Goal: Information Seeking & Learning: Compare options

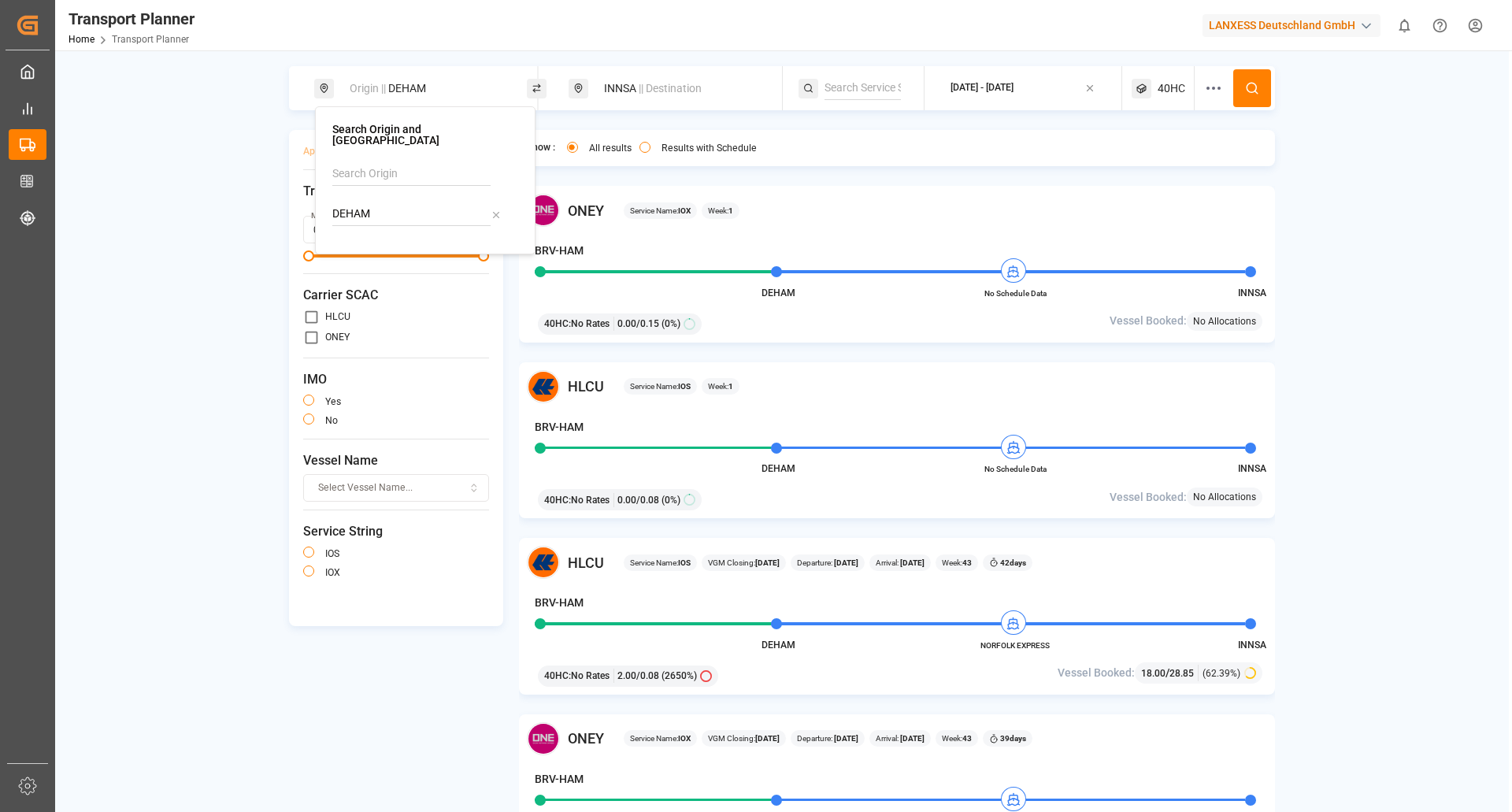
scroll to position [709, 0]
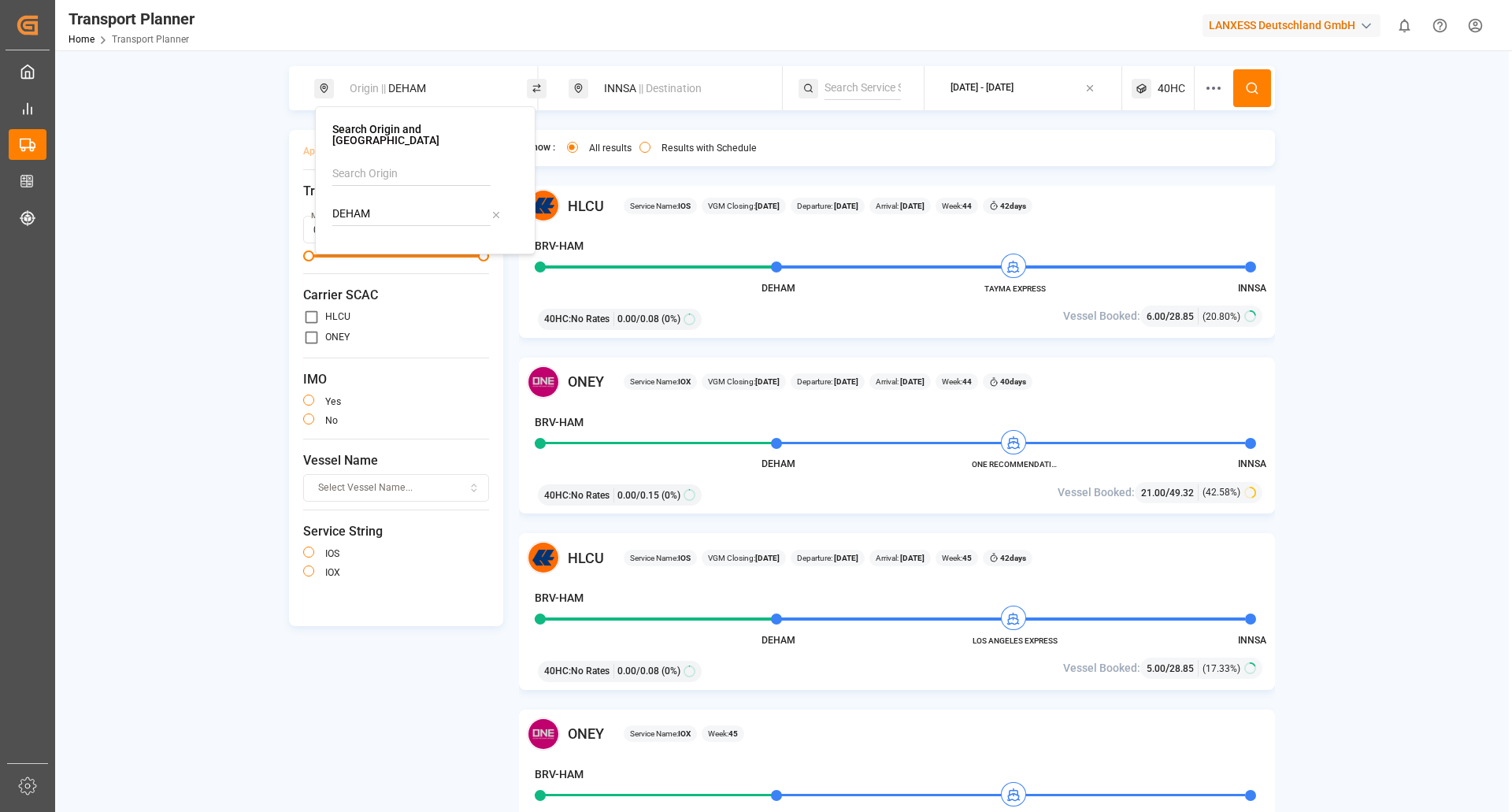
click at [379, 214] on input "DEHAM" at bounding box center [411, 214] width 158 height 24
click at [496, 209] on icon at bounding box center [495, 214] width 11 height 11
click at [442, 203] on input at bounding box center [411, 214] width 158 height 24
click at [365, 251] on img at bounding box center [360, 256] width 16 height 12
type input "NLRTM"
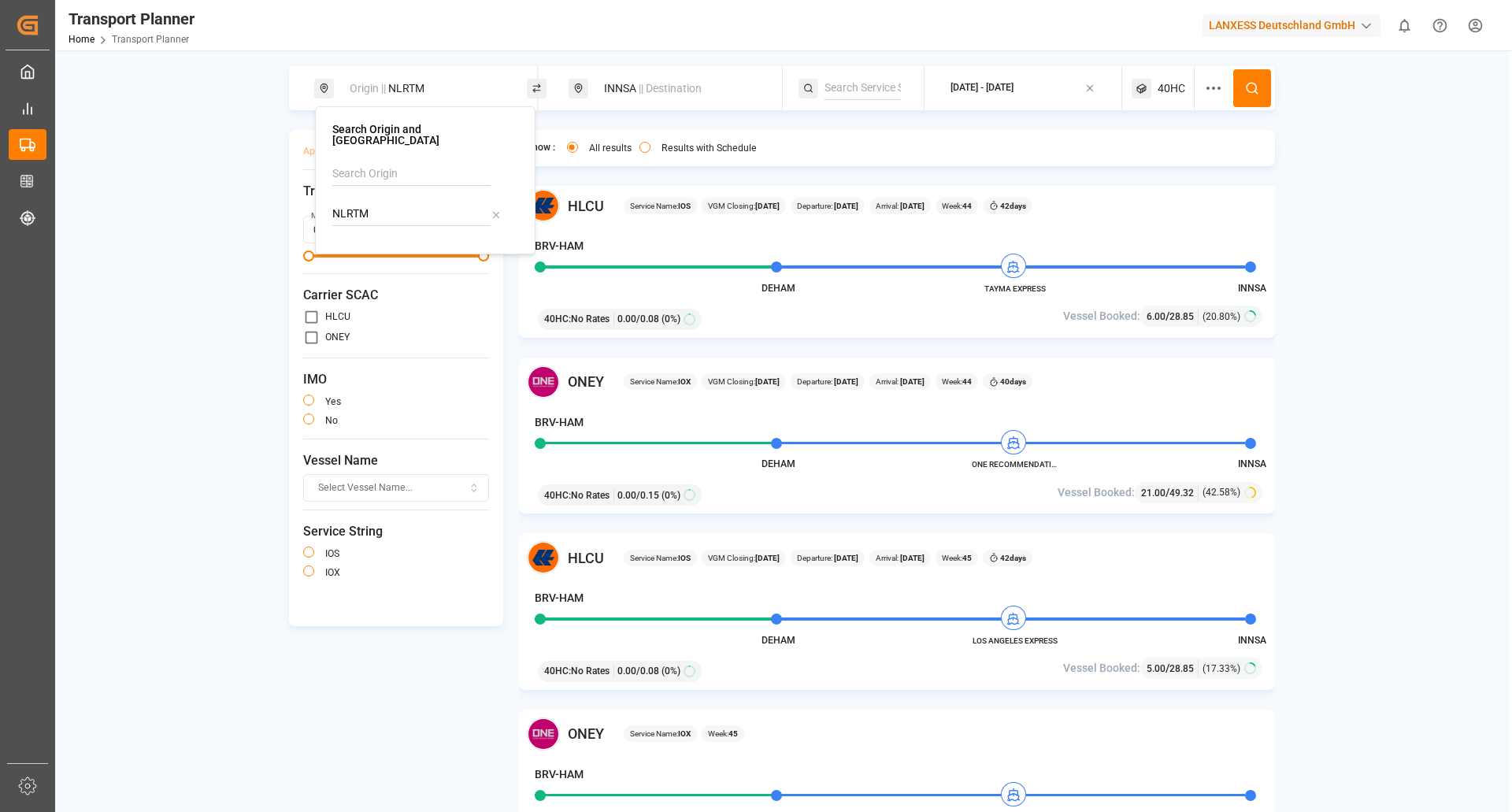
click at [631, 76] on div "INNSA || Destination" at bounding box center [680, 88] width 170 height 29
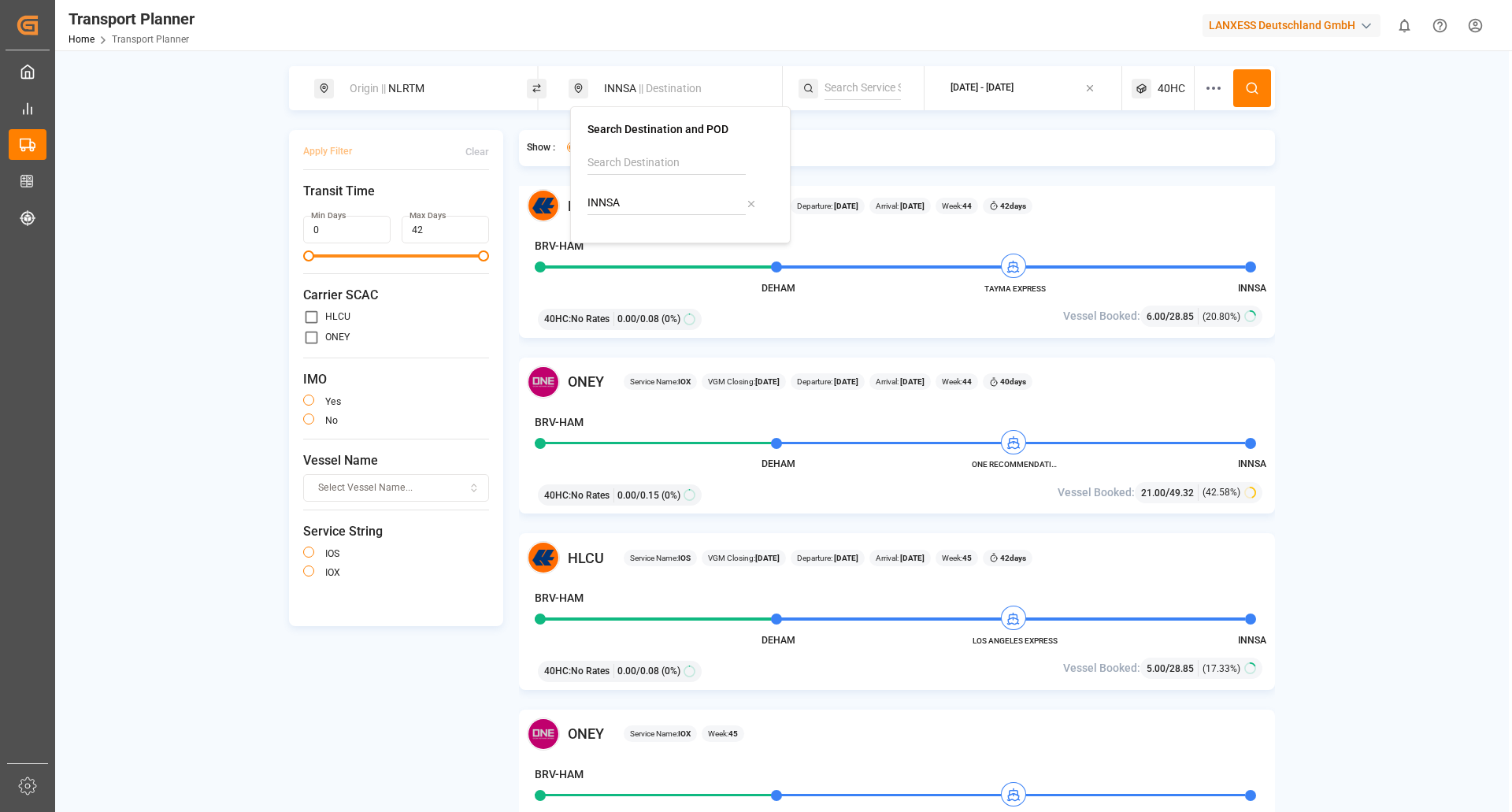
click at [633, 205] on input "INNSA" at bounding box center [667, 203] width 158 height 24
click at [746, 201] on icon at bounding box center [751, 204] width 11 height 11
click at [690, 201] on input at bounding box center [667, 203] width 158 height 24
click at [640, 275] on li "VNSGN [GEOGRAPHIC_DATA]" at bounding box center [684, 254] width 178 height 45
click at [647, 270] on div "[GEOGRAPHIC_DATA]" at bounding box center [660, 263] width 106 height 16
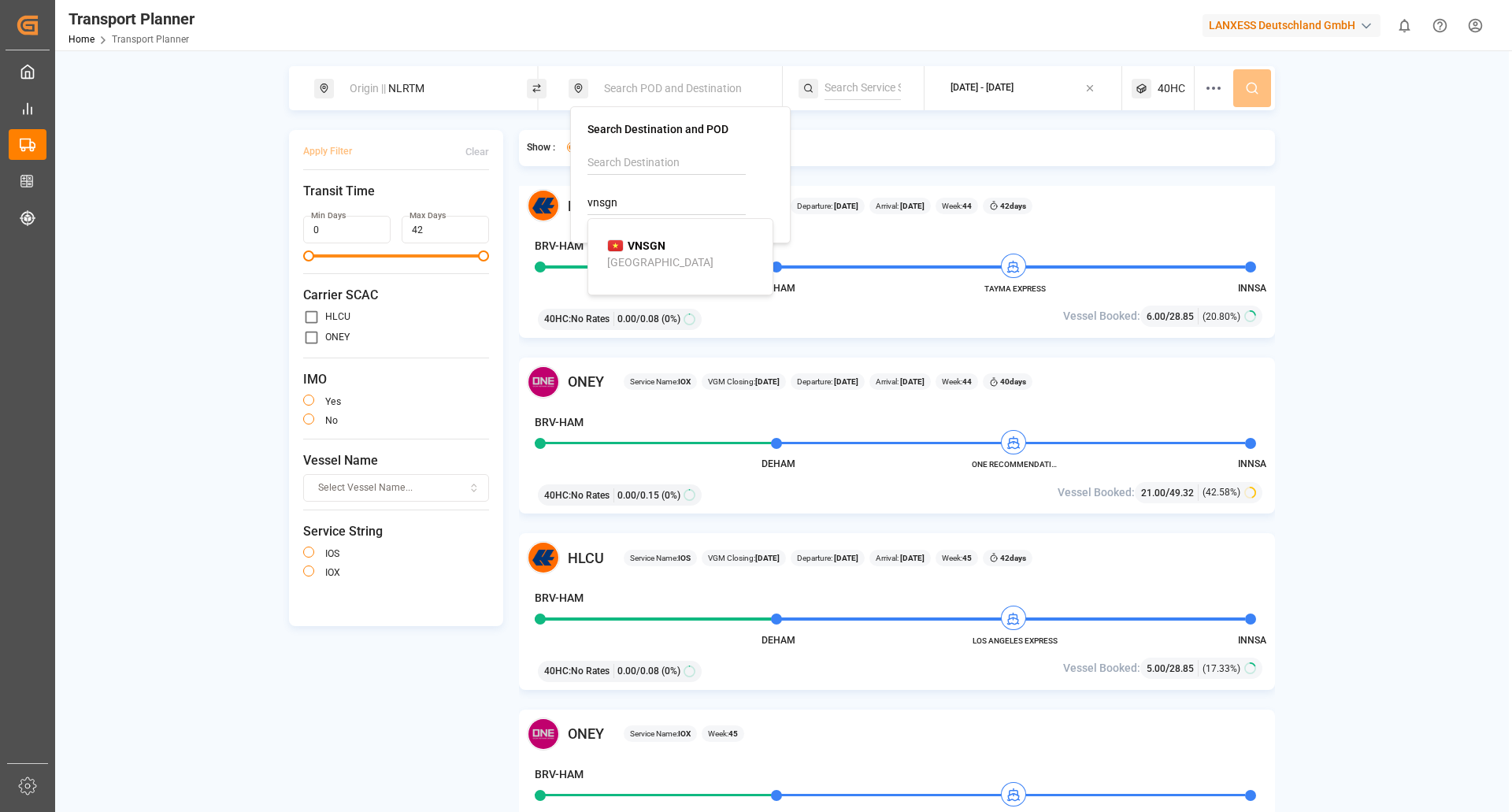
type input "VNSGN"
click at [1254, 87] on icon at bounding box center [1252, 87] width 14 height 14
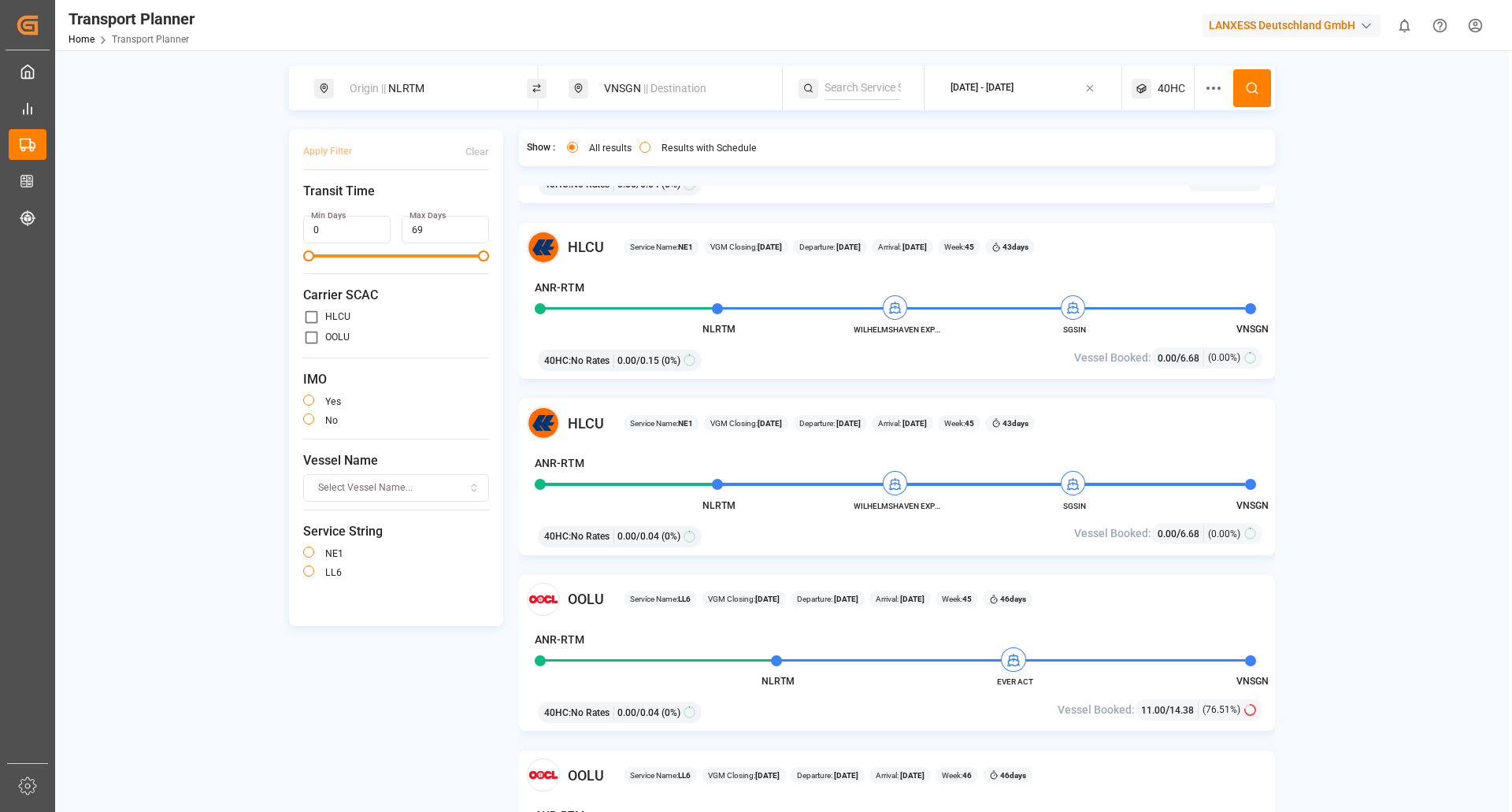
scroll to position [1576, 0]
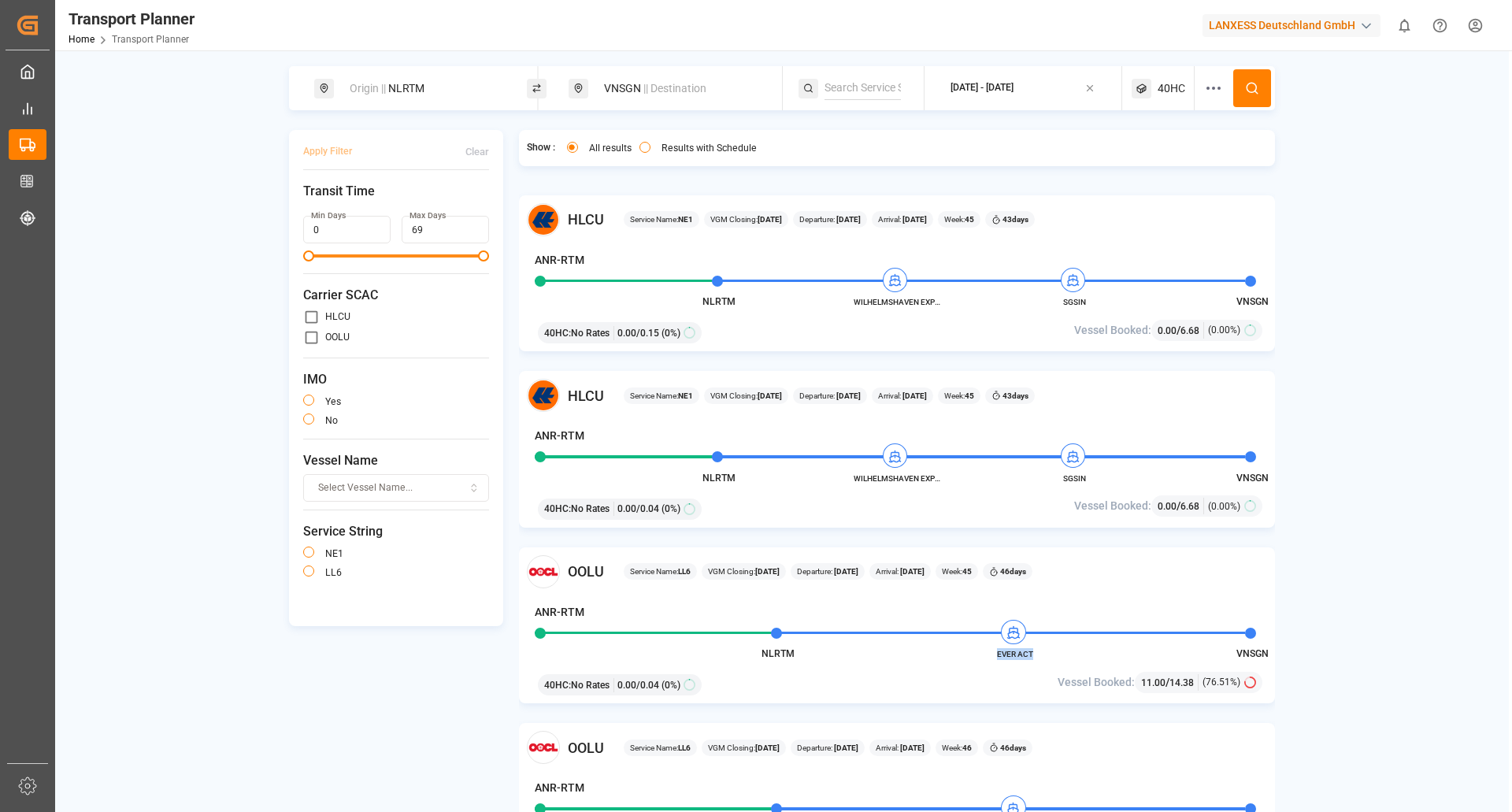
drag, startPoint x: 1051, startPoint y: 654, endPoint x: 995, endPoint y: 659, distance: 56.2
click at [995, 659] on span "EVER ACT" at bounding box center [1014, 655] width 87 height 12
click at [938, 301] on span "WILHELMSHAVEN EXPRESS" at bounding box center [896, 302] width 87 height 12
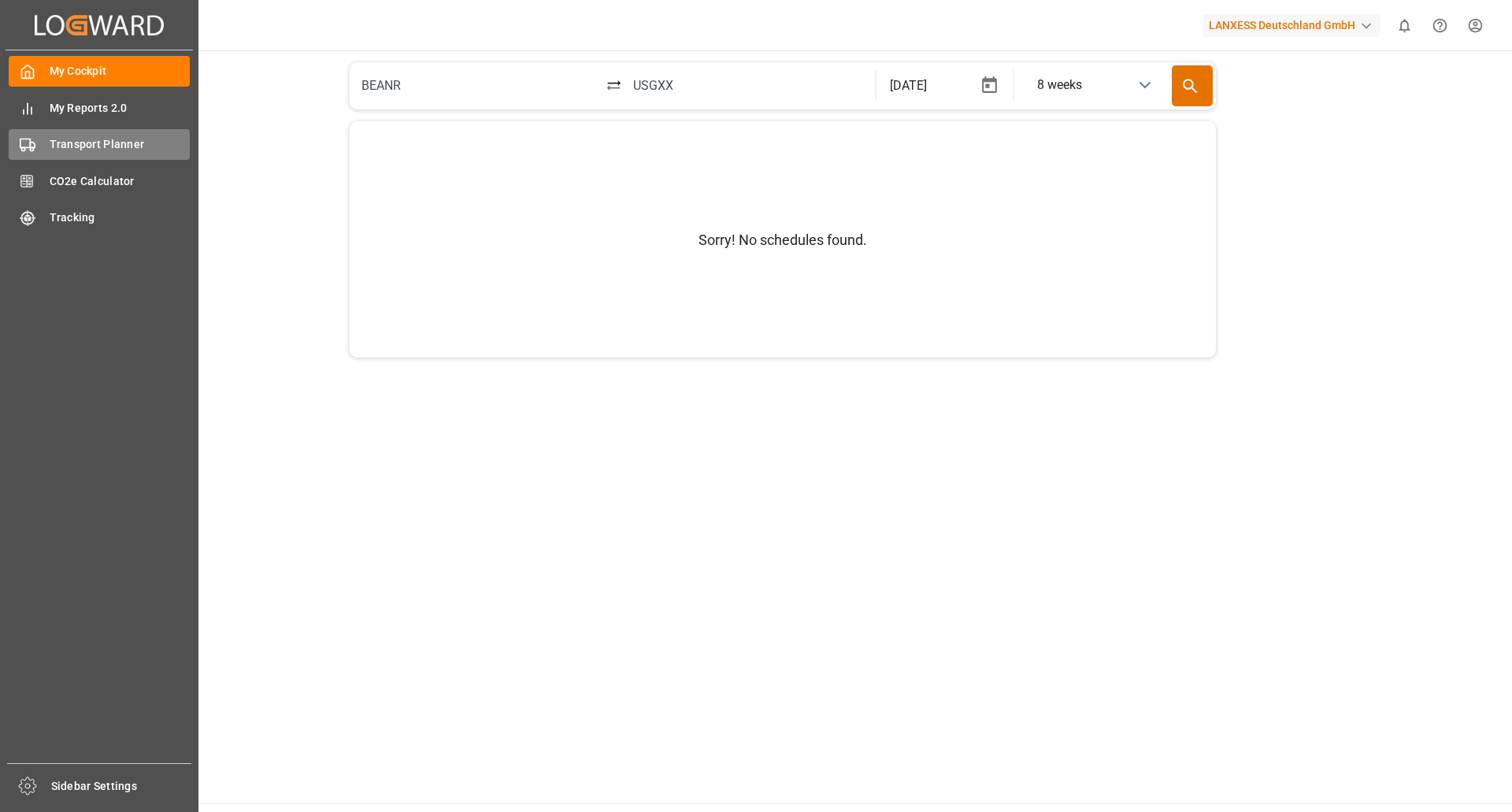
click at [90, 139] on span "Transport Planner" at bounding box center [119, 144] width 141 height 16
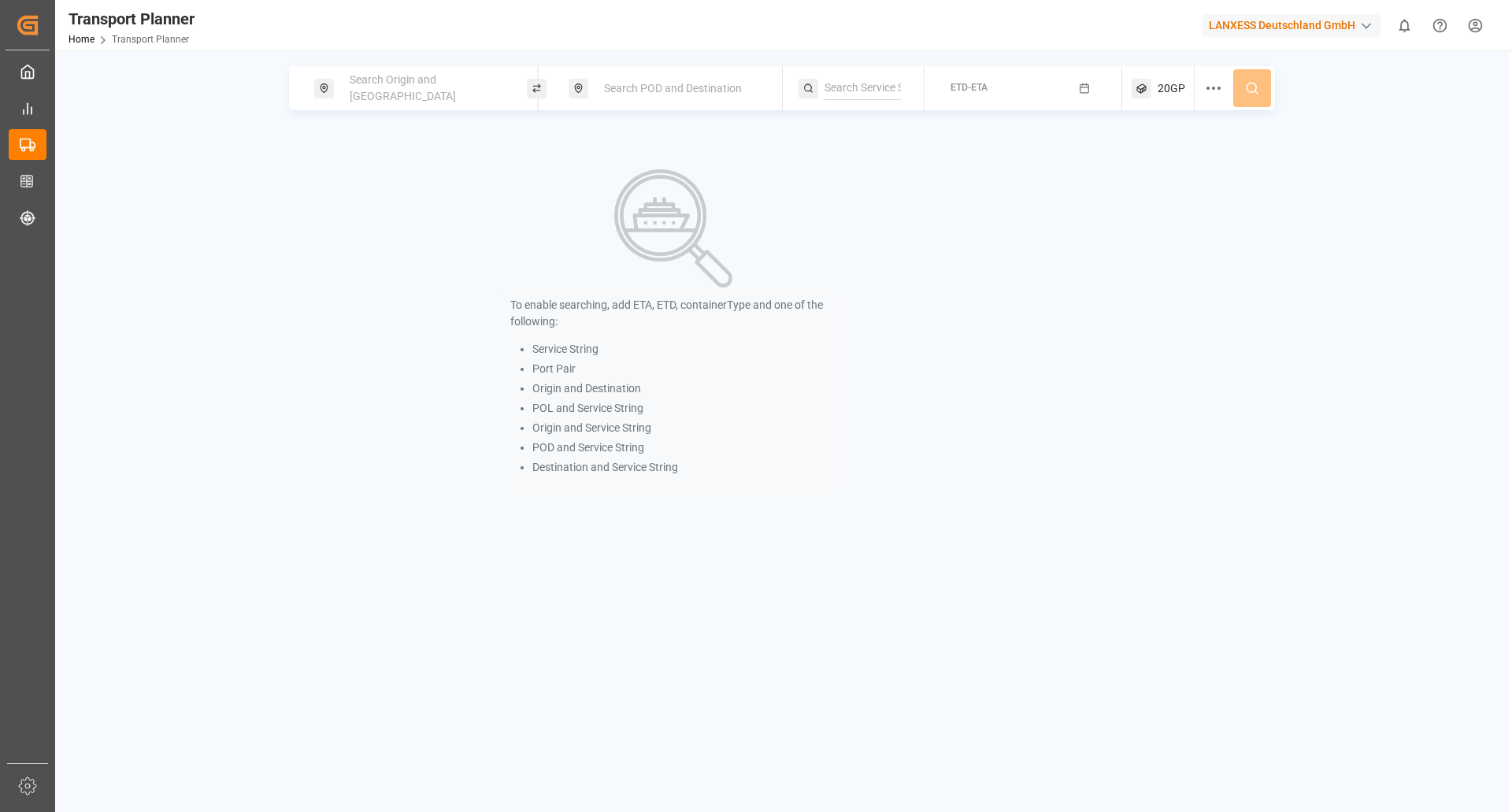
click at [399, 80] on div "Search Origin and [GEOGRAPHIC_DATA]" at bounding box center [425, 87] width 170 height 45
click at [400, 218] on div at bounding box center [425, 199] width 186 height 75
click at [402, 210] on input at bounding box center [411, 214] width 158 height 24
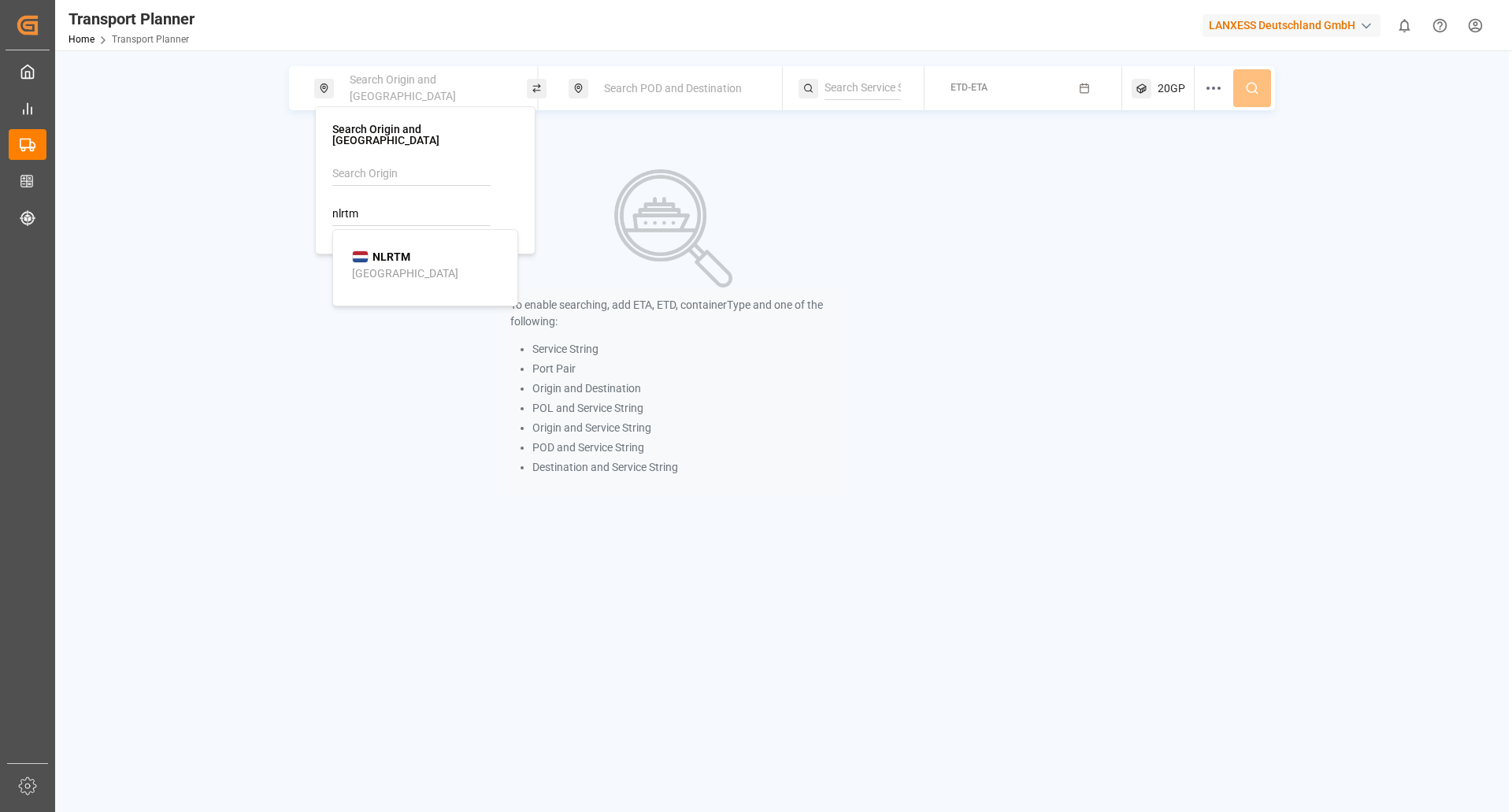
click at [412, 249] on div "NLRTM Rotterdam" at bounding box center [428, 265] width 152 height 33
type input "NLRTM"
click at [650, 107] on div "Search POD and Destination" at bounding box center [675, 88] width 213 height 45
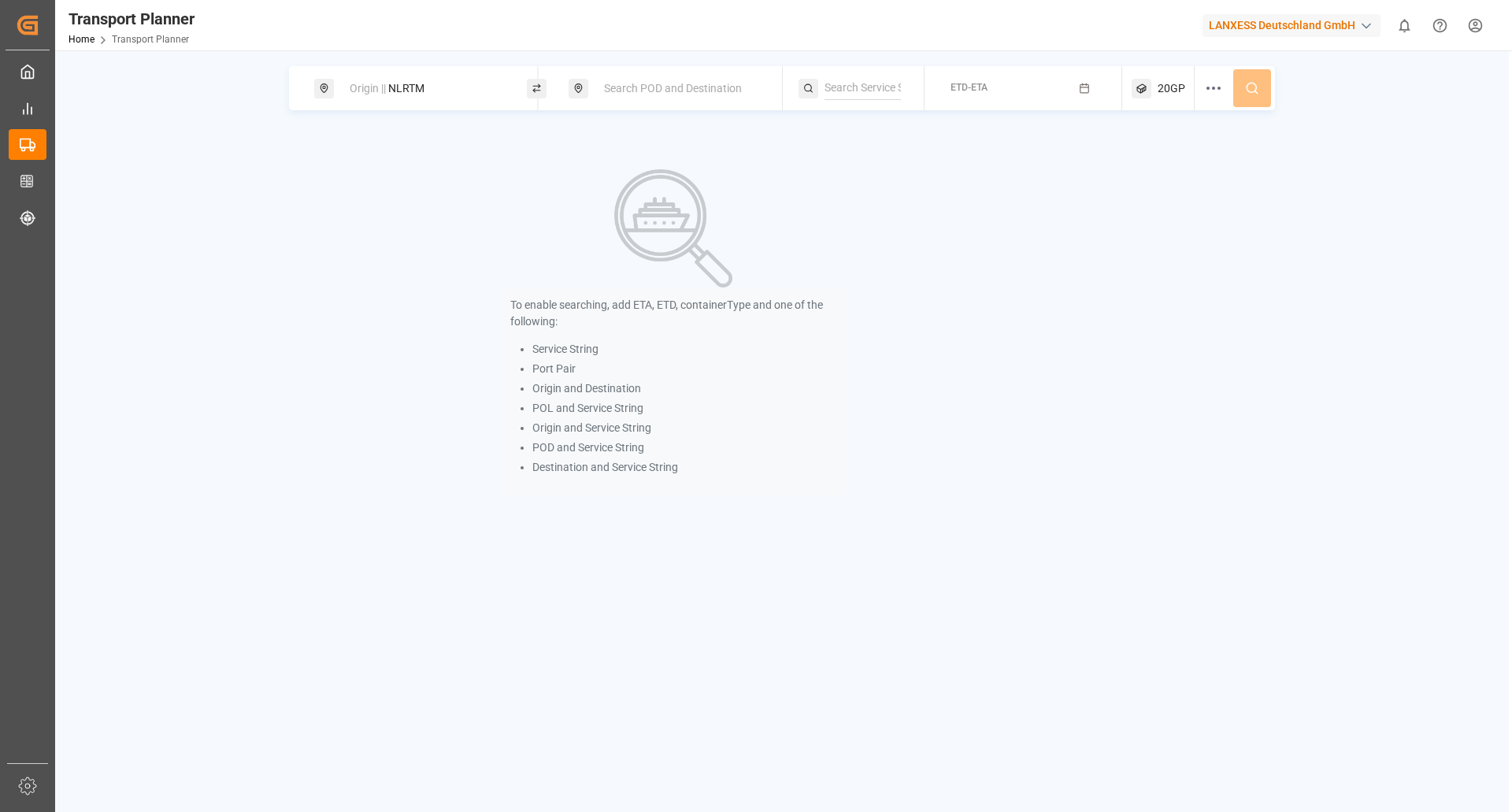
click at [650, 100] on div "Search POD and Destination" at bounding box center [680, 88] width 170 height 29
click at [645, 186] on div at bounding box center [681, 189] width 186 height 75
click at [642, 194] on input at bounding box center [667, 203] width 158 height 24
type input "inmm"
click at [655, 743] on div "Origin || NLRTM Search POD and Destination ETD-ETA 20GP To enable searching, ad…" at bounding box center [782, 456] width 1453 height 812
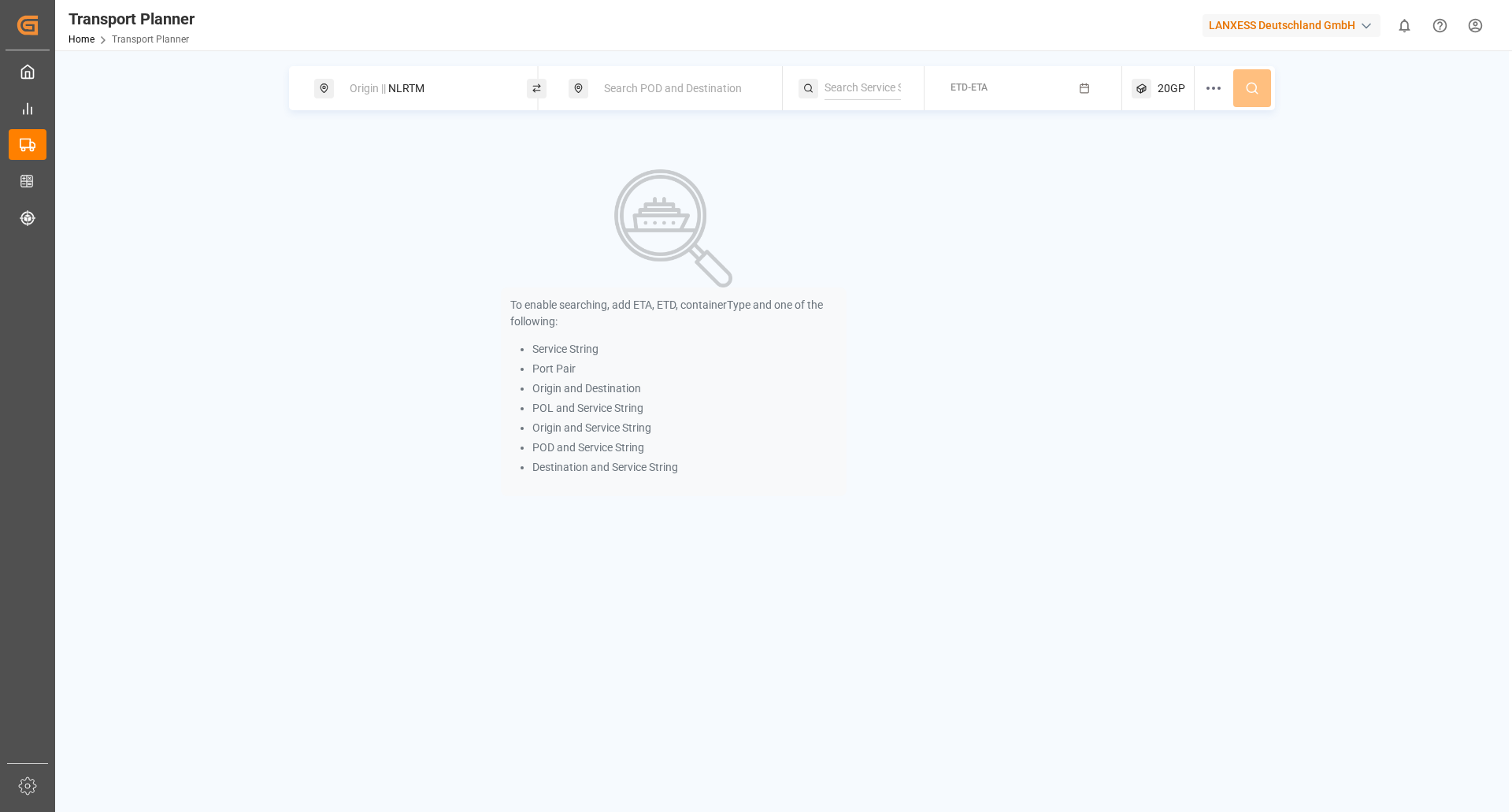
click at [655, 102] on div "Search POD and Destination" at bounding box center [680, 88] width 170 height 29
click at [646, 194] on input at bounding box center [667, 203] width 158 height 24
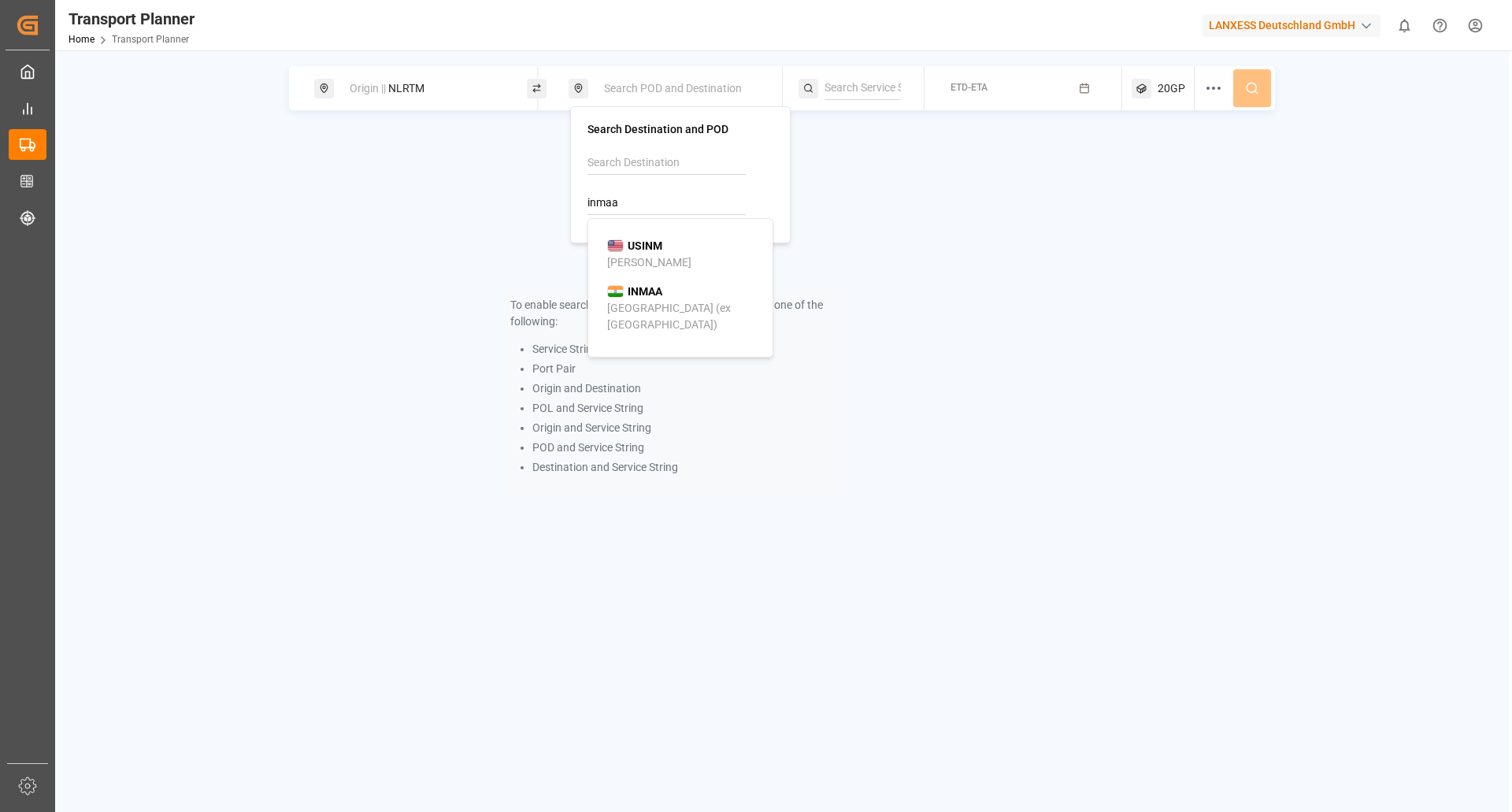
click at [658, 311] on div "Chennai (ex Madras)" at bounding box center [683, 317] width 152 height 33
type input "INMAA"
click at [925, 265] on div "To enable searching, add ETA, ETD, containerType and one of the following: Serv…" at bounding box center [674, 333] width 770 height 406
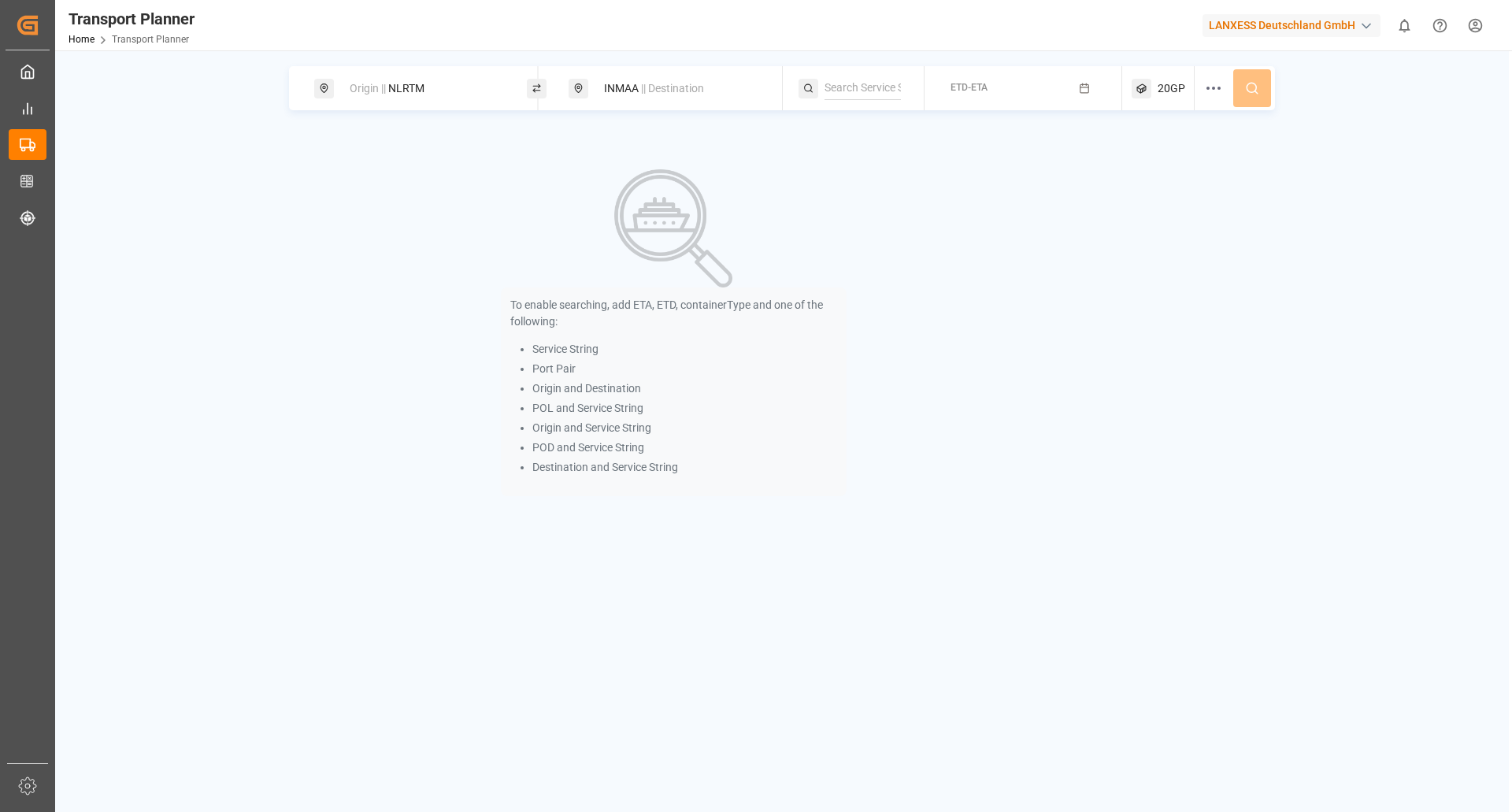
drag, startPoint x: 651, startPoint y: 771, endPoint x: 643, endPoint y: 711, distance: 60.5
click at [651, 771] on div "Origin || NLRTM INMAA || Destination ETD-ETA 20GP To enable searching, add ETA,…" at bounding box center [782, 456] width 1453 height 812
click at [1077, 95] on button "ETD-ETA" at bounding box center [1023, 88] width 179 height 31
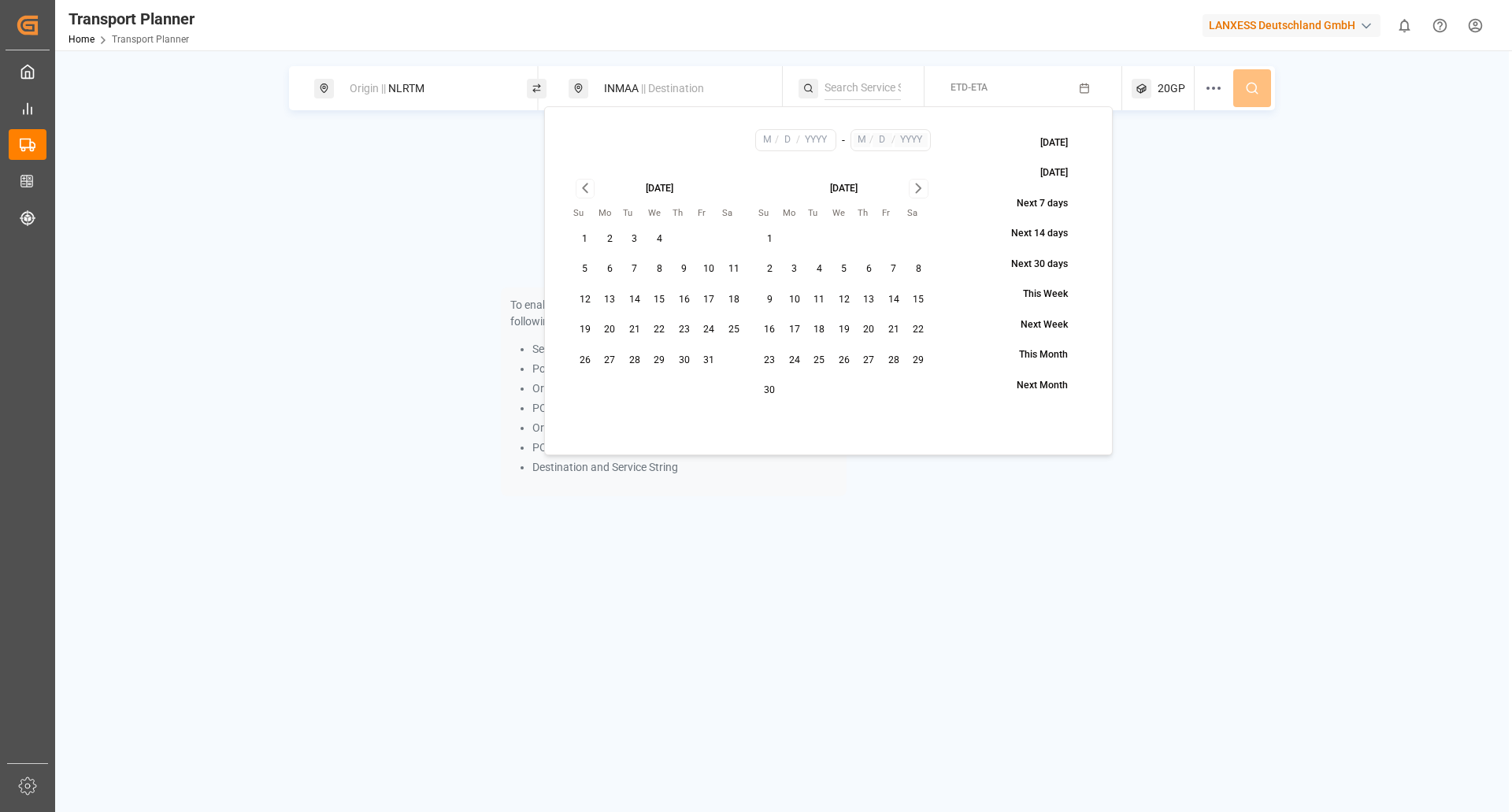
click at [608, 331] on button "20" at bounding box center [610, 330] width 26 height 26
type input "10"
type input "20"
type input "2025"
click at [917, 186] on icon "Go to next month" at bounding box center [919, 189] width 5 height 9
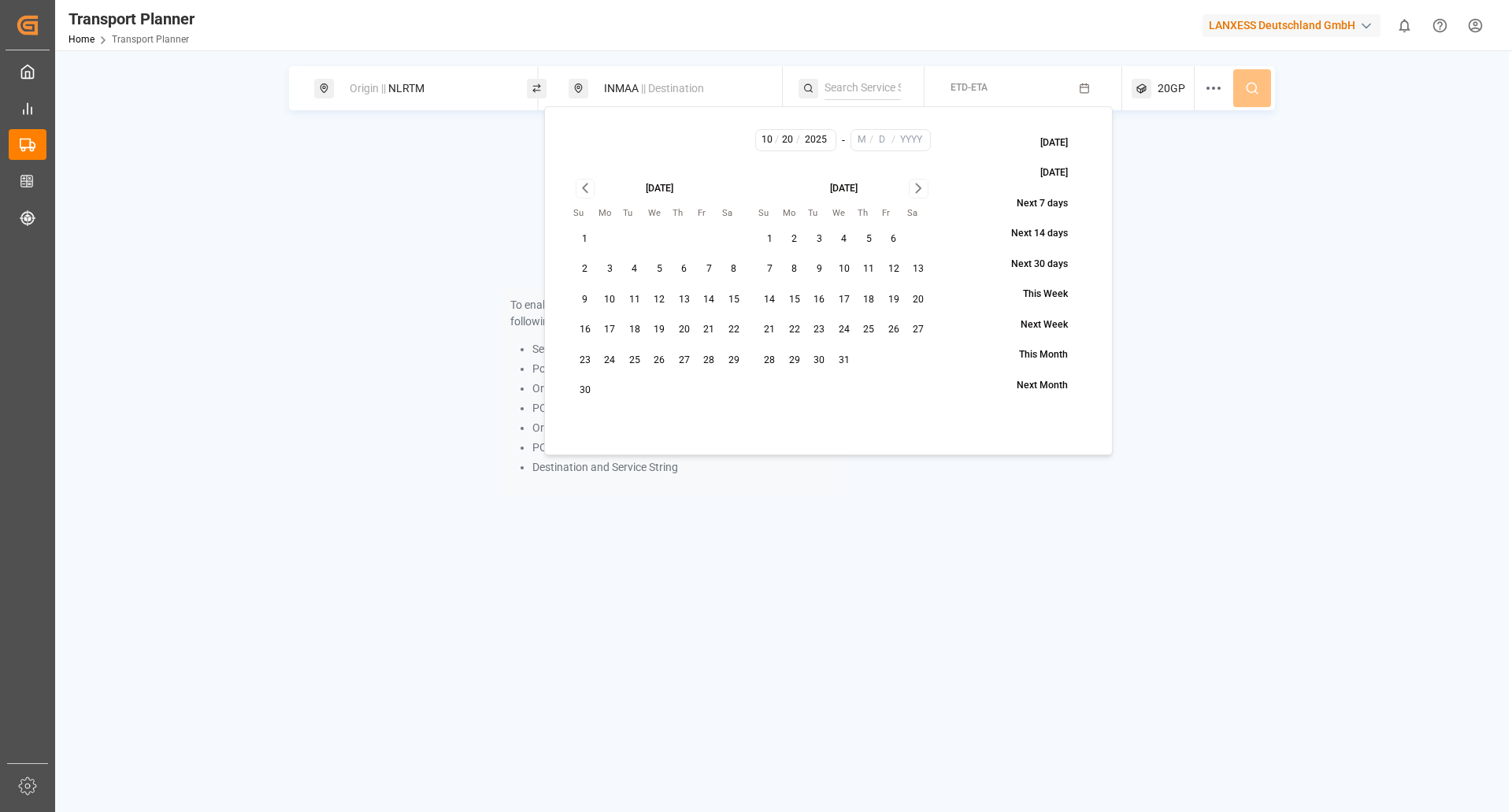
click at [837, 356] on button "31" at bounding box center [844, 360] width 26 height 26
type input "12"
type input "31"
type input "2025"
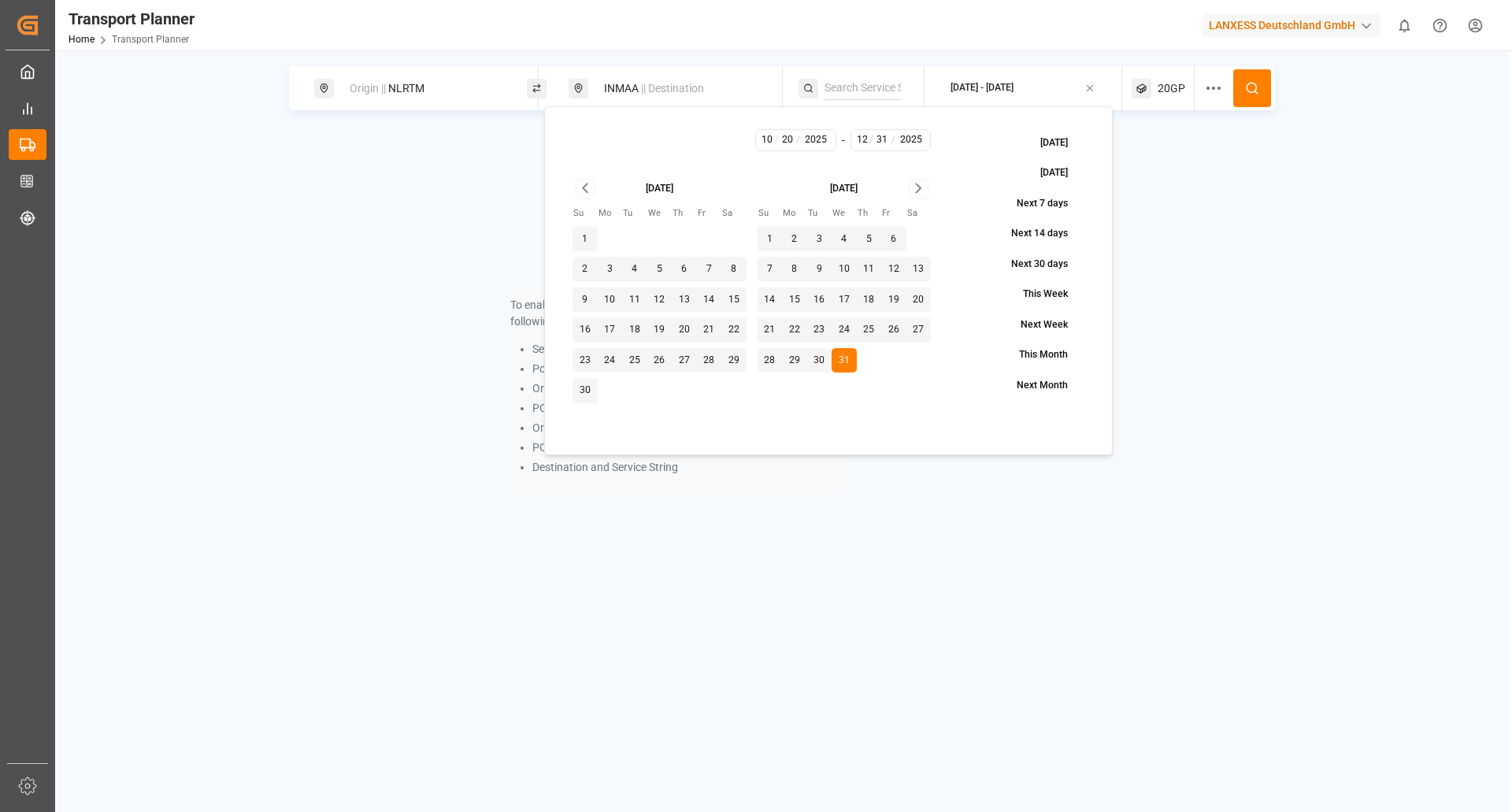
click at [1253, 92] on icon at bounding box center [1252, 87] width 14 height 14
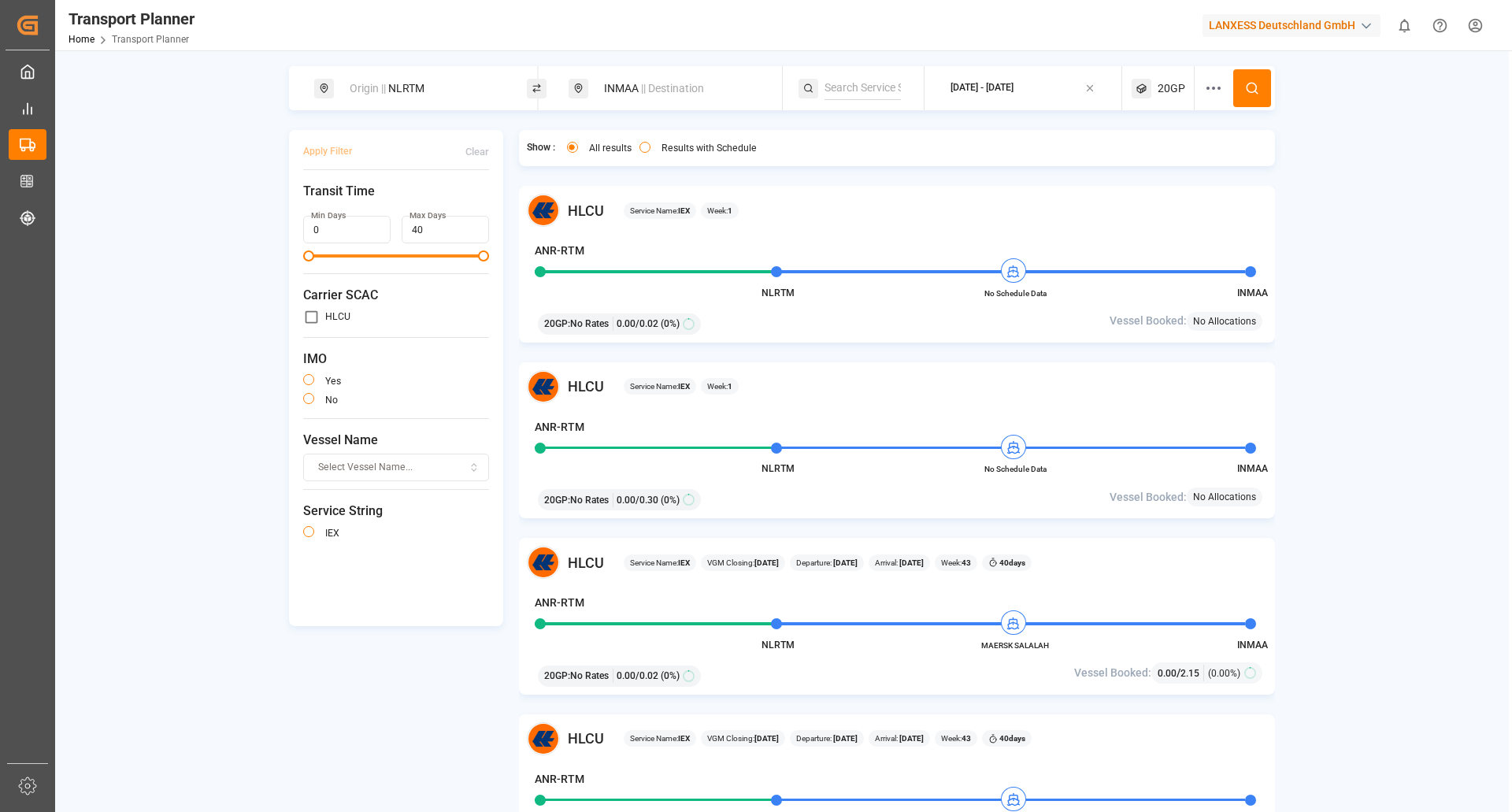
click at [394, 764] on div "Apply Filter Clear Transit Time Min Days 0 Max Days 40 Carrier SCAC HLCU IMO ye…" at bounding box center [782, 483] width 986 height 706
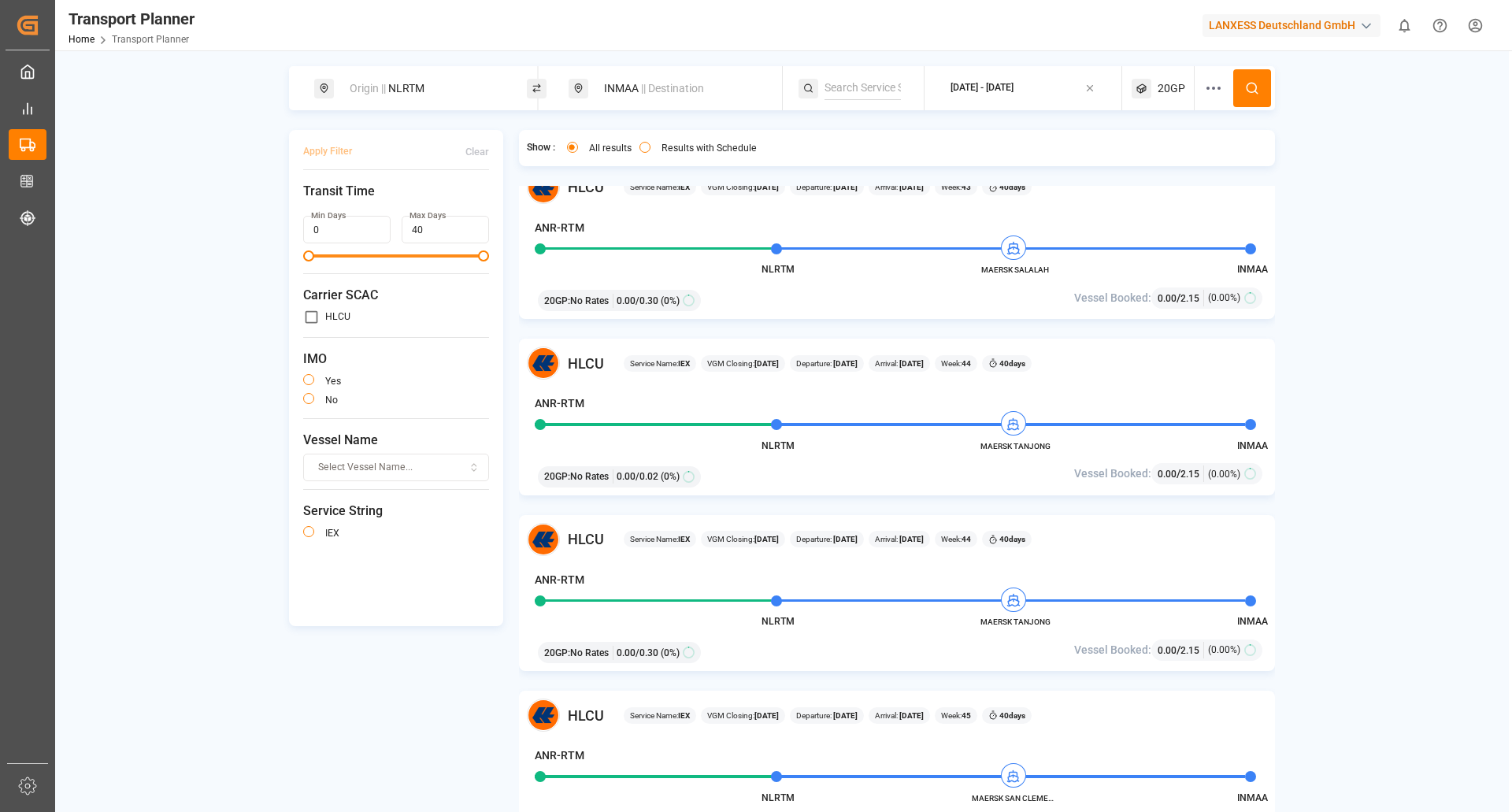
scroll to position [709, 0]
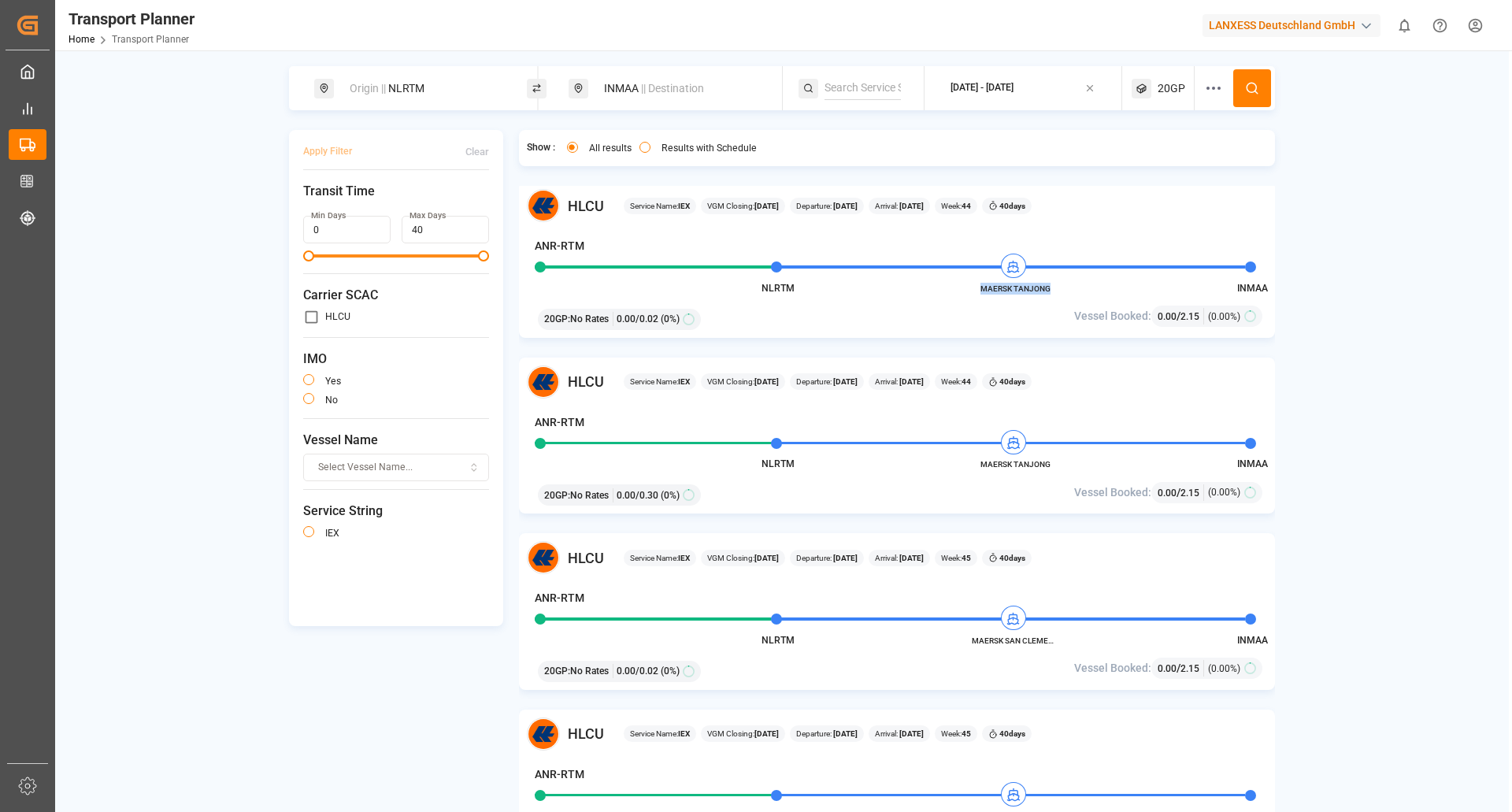
drag, startPoint x: 1053, startPoint y: 284, endPoint x: 979, endPoint y: 289, distance: 74.2
click at [979, 289] on span "MAERSK TANJONG" at bounding box center [1014, 289] width 87 height 12
copy span "MAERSK TANJONG"
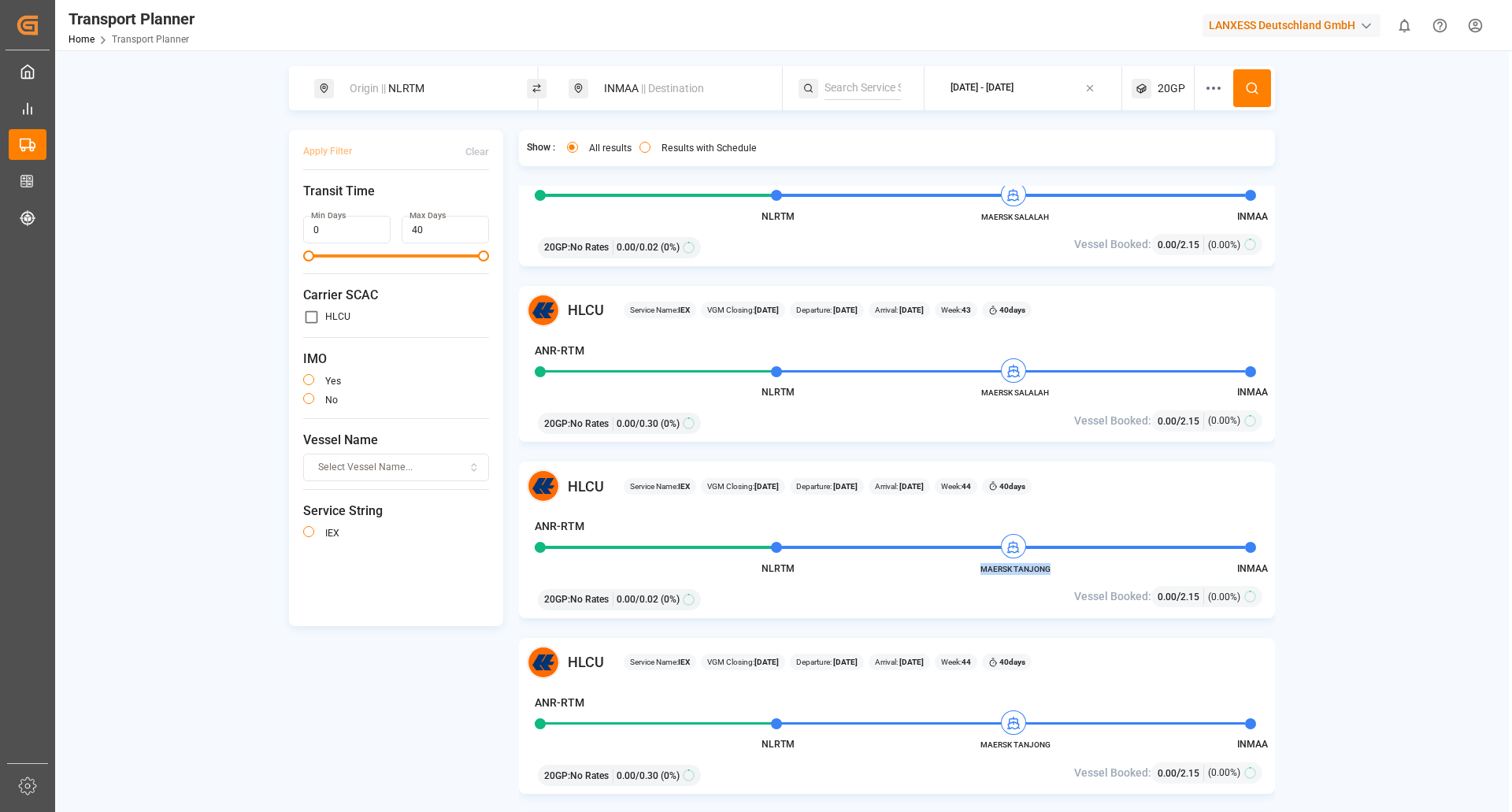
scroll to position [394, 0]
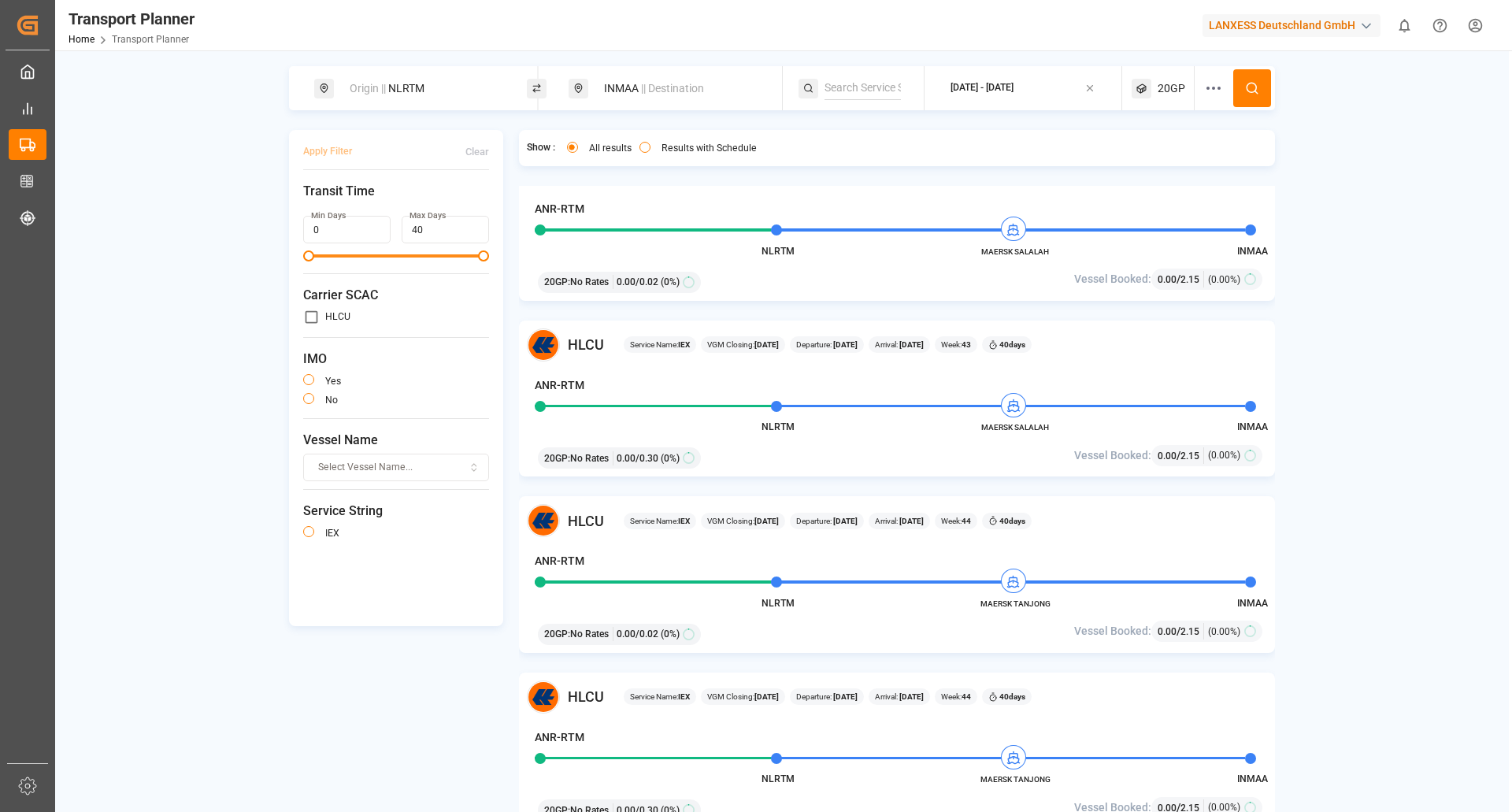
click at [765, 386] on div "ANR-RTM" at bounding box center [890, 388] width 711 height 22
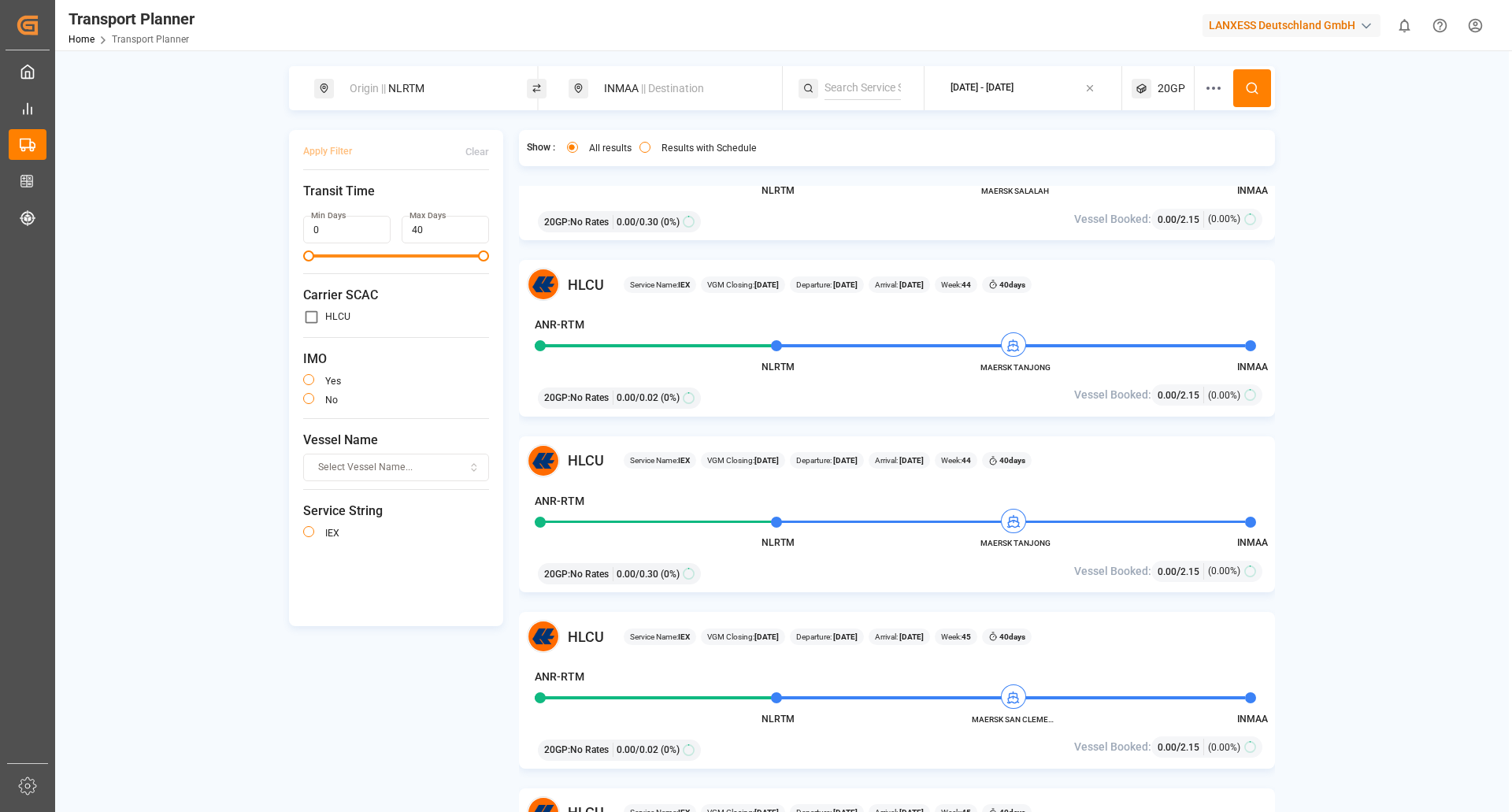
click at [447, 96] on div "Origin || NLRTM" at bounding box center [425, 88] width 170 height 29
click at [494, 212] on icon at bounding box center [495, 214] width 6 height 6
click at [405, 204] on input at bounding box center [411, 214] width 158 height 24
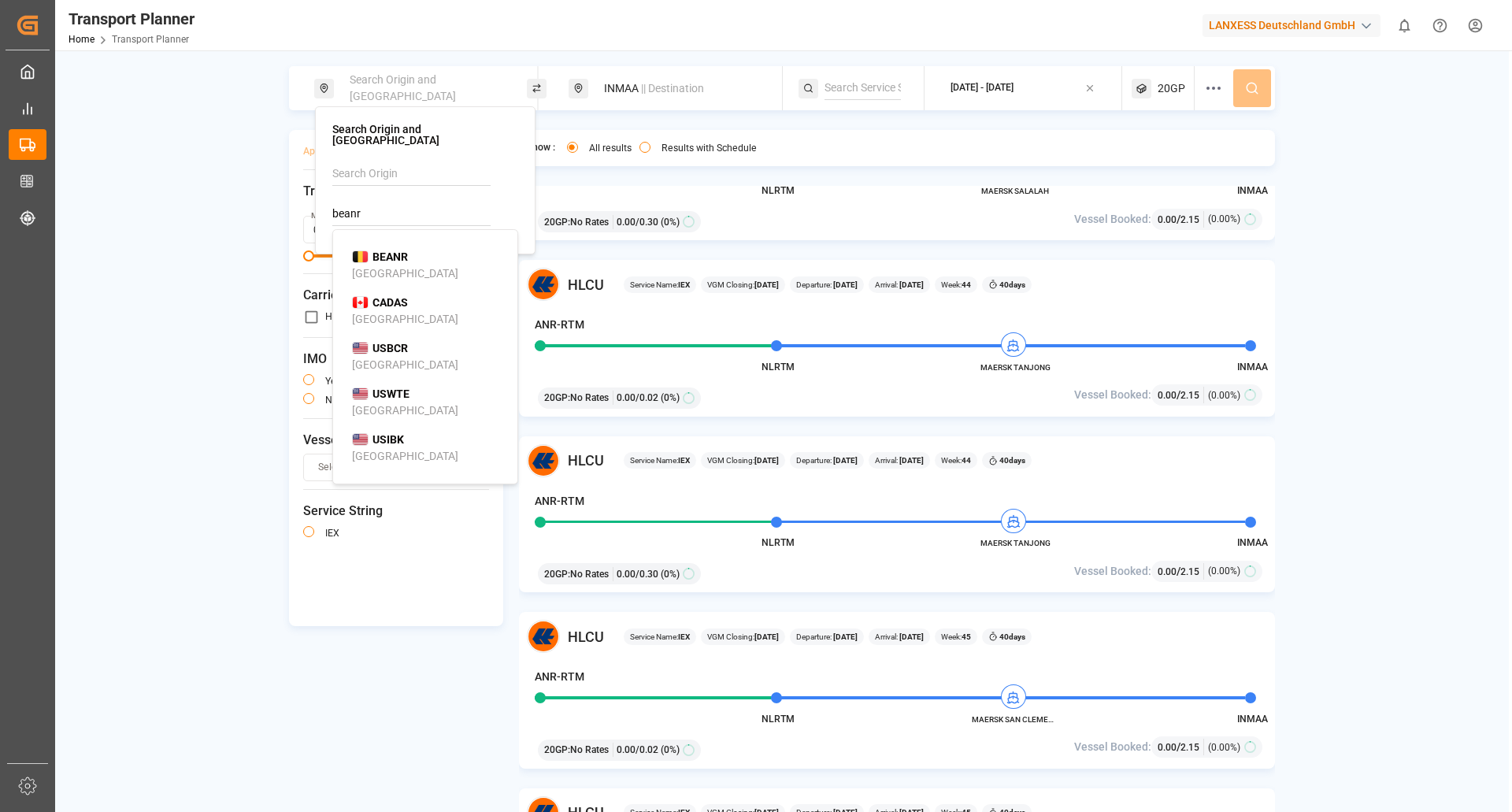
click at [396, 251] on b "BEANR" at bounding box center [390, 256] width 35 height 12
type input "BEANR"
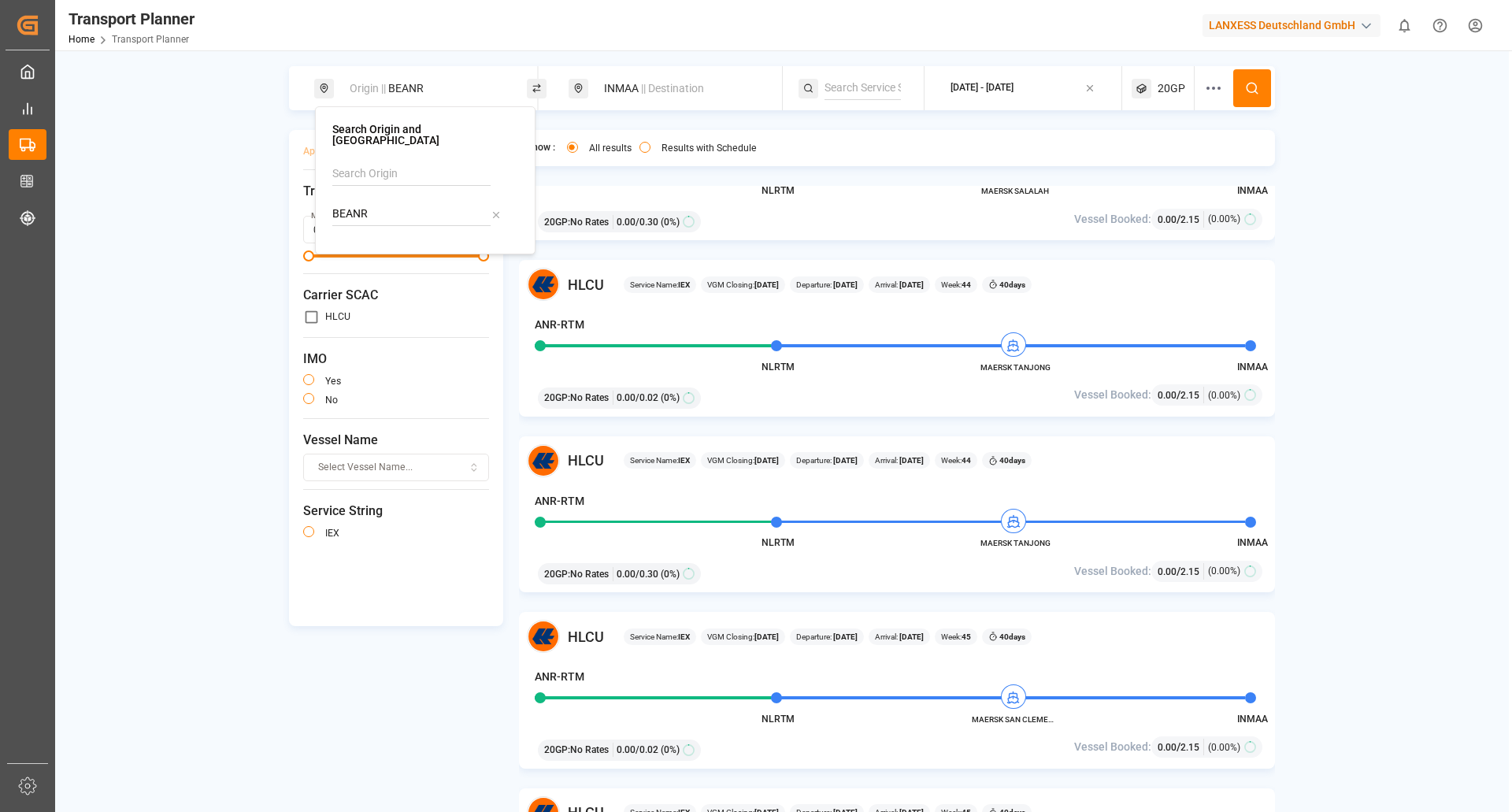
click at [704, 87] on span "|| Destination" at bounding box center [672, 87] width 63 height 12
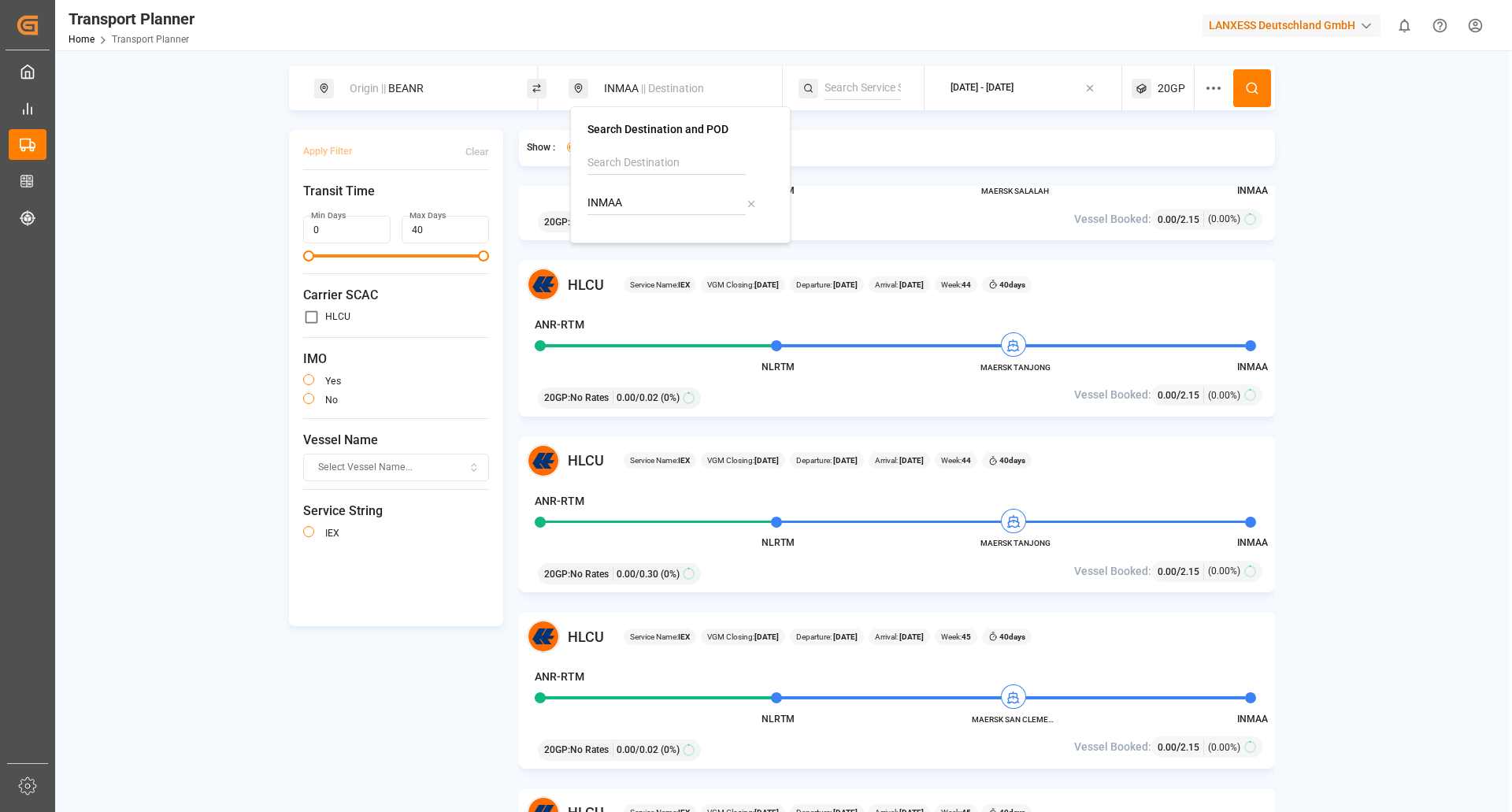
click at [746, 207] on icon at bounding box center [751, 204] width 11 height 11
click at [681, 210] on input at bounding box center [667, 203] width 158 height 24
click at [675, 268] on div "Jawaharlal Nehru (Nhava Sheva)" at bounding box center [683, 271] width 152 height 33
type input "INNSA"
click at [1251, 82] on circle at bounding box center [1251, 87] width 9 height 9
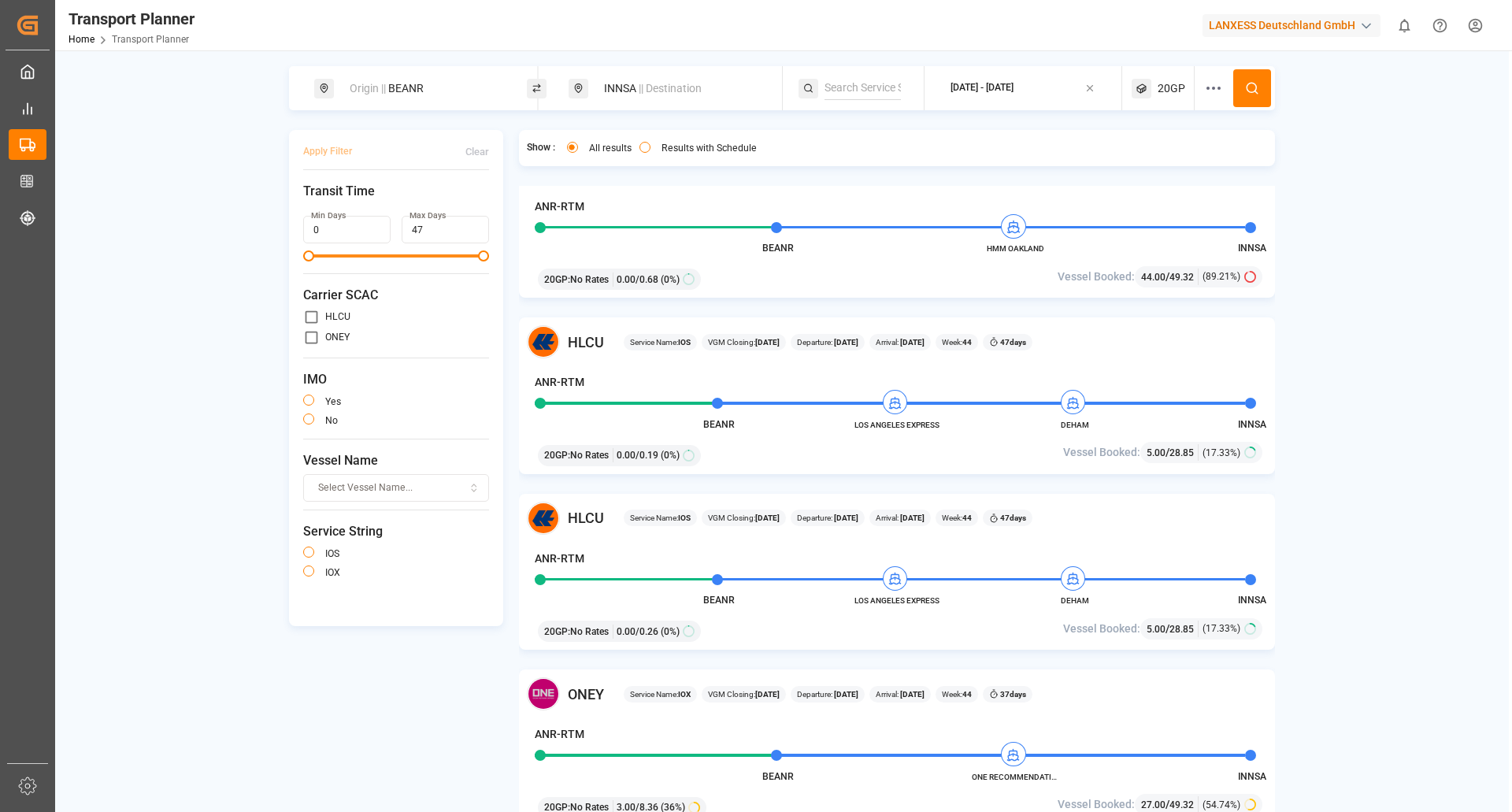
scroll to position [1655, 0]
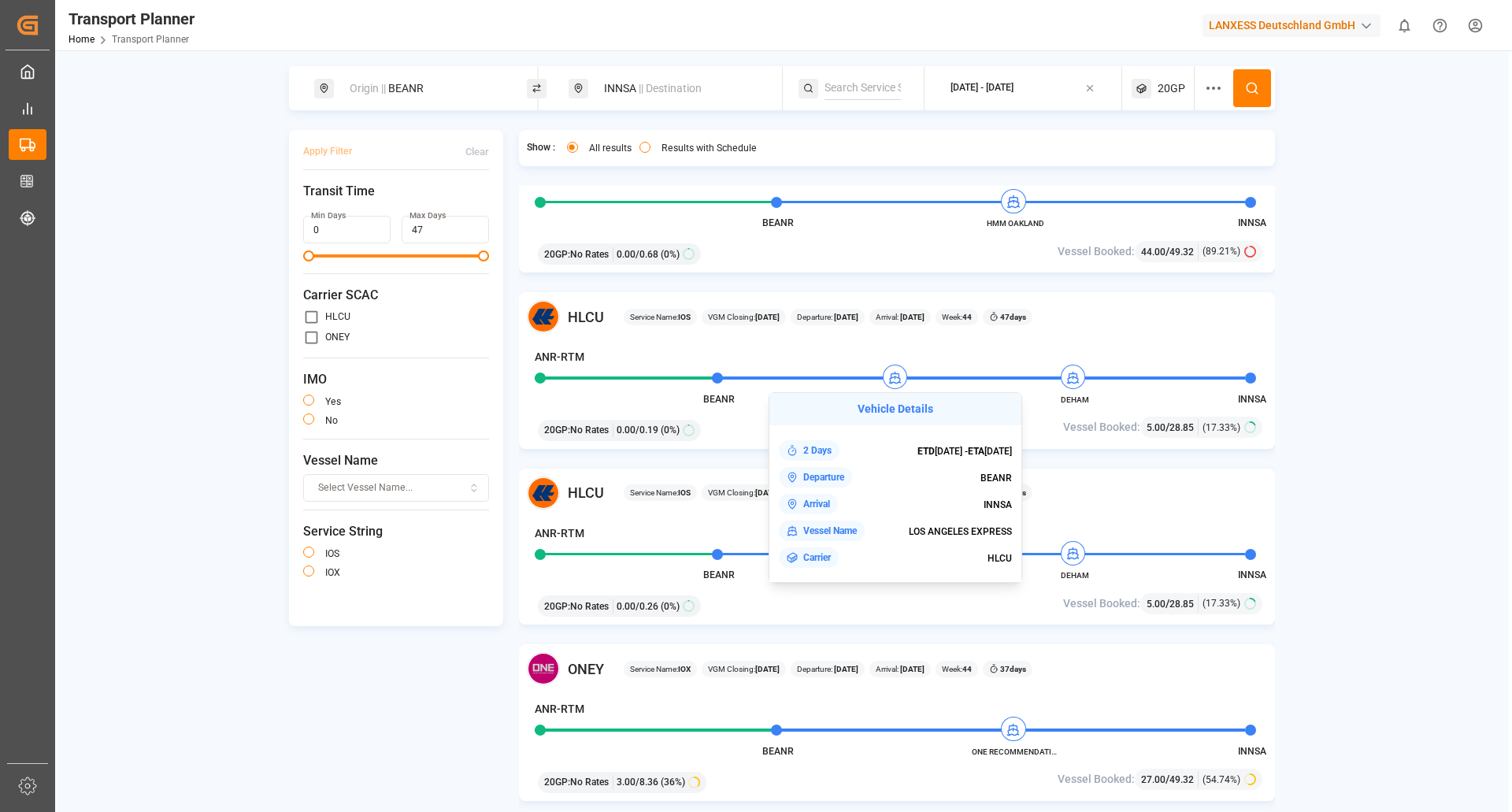
click at [938, 401] on h4 "Vehicle Details" at bounding box center [896, 410] width 252 height 33
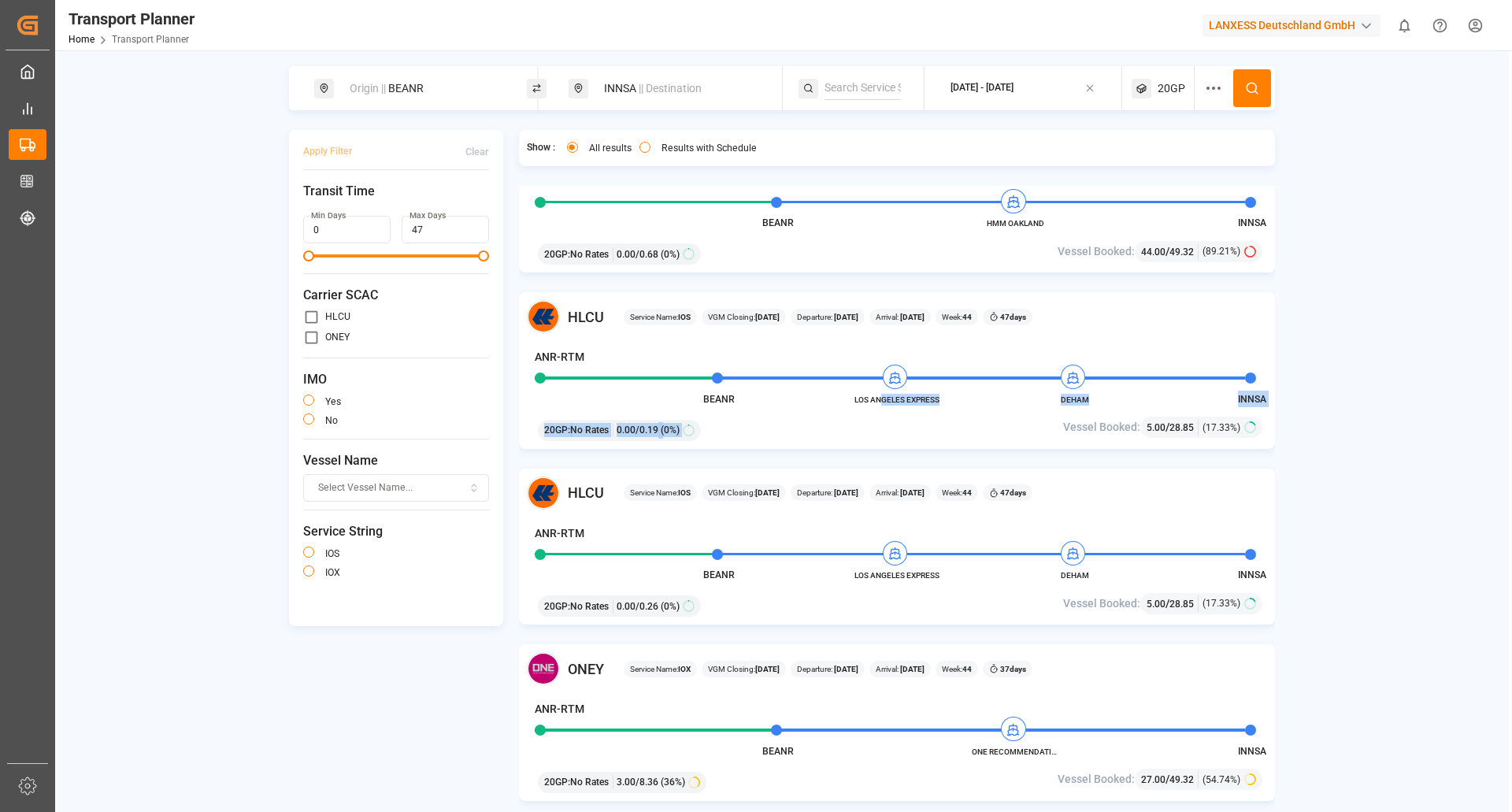
drag, startPoint x: 937, startPoint y: 409, endPoint x: 882, endPoint y: 401, distance: 55.6
click at [882, 401] on div "HLCU Service Name: IOS VGM Closing: 26-10-2025 Departure: 31-10-2025 Arrival: 1…" at bounding box center [897, 371] width 756 height 157
click at [868, 425] on div "20GP : No Rates 0.00 / 0.19 (0%)" at bounding box center [775, 428] width 485 height 26
drag, startPoint x: 853, startPoint y: 400, endPoint x: 929, endPoint y: 396, distance: 76.1
click at [929, 396] on div "HLCU Service Name: IOS VGM Closing: 26-10-2025 Departure: 31-10-2025 Arrival: 1…" at bounding box center [897, 371] width 756 height 157
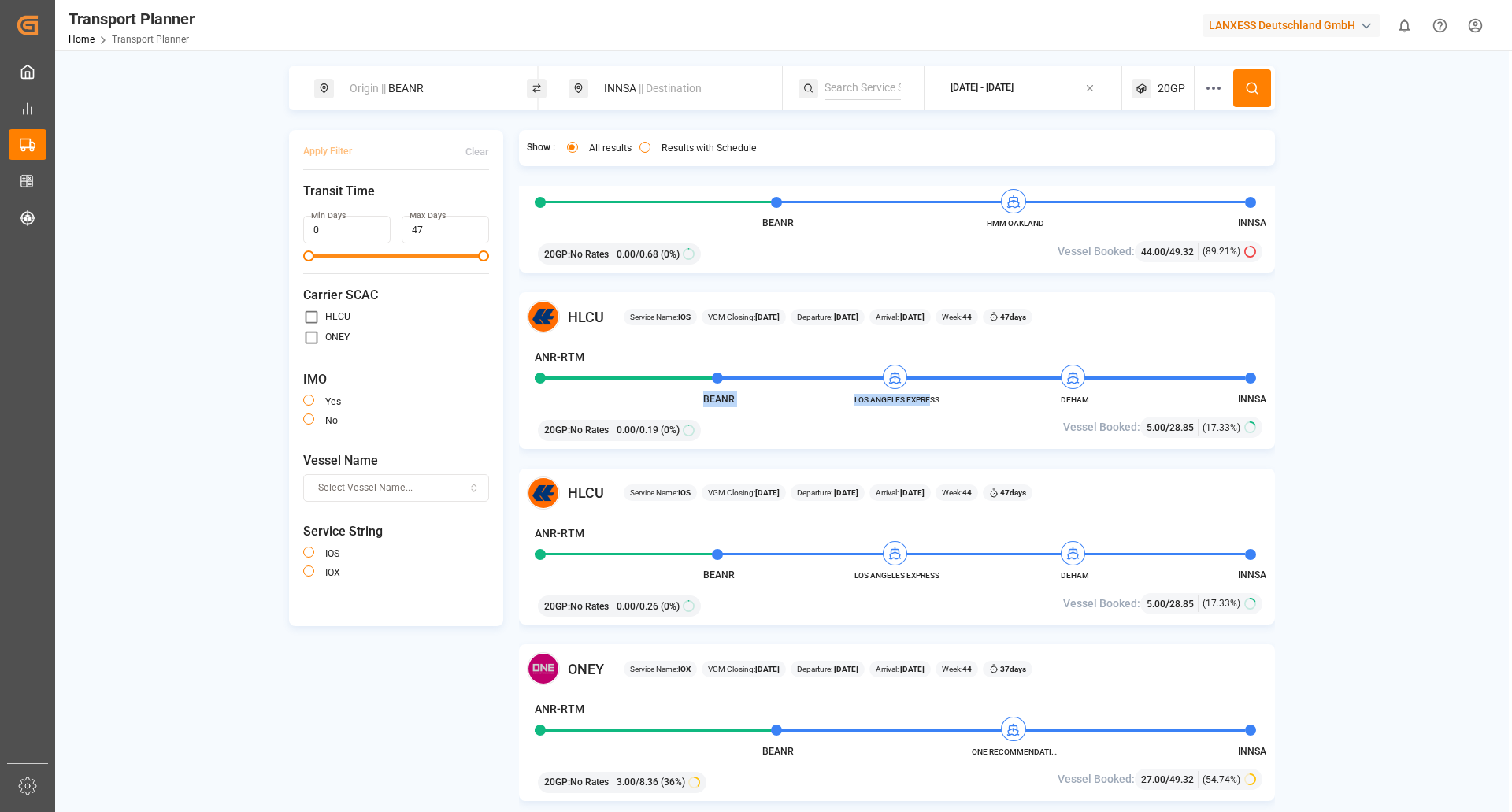
click at [929, 401] on span "LOS ANGELES EXPRESS" at bounding box center [896, 400] width 87 height 12
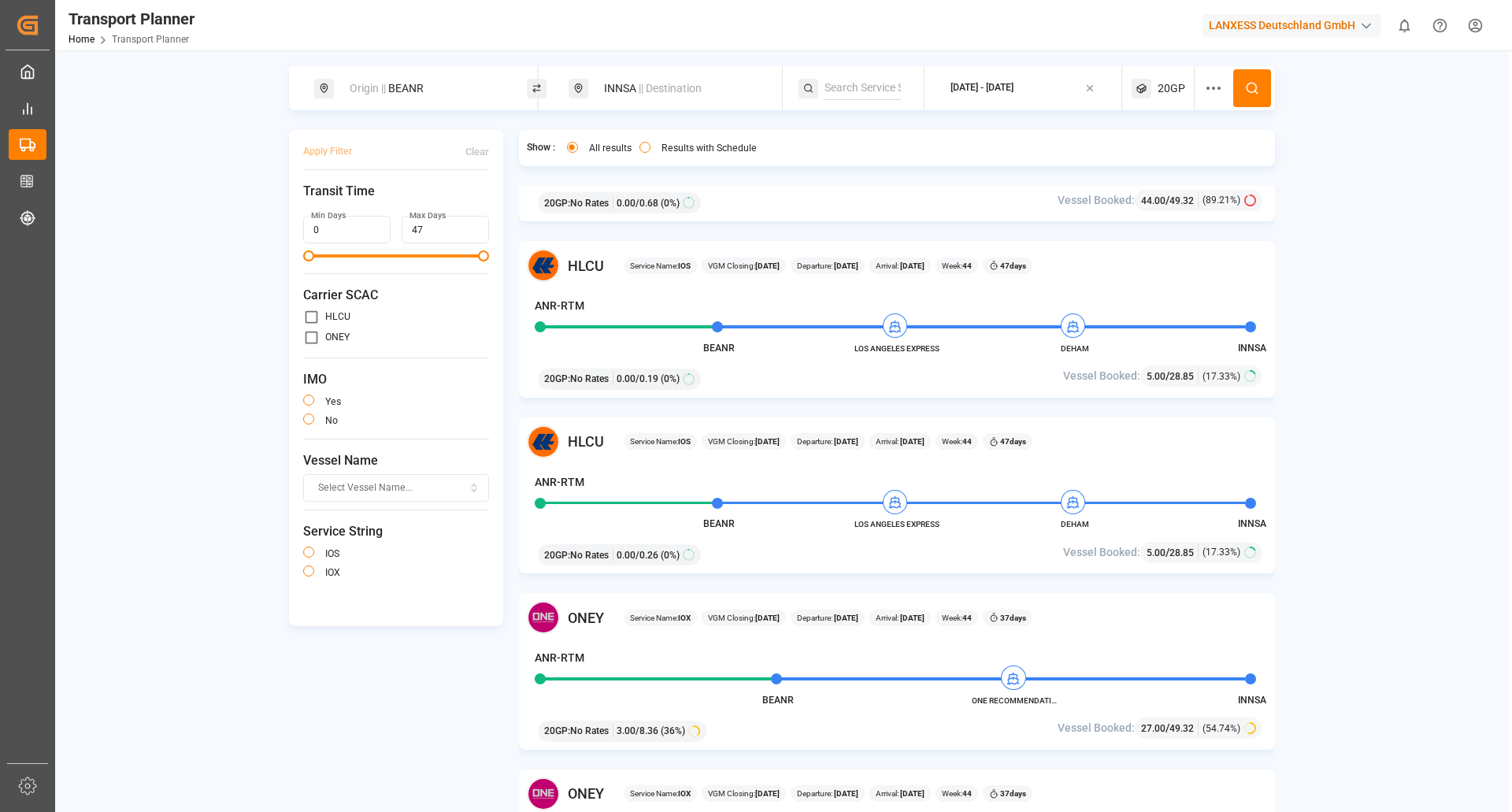
scroll to position [1734, 0]
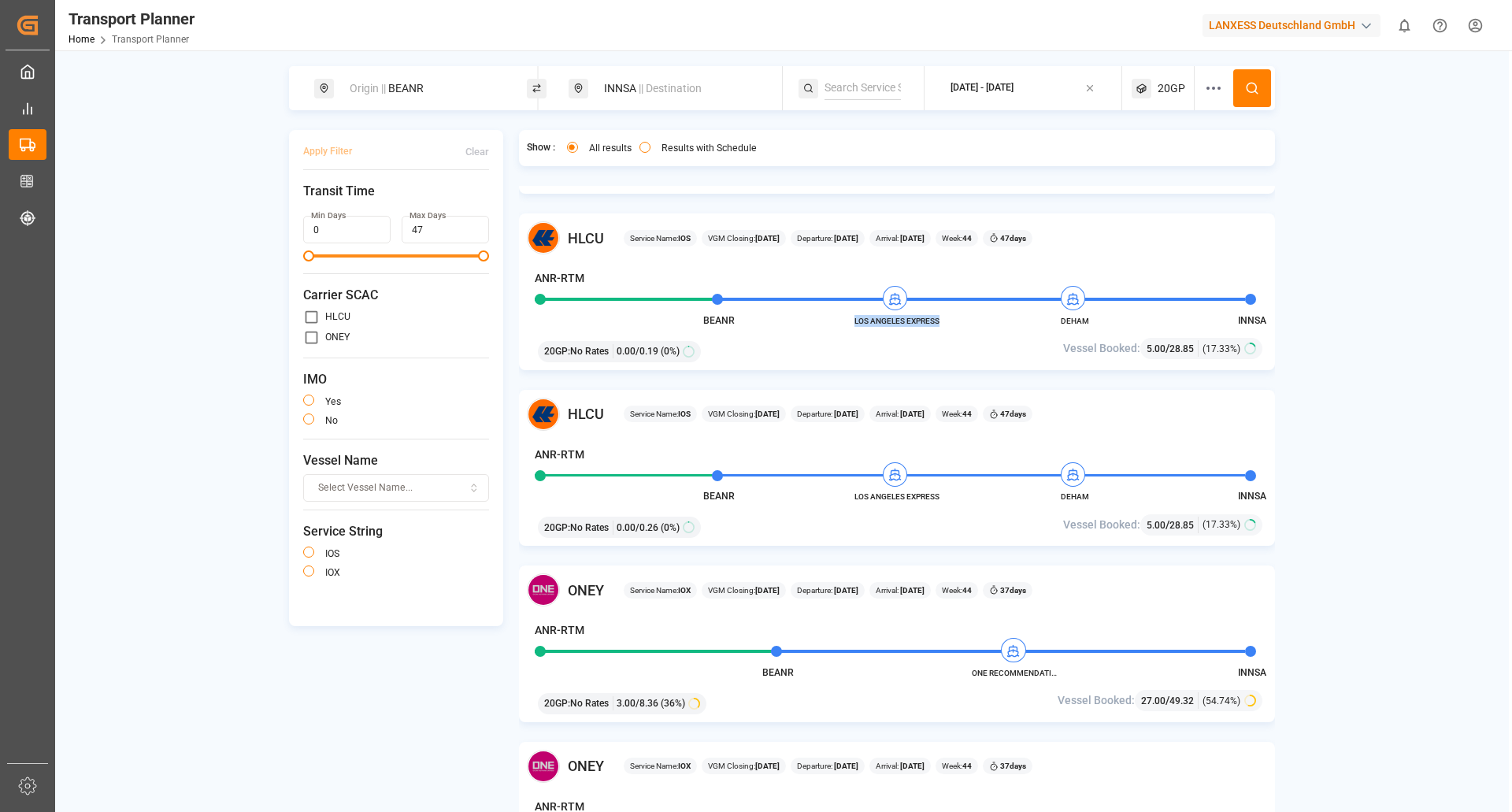
drag, startPoint x: 855, startPoint y: 325, endPoint x: 939, endPoint y: 320, distance: 84.1
click at [939, 320] on span "LOS ANGELES EXPRESS" at bounding box center [896, 321] width 87 height 12
copy span "LOS ANGELES EXPRESS"
click at [926, 495] on span "LOS ANGELES EXPRESS" at bounding box center [896, 496] width 87 height 12
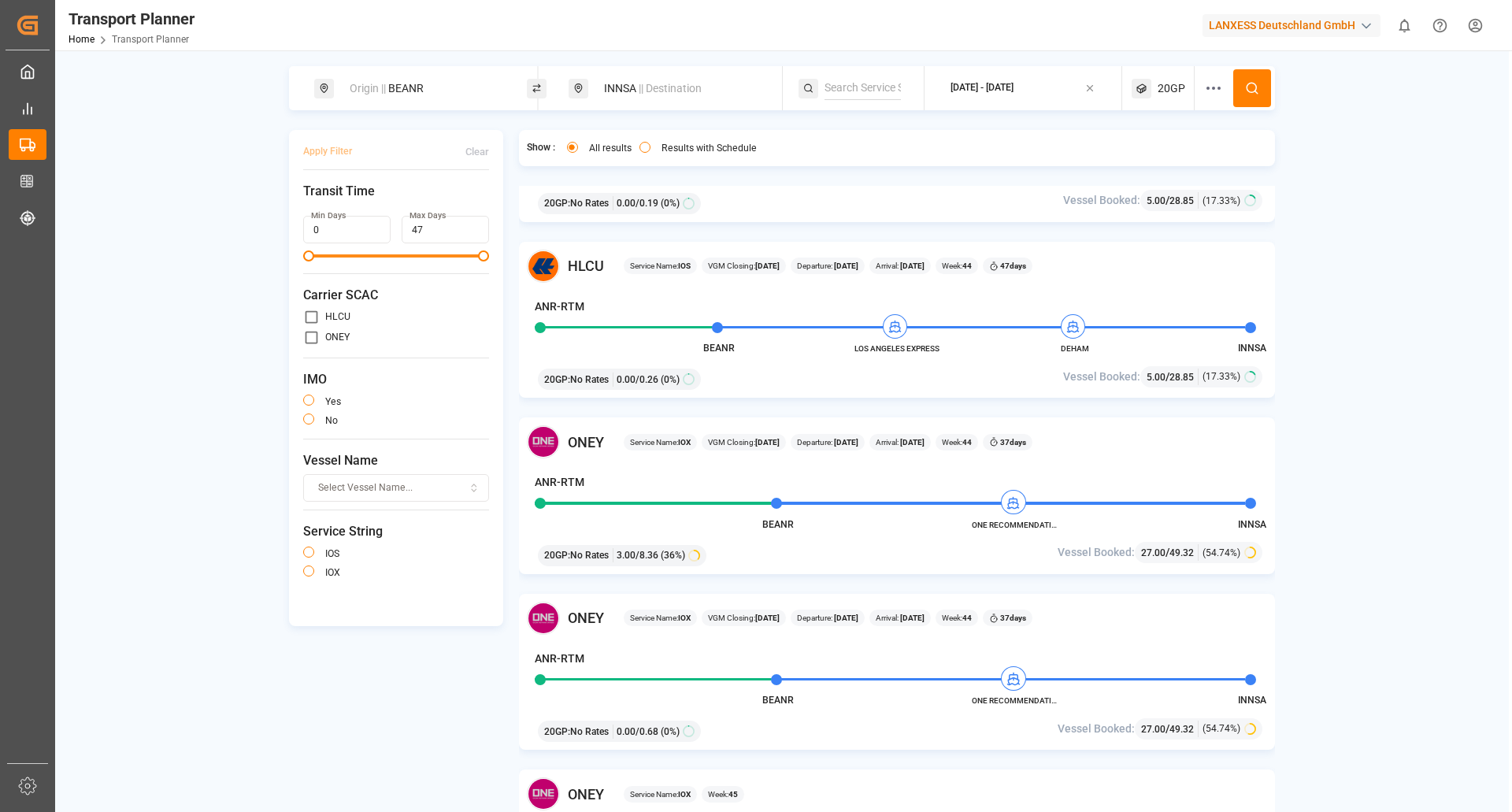
scroll to position [1891, 0]
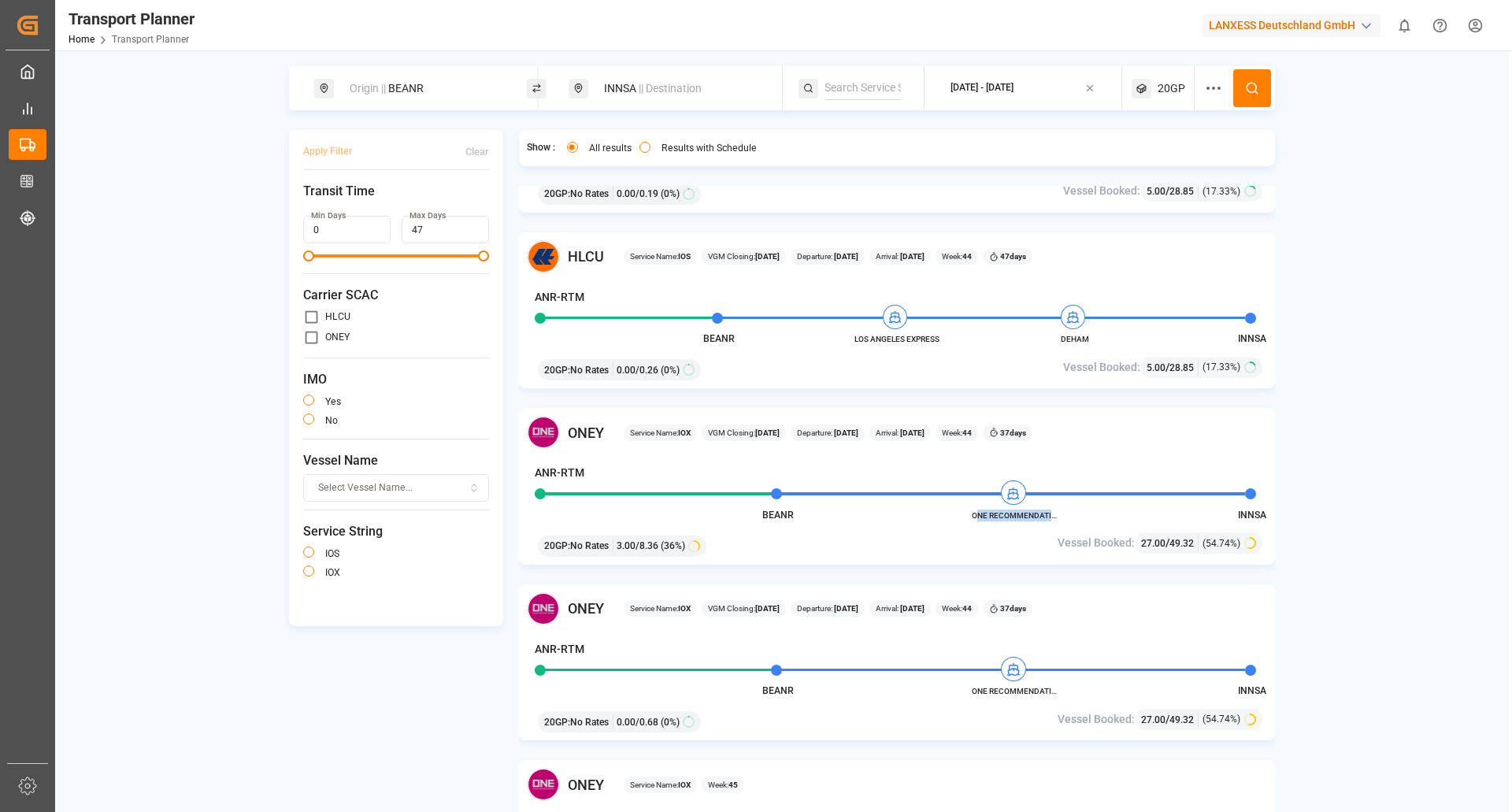
drag, startPoint x: 1051, startPoint y: 514, endPoint x: 976, endPoint y: 514, distance: 75.0
click at [976, 514] on span "ONE RECOMMENDATION" at bounding box center [1014, 515] width 87 height 12
click at [983, 514] on span "ONE RECOMMENDATION" at bounding box center [1014, 515] width 87 height 12
click at [622, 82] on div "INNSA || Destination" at bounding box center [680, 88] width 170 height 29
click at [756, 204] on icon at bounding box center [751, 204] width 11 height 11
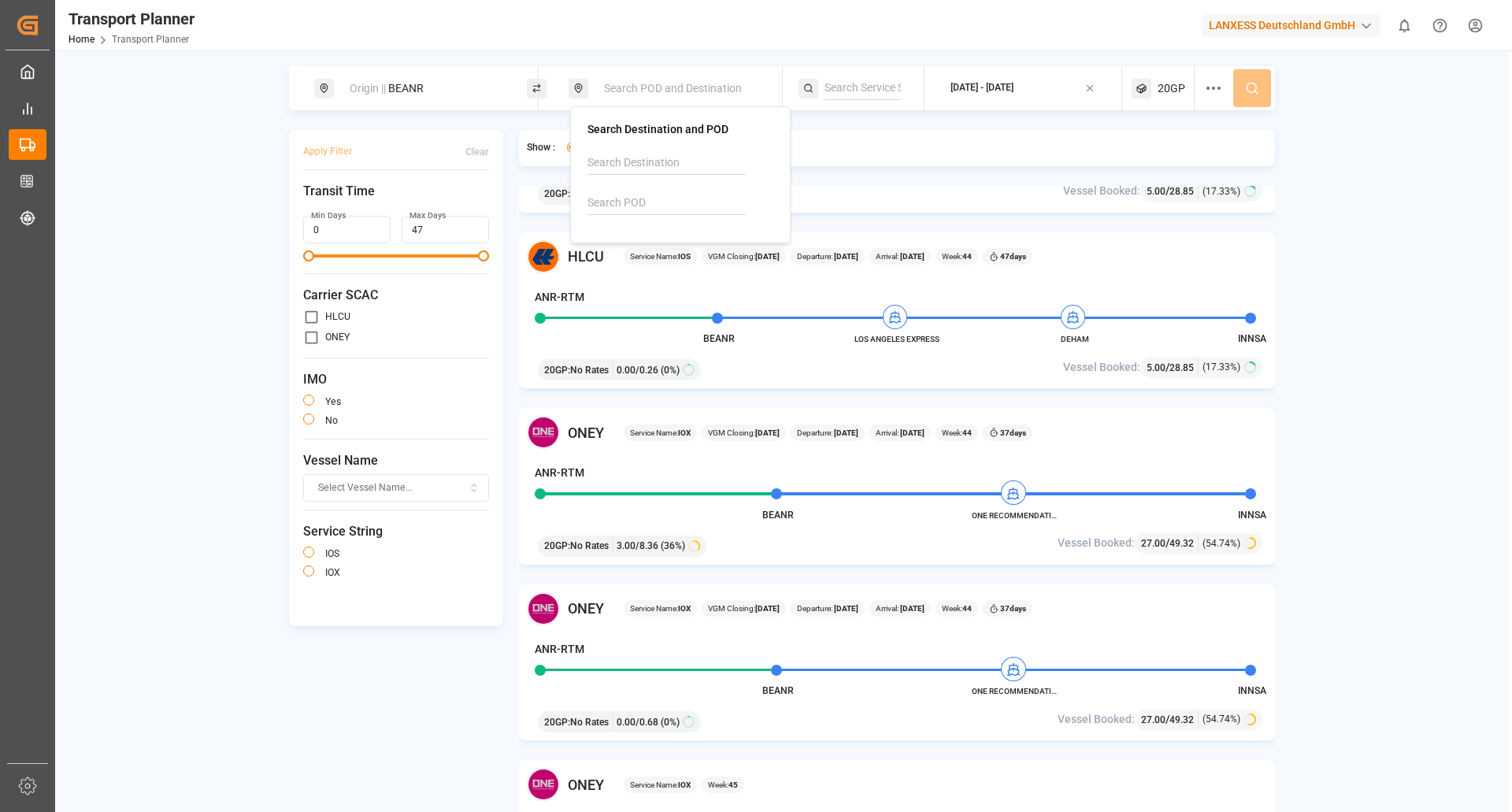
click at [696, 204] on input at bounding box center [667, 203] width 158 height 24
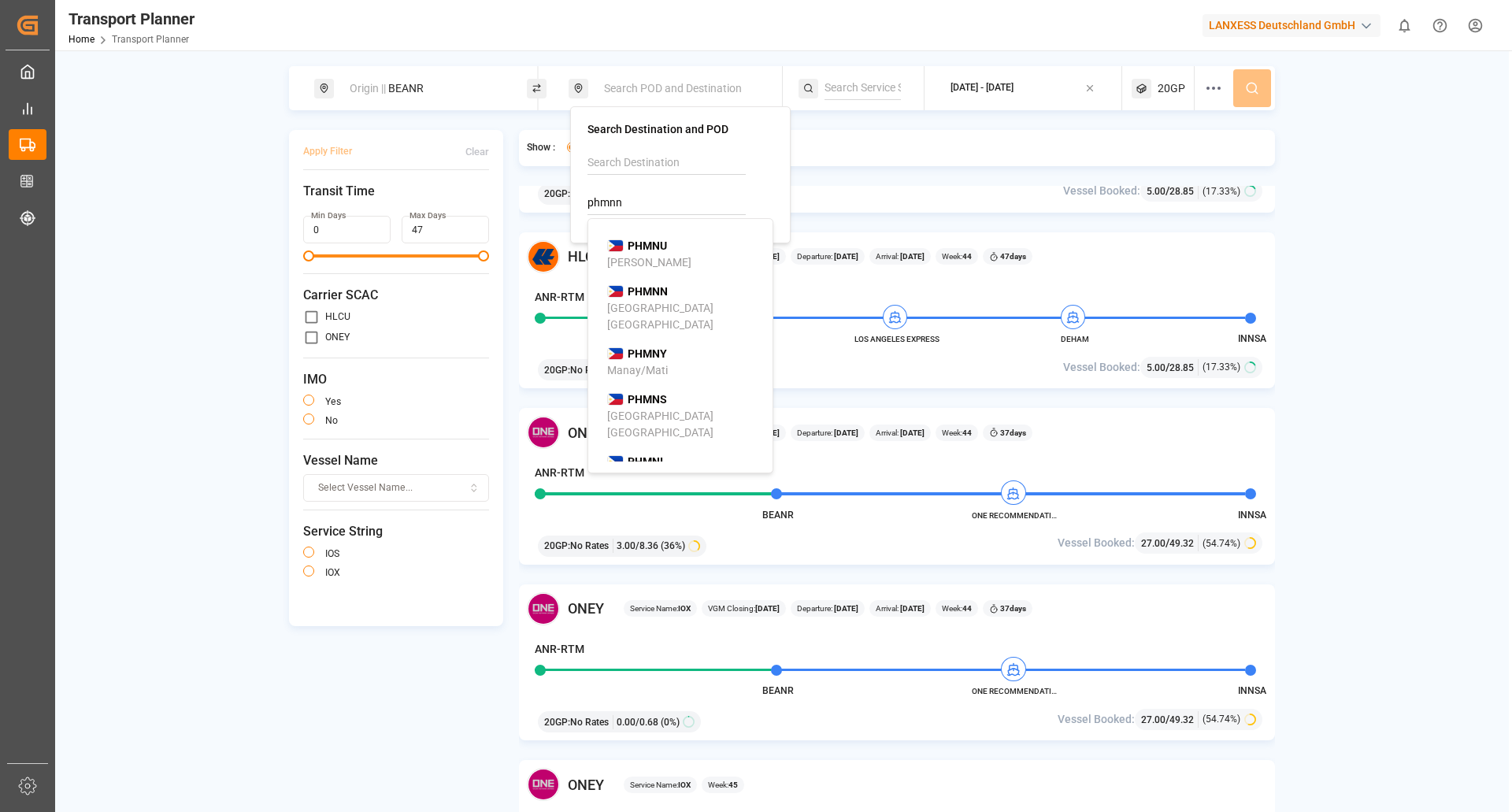
click at [699, 307] on div "Manila North Harbour" at bounding box center [683, 317] width 152 height 33
type input "PHMNN"
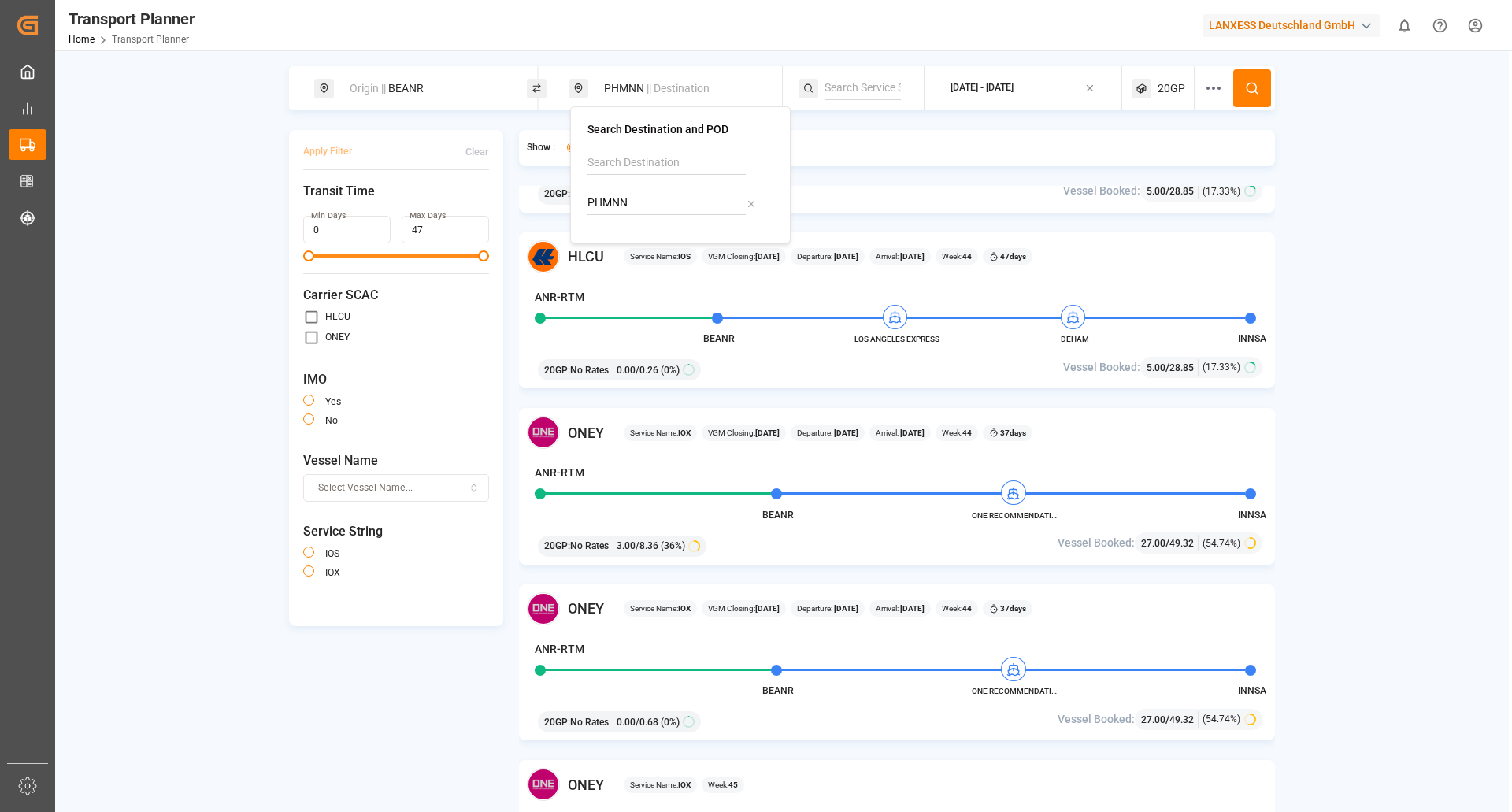
click at [1238, 86] on button at bounding box center [1252, 88] width 38 height 38
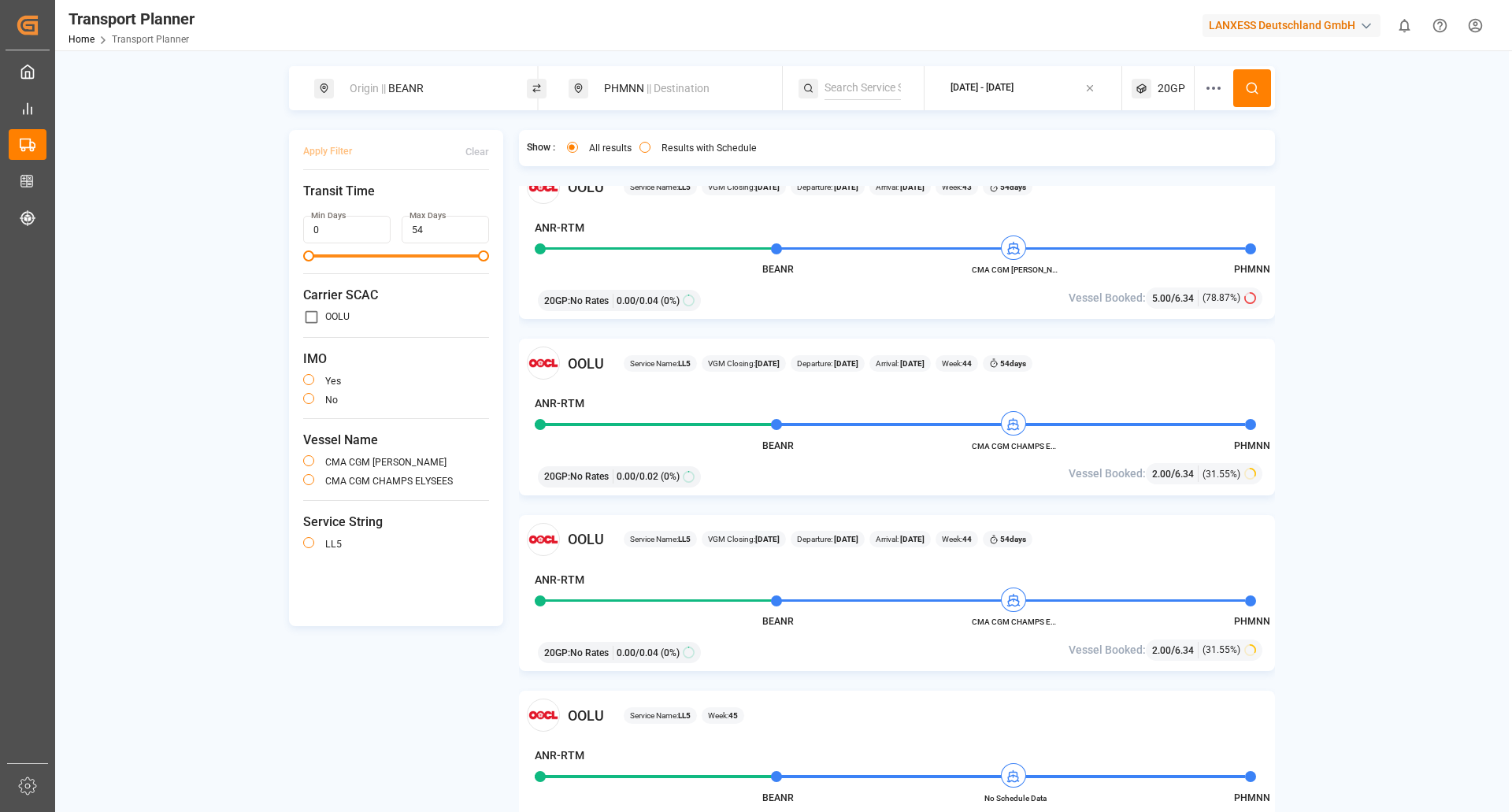
scroll to position [709, 0]
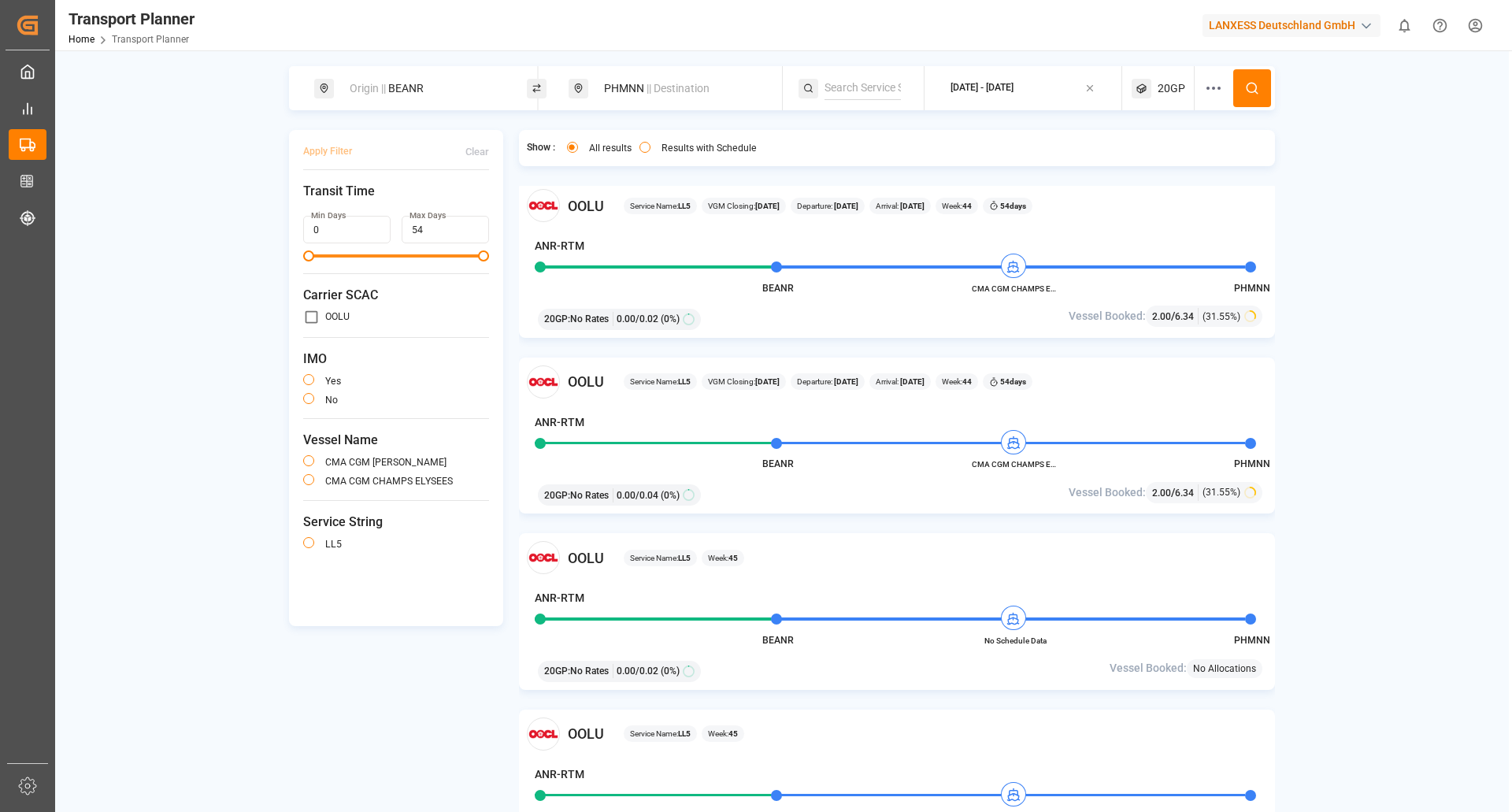
click at [426, 85] on div "Origin || BEANR" at bounding box center [425, 88] width 170 height 29
click at [497, 212] on icon at bounding box center [495, 214] width 6 height 6
click at [455, 206] on input at bounding box center [411, 214] width 158 height 24
click at [400, 265] on div "[GEOGRAPHIC_DATA]" at bounding box center [405, 274] width 106 height 16
type input "NLRTM"
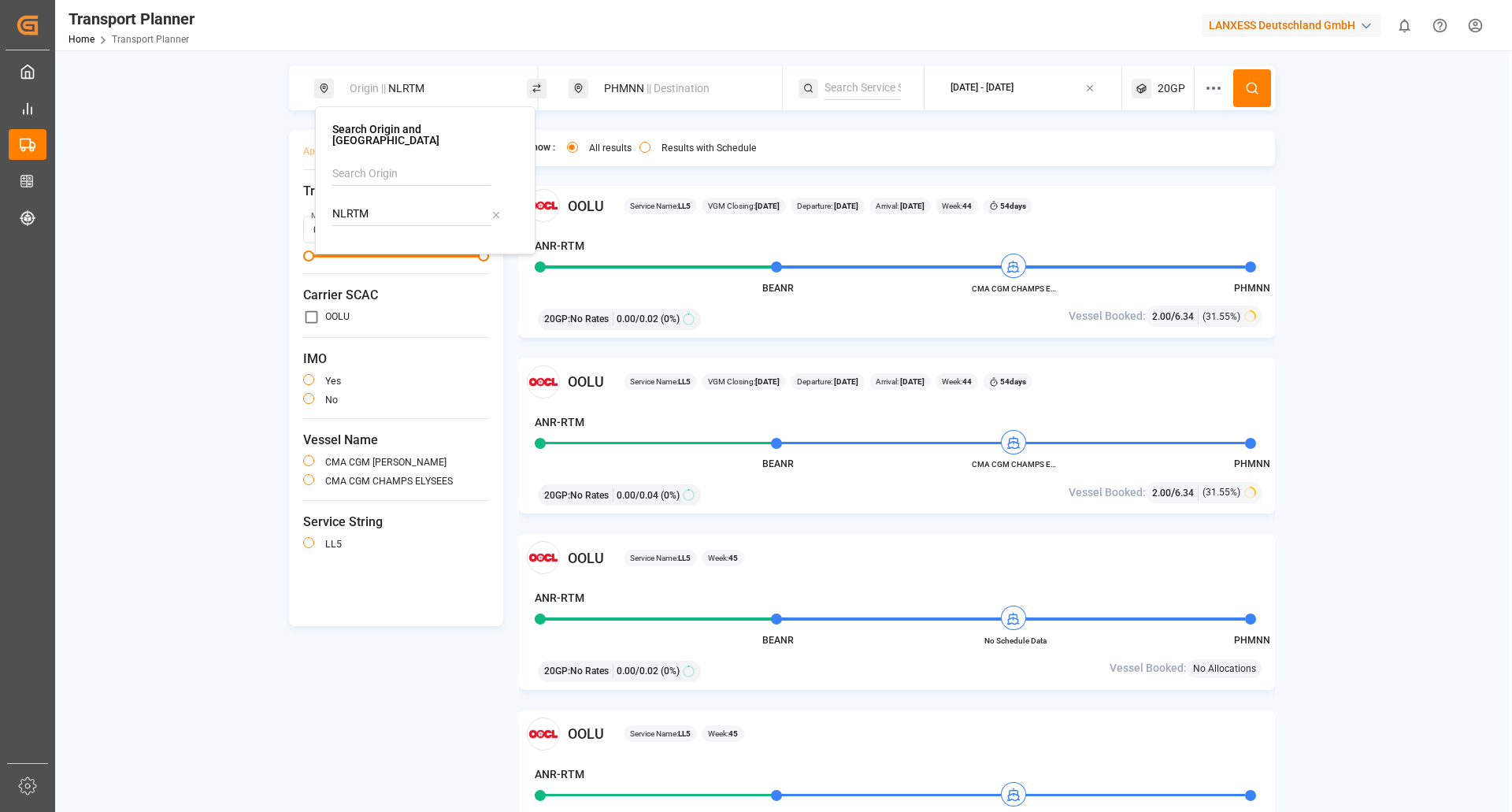
click at [1247, 77] on button at bounding box center [1252, 88] width 38 height 38
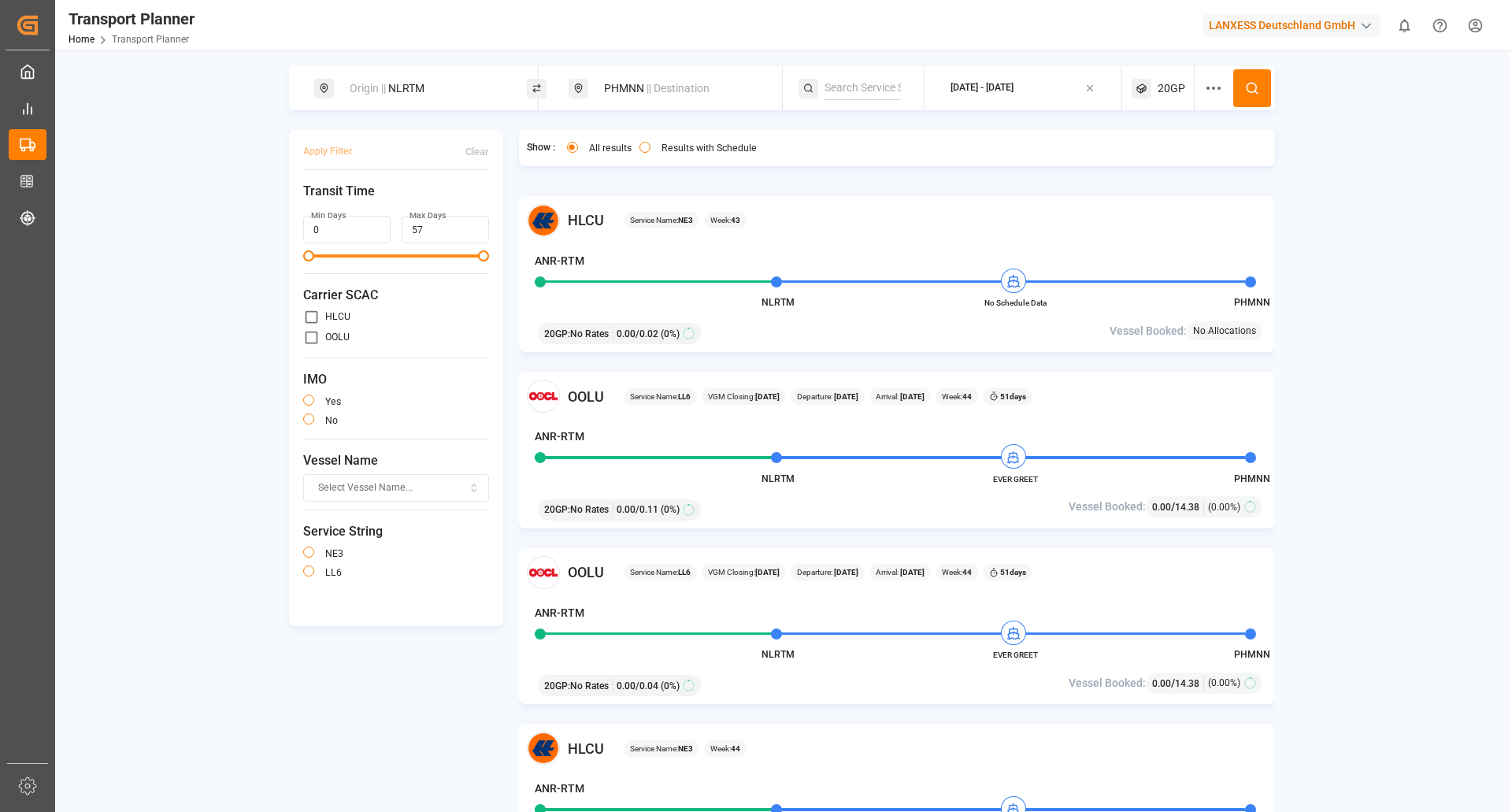
scroll to position [1576, 0]
drag, startPoint x: 1040, startPoint y: 476, endPoint x: 992, endPoint y: 482, distance: 48.4
click at [992, 482] on span "EVER GREET" at bounding box center [1014, 478] width 87 height 12
copy span "EVER GREET"
click at [1353, 630] on div "Origin || NLRTM PHMNN || Destination 2025-10-20 - 2025-12-31 20GP Apply Filter …" at bounding box center [782, 451] width 1453 height 770
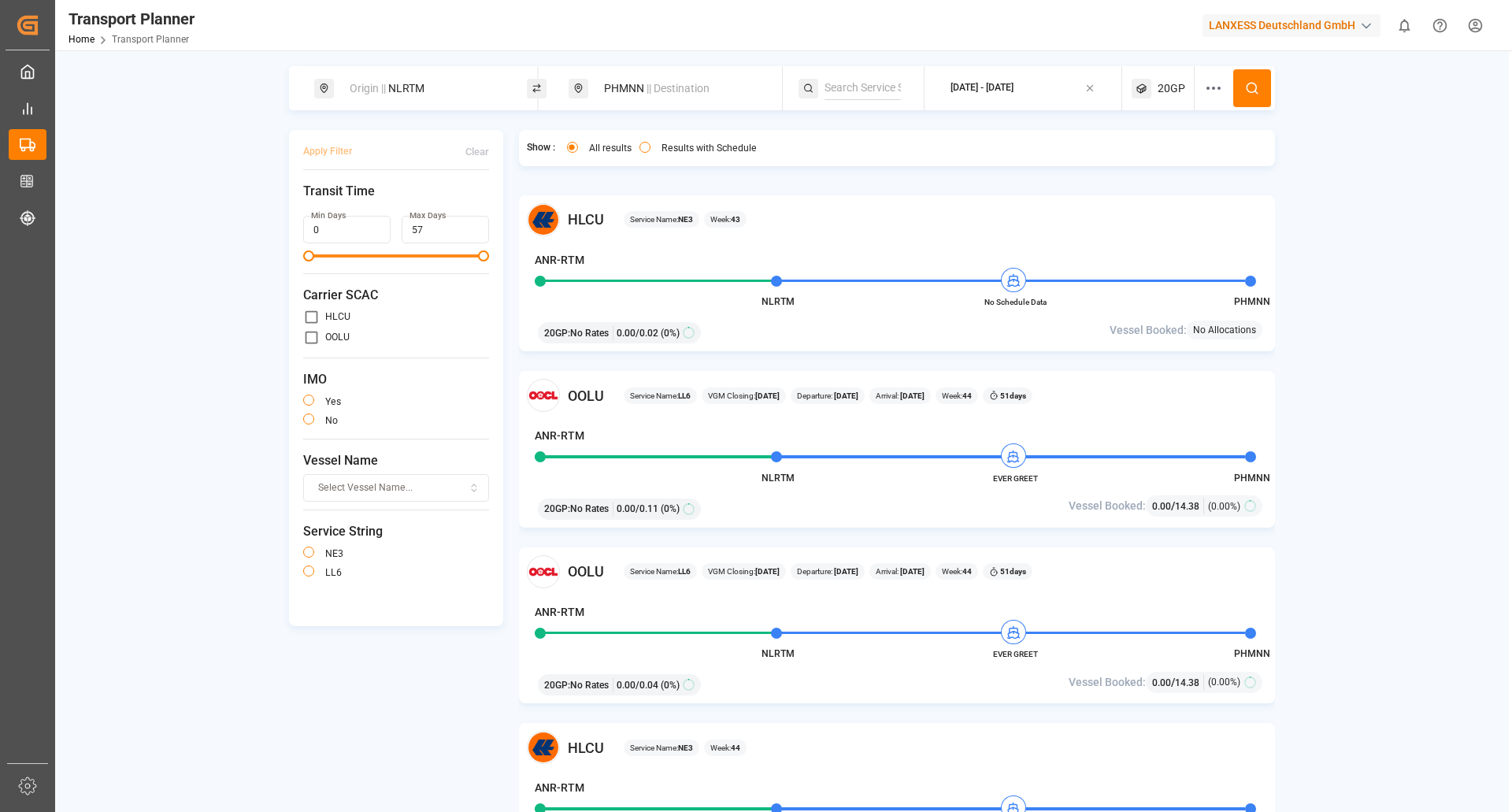
click at [1432, 646] on div "Origin || NLRTM PHMNN || Destination 2025-10-20 - 2025-12-31 20GP Apply Filter …" at bounding box center [782, 451] width 1453 height 770
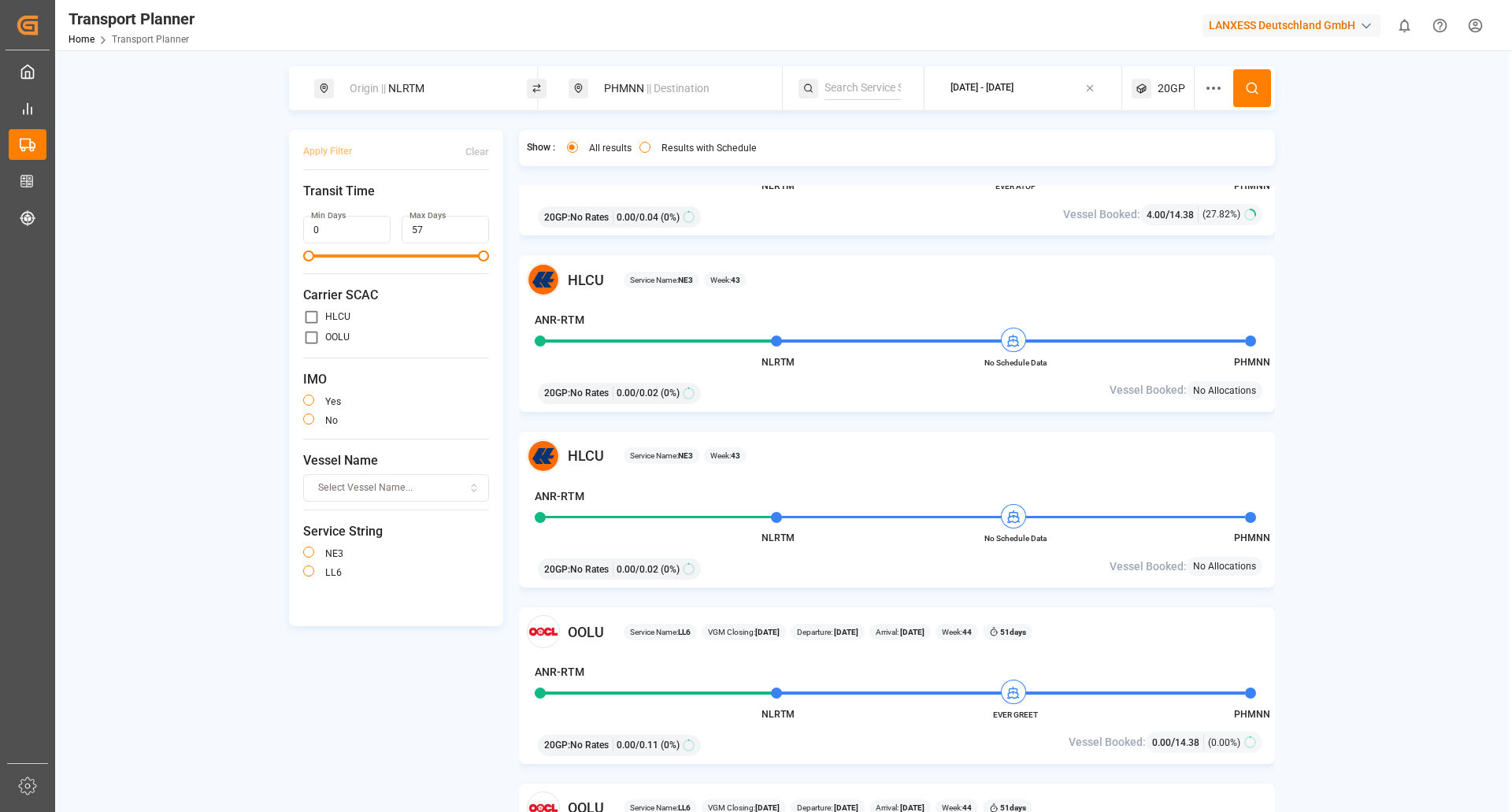
scroll to position [1497, 0]
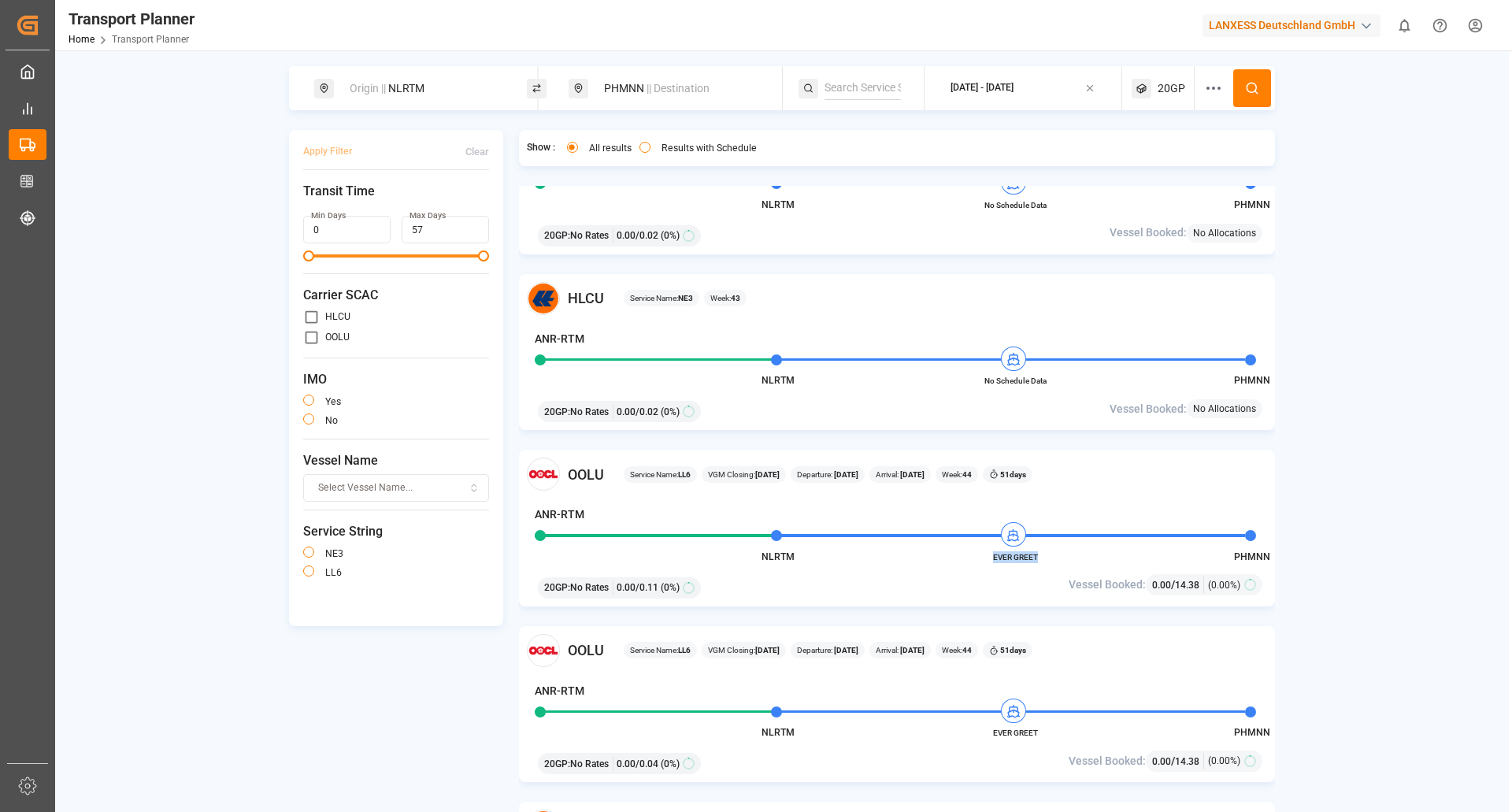
drag, startPoint x: 1041, startPoint y: 553, endPoint x: 993, endPoint y: 559, distance: 48.4
click at [993, 559] on span "EVER GREET" at bounding box center [1014, 557] width 87 height 12
copy span "EVER GREET"
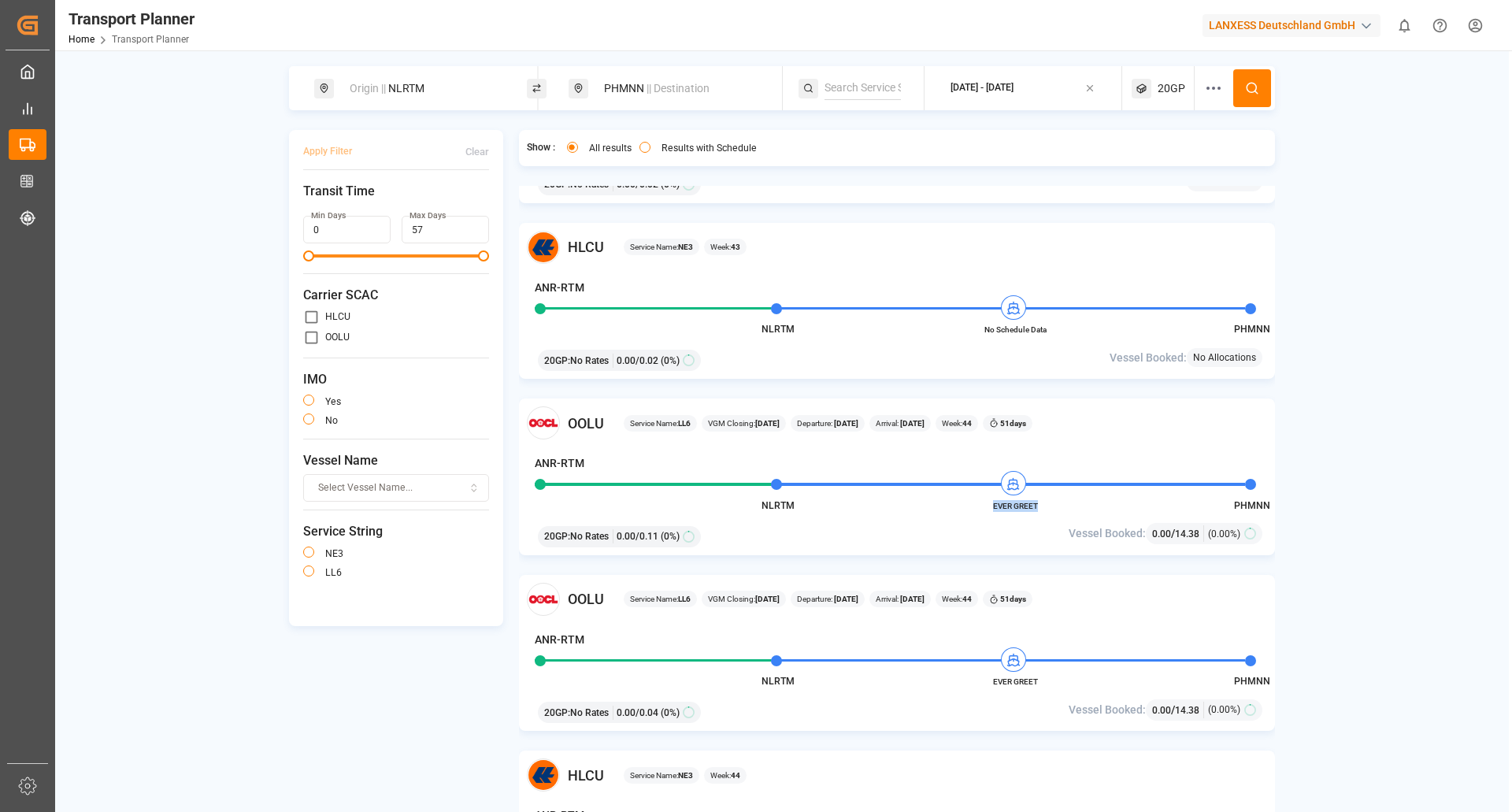
scroll to position [1576, 0]
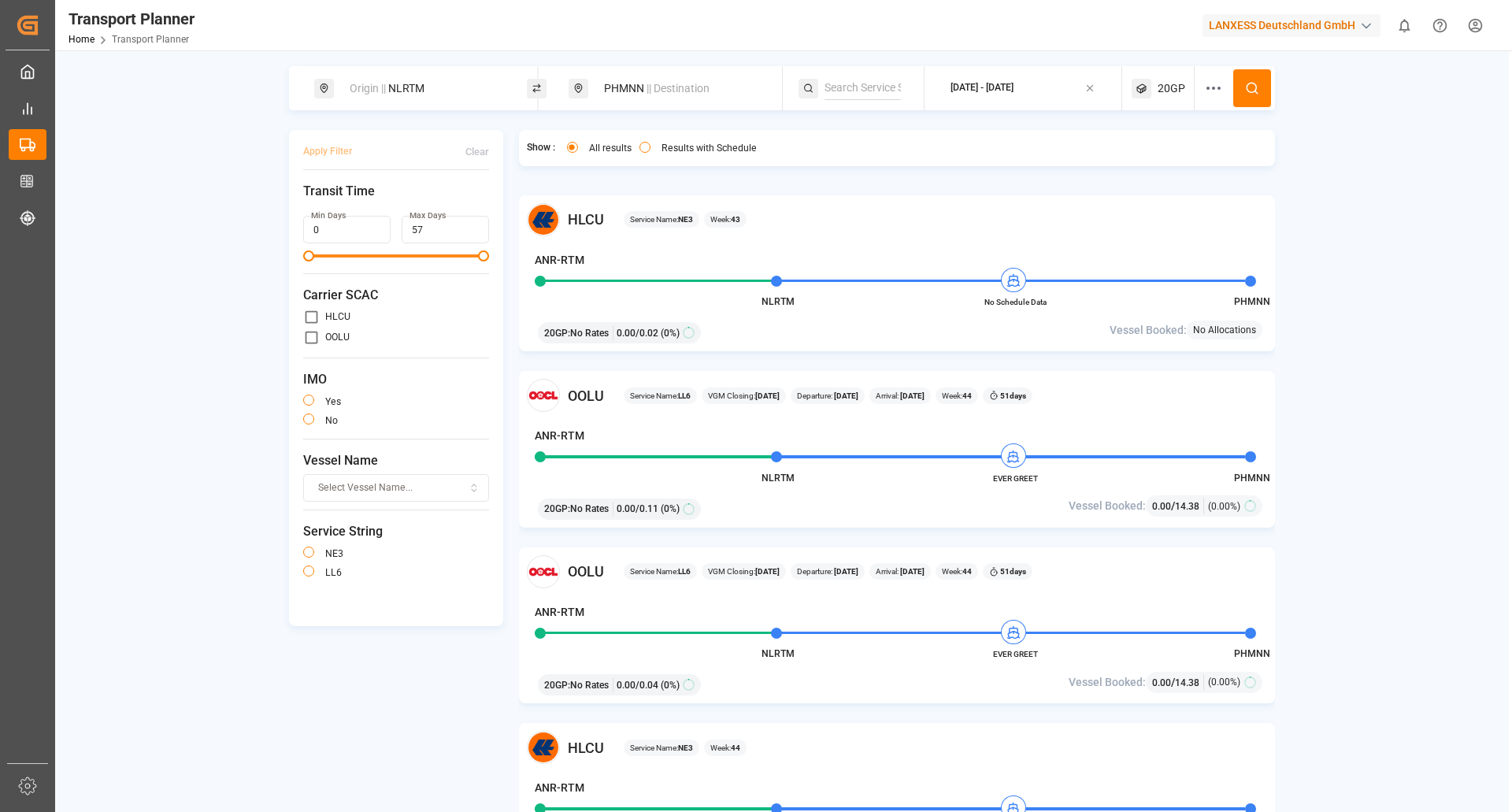
click at [467, 82] on div "Origin || NLRTM" at bounding box center [425, 88] width 170 height 29
click at [492, 209] on icon at bounding box center [495, 214] width 11 height 11
click at [446, 203] on input at bounding box center [411, 214] width 158 height 24
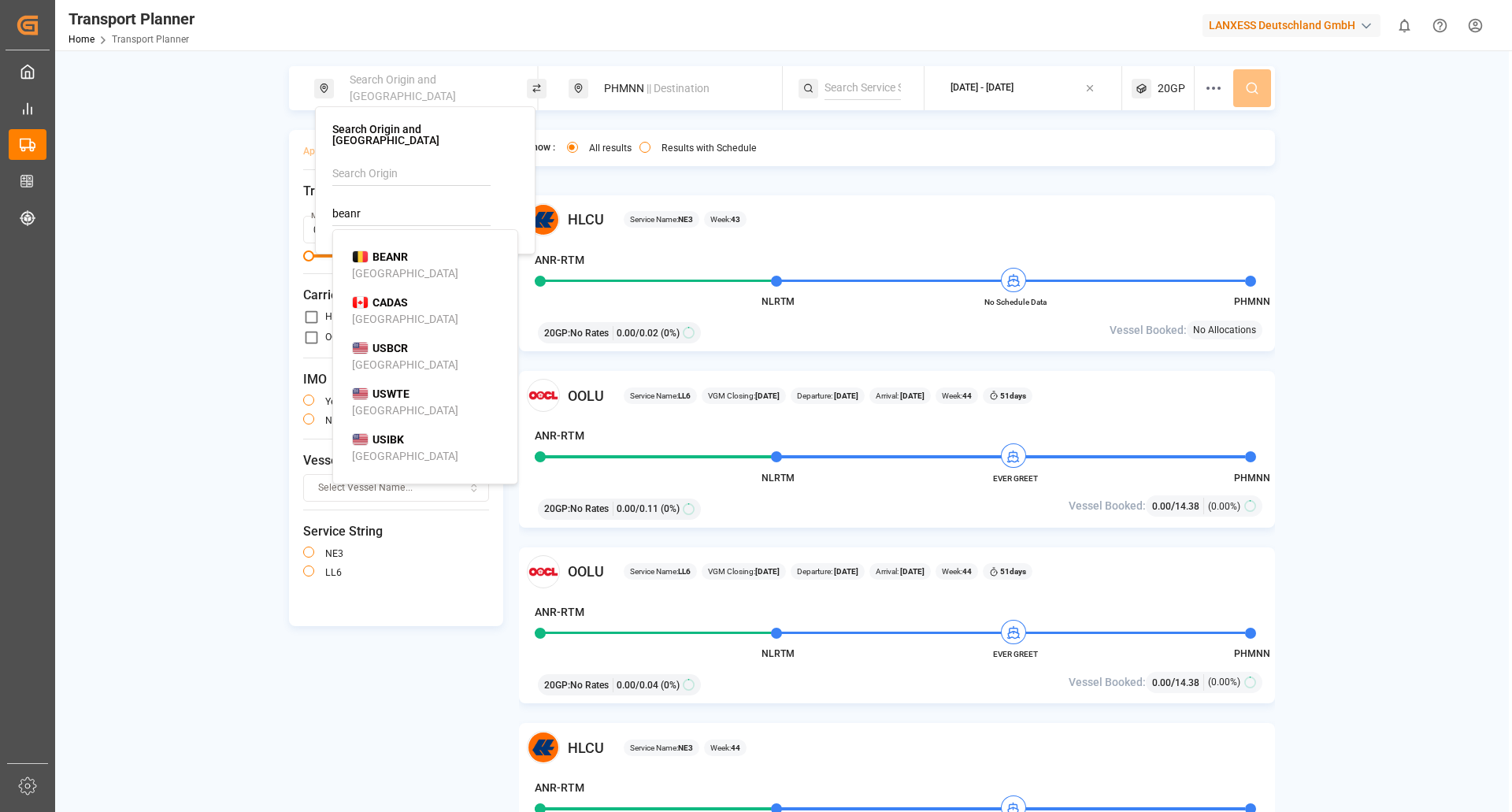
click at [385, 265] on div "Antwerp" at bounding box center [405, 274] width 106 height 16
type input "BEANR"
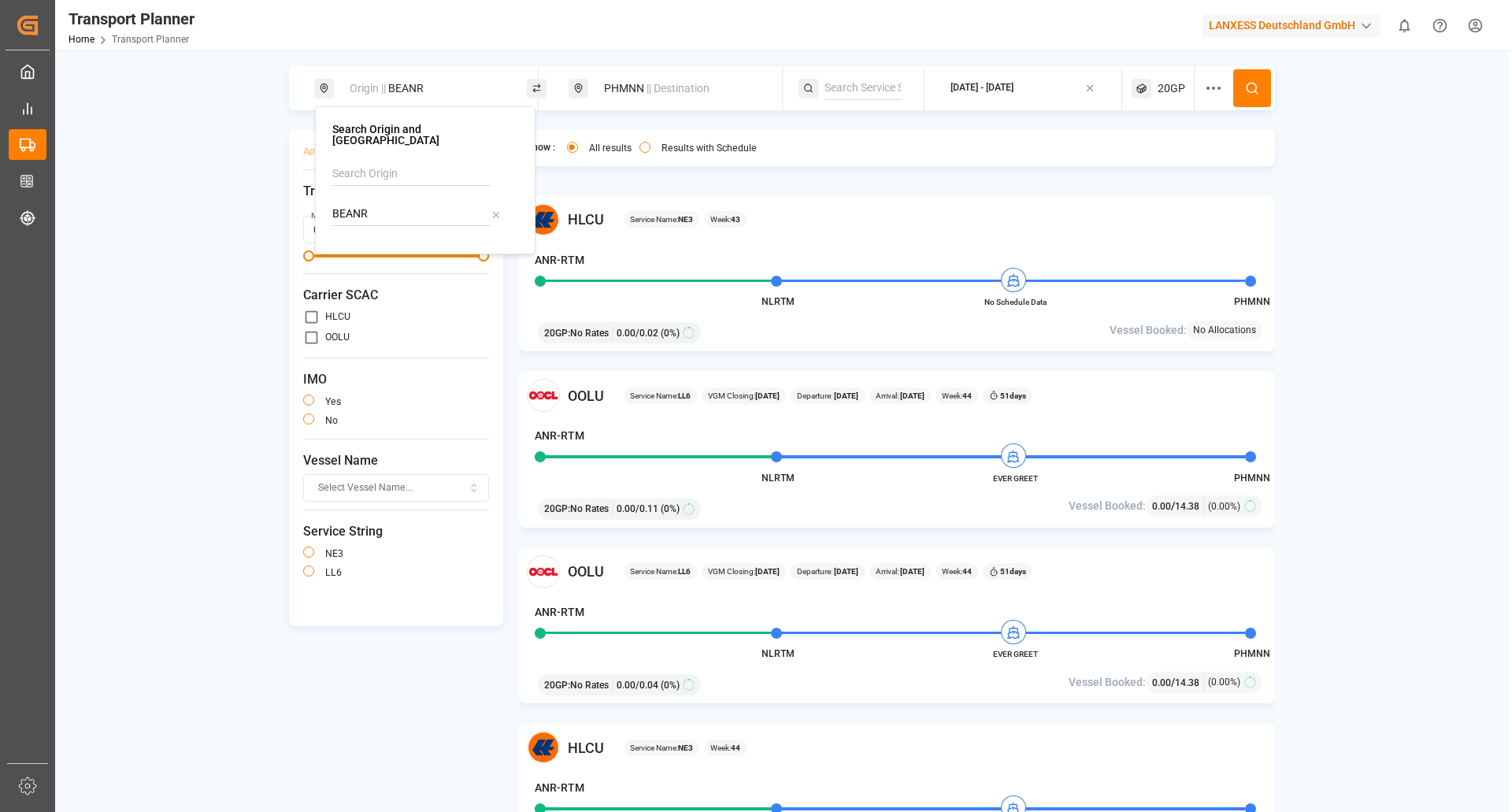
click at [667, 86] on span "|| Destination" at bounding box center [678, 87] width 63 height 12
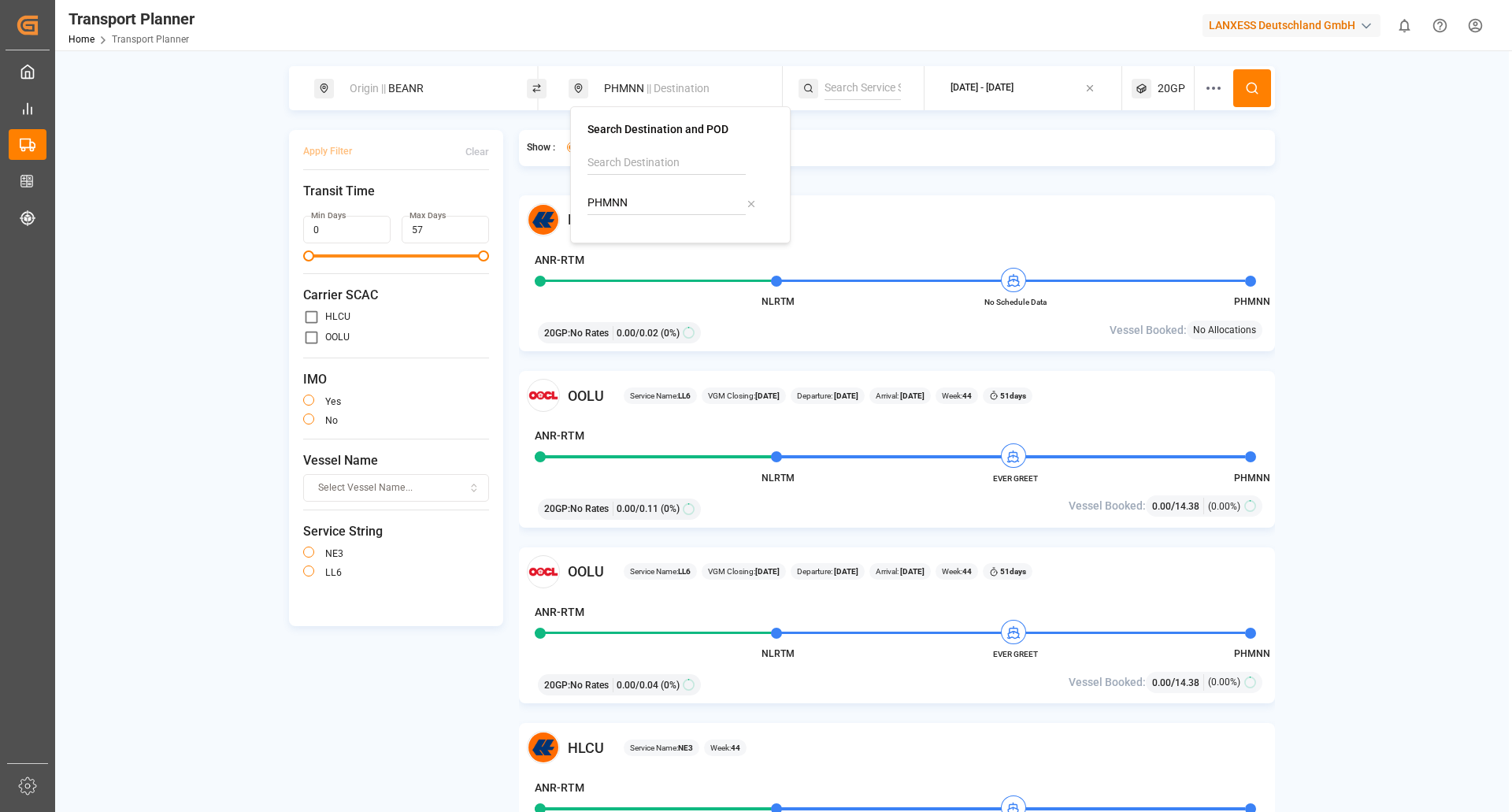
click at [756, 202] on div "PHMNN" at bounding box center [681, 203] width 186 height 24
click at [751, 204] on icon at bounding box center [751, 204] width 6 height 6
click at [674, 186] on div at bounding box center [681, 189] width 186 height 75
click at [664, 218] on div at bounding box center [681, 189] width 186 height 75
click at [666, 196] on div at bounding box center [681, 189] width 186 height 75
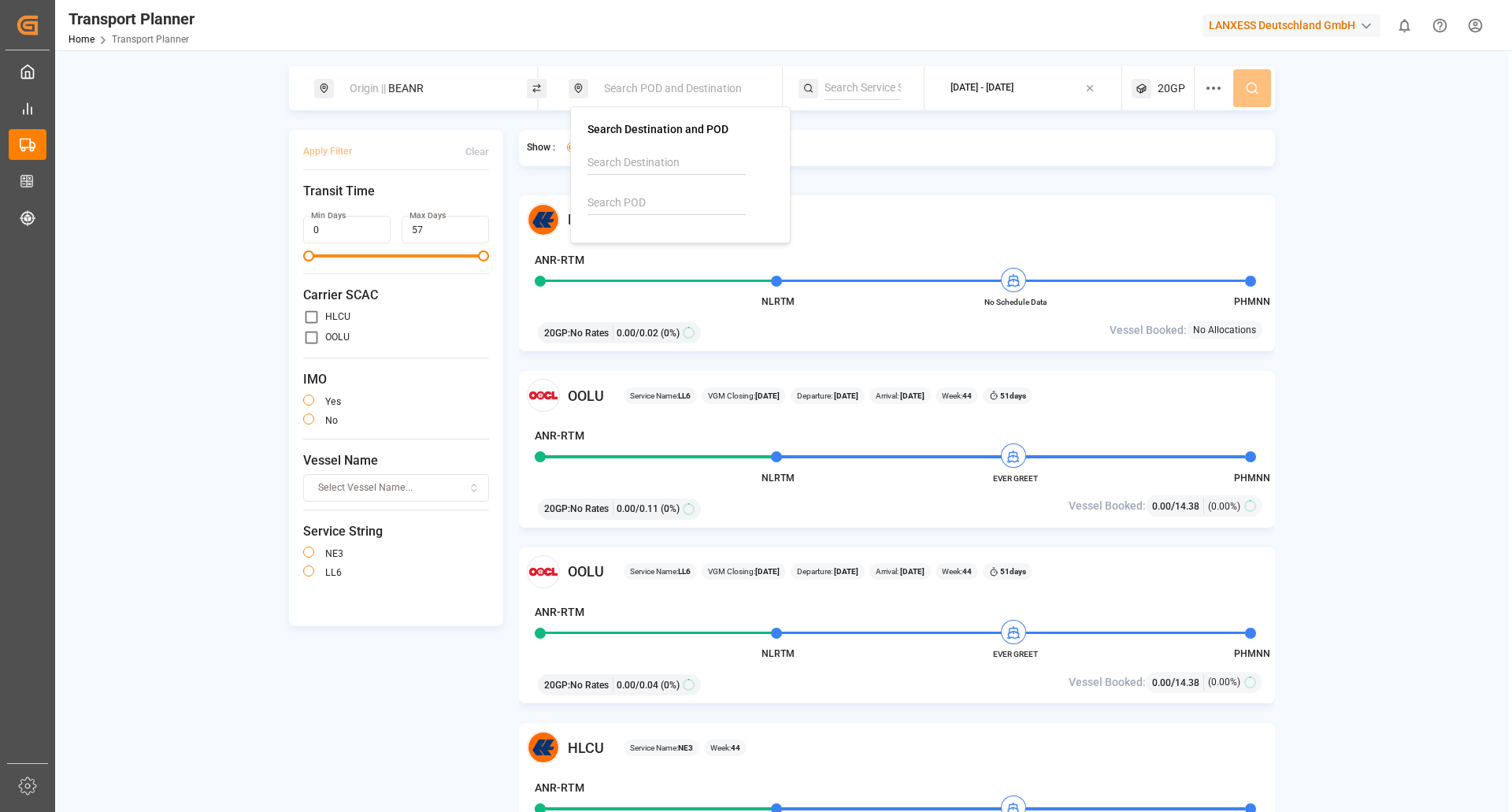
click at [662, 205] on input at bounding box center [667, 203] width 158 height 24
click at [643, 250] on b "THLCH" at bounding box center [646, 246] width 36 height 12
type input "THLCH"
click at [1245, 85] on icon at bounding box center [1252, 87] width 14 height 14
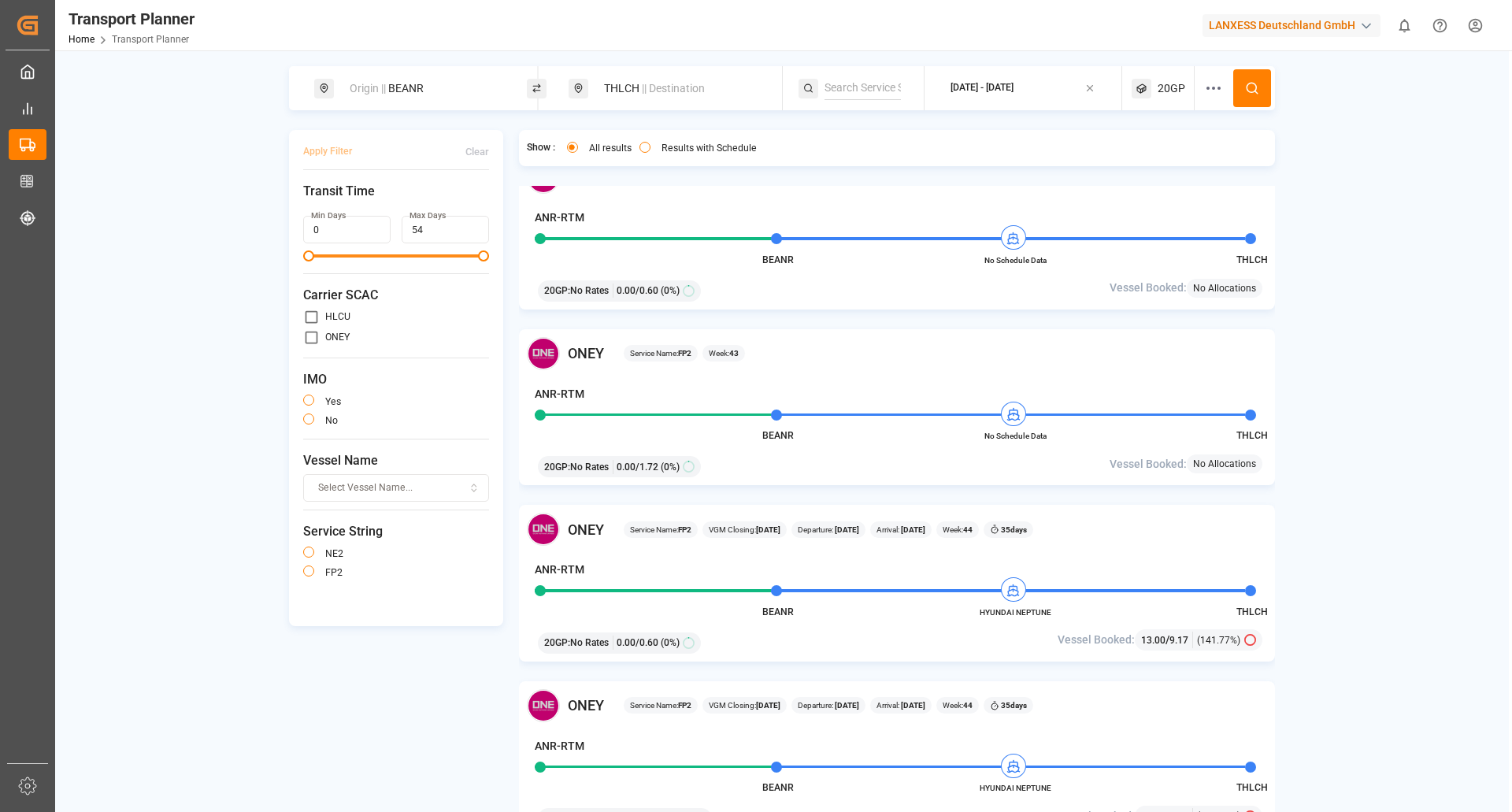
scroll to position [1103, 0]
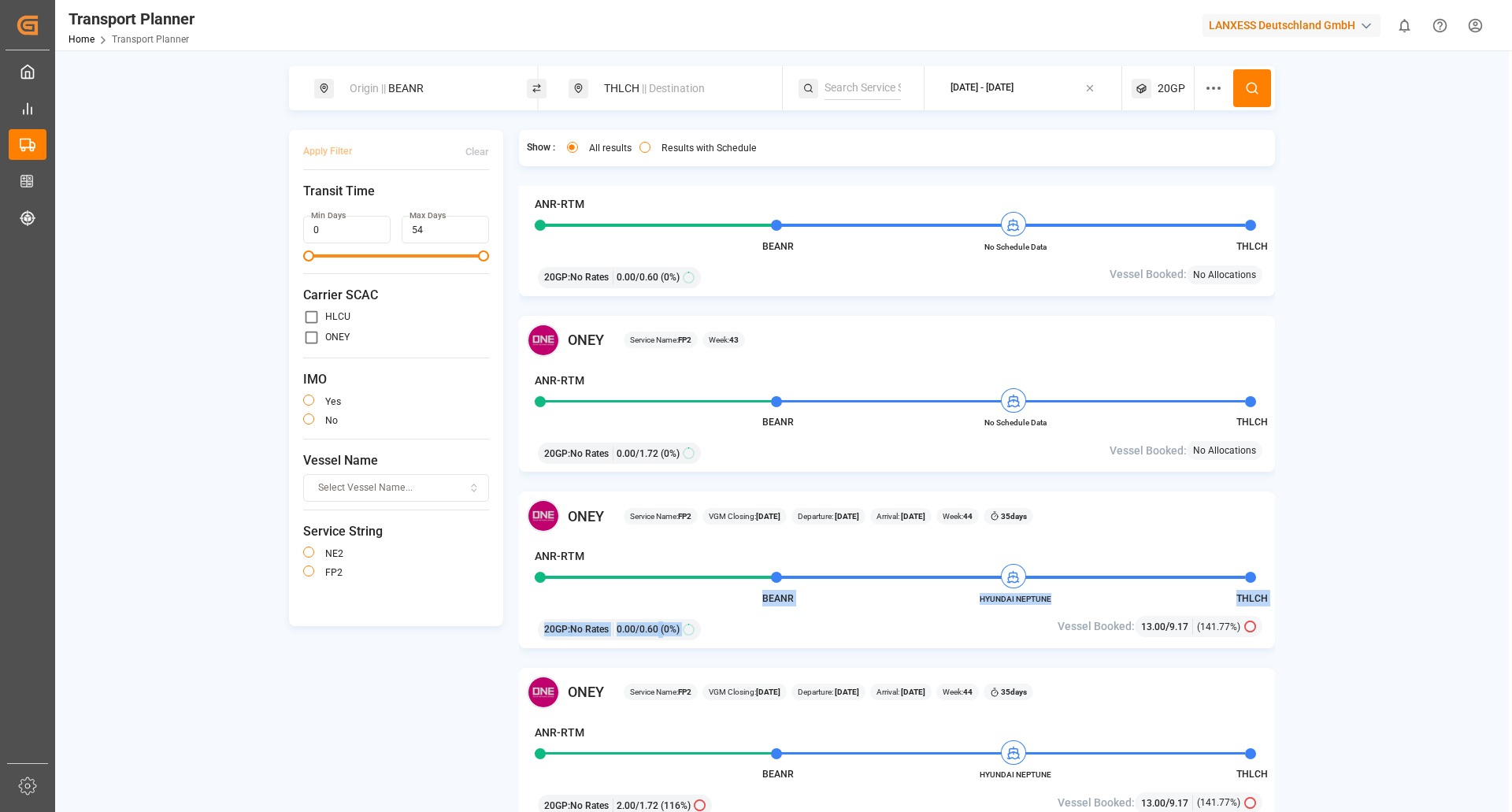
drag, startPoint x: 1055, startPoint y: 606, endPoint x: 1004, endPoint y: 587, distance: 54.4
click at [1004, 587] on div "ONEY Service Name: FP2 VGM Closing: 28-10-2025 Departure: 02-11-2025 Arrival: 0…" at bounding box center [897, 570] width 756 height 157
click at [1051, 594] on span "HYUNDAI NEPTUNE" at bounding box center [1014, 599] width 87 height 12
drag, startPoint x: 977, startPoint y: 600, endPoint x: 1058, endPoint y: 603, distance: 81.1
click at [1058, 603] on span "HYUNDAI NEPTUNE" at bounding box center [1014, 599] width 87 height 12
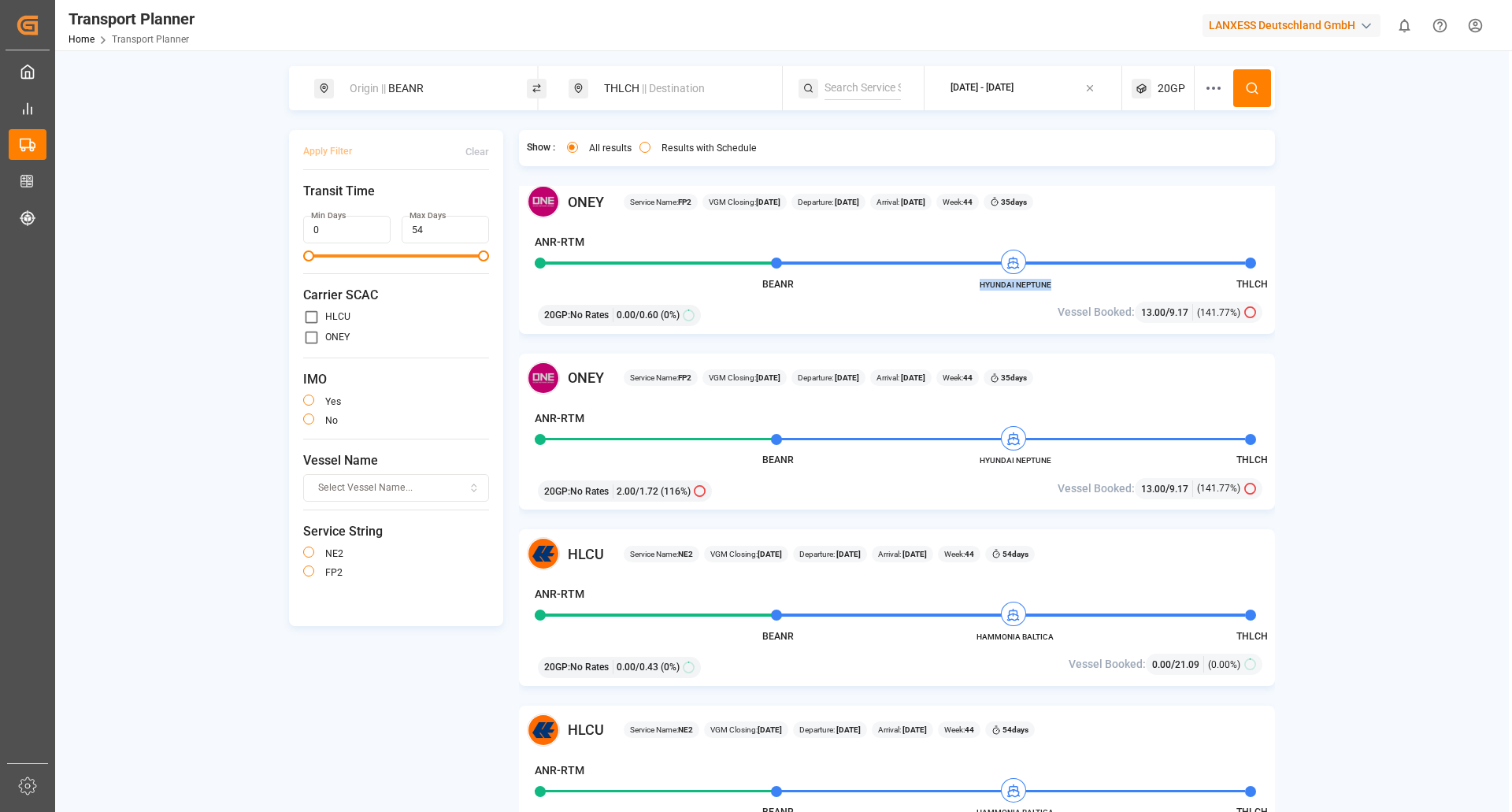
scroll to position [1418, 0]
click at [990, 649] on div "HLCU Service Name: NE2 VGM Closing: 28-10-2025 Departure: 02-11-2025 Arrival: 2…" at bounding box center [897, 607] width 756 height 157
drag, startPoint x: 975, startPoint y: 640, endPoint x: 1057, endPoint y: 634, distance: 82.2
click at [1057, 634] on span "HAMMONIA BALTICA" at bounding box center [1014, 636] width 87 height 12
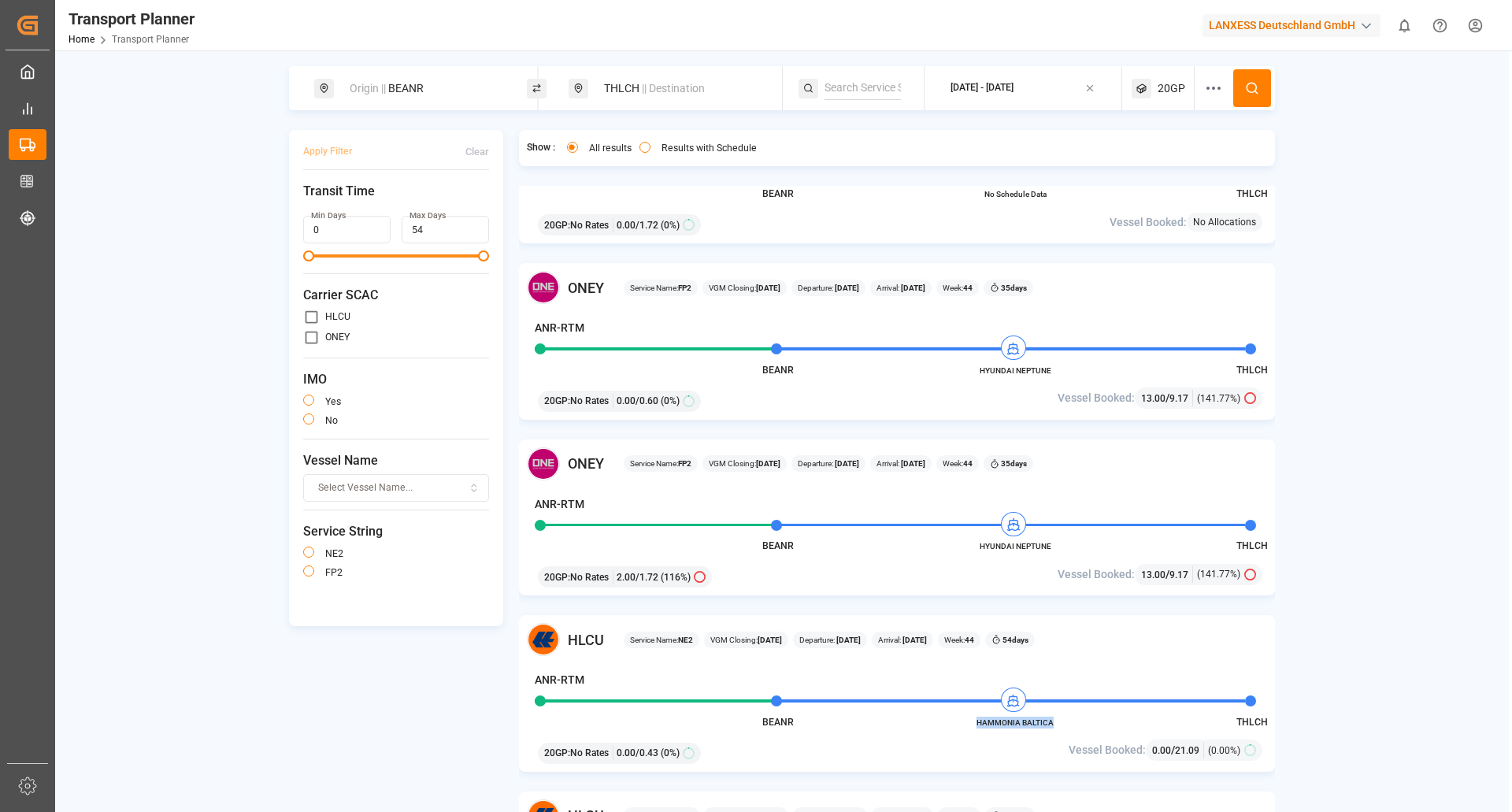
scroll to position [1340, 0]
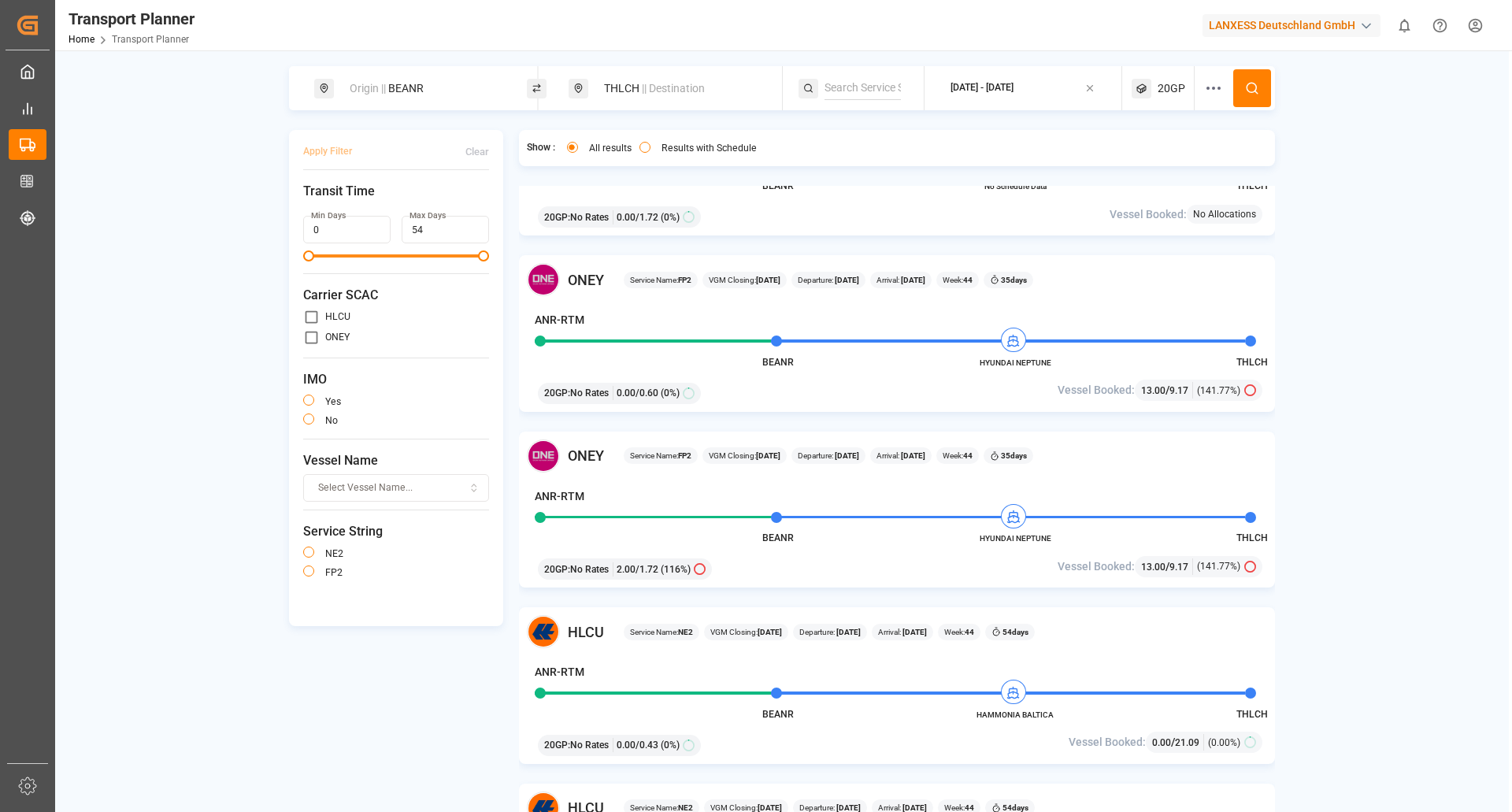
click at [406, 95] on div "Origin || BEANR" at bounding box center [425, 88] width 170 height 29
click at [494, 209] on icon at bounding box center [495, 214] width 11 height 11
click at [391, 203] on input at bounding box center [411, 214] width 158 height 24
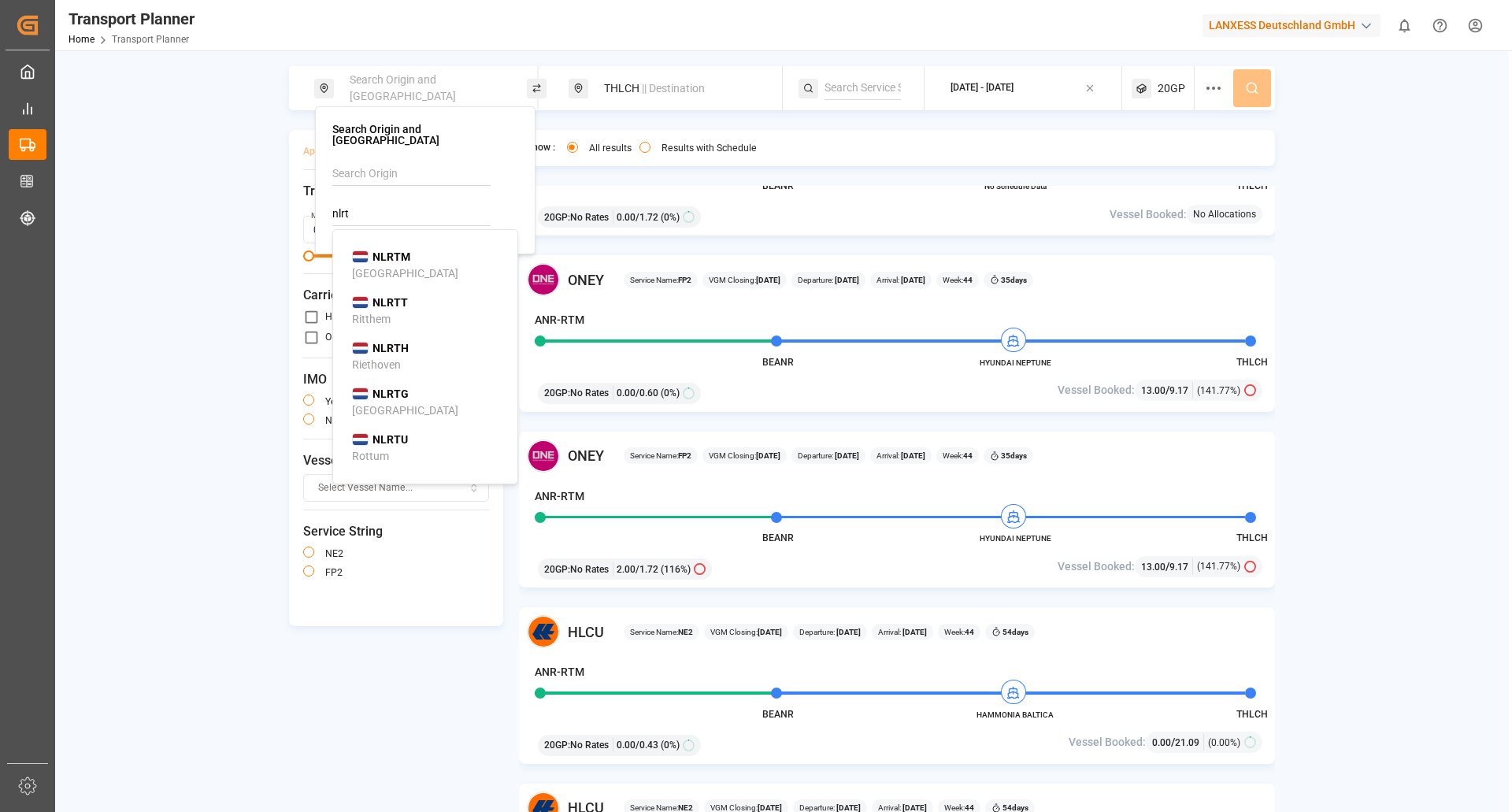
click at [410, 249] on div "NLRTM Rotterdam" at bounding box center [428, 265] width 152 height 33
type input "NLRTM"
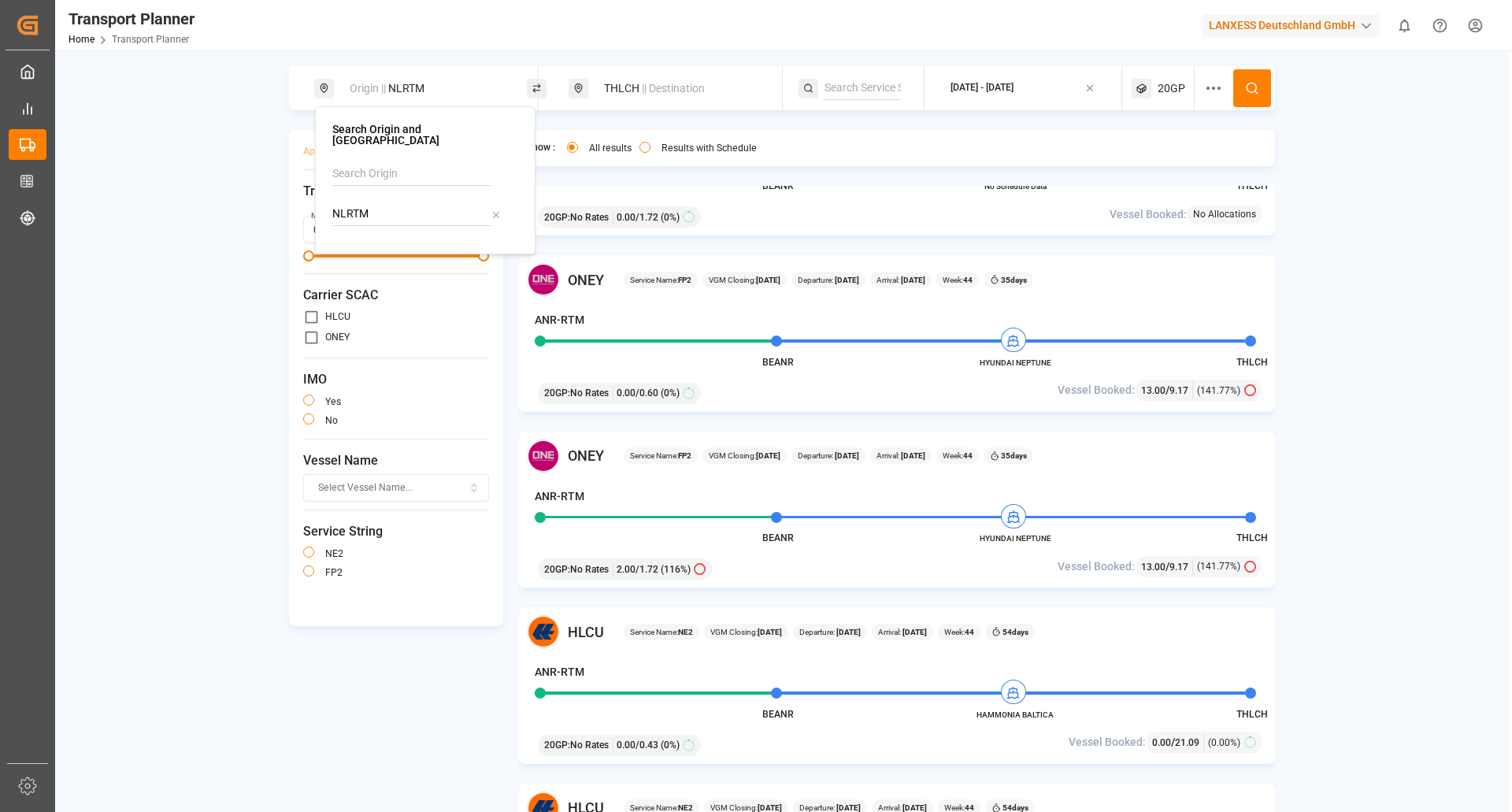
click at [964, 90] on div "[DATE] - [DATE]" at bounding box center [982, 87] width 63 height 14
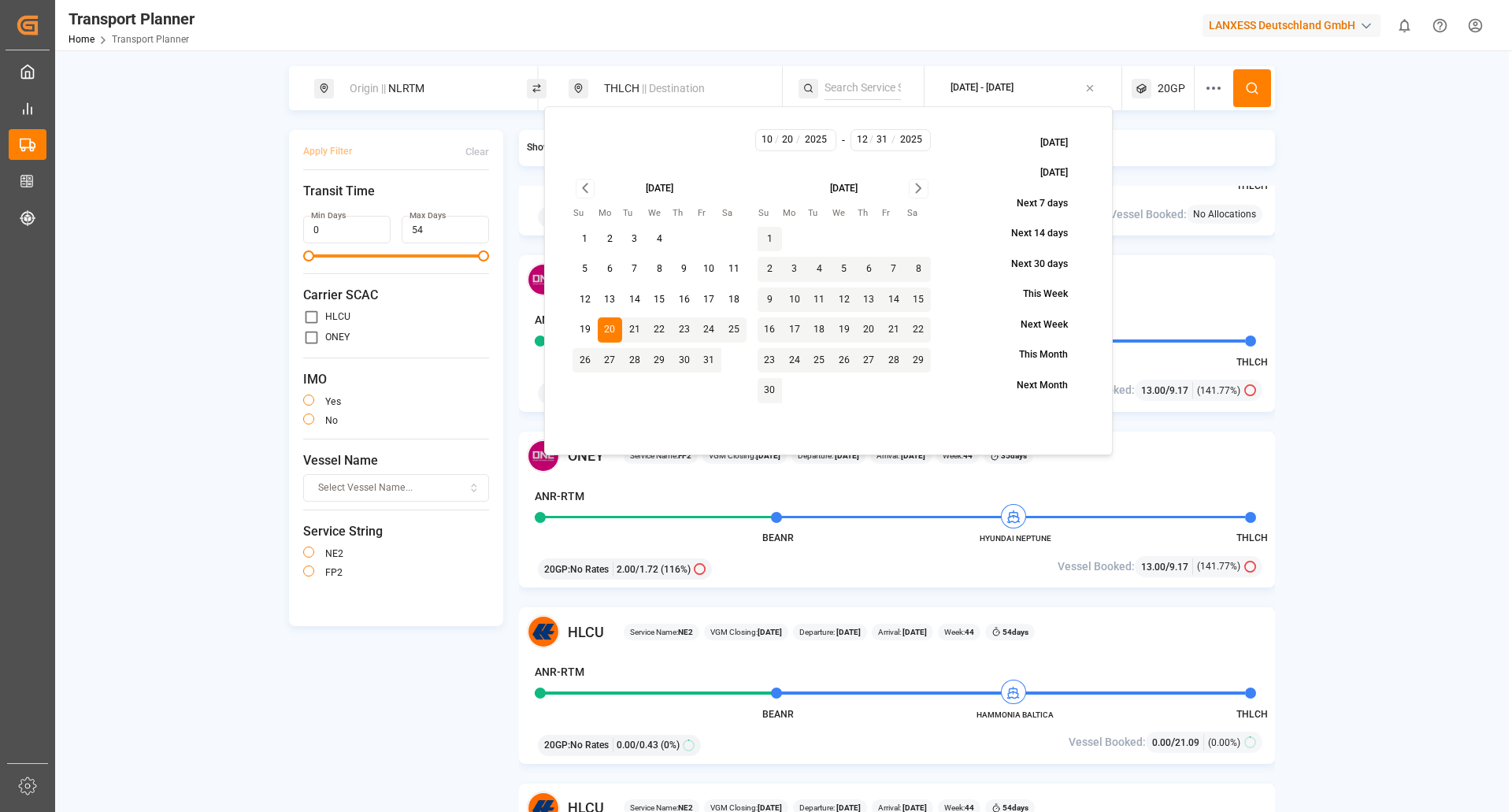
click at [687, 331] on button "23" at bounding box center [684, 330] width 26 height 26
type input "10"
type input "23"
click at [679, 330] on button "23" at bounding box center [684, 330] width 26 height 26
type input "23"
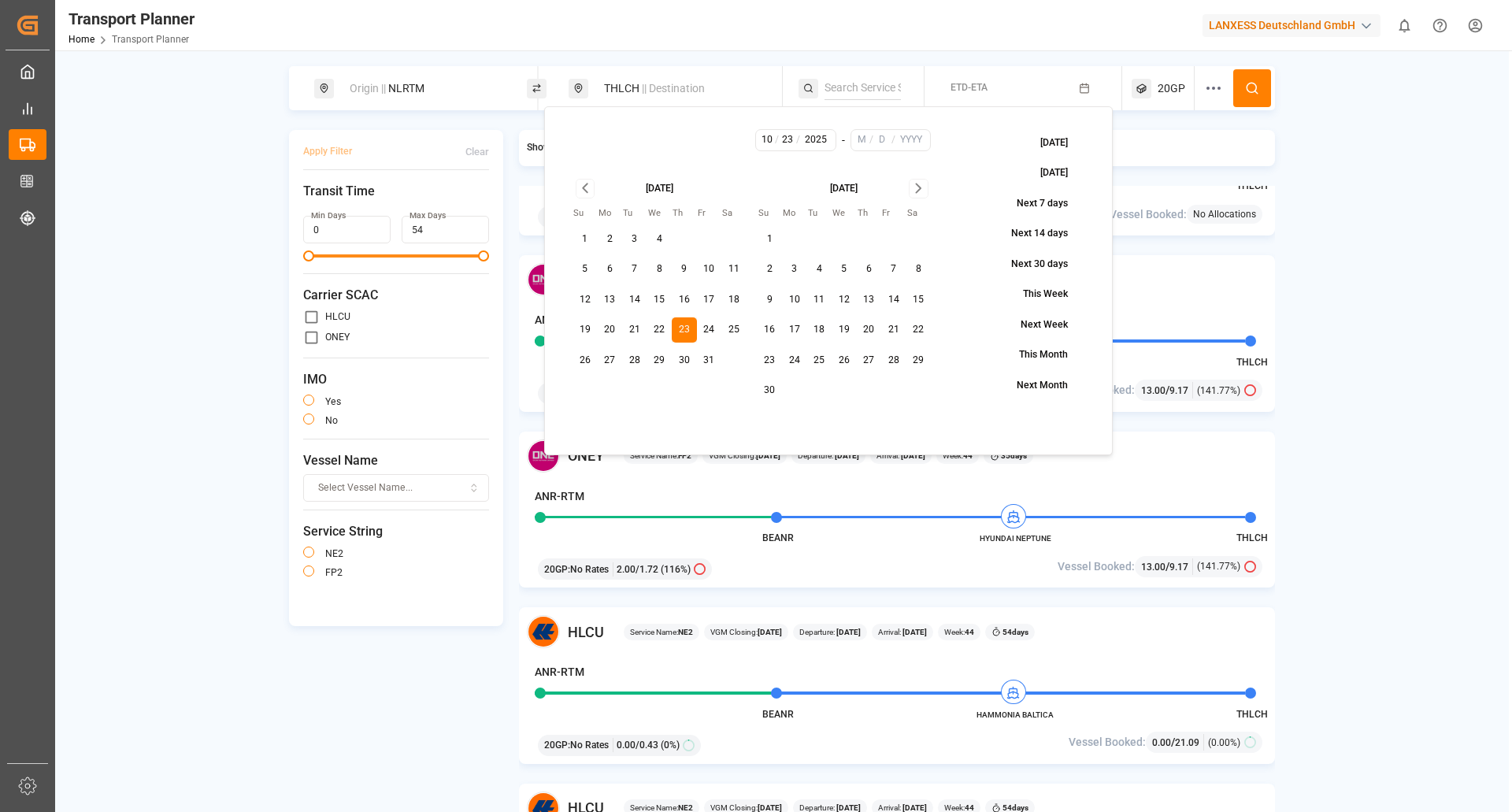
click at [916, 199] on div "November 2025 Su Mo Tu We Th Fr Sa 1 2 3 4 5 6 7 8 9 10 11 12 13 14 15 16 17 18…" at bounding box center [844, 291] width 174 height 224
click at [916, 191] on icon "Go to next month" at bounding box center [919, 188] width 18 height 19
click at [848, 357] on button "31" at bounding box center [844, 360] width 26 height 26
type input "12"
type input "31"
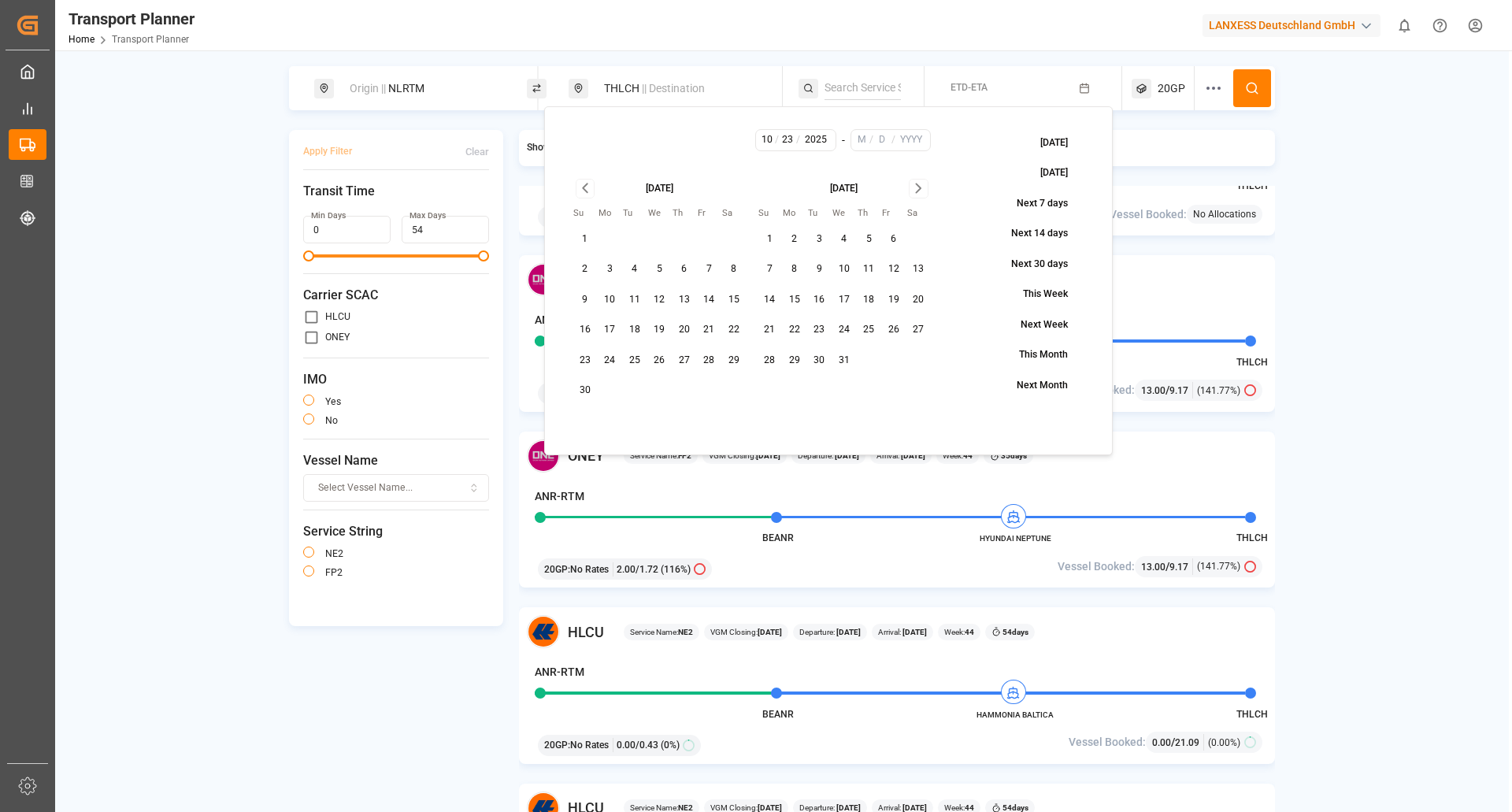
type input "2025"
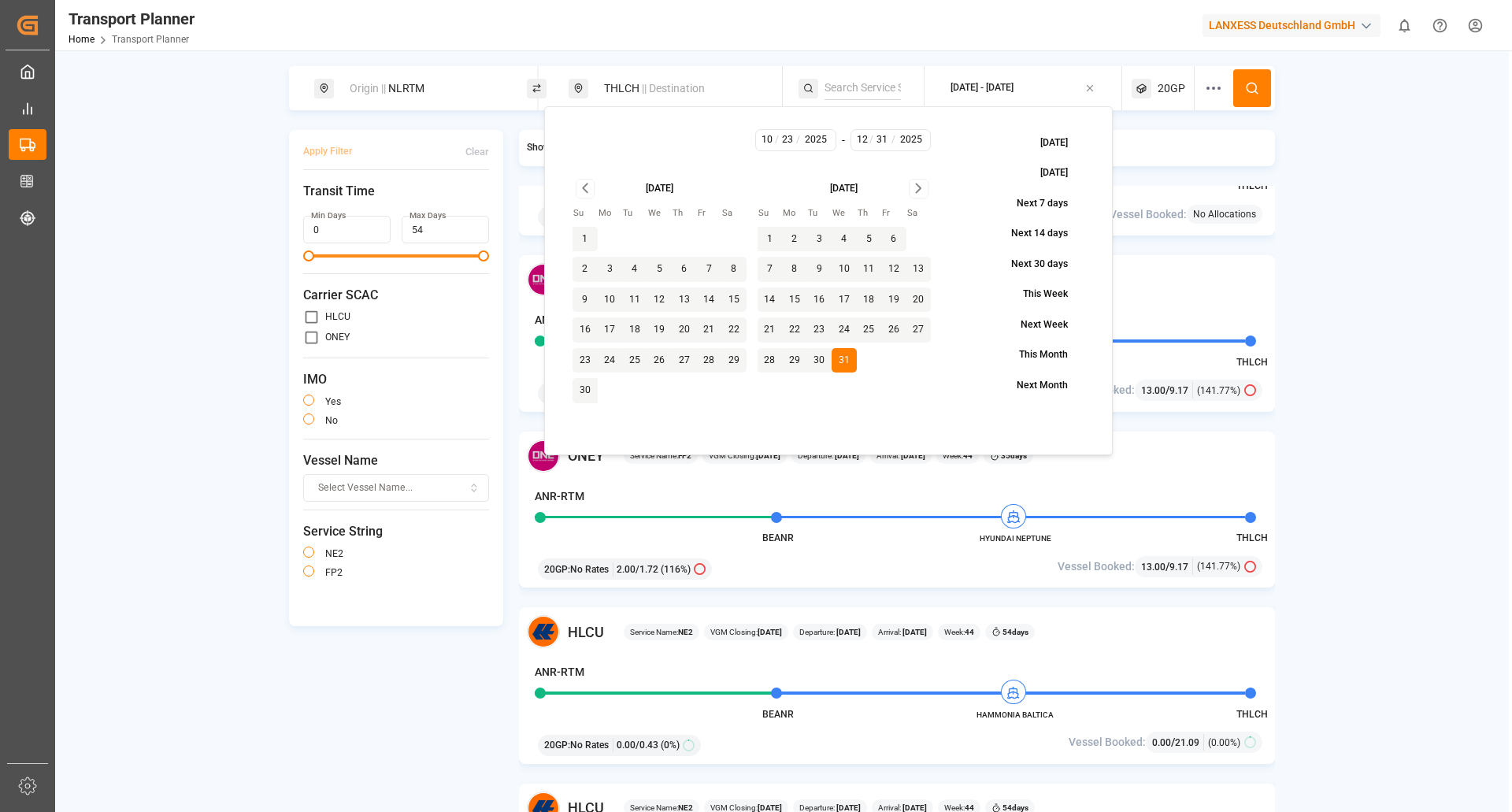
click at [1250, 80] on button at bounding box center [1252, 88] width 38 height 38
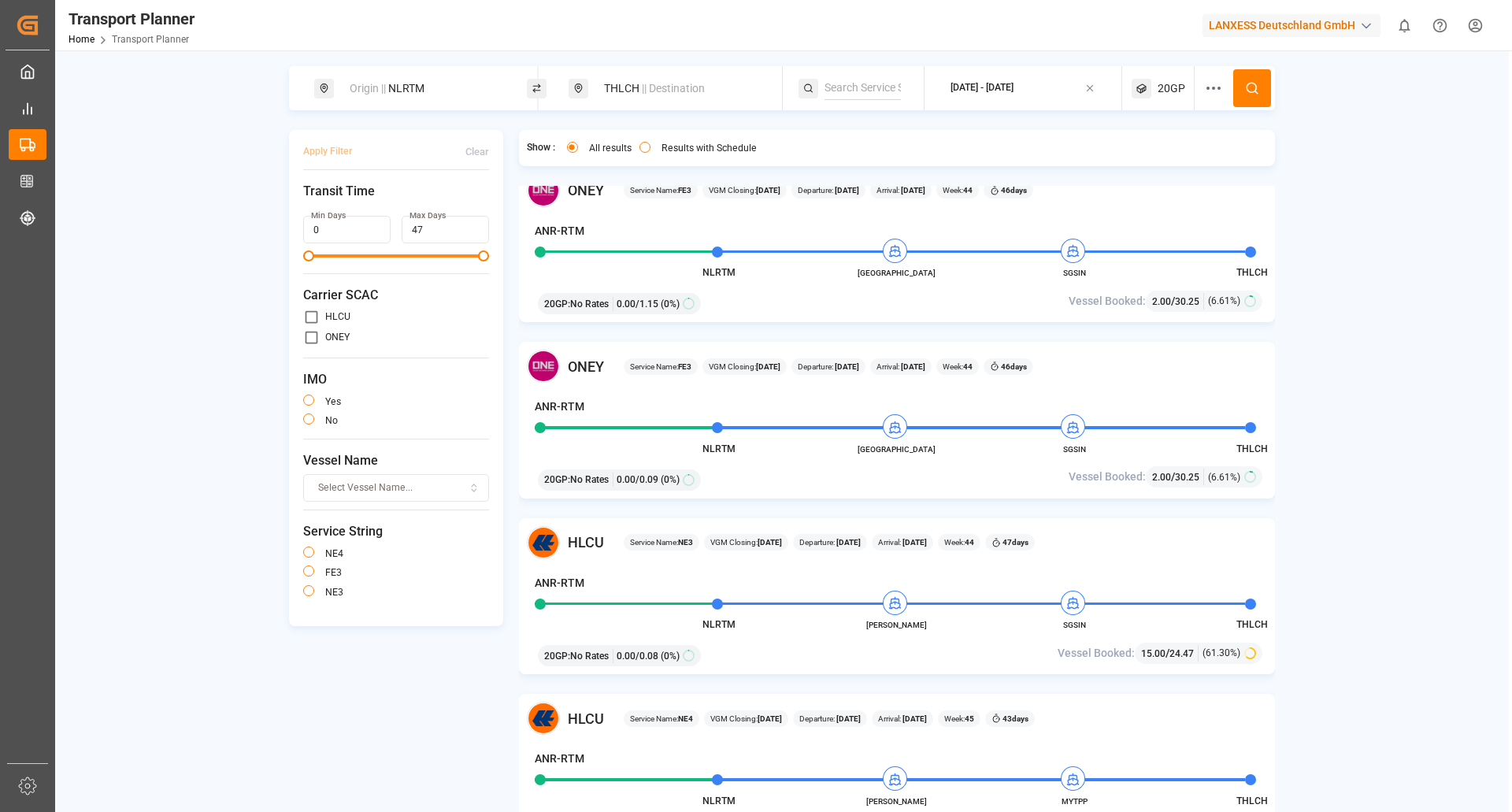
scroll to position [2128, 0]
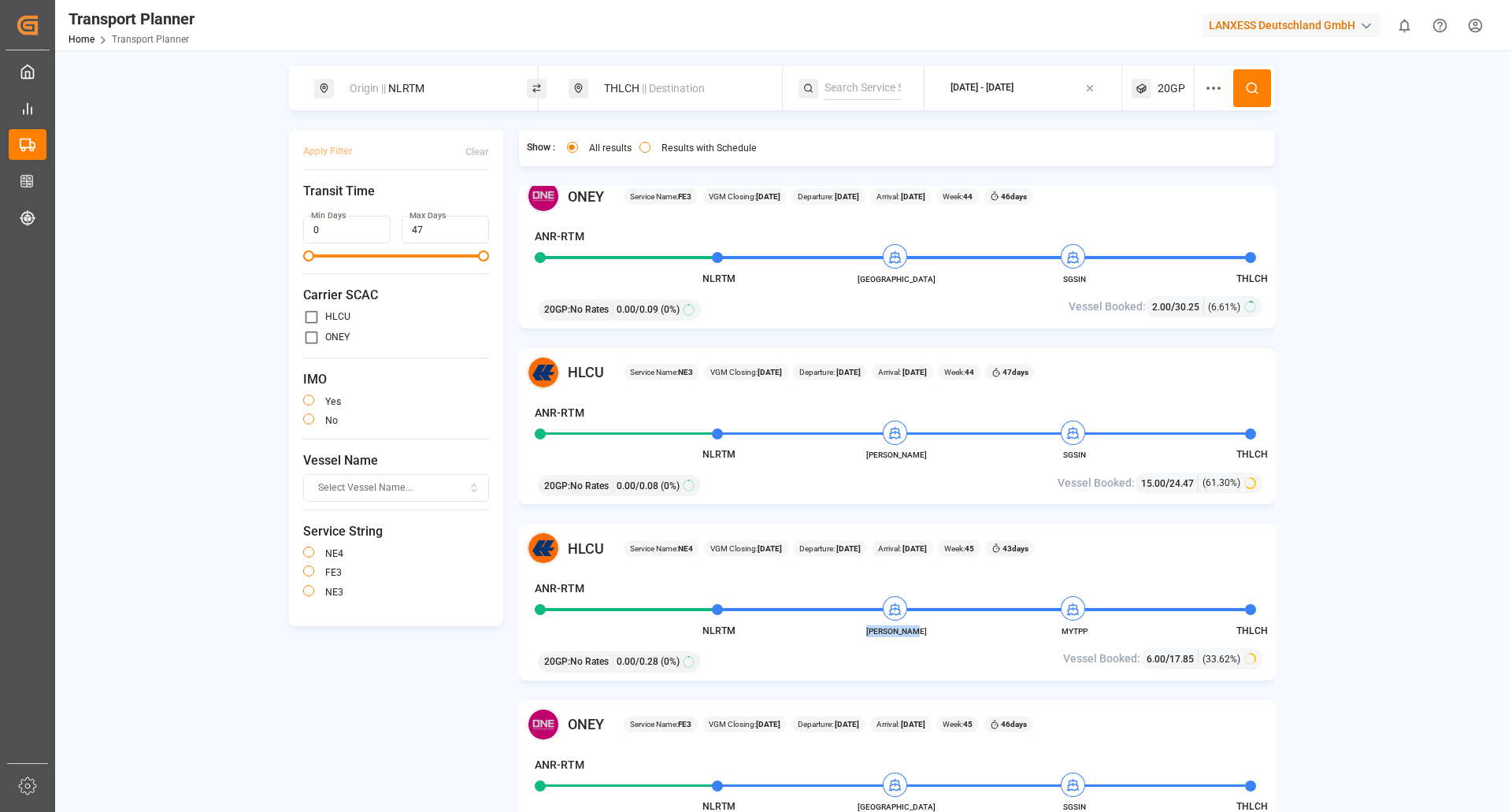
drag, startPoint x: 928, startPoint y: 636, endPoint x: 865, endPoint y: 633, distance: 63.1
click at [865, 633] on span "MATZ MAERSK" at bounding box center [896, 631] width 87 height 12
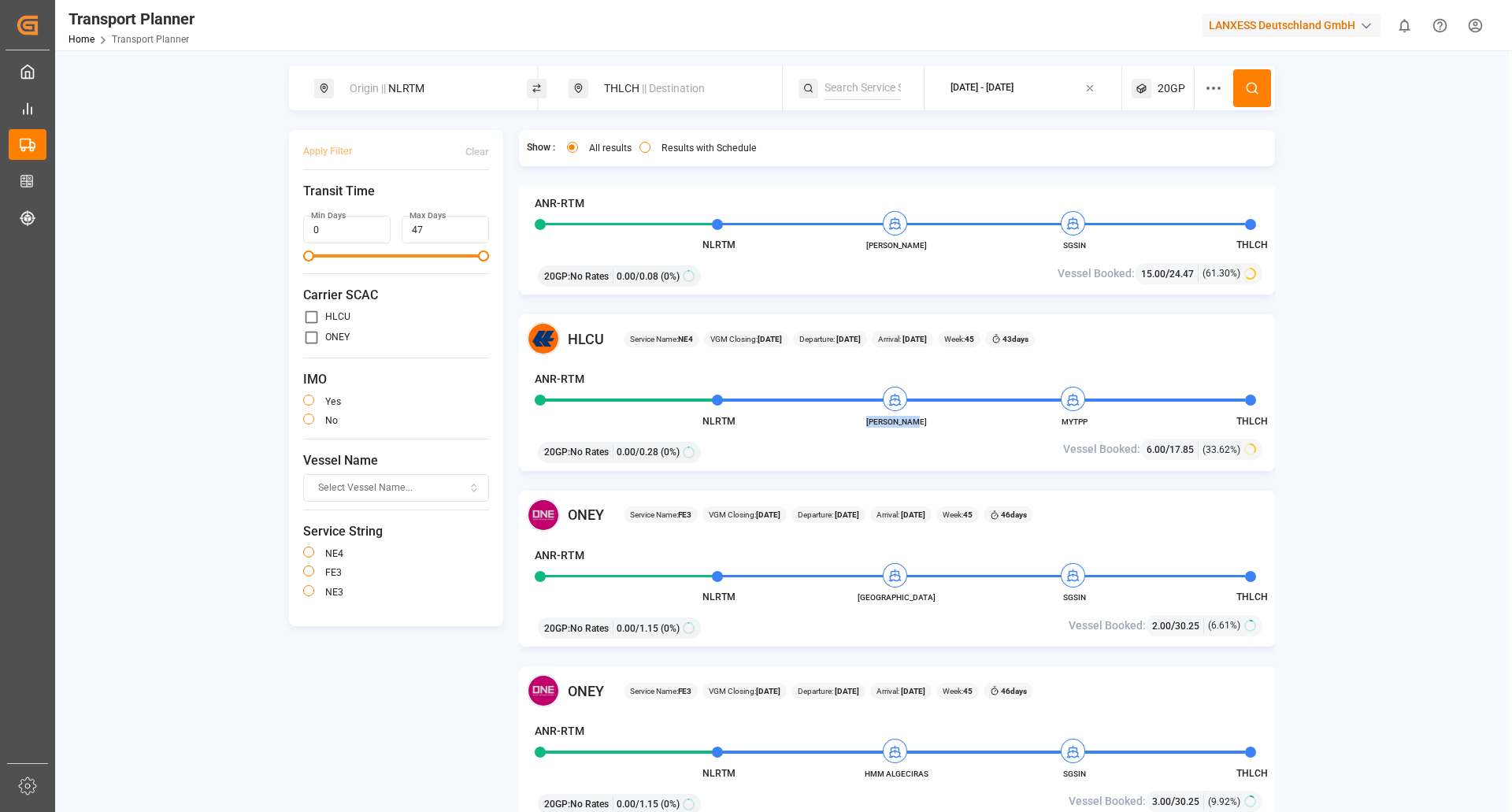
scroll to position [2363, 0]
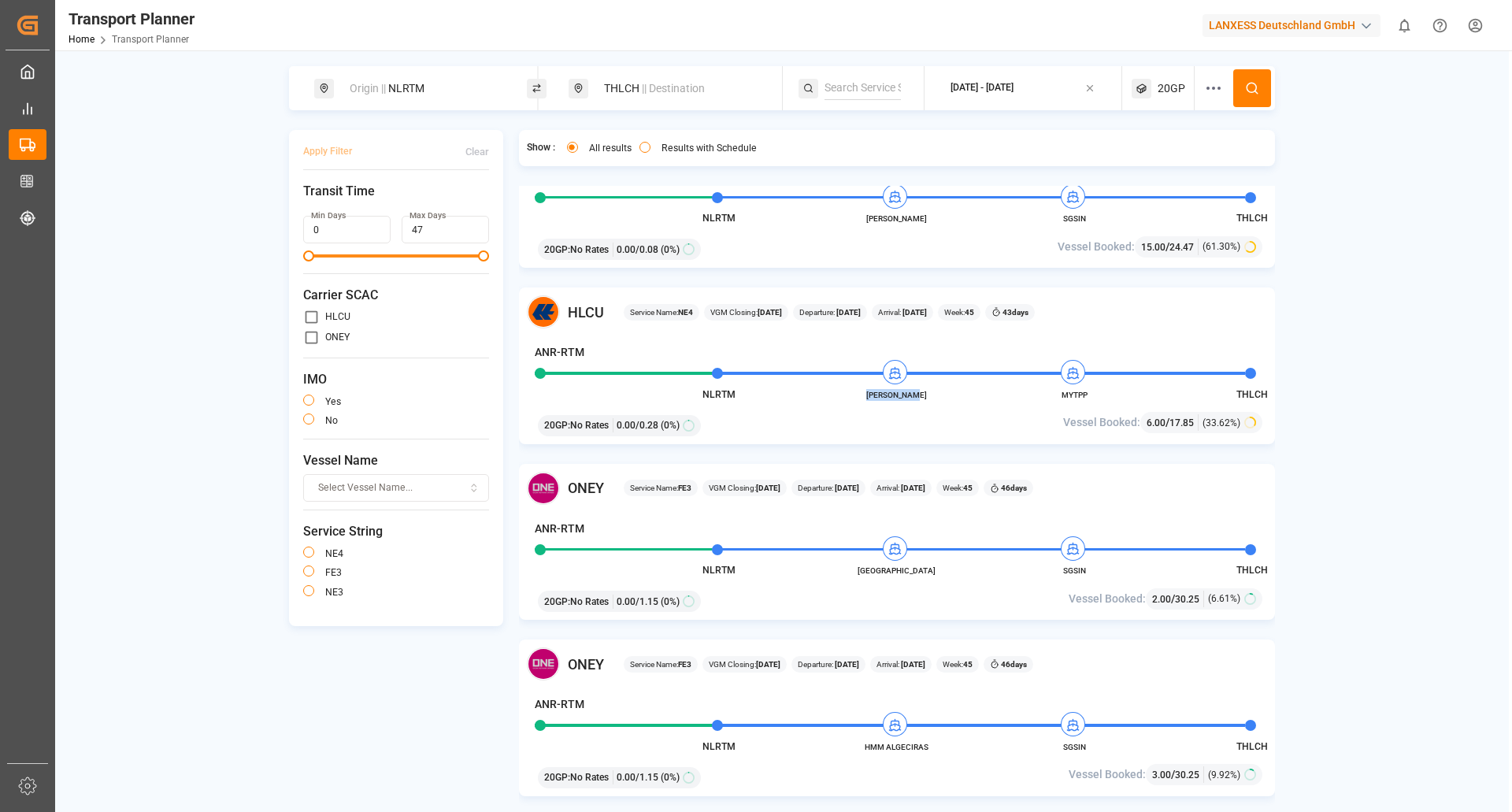
copy span "MATZ MAERSK"
click at [447, 81] on div "Origin || NLRTM" at bounding box center [425, 88] width 170 height 29
click at [497, 206] on div at bounding box center [495, 214] width 11 height 16
click at [409, 203] on input at bounding box center [411, 214] width 158 height 24
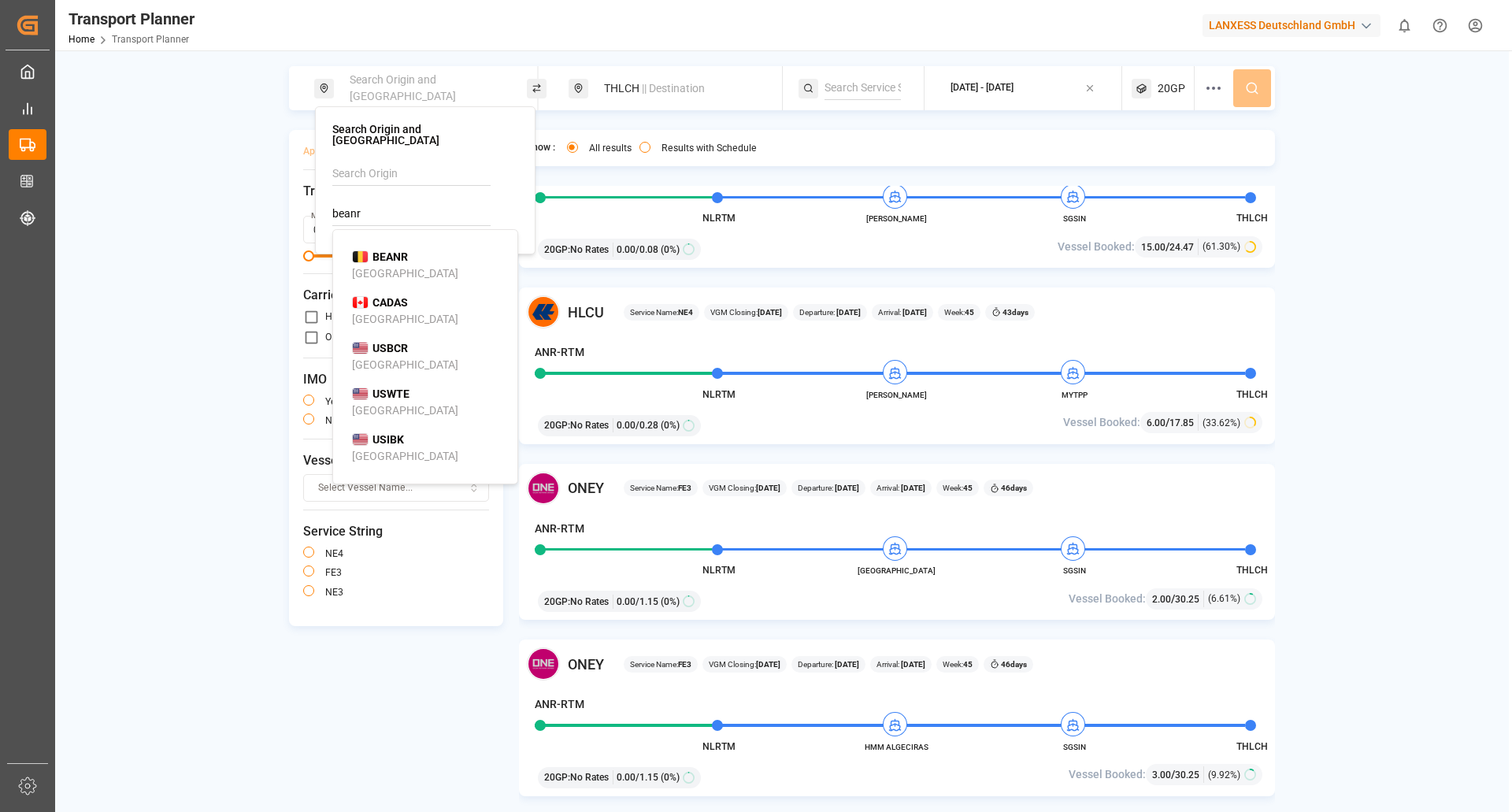
click at [391, 265] on div "Antwerp" at bounding box center [405, 274] width 106 height 16
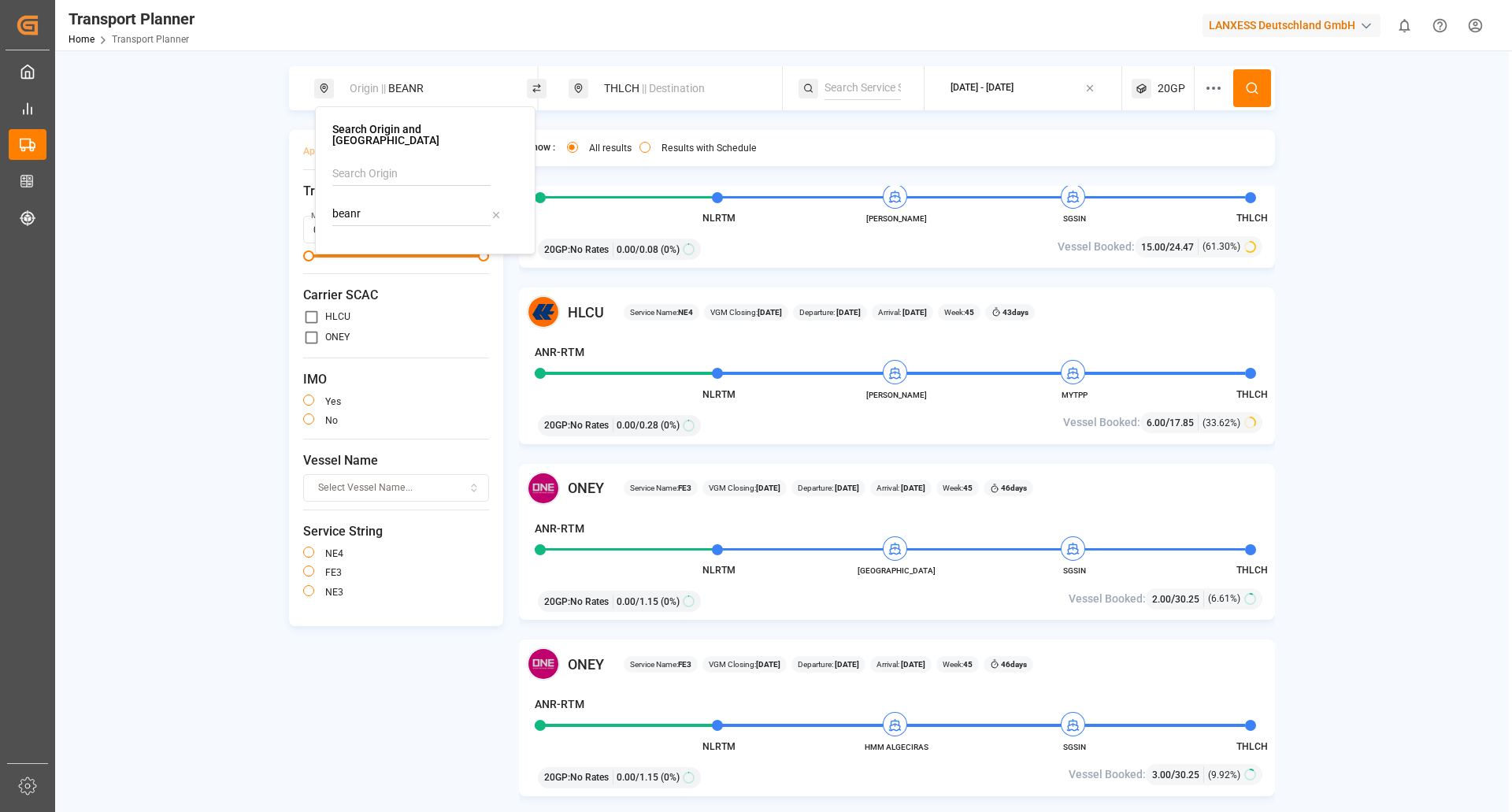
type input "BEANR"
click at [1246, 87] on icon at bounding box center [1252, 87] width 14 height 14
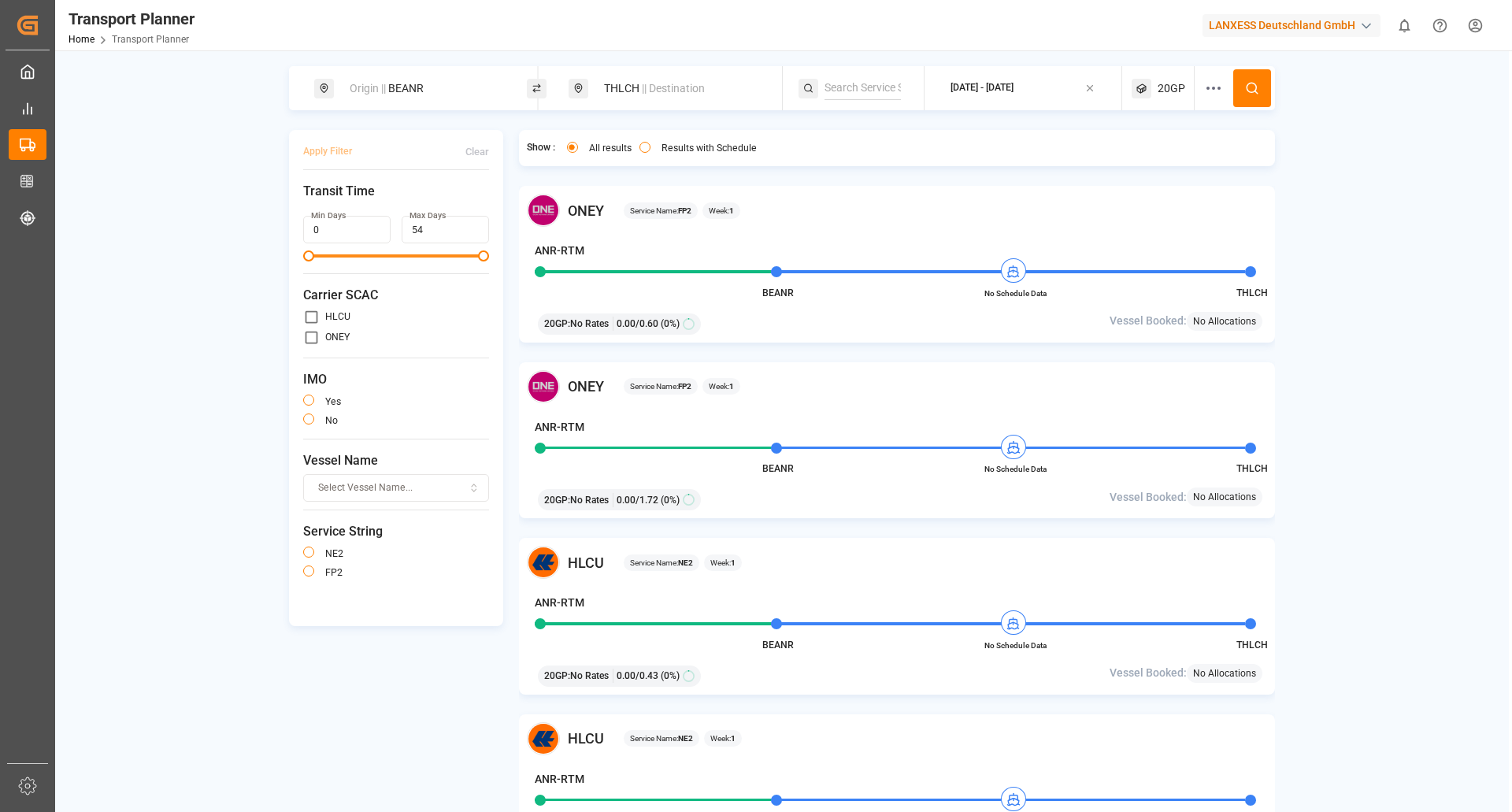
click at [474, 763] on div "Apply Filter Clear Transit Time Min Days 0 Max Days 54 Carrier SCAC HLCU ONEY I…" at bounding box center [782, 483] width 986 height 706
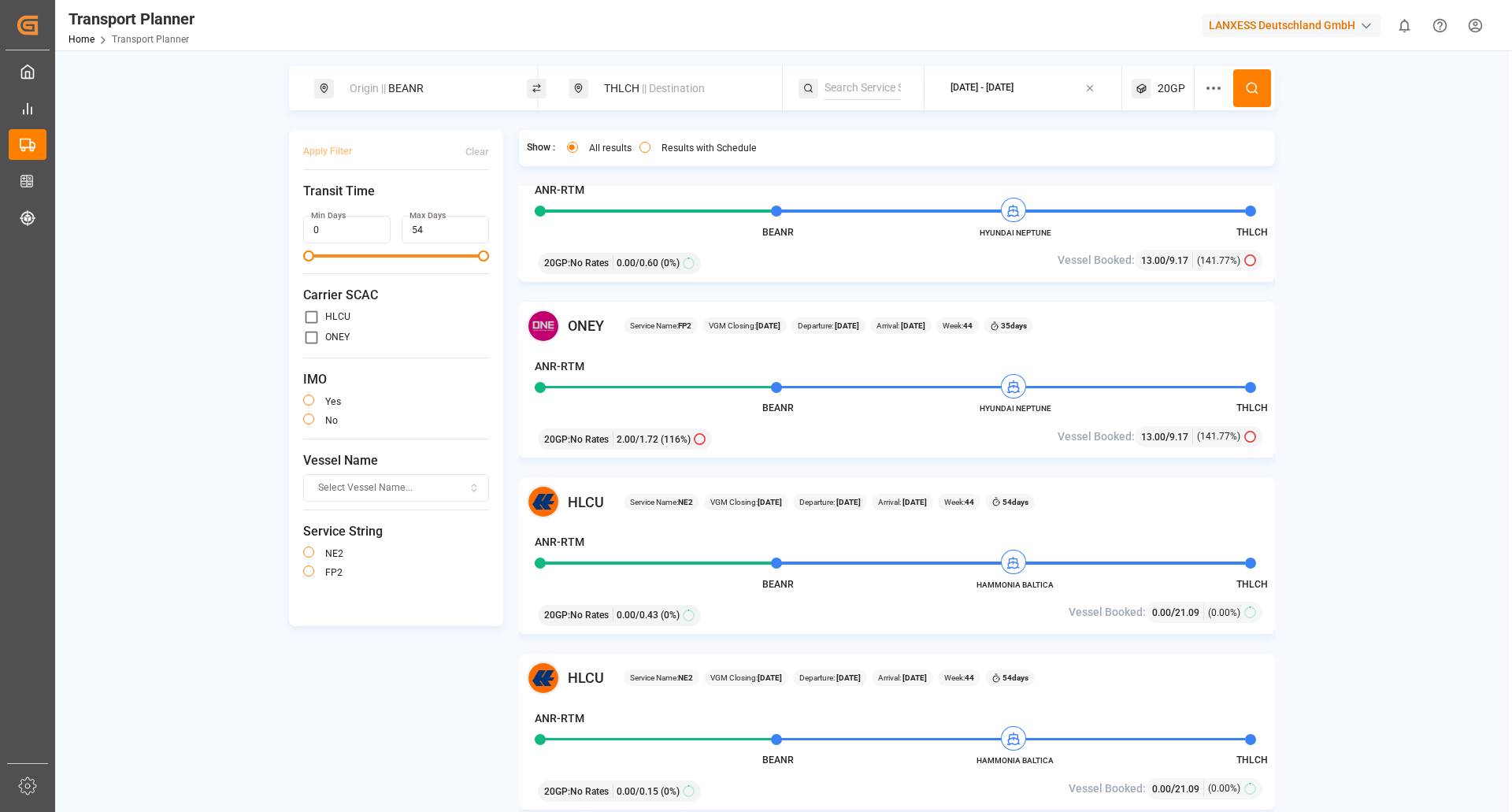
scroll to position [1497, 0]
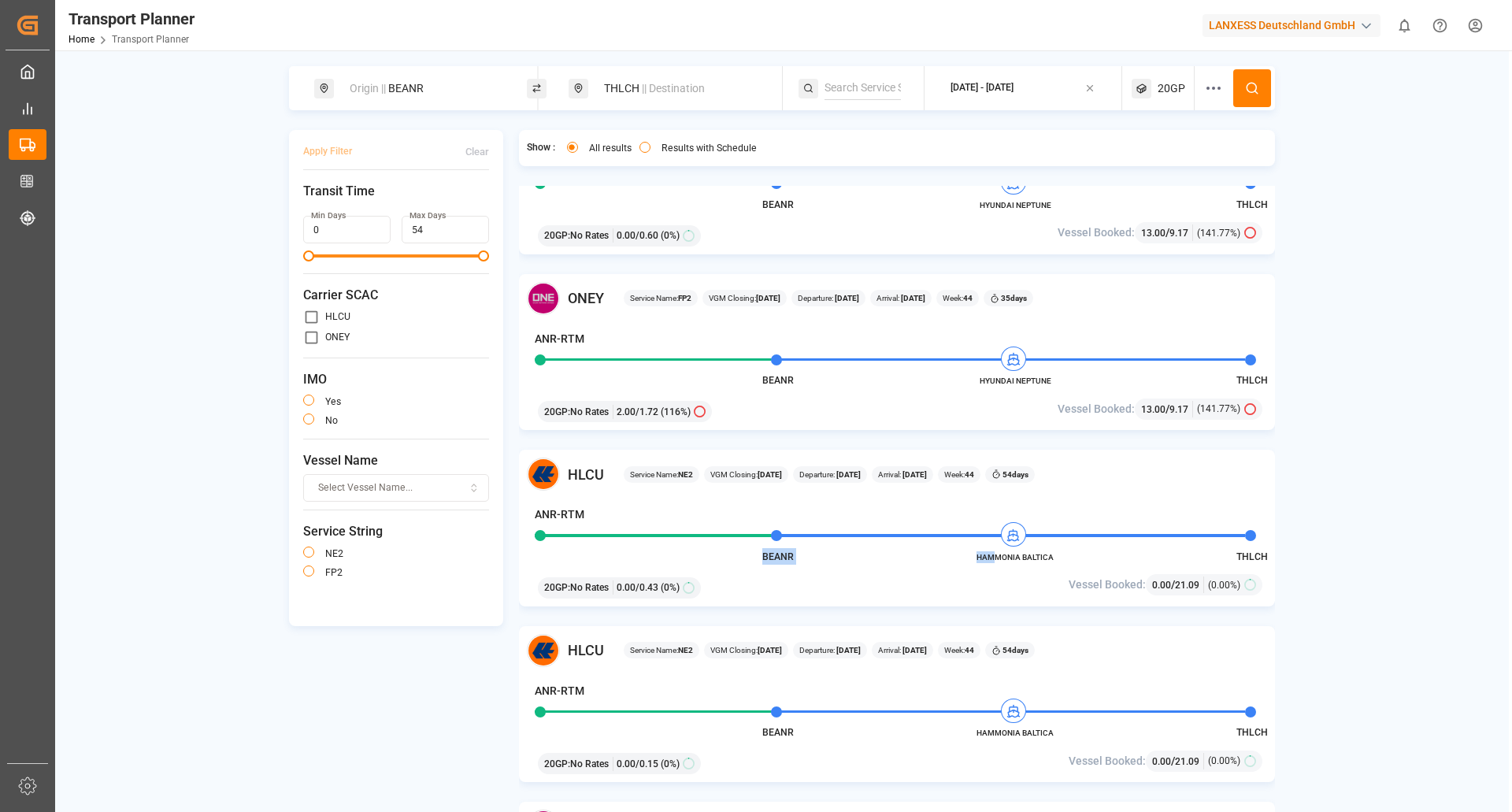
drag, startPoint x: 1060, startPoint y: 554, endPoint x: 995, endPoint y: 560, distance: 65.3
click at [995, 560] on div "HLCU Service Name: NE2 VGM Closing: 28-10-2025 Departure: 02-11-2025 Arrival: 2…" at bounding box center [897, 528] width 756 height 157
click at [995, 560] on span "HAMMONIA BALTICA" at bounding box center [1014, 557] width 87 height 12
drag, startPoint x: 968, startPoint y: 561, endPoint x: 1031, endPoint y: 559, distance: 63.0
click at [1038, 560] on div "HLCU Service Name: NE2 VGM Closing: 28-10-2025 Departure: 02-11-2025 Arrival: 2…" at bounding box center [897, 528] width 756 height 157
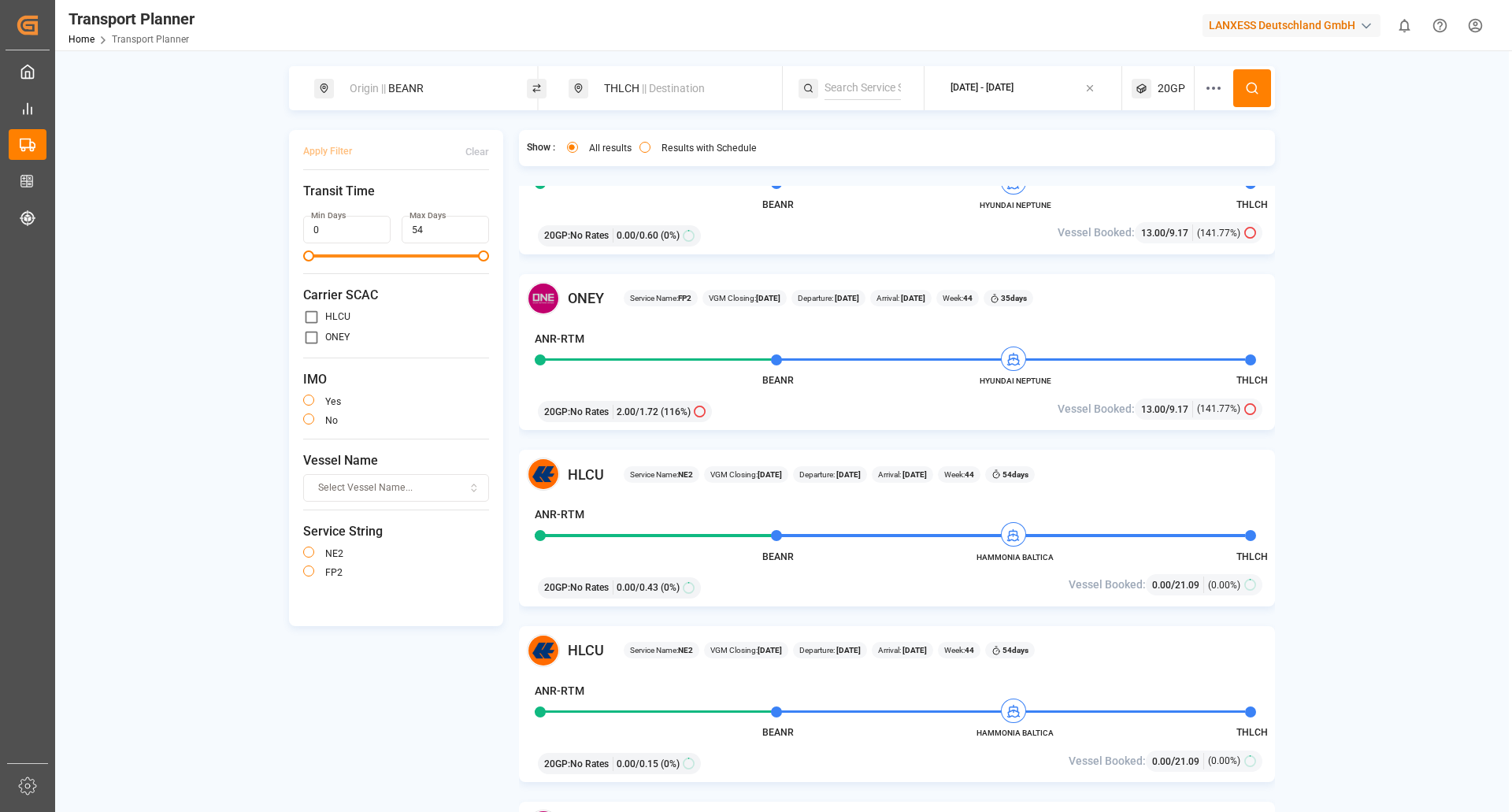
click at [1030, 559] on span "HAMMONIA BALTICA" at bounding box center [1014, 557] width 87 height 12
click at [667, 96] on div "THLCH || Destination" at bounding box center [680, 88] width 170 height 29
click at [747, 201] on icon at bounding box center [751, 204] width 11 height 11
click at [633, 200] on input at bounding box center [667, 203] width 158 height 24
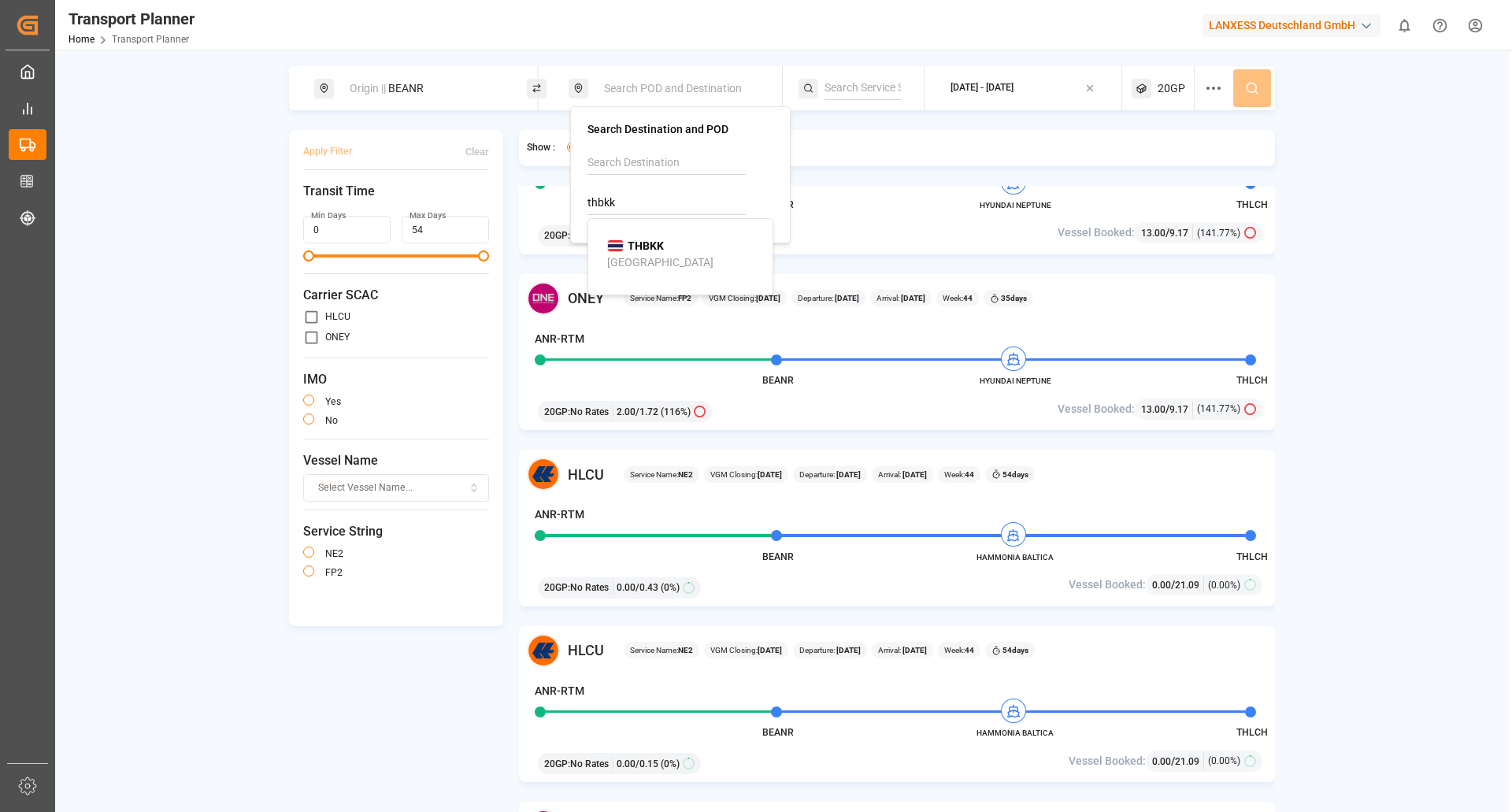
click at [646, 253] on span "THBKK" at bounding box center [646, 246] width 36 height 16
type input "THBKK"
click at [1255, 78] on button at bounding box center [1252, 88] width 38 height 38
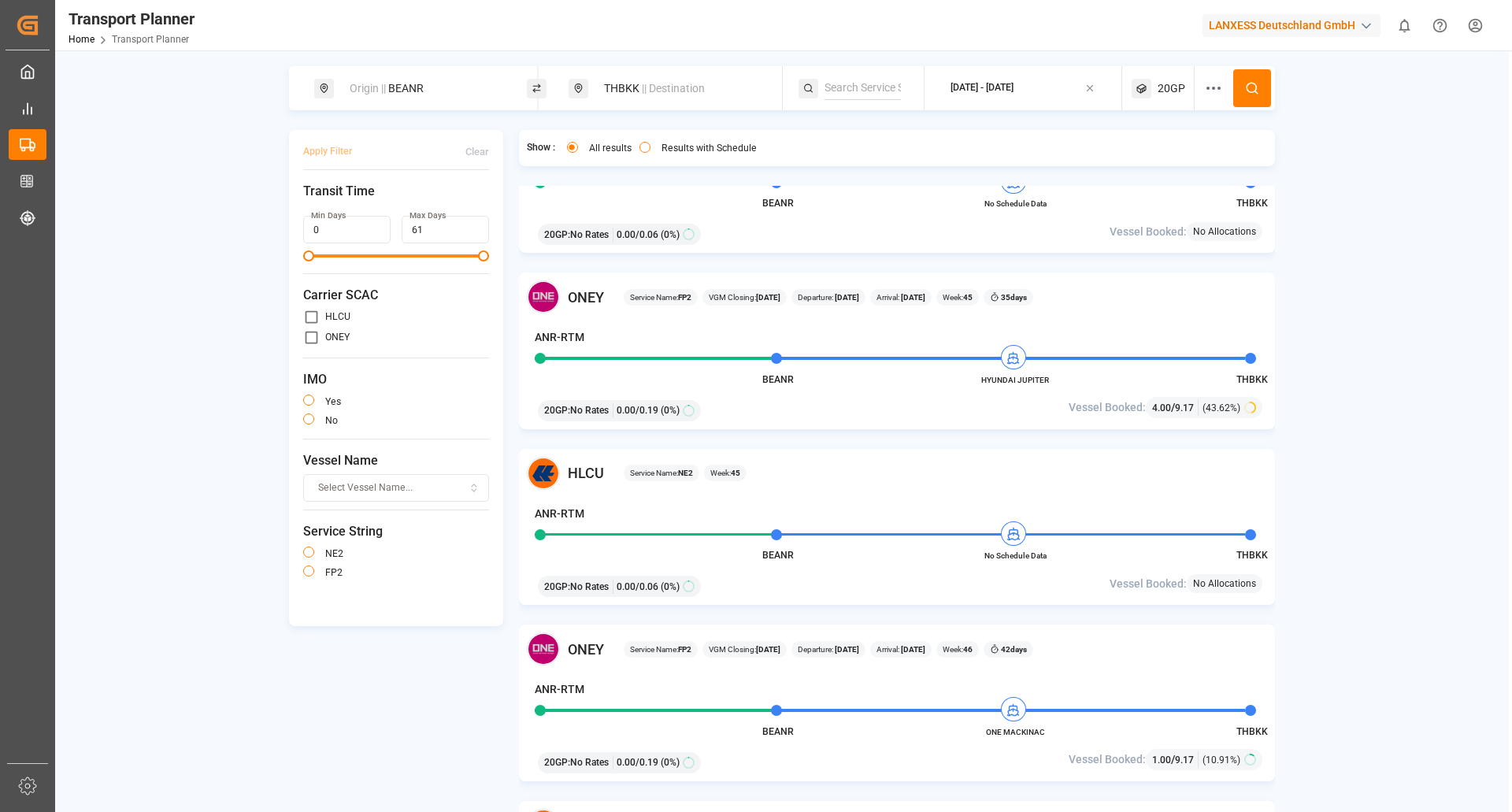
scroll to position [1025, 0]
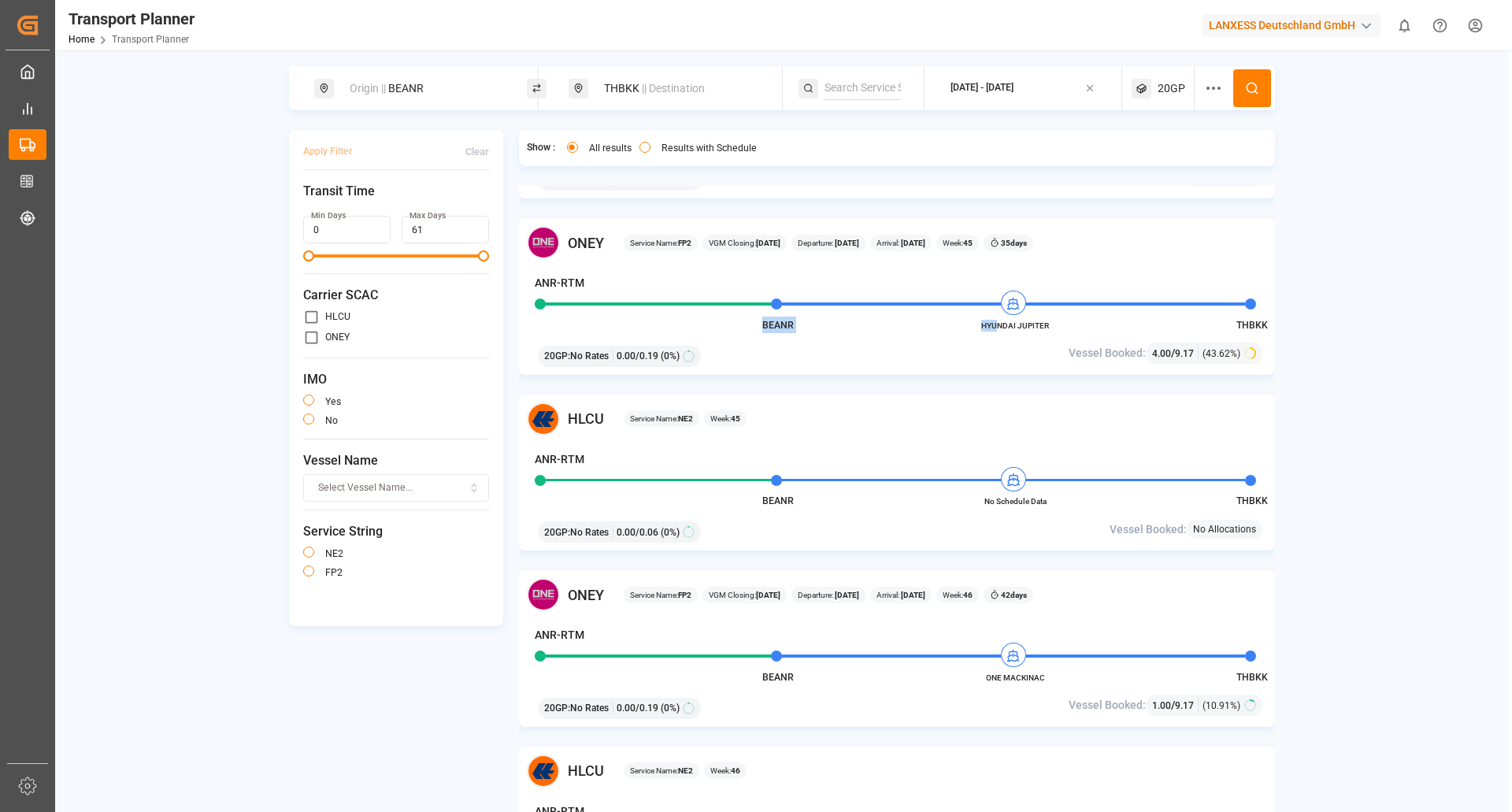
drag, startPoint x: 1062, startPoint y: 327, endPoint x: 996, endPoint y: 326, distance: 66.0
click at [996, 326] on div "ONEY Service Name: FP2 VGM Closing: 04-11-2025 Departure: 09-11-2025 Arrival: 1…" at bounding box center [897, 297] width 756 height 157
click at [910, 348] on div "20GP : No Rates 0.00 / 0.19 (0%)" at bounding box center [775, 354] width 485 height 26
drag, startPoint x: 978, startPoint y: 328, endPoint x: 1051, endPoint y: 323, distance: 73.2
click at [1051, 323] on span "HYUNDAI JUPITER" at bounding box center [1014, 326] width 87 height 12
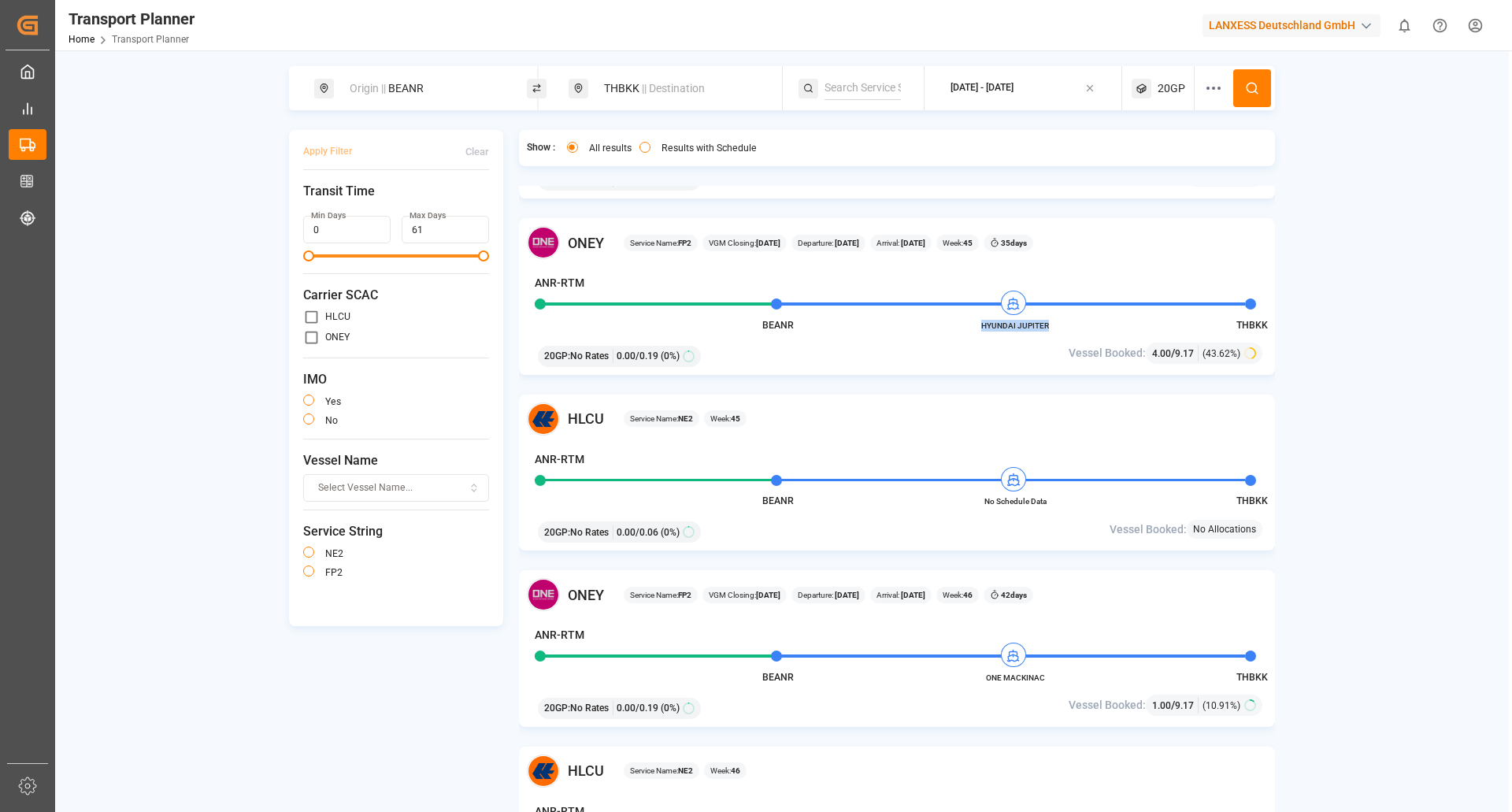
copy span "HYUNDAI JUPITER"
click at [460, 87] on div "Origin || BEANR" at bounding box center [425, 88] width 170 height 29
click at [495, 209] on div at bounding box center [495, 214] width 11 height 16
click at [378, 203] on input at bounding box center [411, 214] width 158 height 24
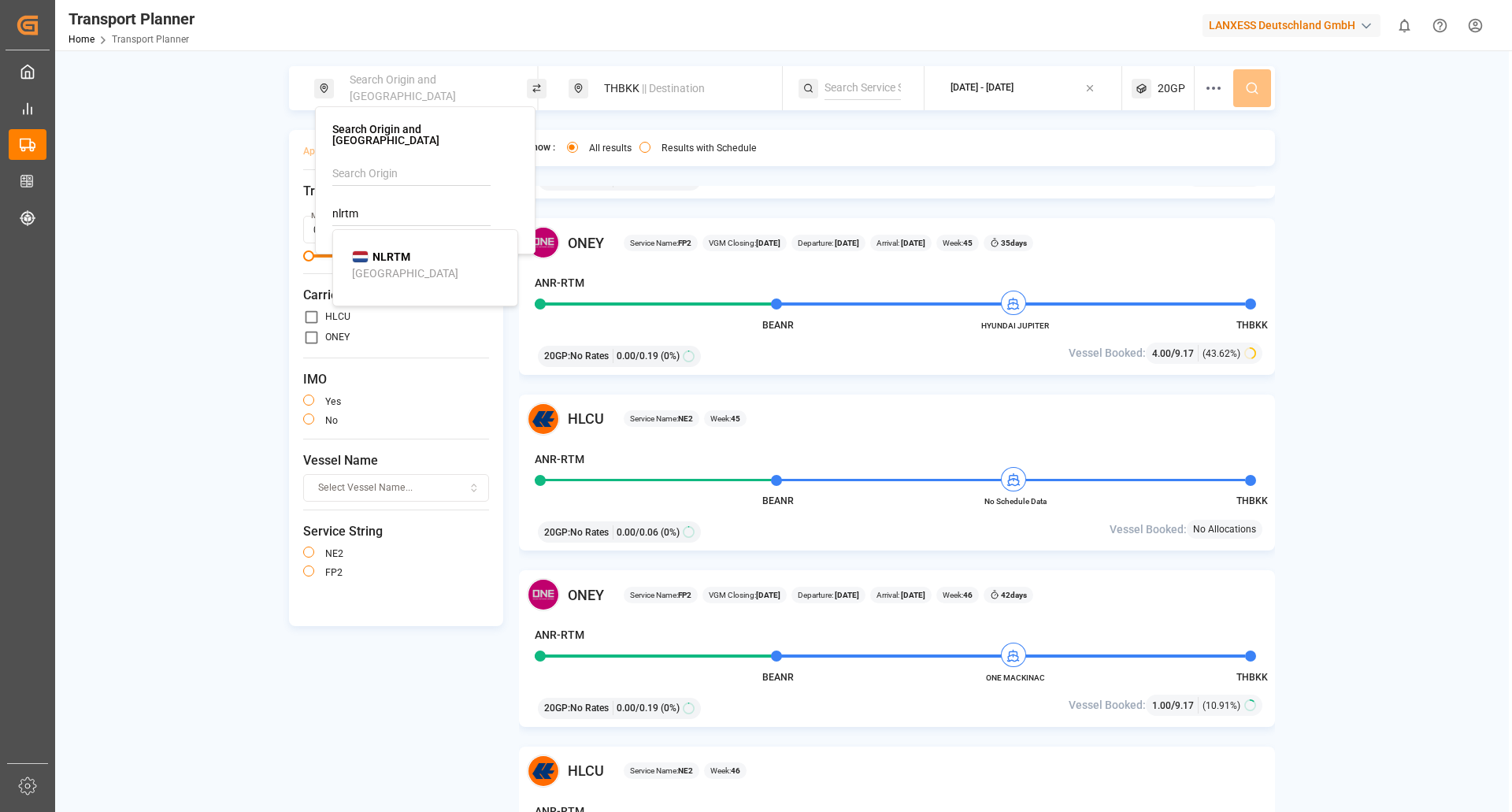
click at [427, 253] on div "NLRTM Rotterdam" at bounding box center [428, 265] width 152 height 33
type input "NLRTM"
click at [1252, 86] on icon at bounding box center [1252, 87] width 14 height 14
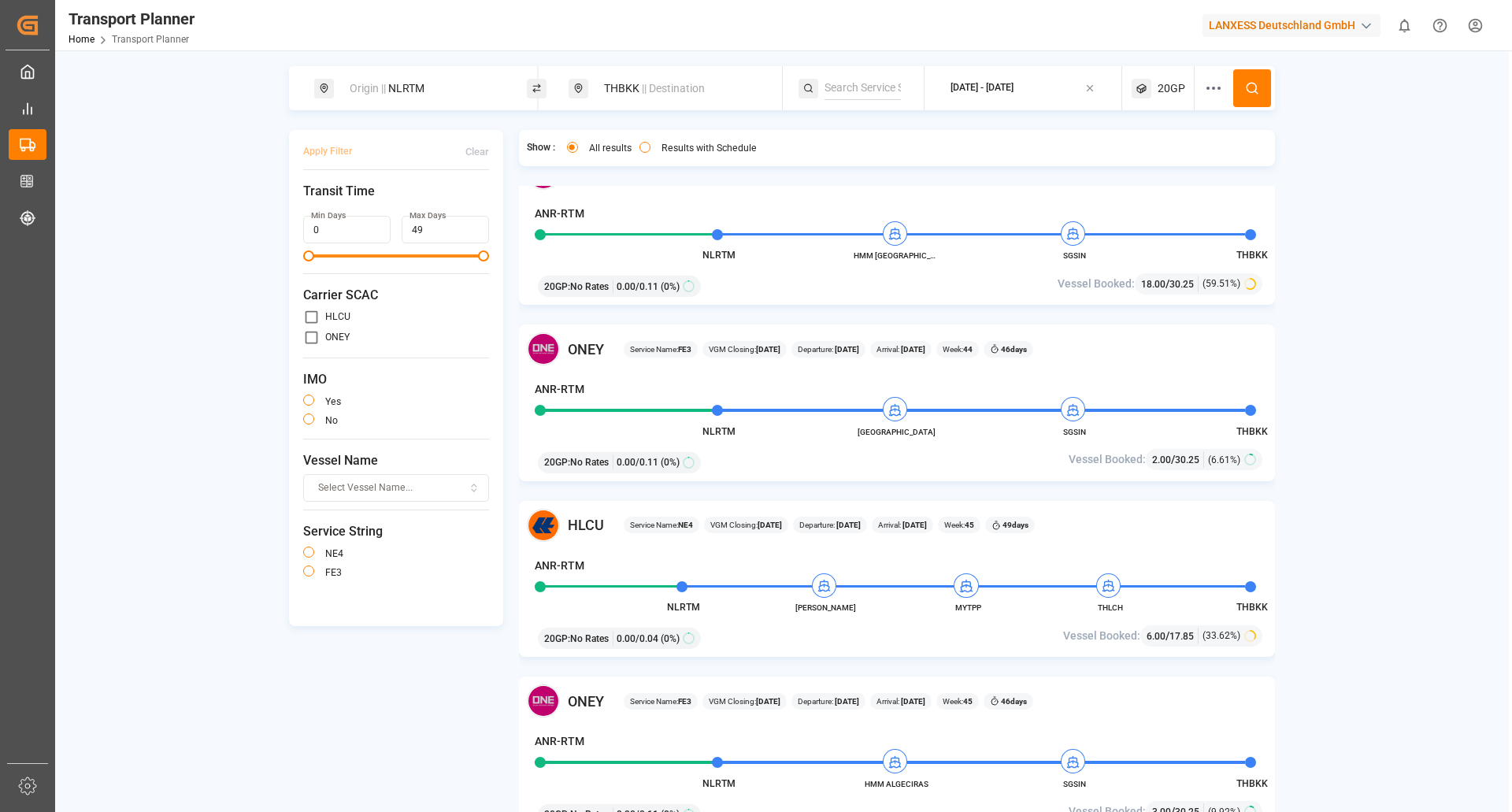
scroll to position [1025, 0]
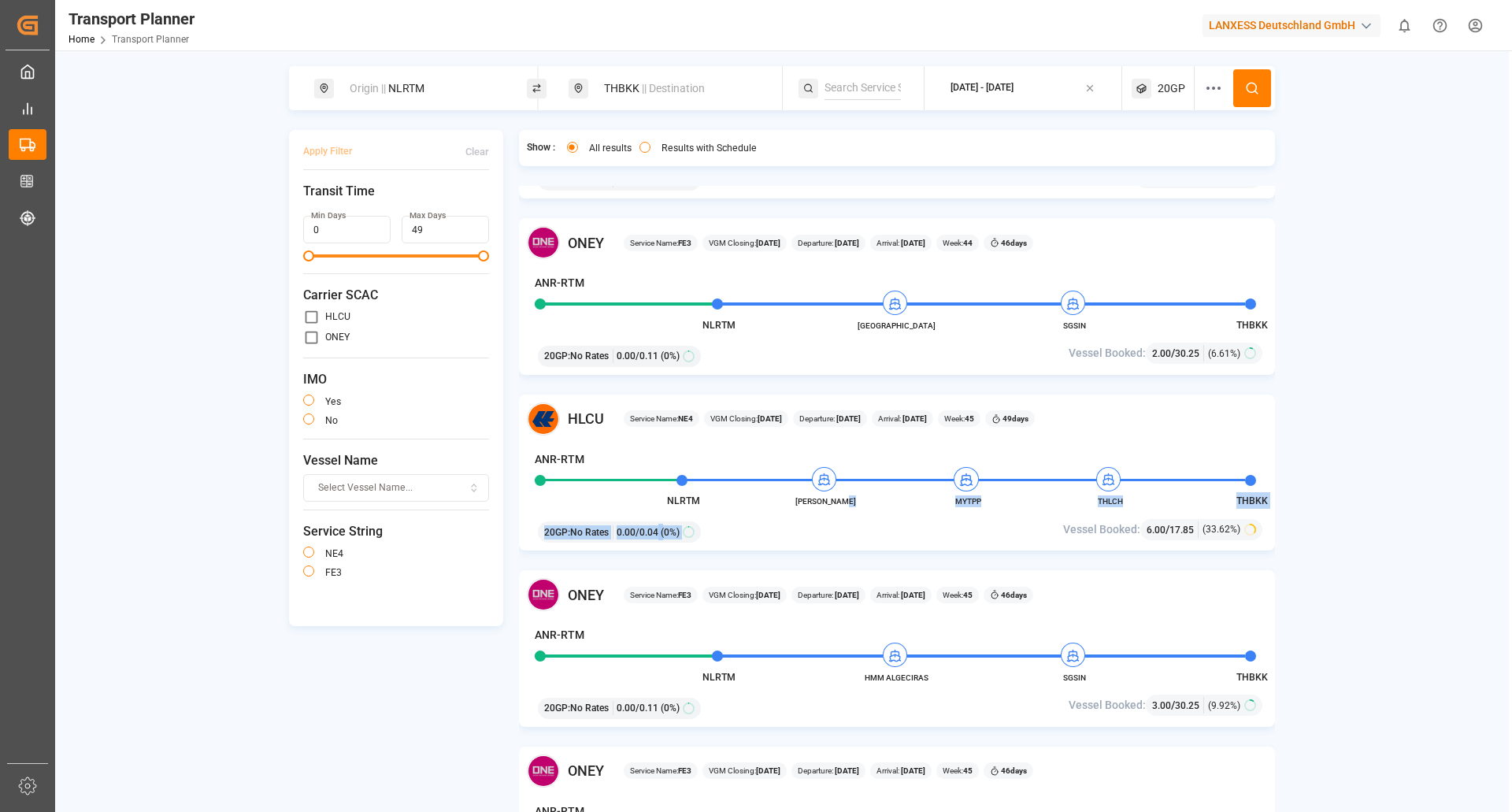
drag, startPoint x: 859, startPoint y: 502, endPoint x: 795, endPoint y: 509, distance: 64.4
click at [795, 509] on div "HLCU Service Name: NE4 VGM Closing: 29-10-2025 Departure: 03-11-2025 Arrival: 2…" at bounding box center [897, 473] width 756 height 157
click at [803, 514] on div "HLCU Service Name: NE4 VGM Closing: 29-10-2025 Departure: 03-11-2025 Arrival: 2…" at bounding box center [897, 473] width 756 height 157
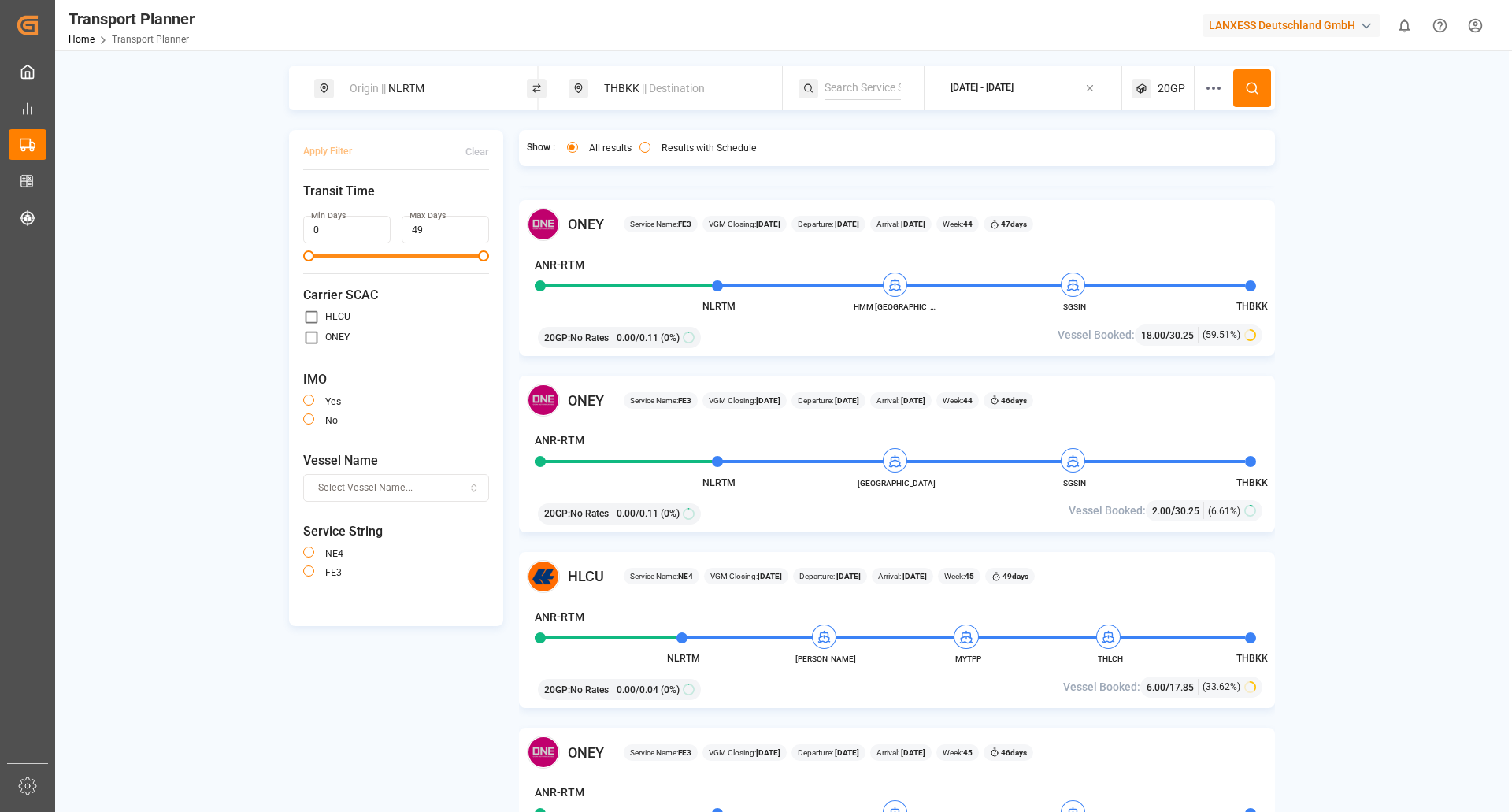
scroll to position [788, 0]
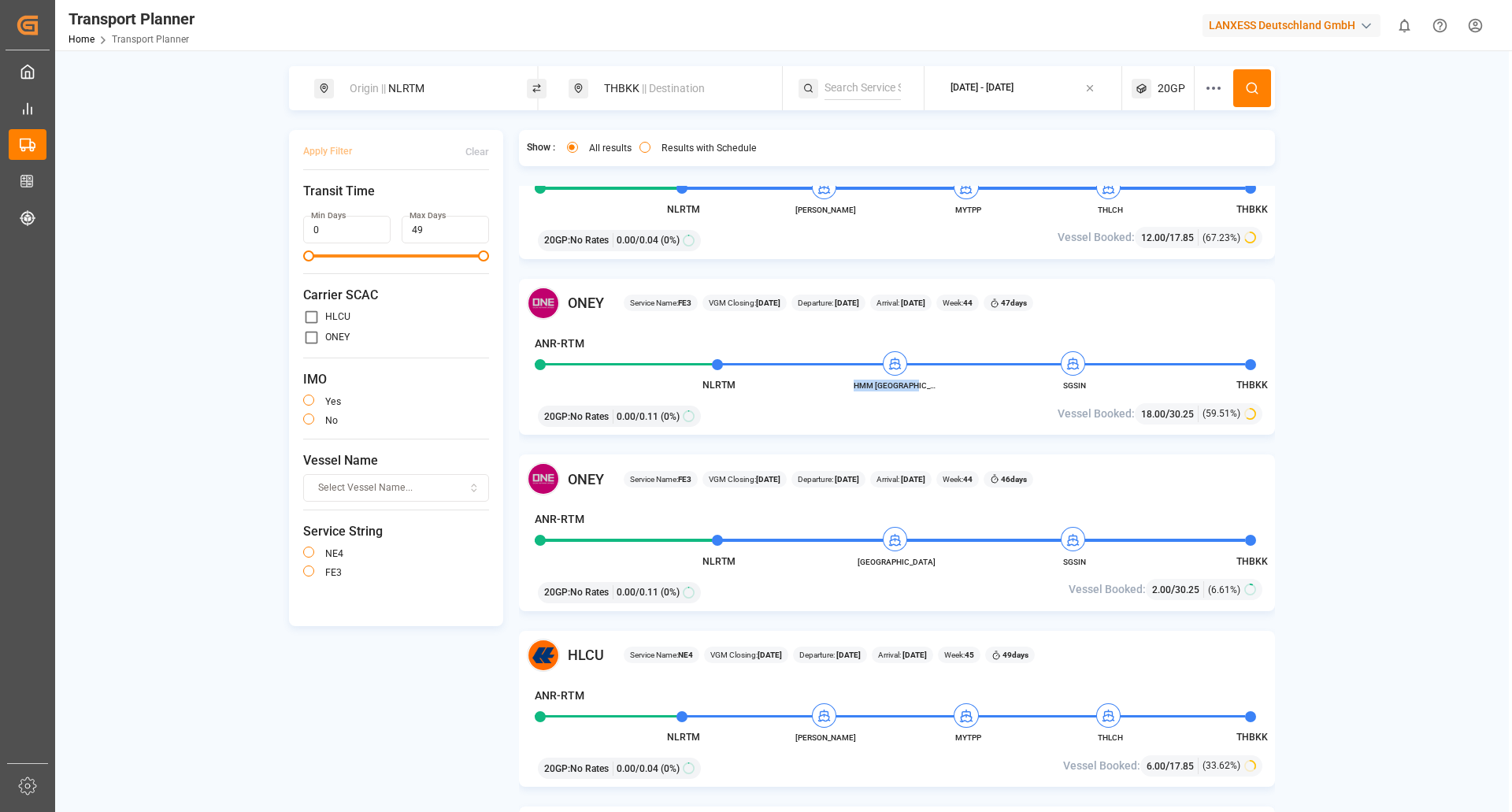
drag, startPoint x: 933, startPoint y: 388, endPoint x: 856, endPoint y: 382, distance: 77.2
click at [856, 382] on span "HMM ROTTERDAM" at bounding box center [896, 386] width 87 height 12
copy span "HMM ROTTERDAM"
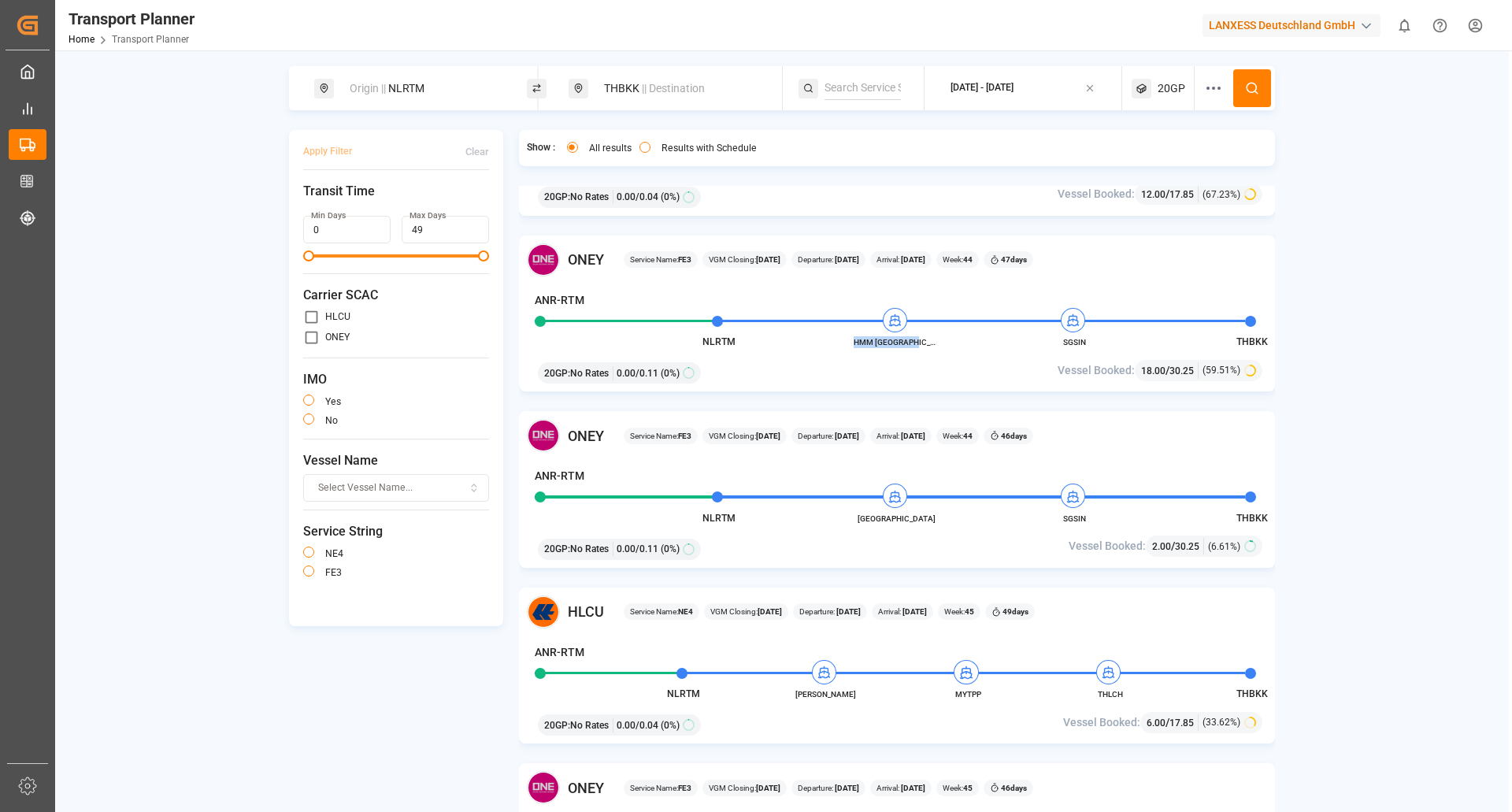
scroll to position [866, 0]
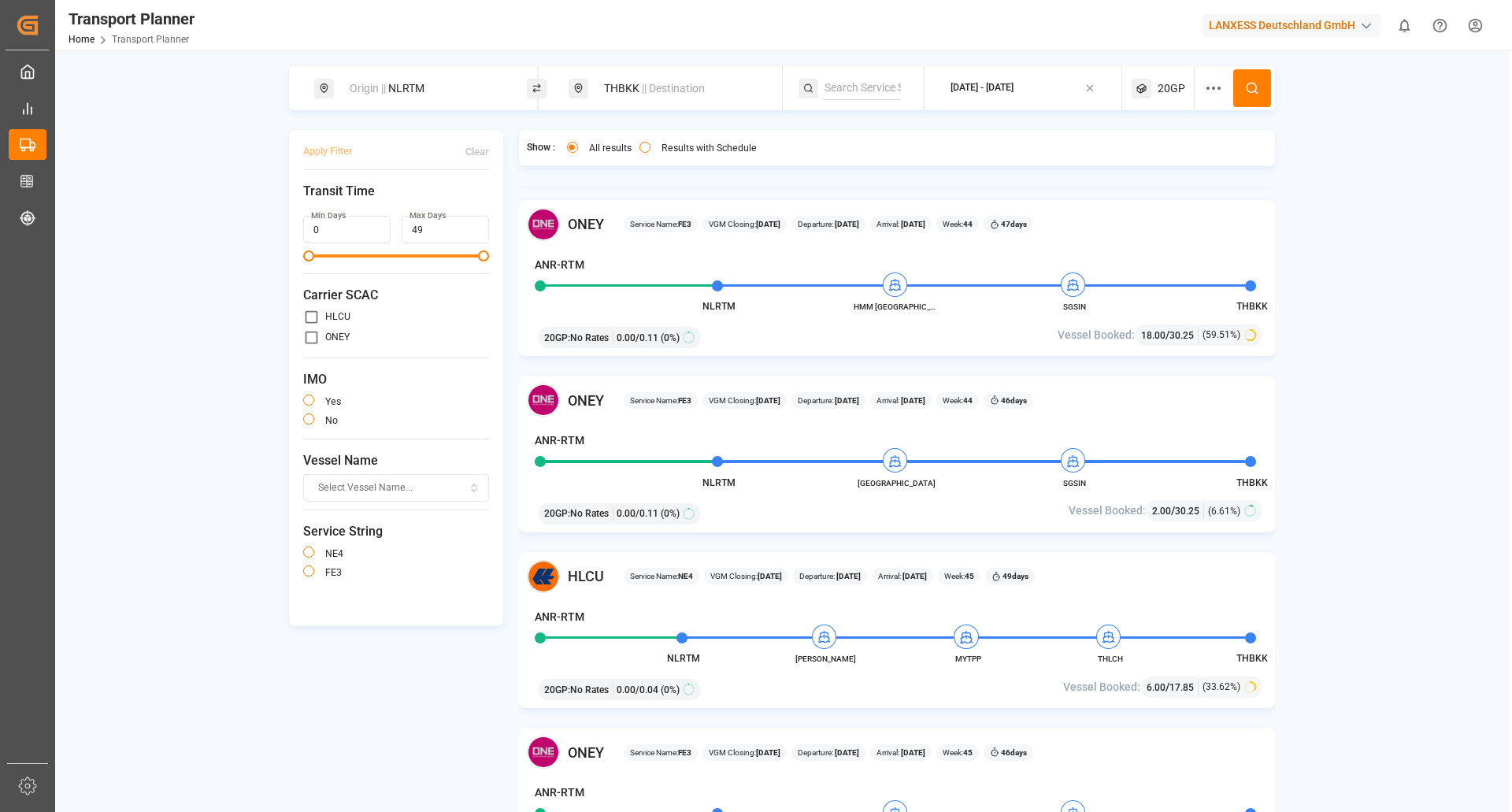
click at [983, 434] on div "ANR-RTM" at bounding box center [890, 444] width 711 height 22
click at [945, 481] on div "ONEY Service Name: FE3 VGM Closing: 26-10-2025 Departure: 31-10-2025 Arrival: 1…" at bounding box center [897, 454] width 756 height 157
drag, startPoint x: 940, startPoint y: 485, endPoint x: 898, endPoint y: 490, distance: 42.3
click at [898, 490] on div "ONEY Service Name: FE3 VGM Closing: 26-10-2025 Departure: 31-10-2025 Arrival: 1…" at bounding box center [897, 454] width 756 height 157
click at [897, 498] on div "20GP : No Rates 0.00 / 0.11 (0%)" at bounding box center [775, 511] width 485 height 26
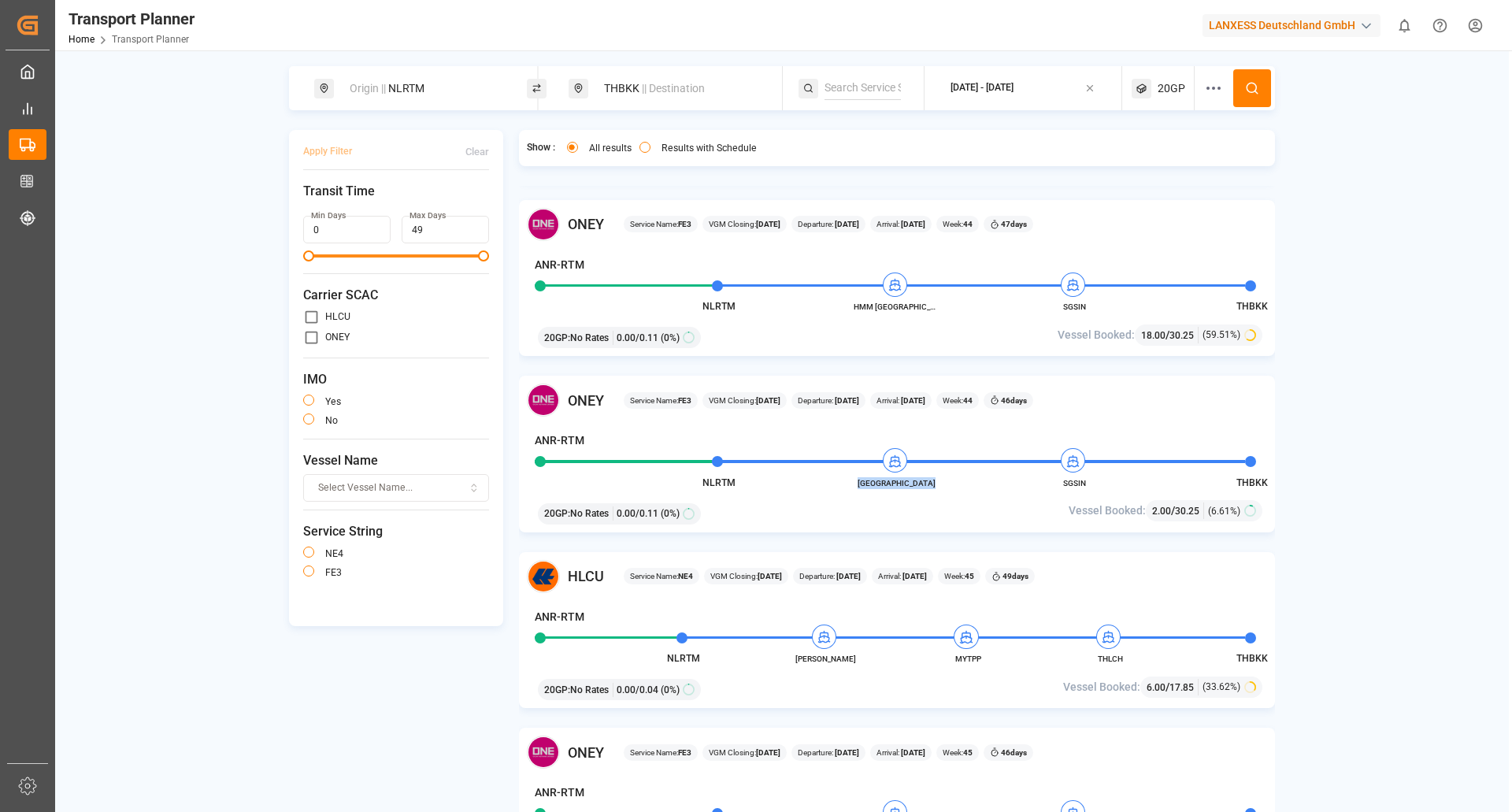
drag, startPoint x: 854, startPoint y: 485, endPoint x: 939, endPoint y: 482, distance: 85.1
click at [939, 482] on span "HMM ST PETERSBURG" at bounding box center [896, 483] width 87 height 12
copy span "HMM ST PETERSBURG"
click at [688, 89] on span "|| Destination" at bounding box center [673, 87] width 63 height 12
click at [747, 205] on icon at bounding box center [751, 204] width 11 height 11
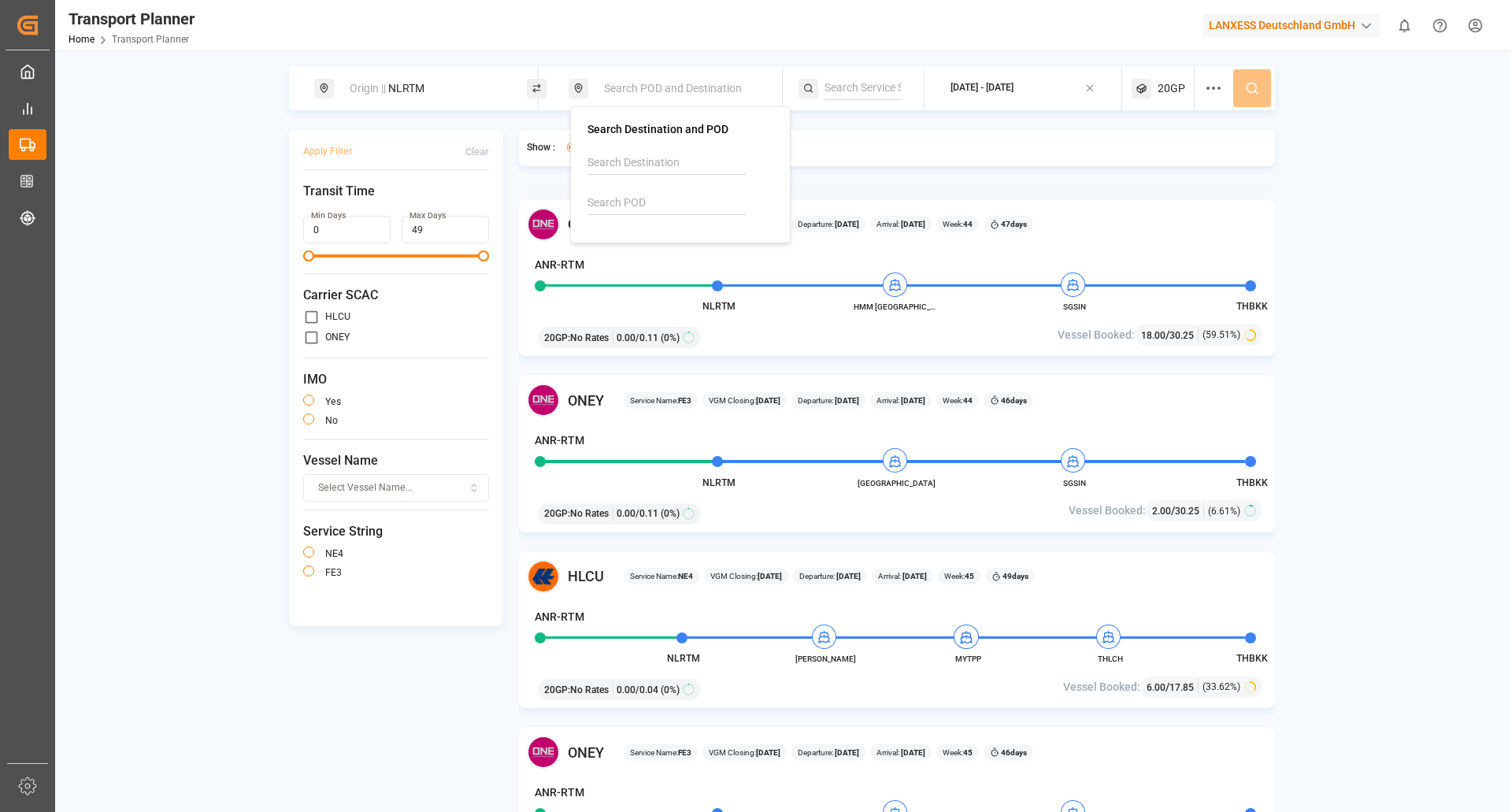
click at [679, 204] on input at bounding box center [667, 203] width 158 height 24
click at [651, 278] on div "Jawaharlal Nehru (Nhava Sheva)" at bounding box center [683, 271] width 152 height 33
type input "INNSA"
click at [386, 87] on span "Origin ||" at bounding box center [367, 87] width 36 height 12
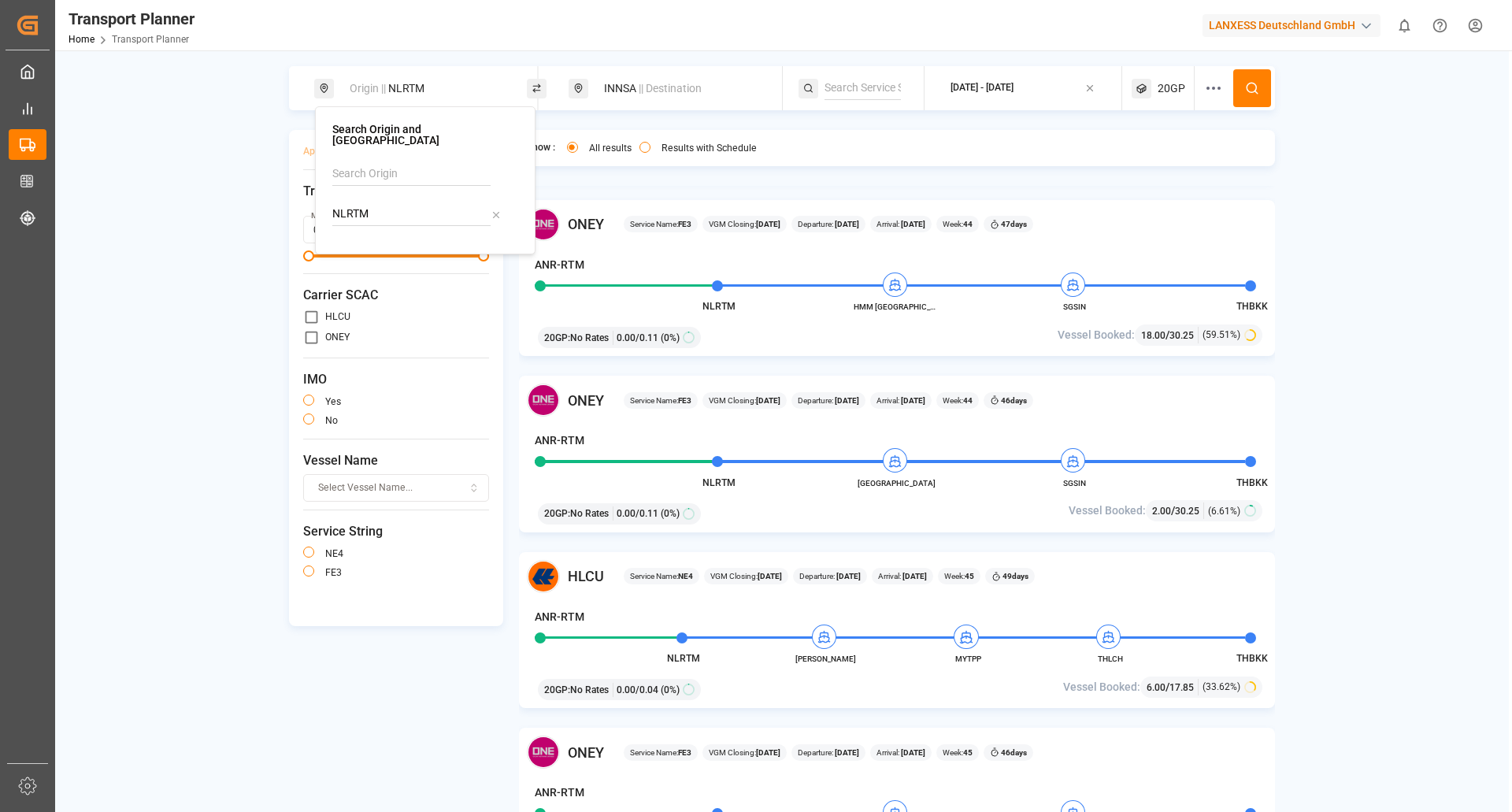
click at [1231, 93] on div at bounding box center [1218, 88] width 29 height 45
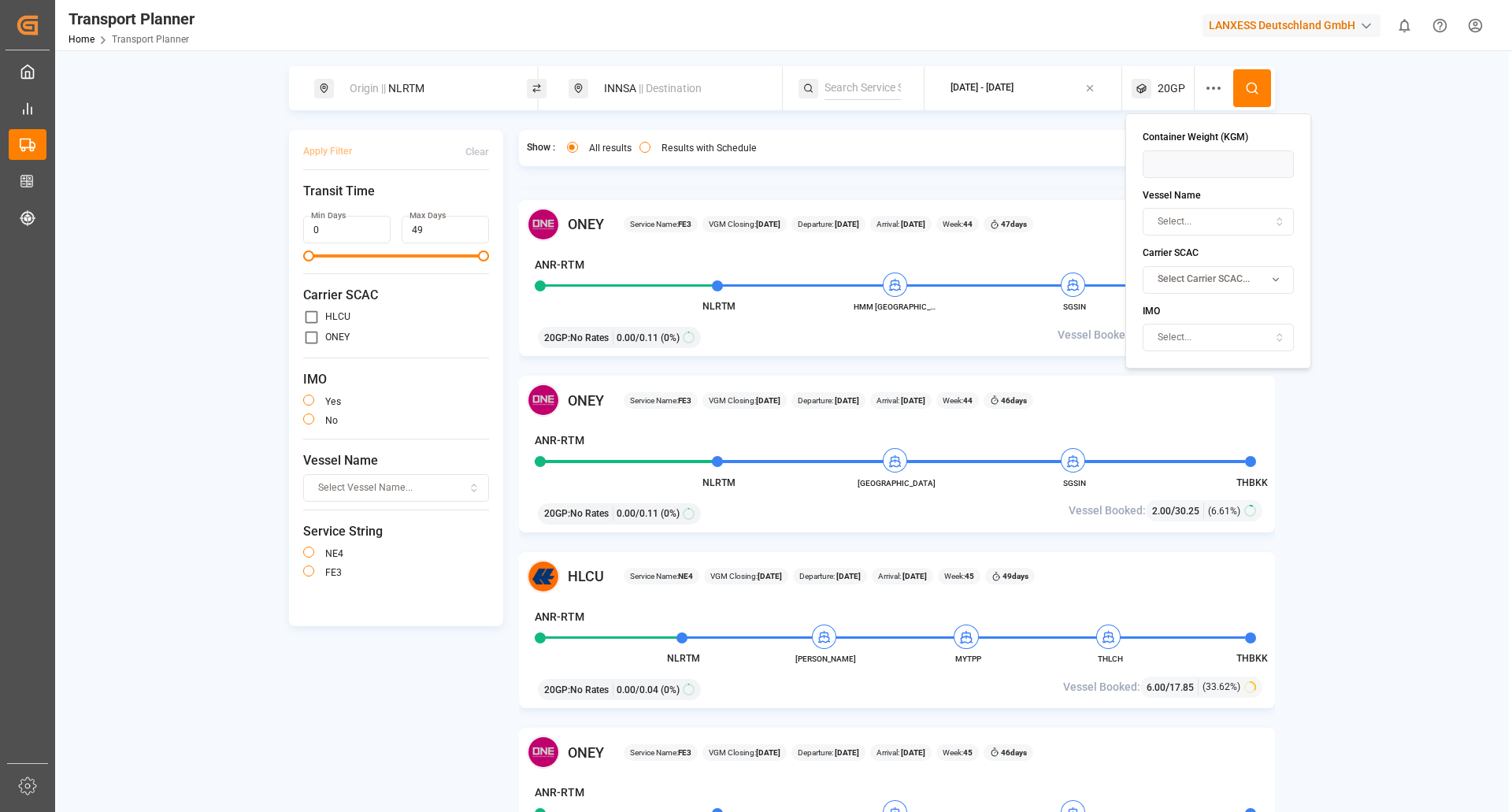
click at [1245, 92] on icon at bounding box center [1252, 87] width 14 height 14
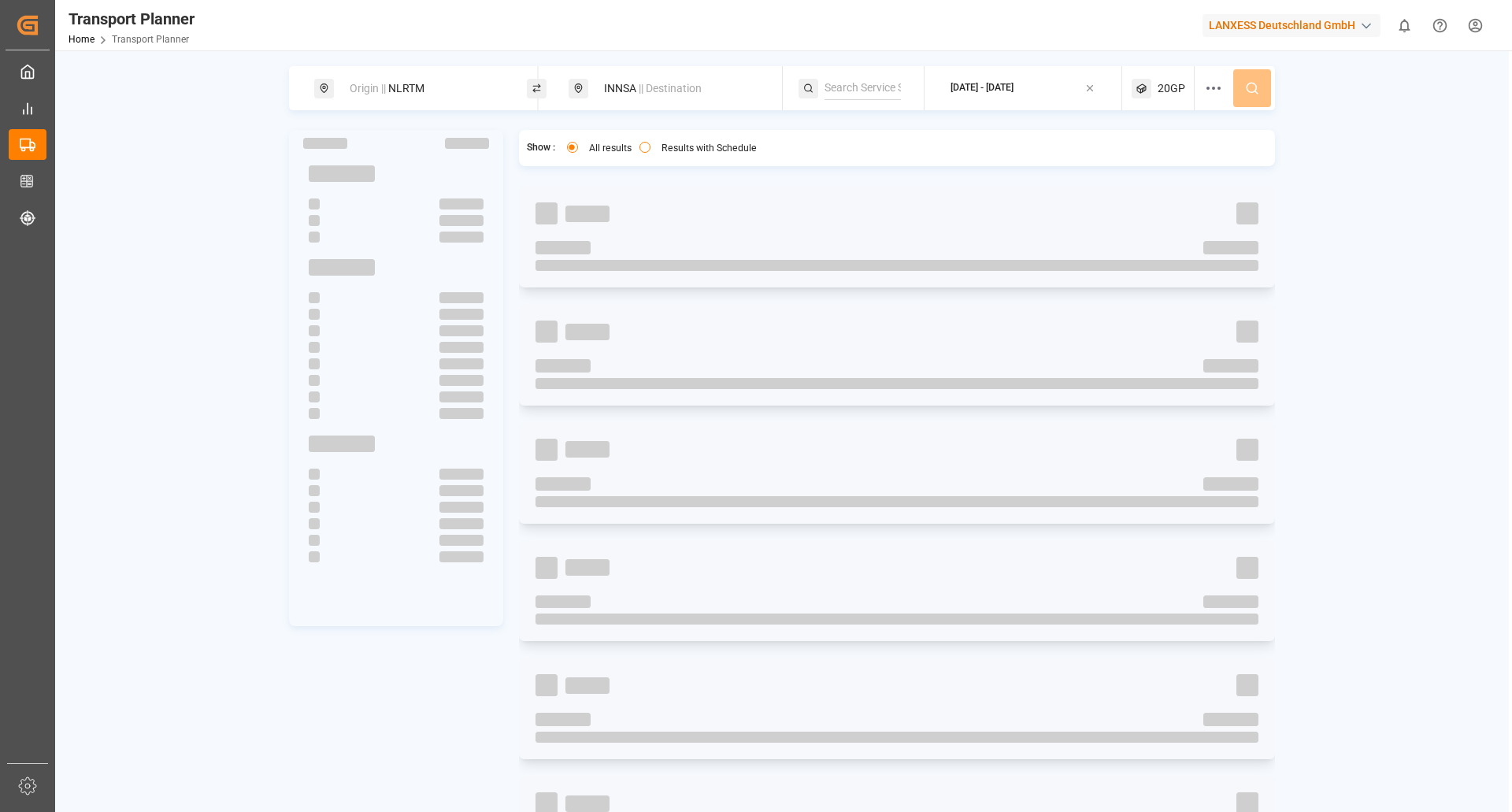
click at [836, 735] on div at bounding box center [897, 737] width 723 height 11
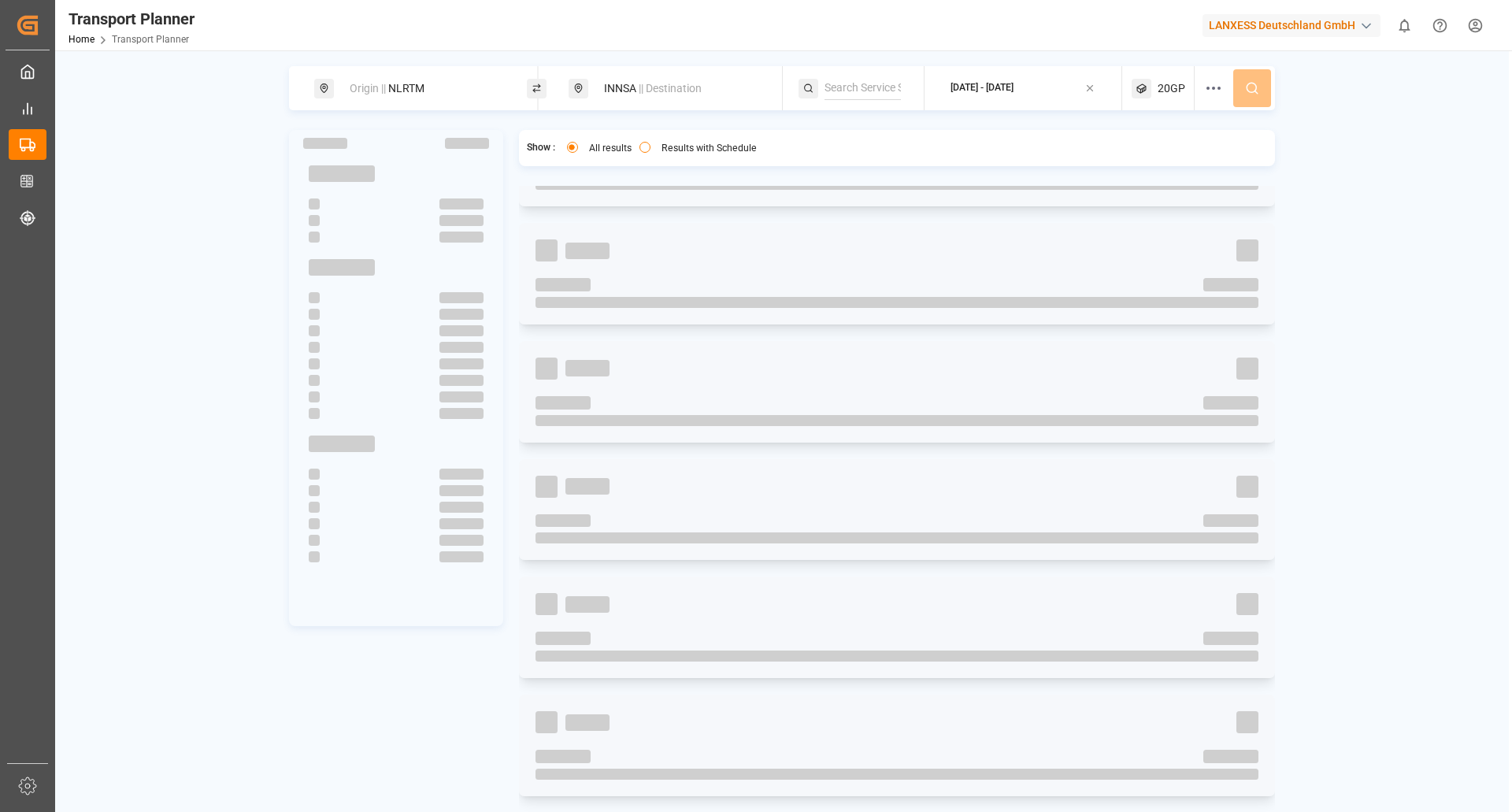
scroll to position [176, 0]
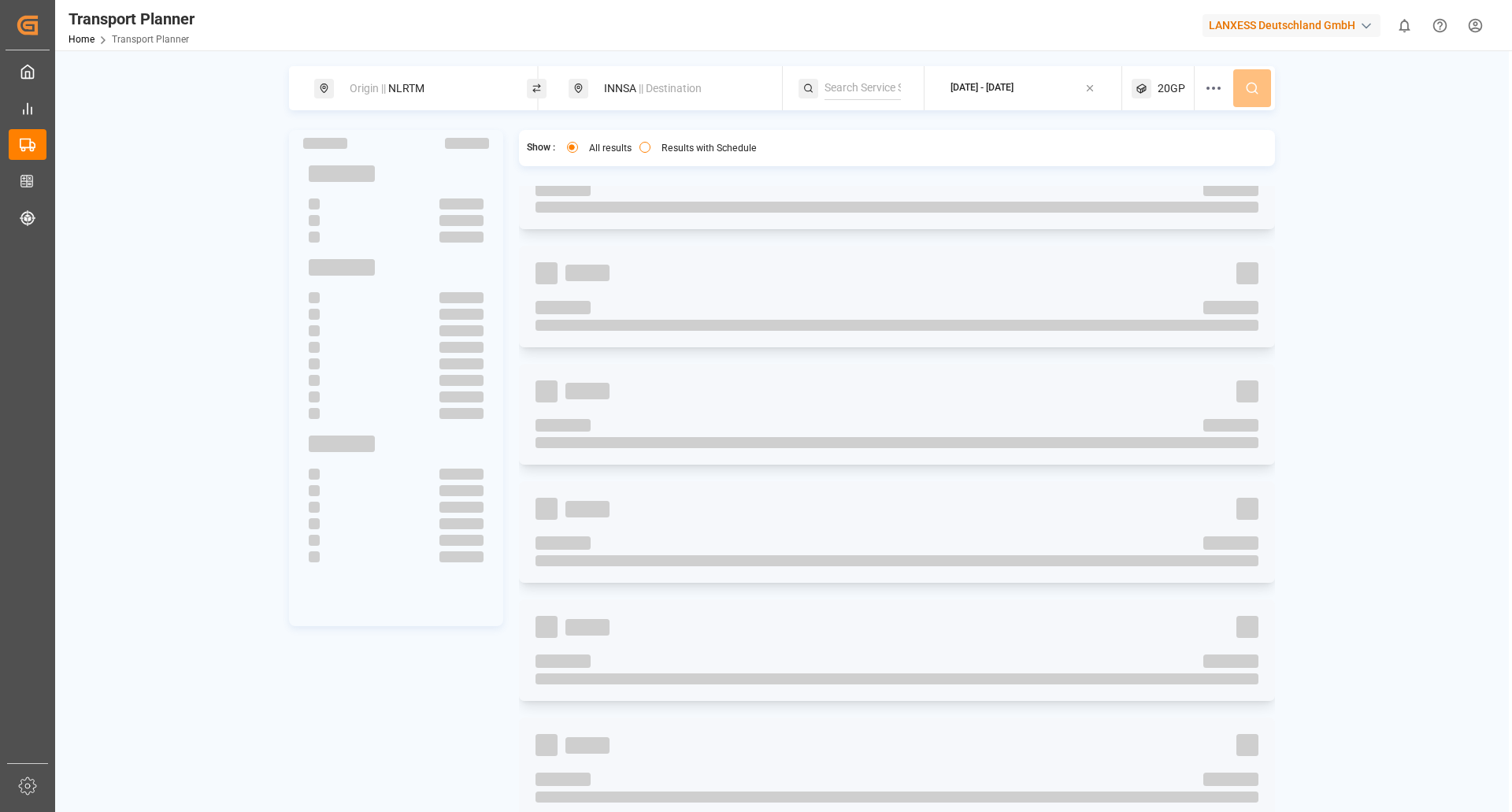
click at [1255, 85] on div "Origin || NLRTM INNSA || Destination 2025-10-23 - 2025-12-31 20GP" at bounding box center [782, 88] width 986 height 45
click at [1248, 90] on div "Origin || NLRTM INNSA || Destination 2025-10-23 - 2025-12-31 20GP" at bounding box center [782, 88] width 986 height 45
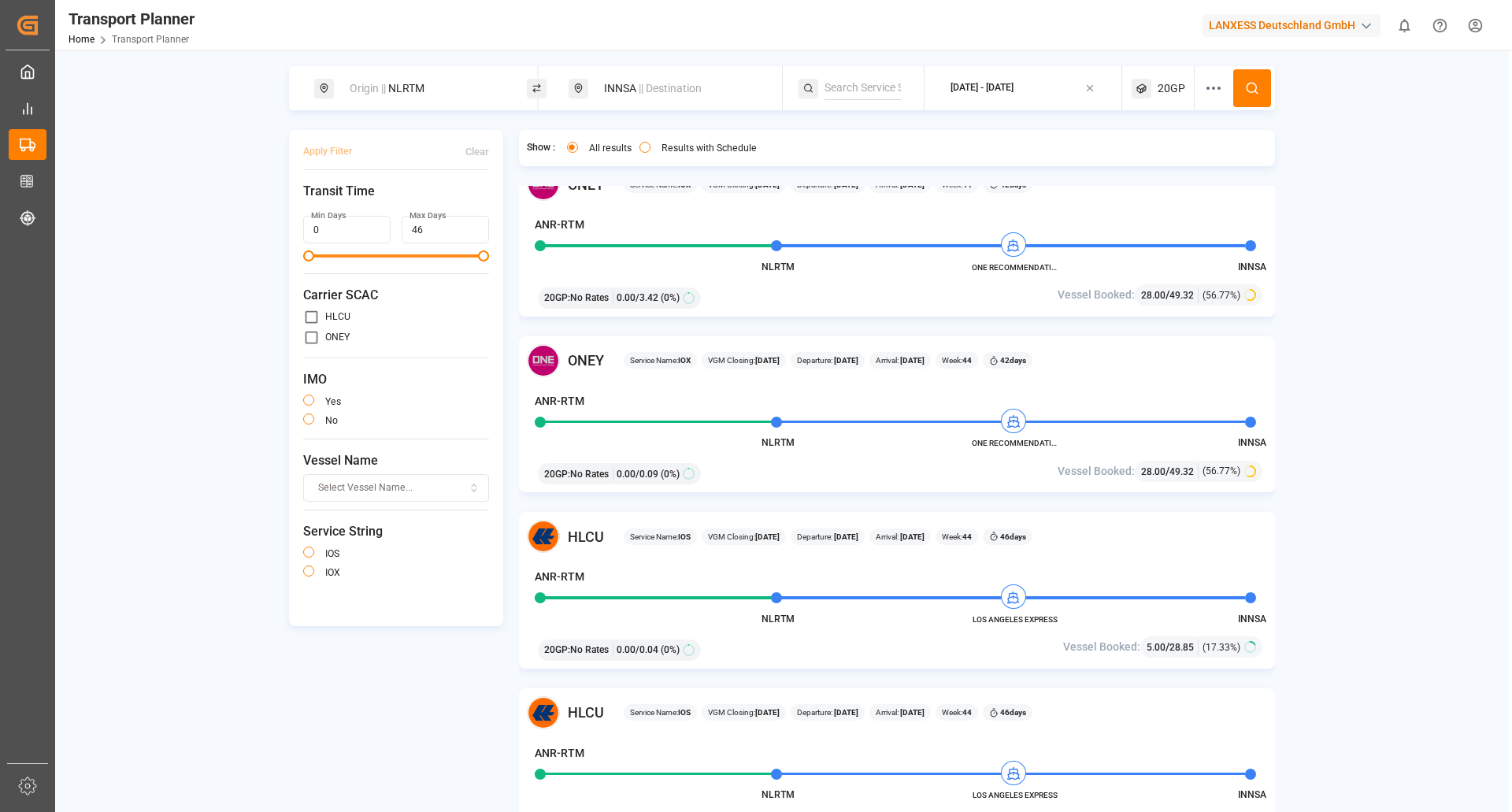
scroll to position [1497, 0]
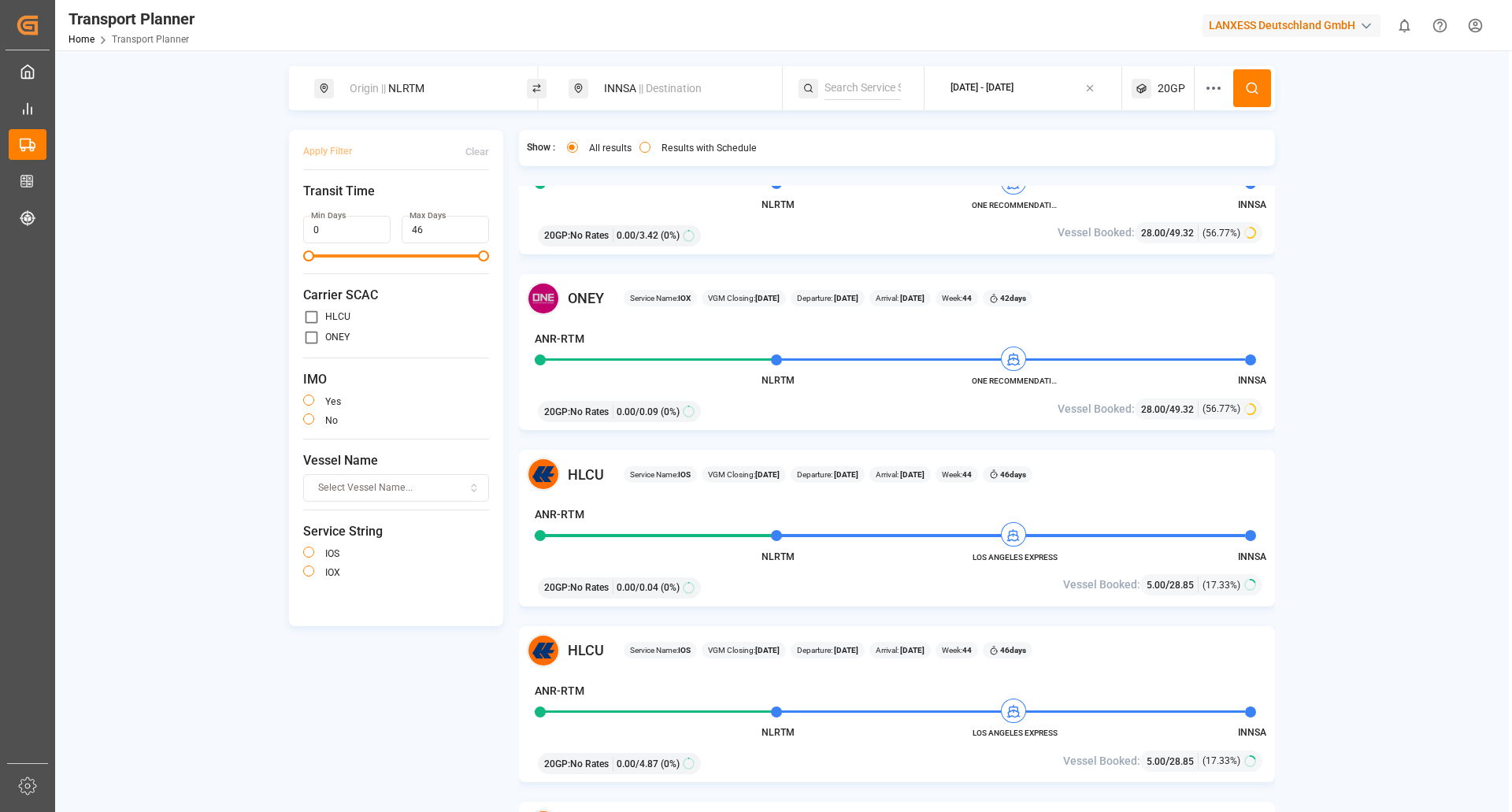
drag, startPoint x: 971, startPoint y: 387, endPoint x: 1015, endPoint y: 387, distance: 44.0
click at [1015, 387] on div "ONEY Service Name: IOX VGM Closing: 22-10-2025 Departure: 27-10-2025 Arrival: 0…" at bounding box center [897, 353] width 756 height 157
drag, startPoint x: 974, startPoint y: 382, endPoint x: 1059, endPoint y: 379, distance: 85.1
click at [1059, 379] on span "ONE RECOMMENDATION" at bounding box center [1014, 381] width 87 height 12
copy span "ONE RECOMMENDATION"
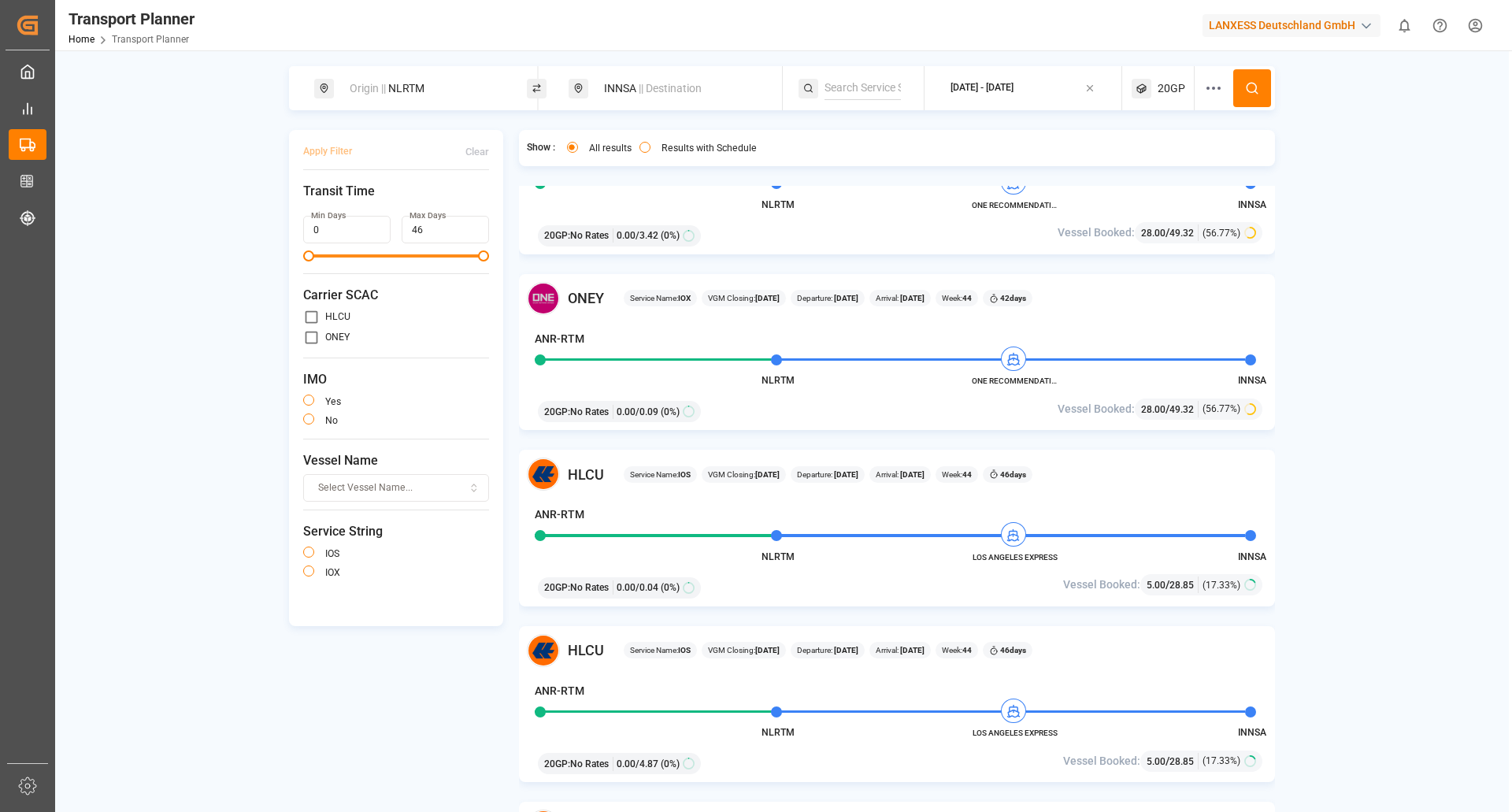
click at [1172, 66] on div "20GP" at bounding box center [1163, 88] width 63 height 45
click at [1171, 83] on span "20GP" at bounding box center [1171, 88] width 27 height 16
click at [1172, 162] on icon "button" at bounding box center [1169, 163] width 11 height 11
click at [1171, 169] on span "Select Container Type..." at bounding box center [1149, 163] width 102 height 14
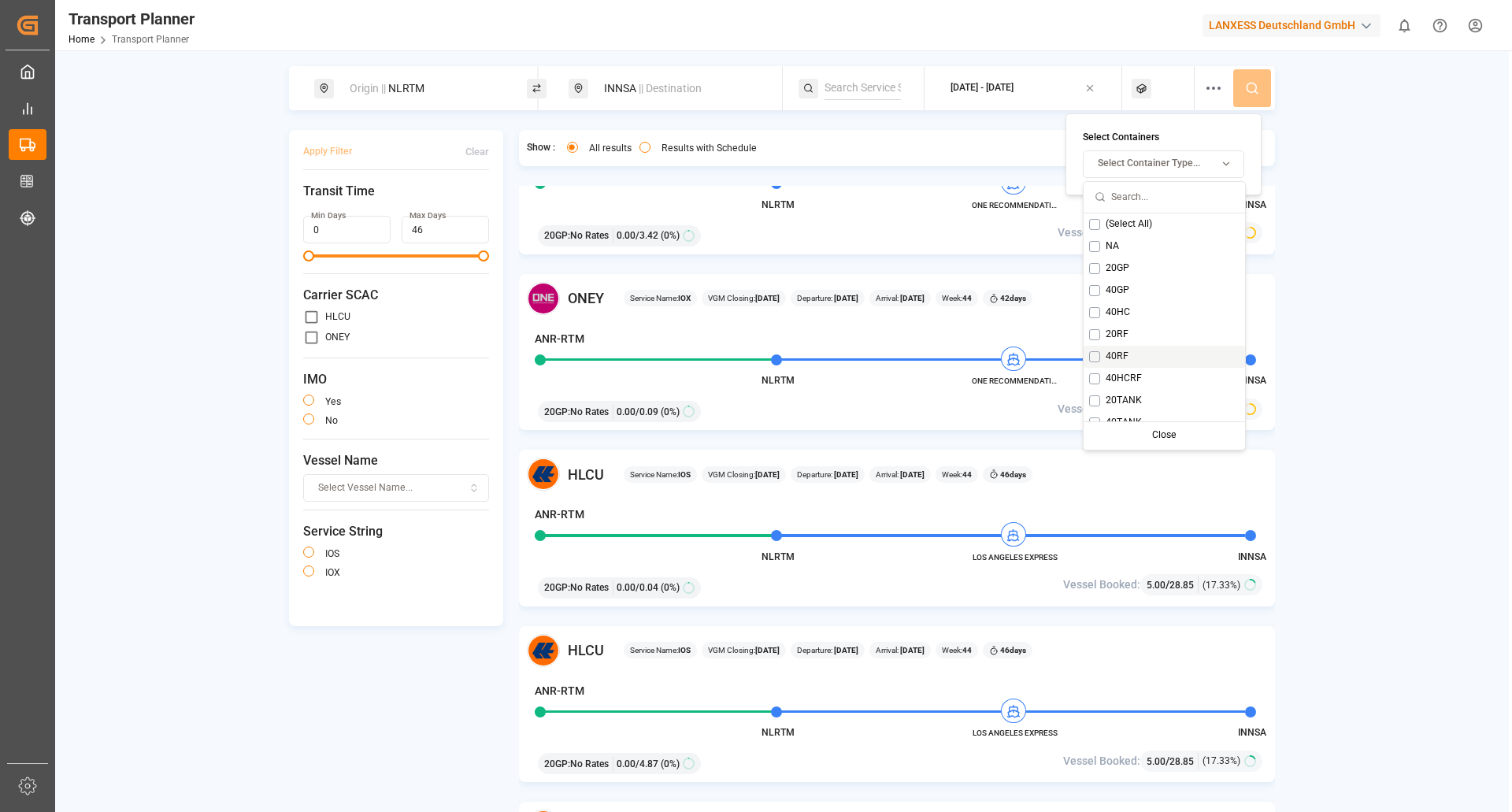
click at [1100, 365] on div "40RF" at bounding box center [1164, 357] width 161 height 22
click at [1112, 379] on button "Suggestions" at bounding box center [1109, 378] width 11 height 11
click at [1172, 436] on div "Close" at bounding box center [1196, 435] width 78 height 22
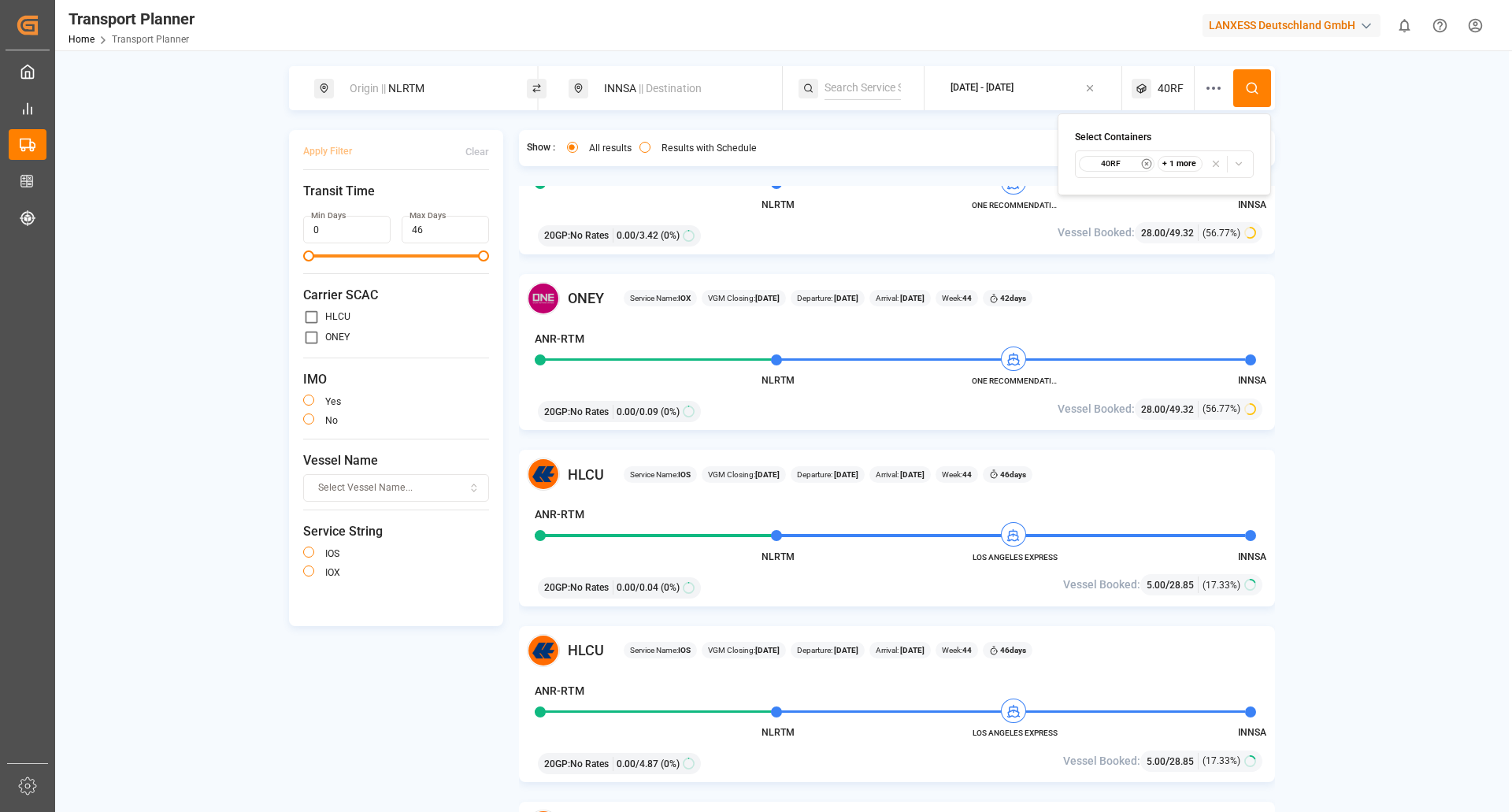
click at [1256, 80] on button at bounding box center [1252, 88] width 38 height 38
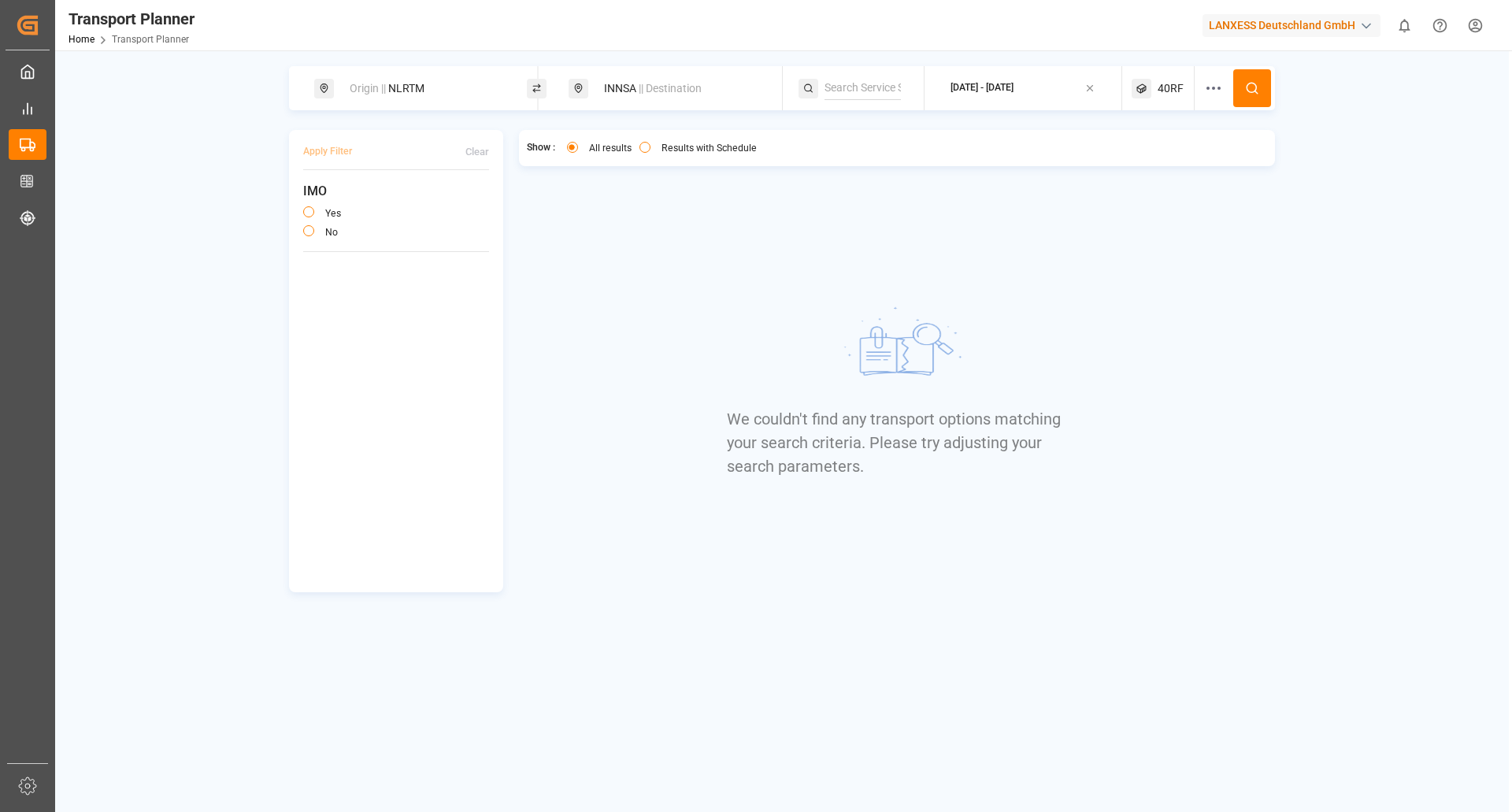
click at [453, 89] on div "Origin || NLRTM" at bounding box center [425, 88] width 170 height 29
click at [405, 204] on input "NLRTM" at bounding box center [411, 214] width 158 height 24
click at [498, 203] on div "NLRTM" at bounding box center [425, 214] width 186 height 24
click at [494, 209] on icon at bounding box center [495, 214] width 11 height 11
click at [417, 203] on input at bounding box center [411, 214] width 158 height 24
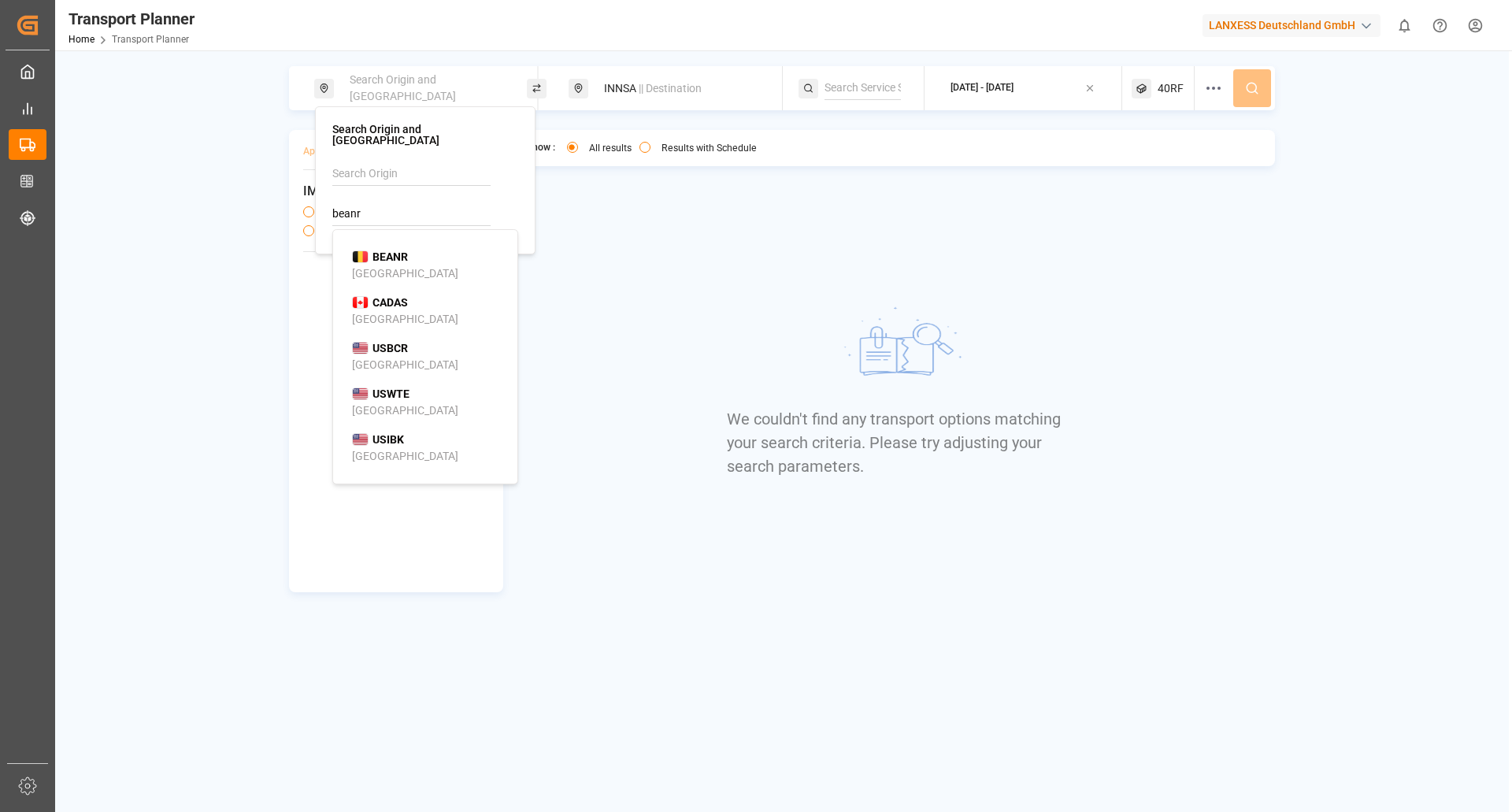
click at [429, 249] on div "BEANR Antwerp" at bounding box center [428, 265] width 152 height 33
type input "BEANR"
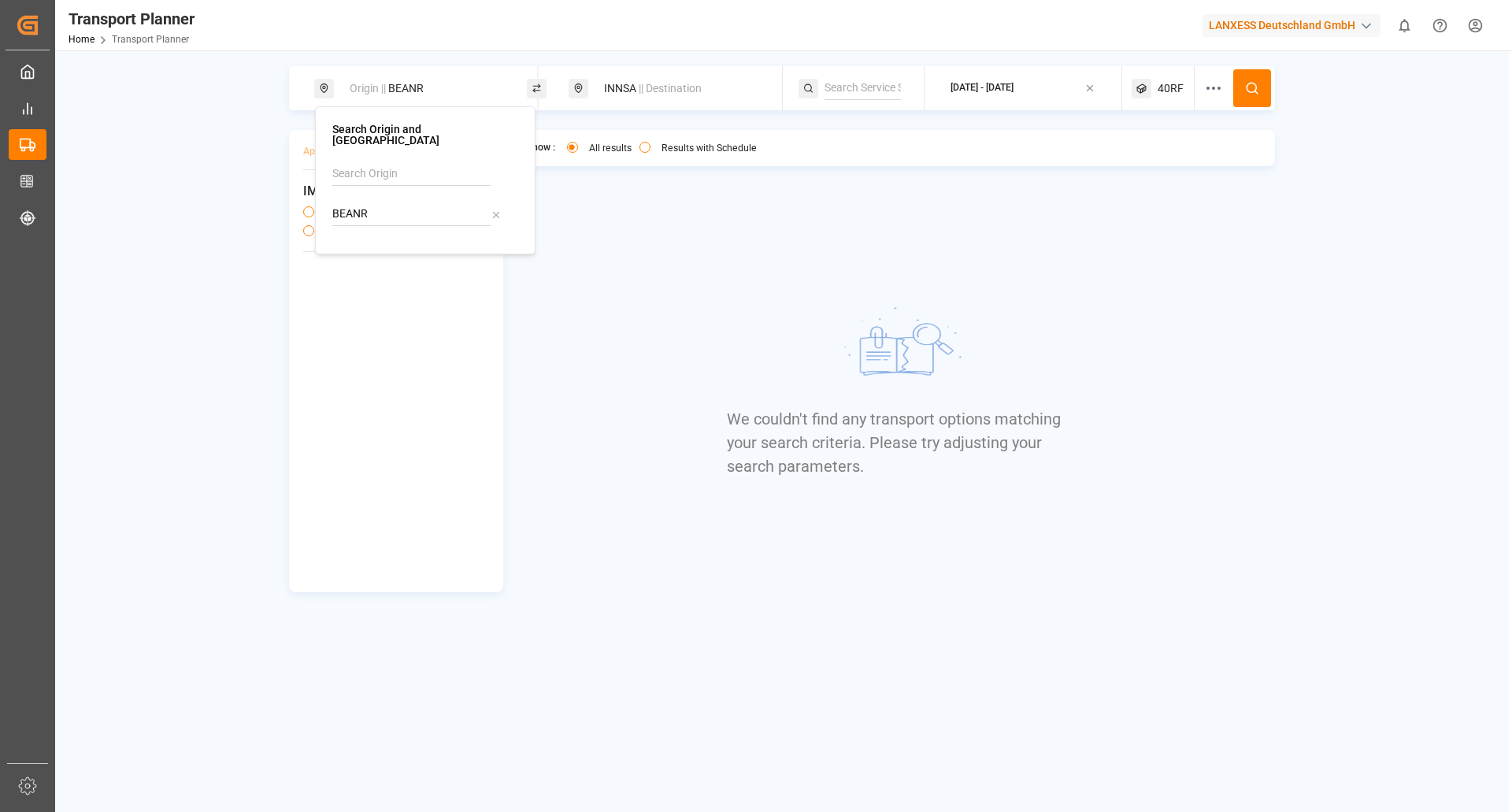
click at [1254, 54] on div "Origin || BEANR INNSA || Destination 2025-10-23 - 2025-12-31 40RF Apply Filter …" at bounding box center [782, 456] width 1453 height 812
click at [1245, 89] on icon at bounding box center [1252, 87] width 14 height 14
click at [1172, 89] on span "40RF" at bounding box center [1171, 88] width 26 height 16
click at [1145, 161] on icon "button" at bounding box center [1146, 163] width 11 height 11
click at [1163, 158] on div "40HCRF" at bounding box center [1140, 163] width 77 height 16
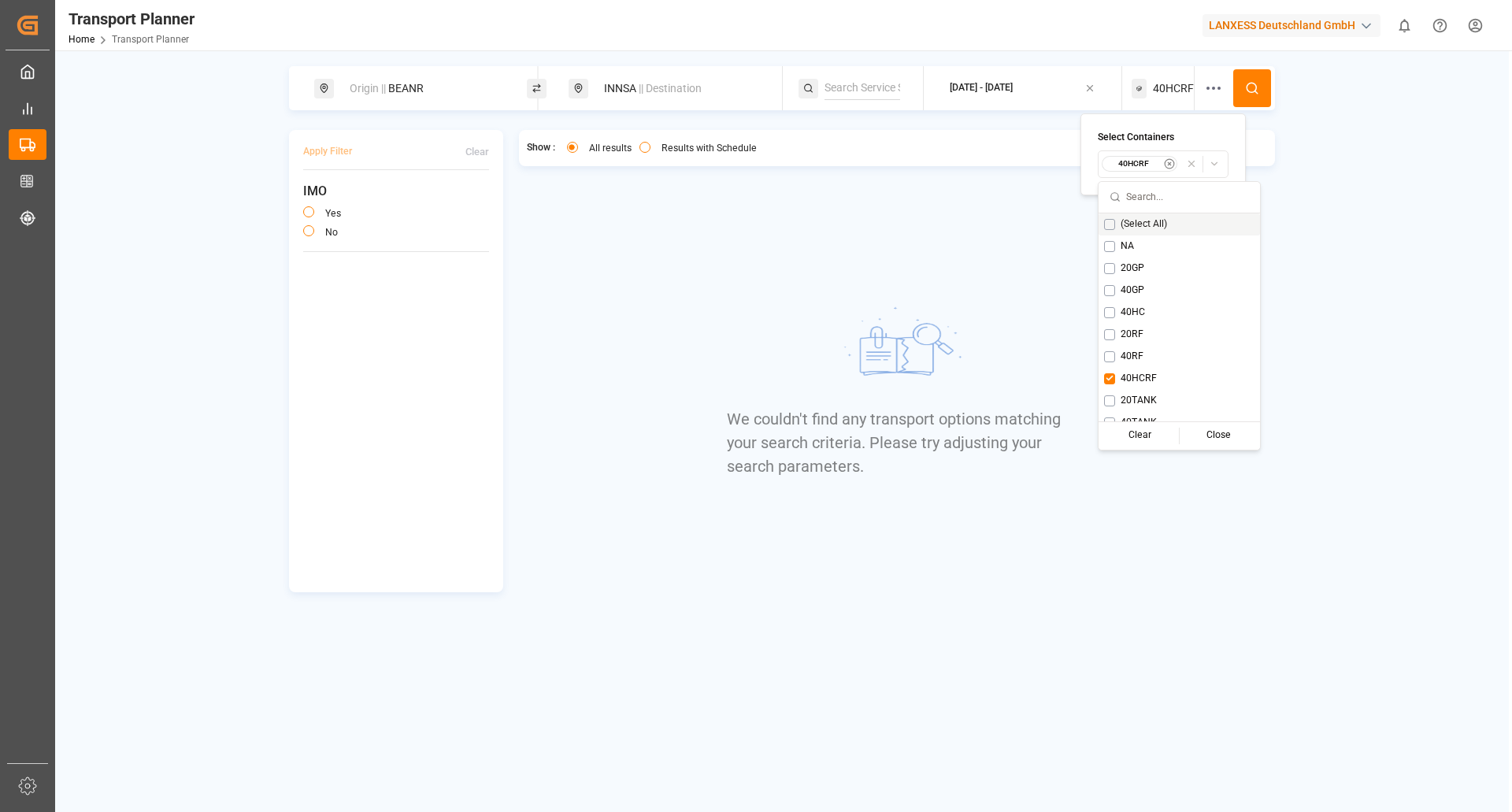
click at [1166, 159] on icon "button" at bounding box center [1169, 163] width 11 height 11
click at [1106, 335] on span "20RF" at bounding box center [1117, 335] width 23 height 14
click at [1202, 434] on div "Close" at bounding box center [1219, 435] width 78 height 22
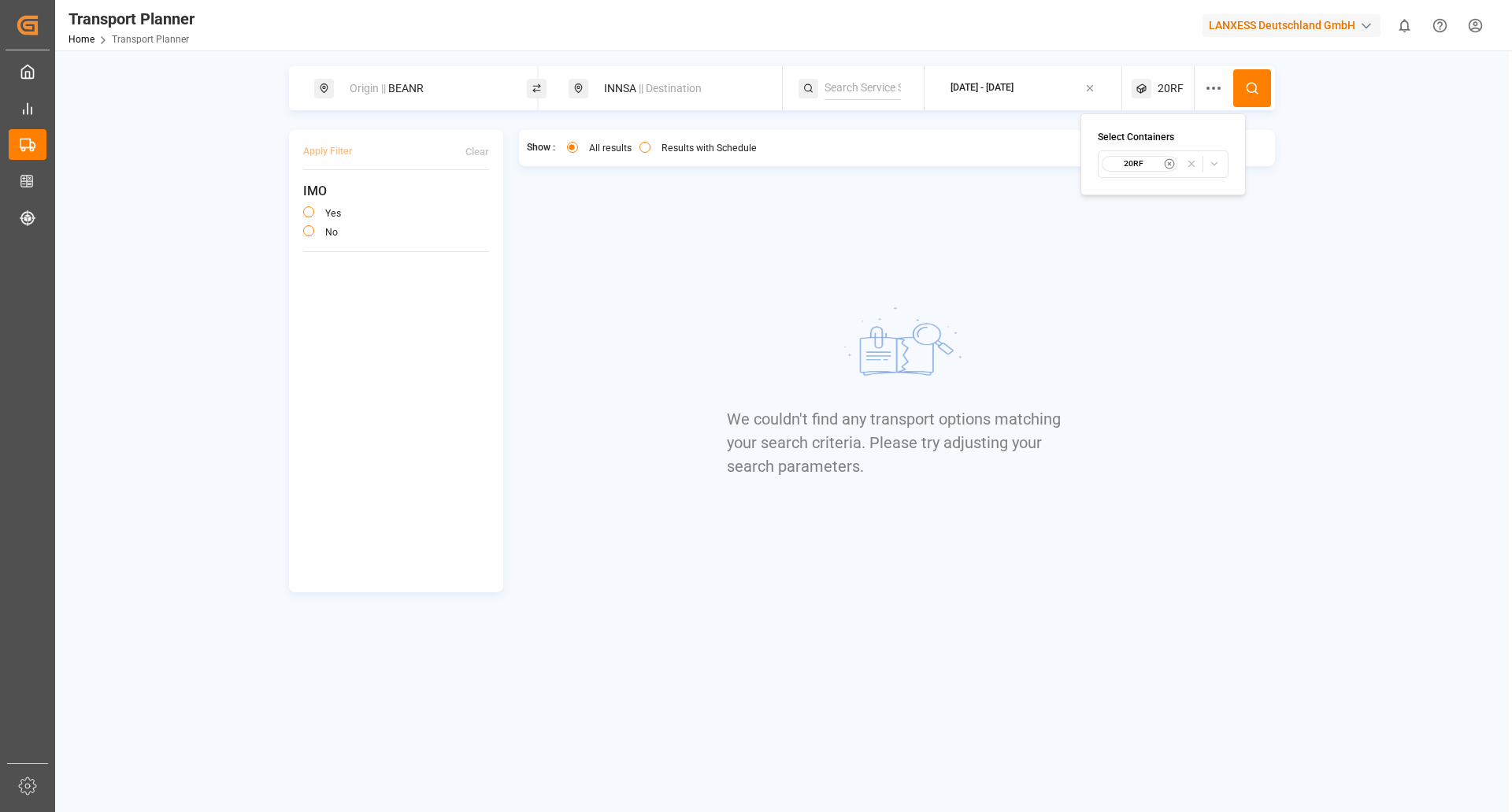
click at [1270, 101] on button at bounding box center [1252, 88] width 38 height 38
click at [830, 355] on img at bounding box center [896, 348] width 236 height 118
click at [445, 93] on div "Origin || BEANR" at bounding box center [425, 88] width 170 height 29
click at [497, 212] on icon at bounding box center [495, 214] width 6 height 6
click at [403, 203] on input at bounding box center [411, 214] width 158 height 24
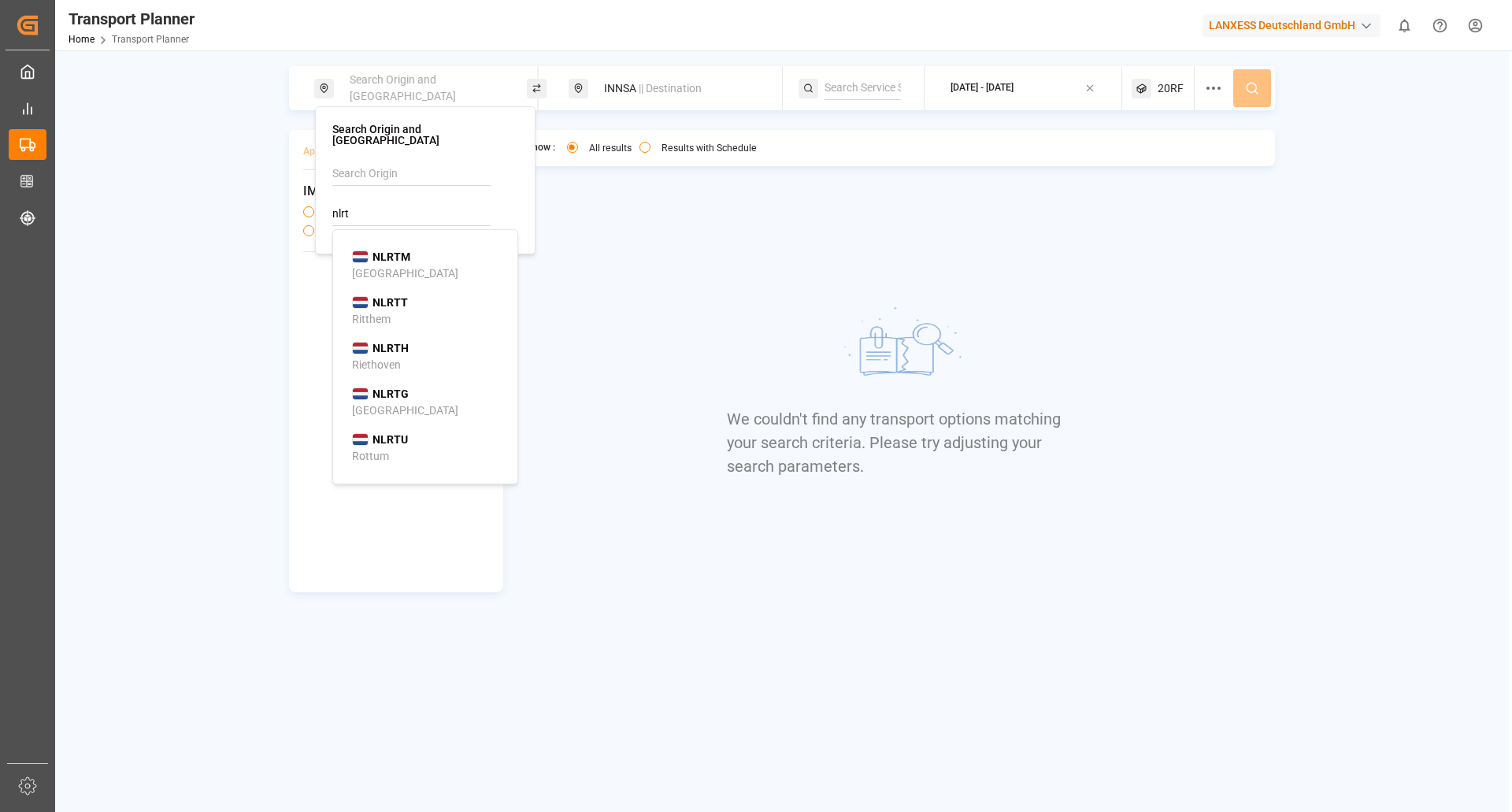
click at [381, 251] on b "NLRTM" at bounding box center [391, 256] width 38 height 12
type input "NLRTM"
click at [1246, 91] on icon at bounding box center [1252, 87] width 14 height 14
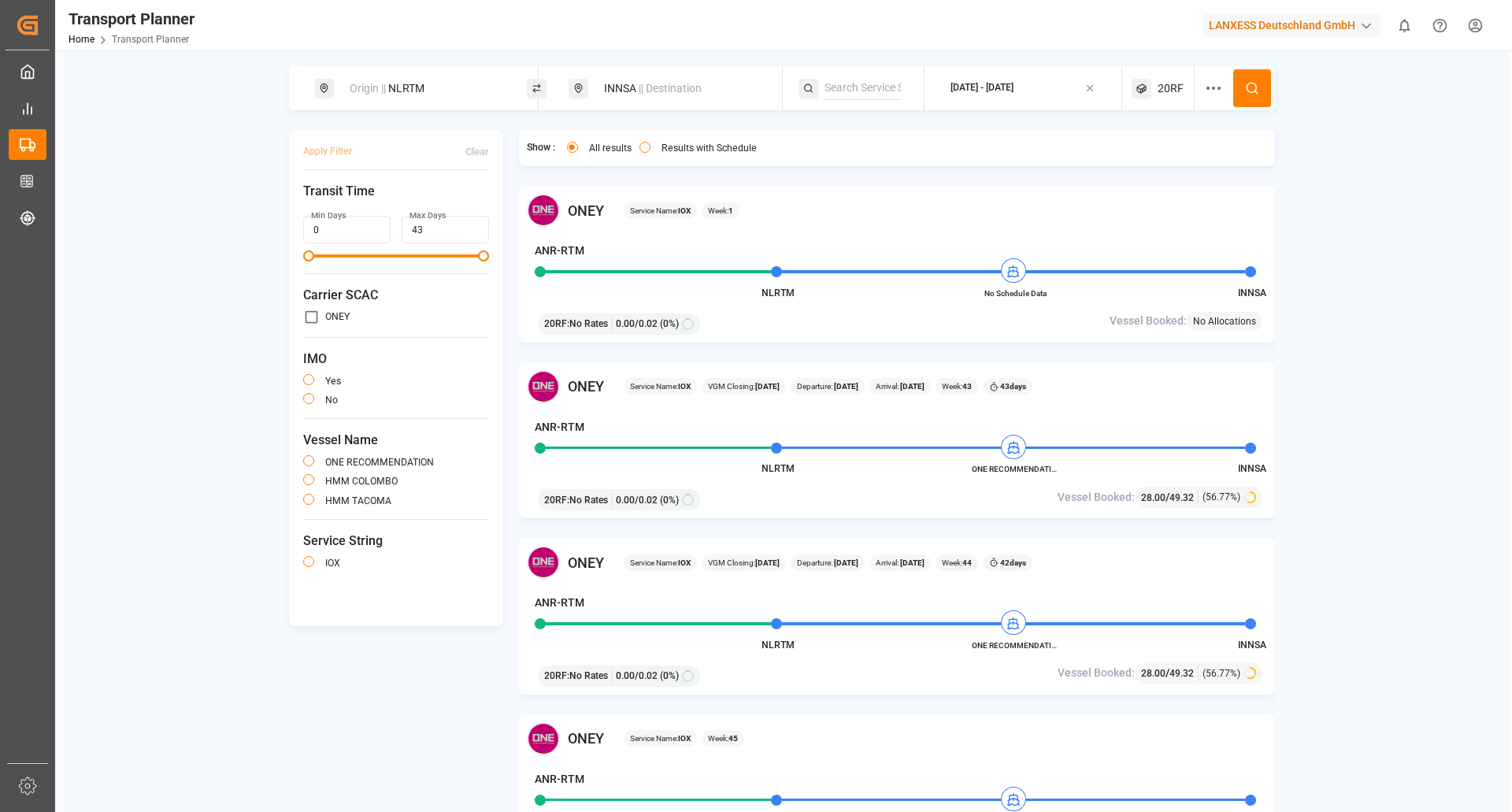
scroll to position [237, 0]
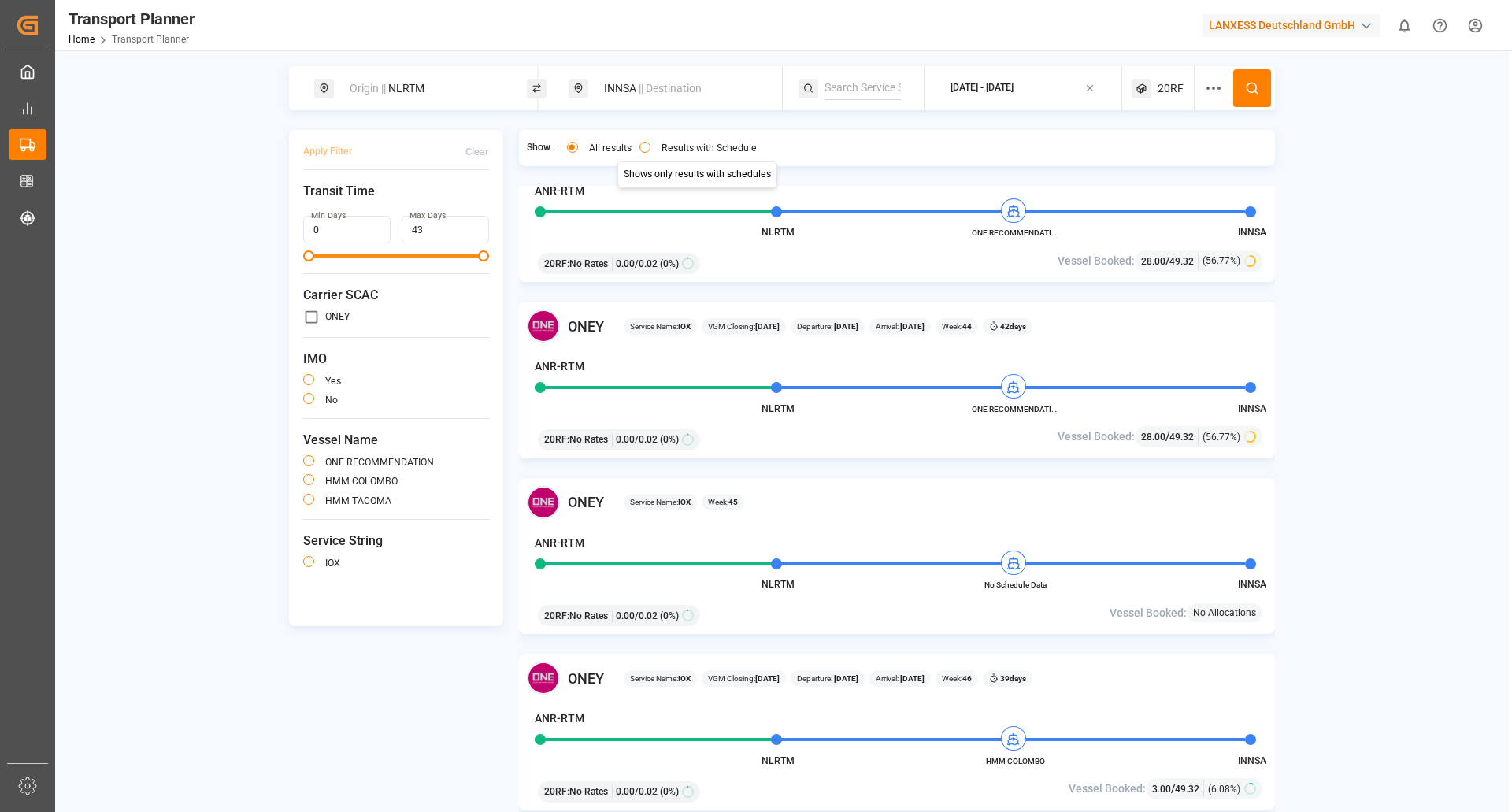
click at [632, 96] on div "INNSA || Destination" at bounding box center [680, 88] width 170 height 29
click at [653, 204] on input "INNSA" at bounding box center [667, 203] width 158 height 24
click at [736, 214] on input "INNSA" at bounding box center [667, 203] width 158 height 24
click at [754, 204] on icon at bounding box center [751, 204] width 11 height 11
click at [641, 204] on input at bounding box center [667, 203] width 158 height 24
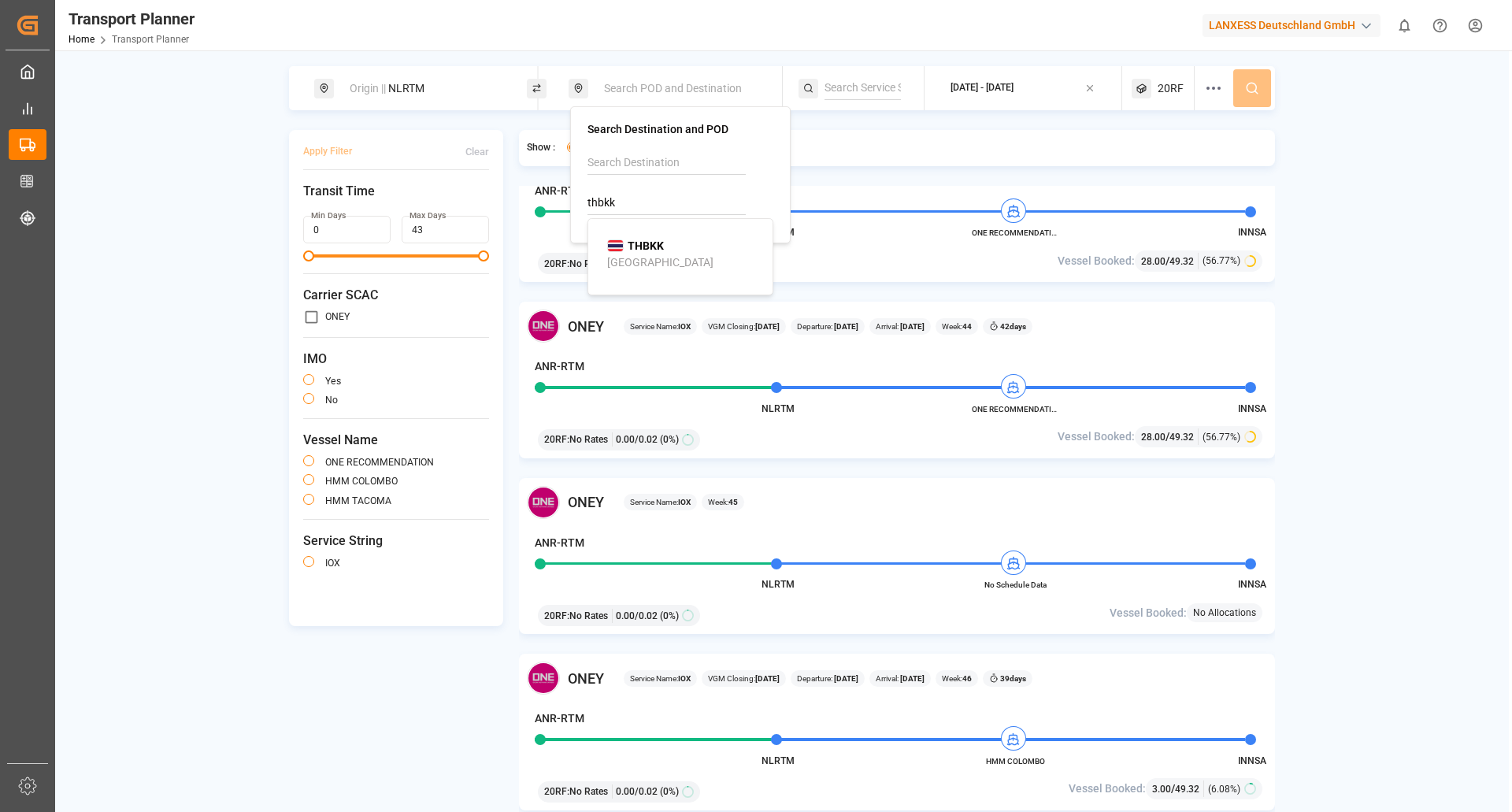
click at [630, 256] on div "Bangkok" at bounding box center [660, 263] width 106 height 16
drag, startPoint x: 645, startPoint y: 201, endPoint x: 520, endPoint y: 222, distance: 126.8
click at [520, 222] on body "Created by potrace 1.15, written by Peter Selinger 2001-2017 Created by potrace…" at bounding box center [756, 406] width 1512 height 812
click at [645, 263] on div "Laem Chabang" at bounding box center [644, 263] width 75 height 16
type input "THLCH"
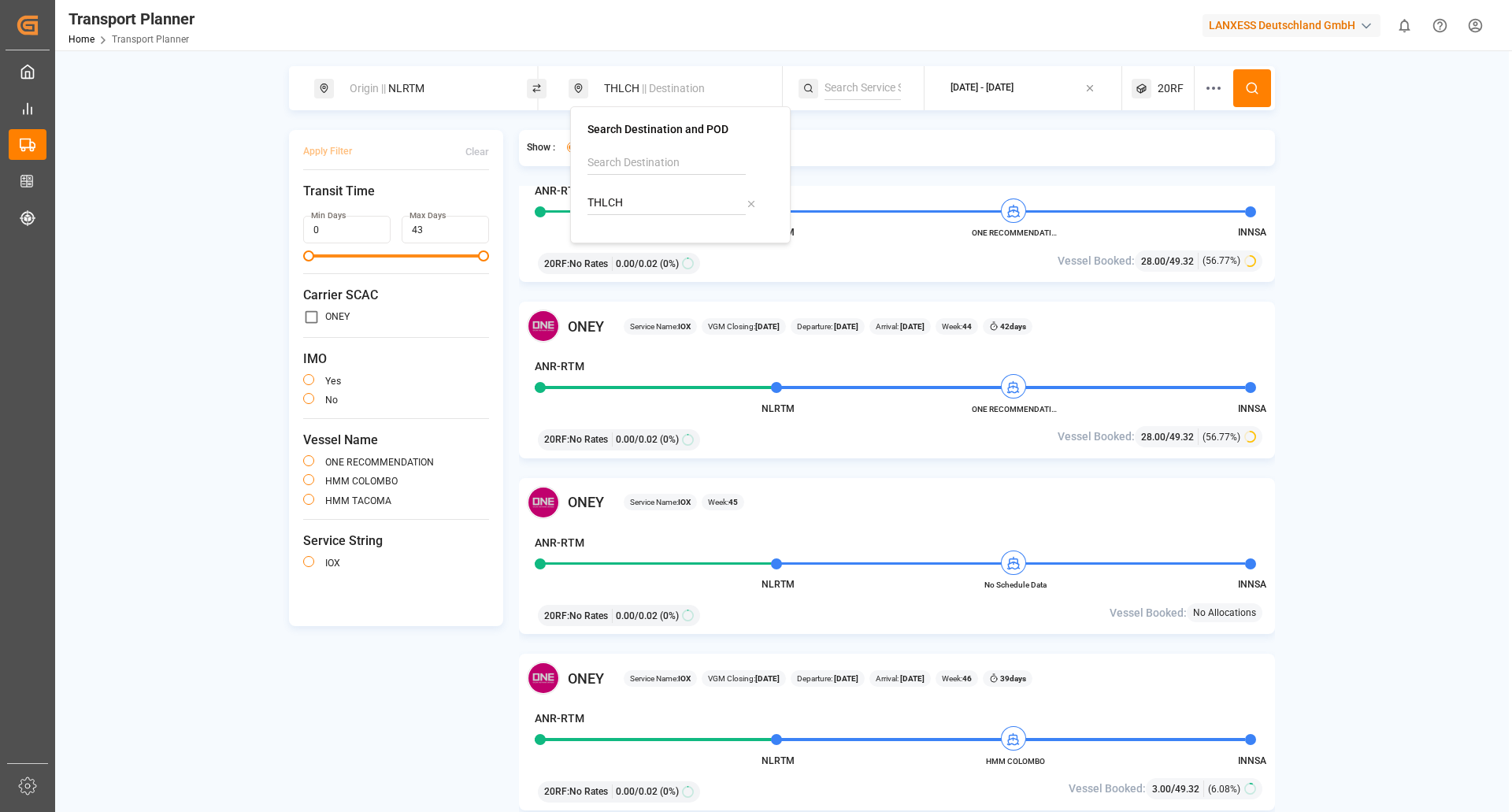
click at [451, 96] on div "Origin || NLRTM" at bounding box center [425, 88] width 170 height 29
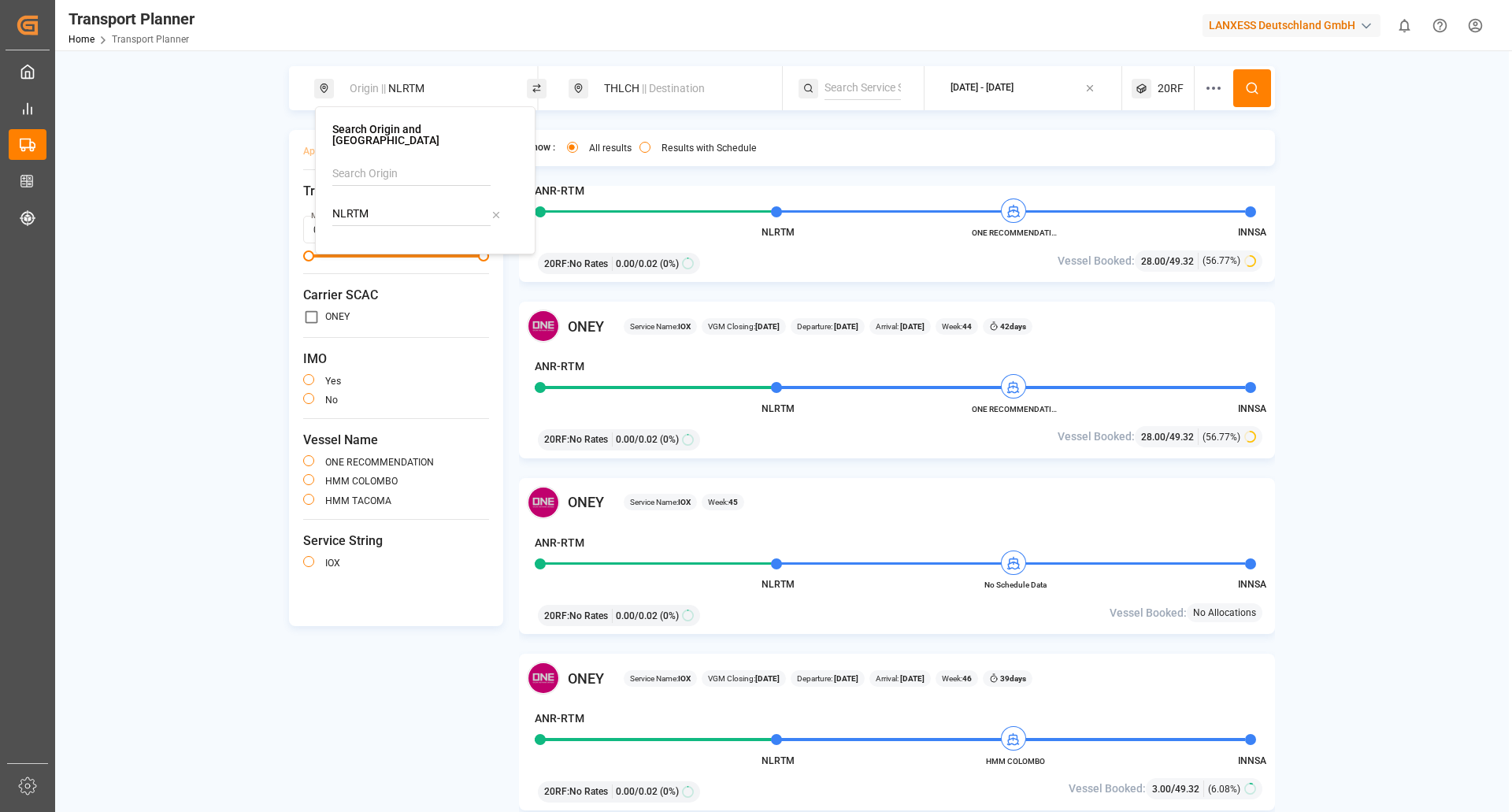
click at [499, 209] on icon at bounding box center [495, 214] width 11 height 11
click at [480, 207] on input at bounding box center [411, 214] width 158 height 24
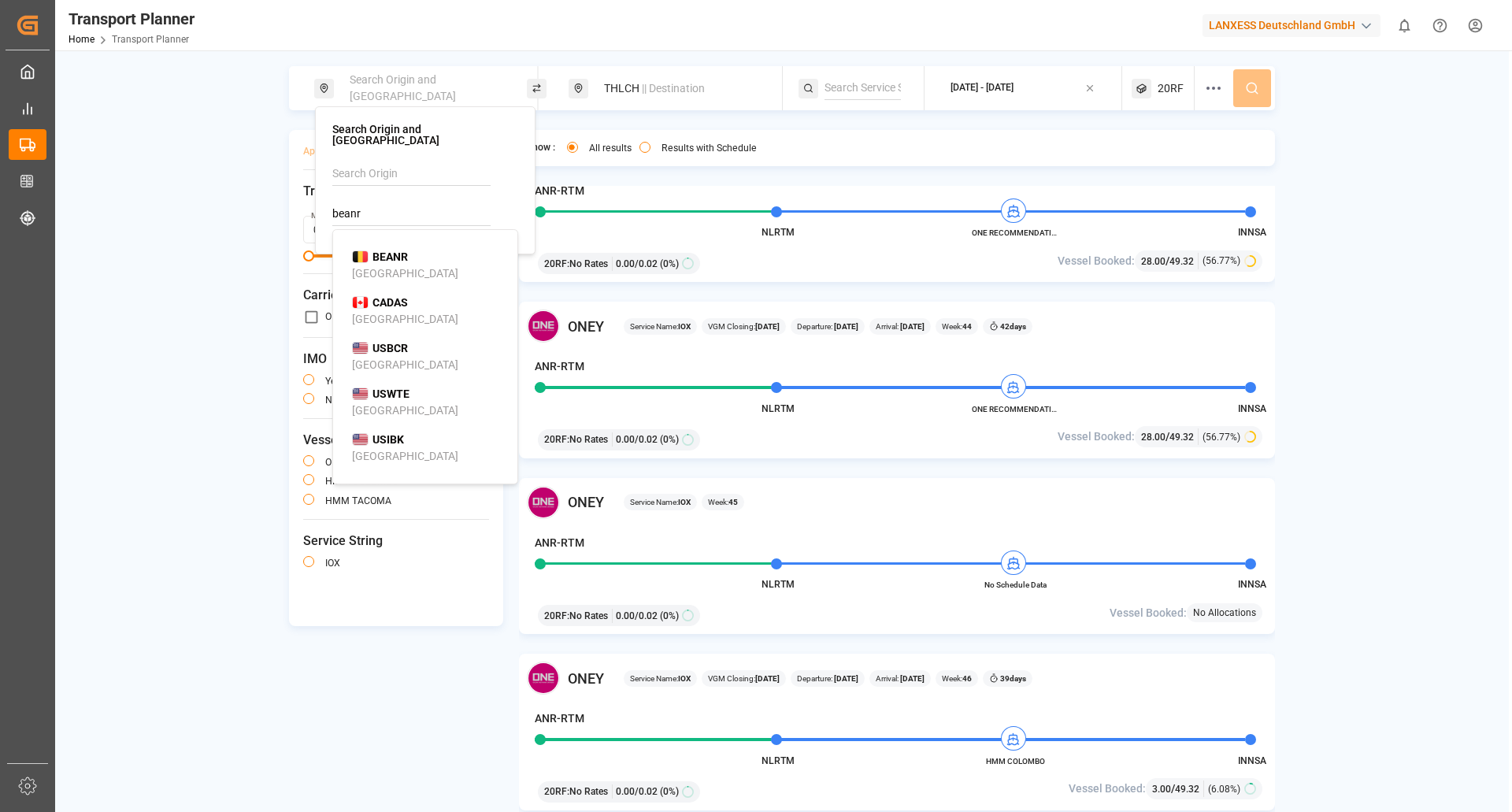
click at [409, 255] on div "BEANR Antwerp" at bounding box center [428, 265] width 152 height 33
type input "BEANR"
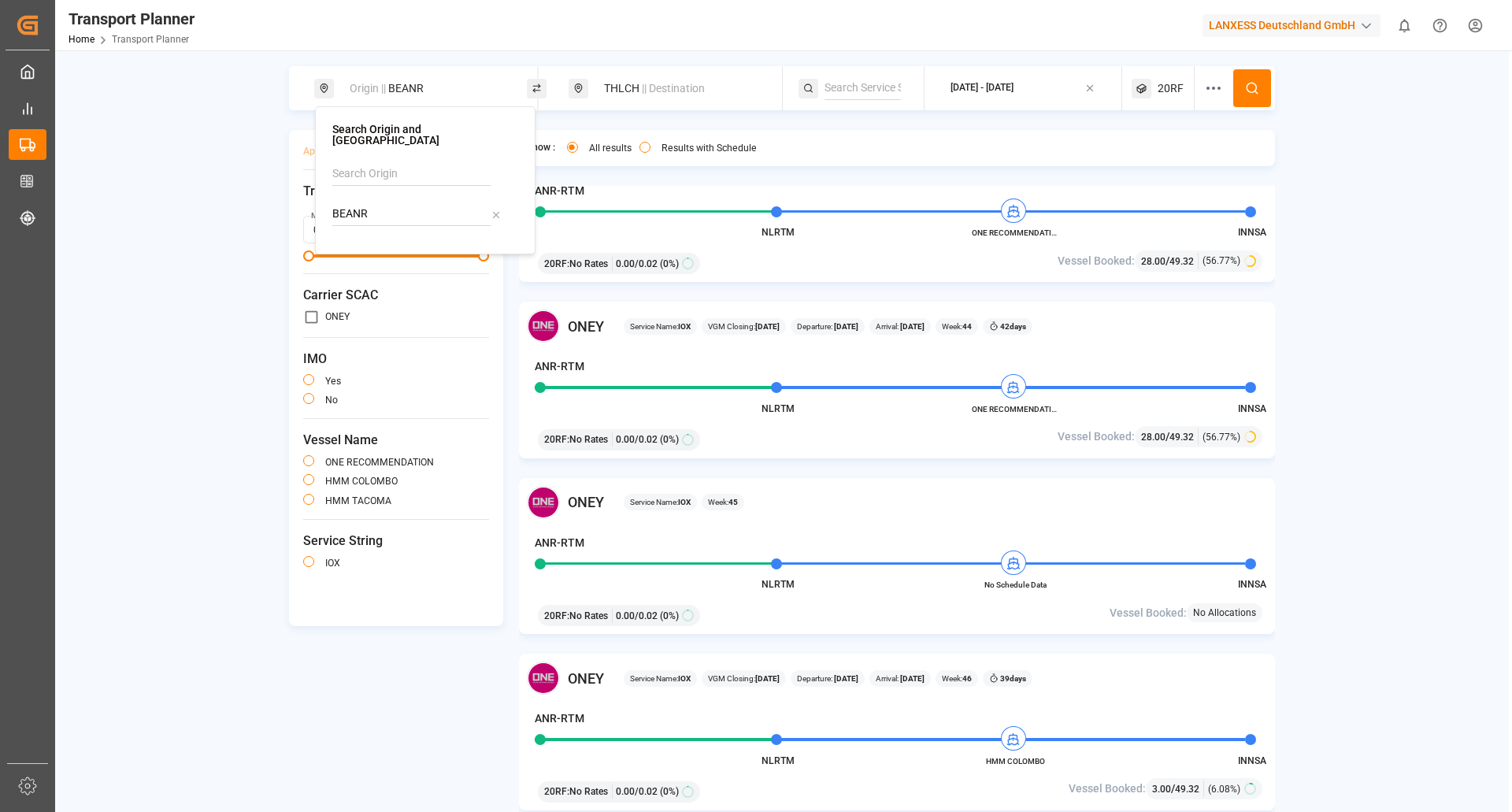
click at [1182, 85] on span "20RF" at bounding box center [1171, 88] width 26 height 16
click at [1171, 169] on circle "button" at bounding box center [1169, 163] width 9 height 9
click at [1135, 163] on span "Select Container Type..." at bounding box center [1149, 163] width 102 height 14
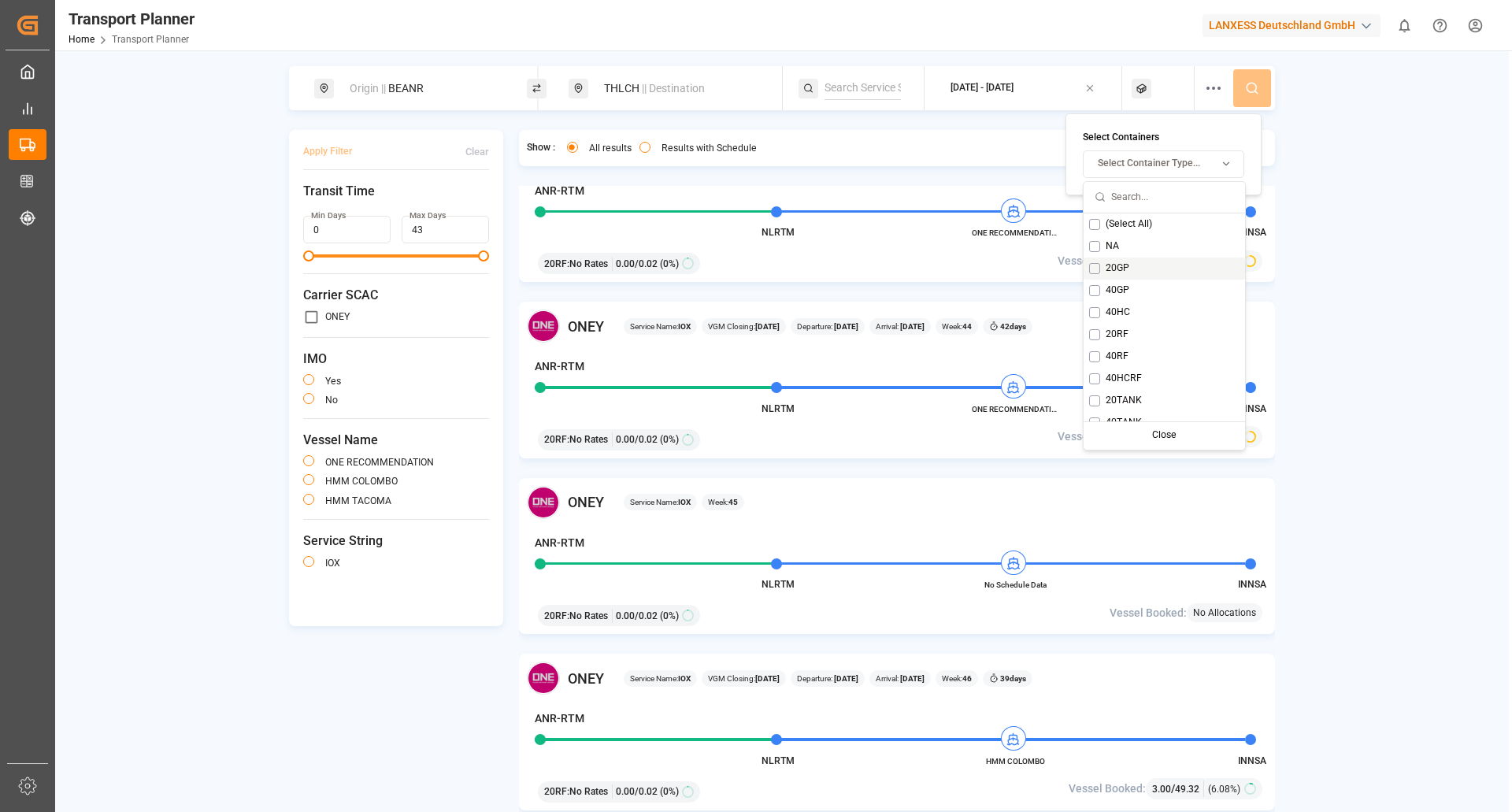
click at [1104, 260] on div "20GP" at bounding box center [1164, 269] width 161 height 22
click at [1211, 428] on div "Close" at bounding box center [1219, 435] width 78 height 22
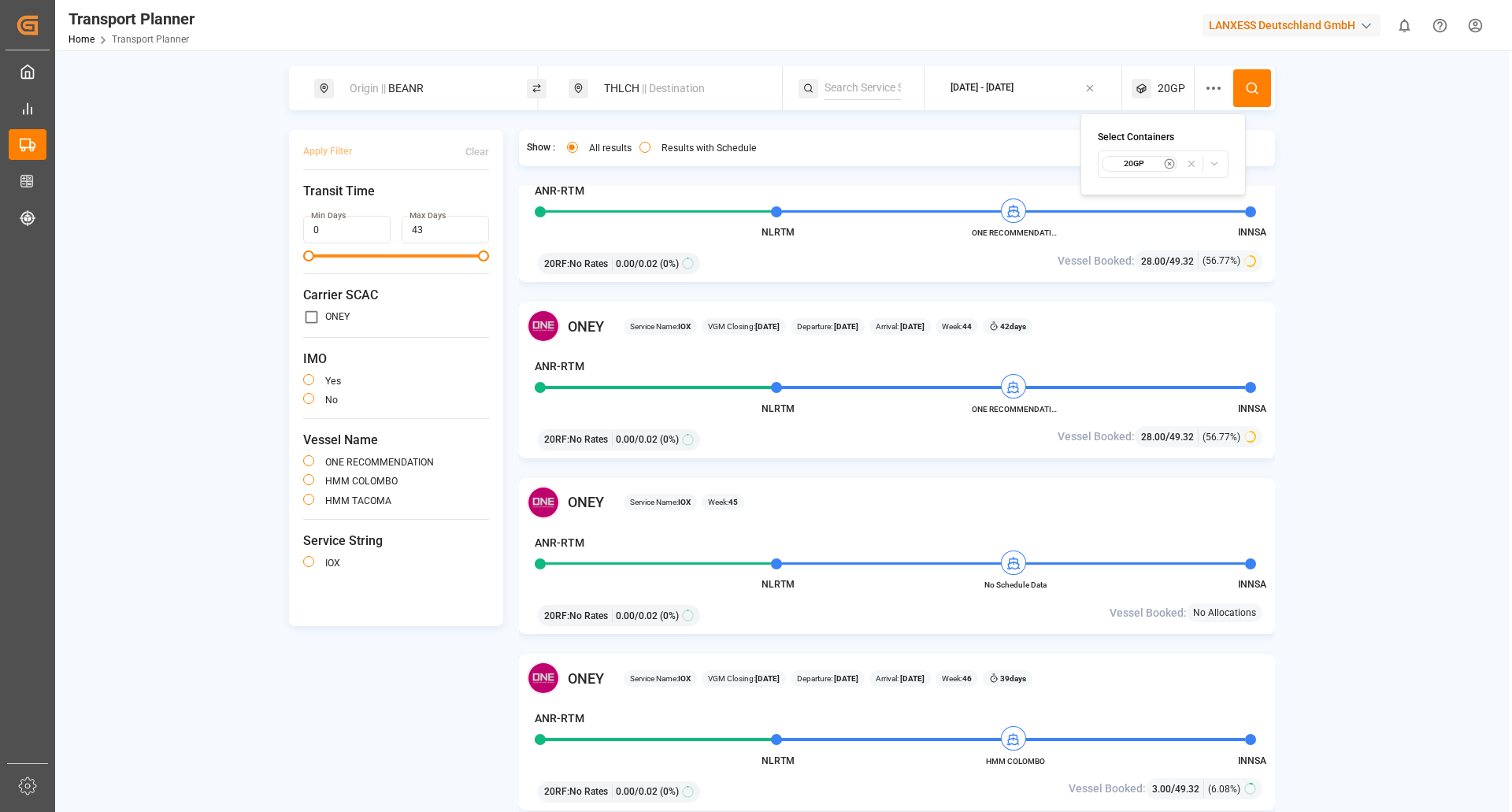
click at [1013, 89] on div "2025-10-23 - 2025-12-31" at bounding box center [982, 87] width 63 height 14
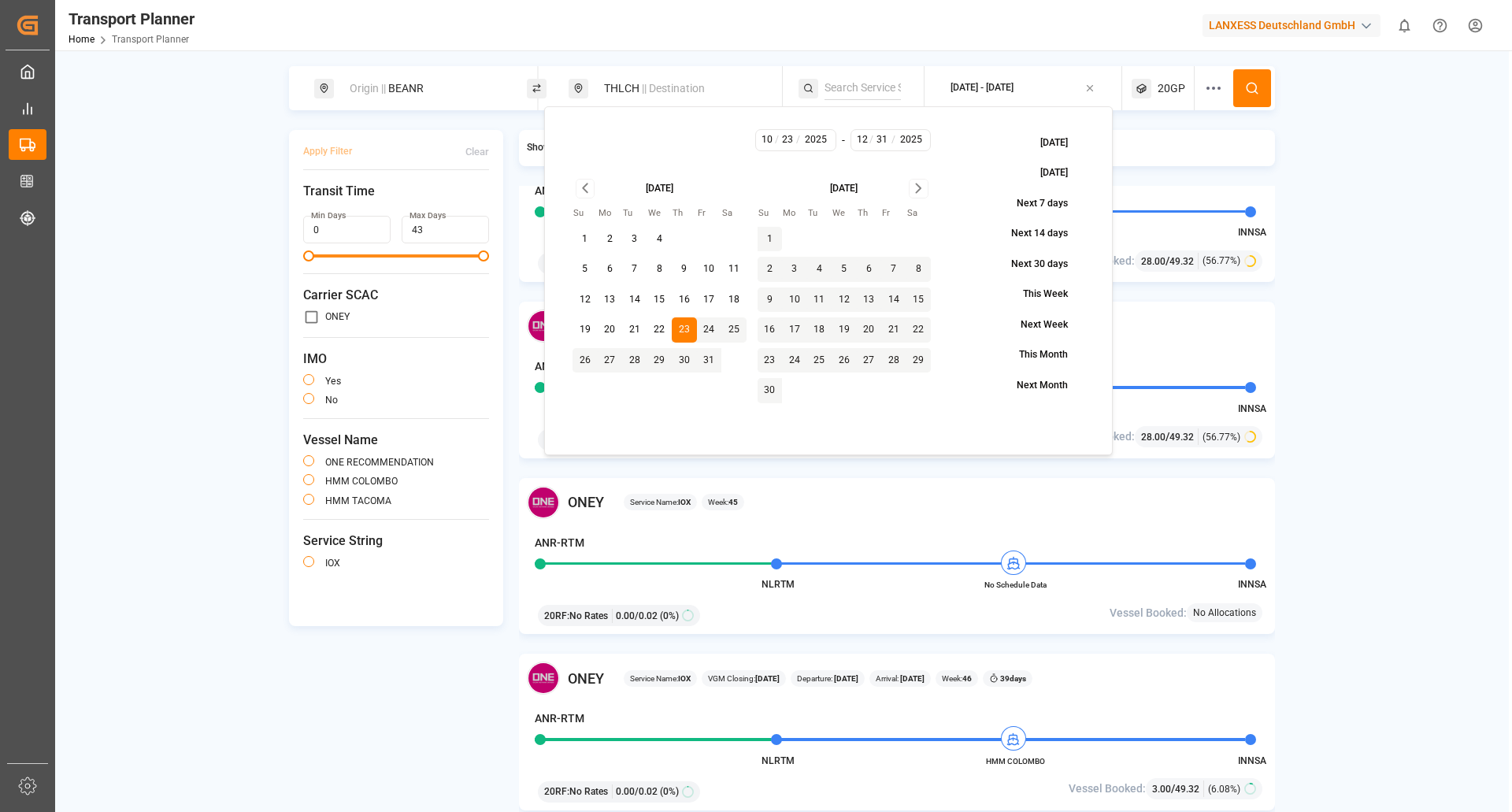
click at [607, 354] on button "27" at bounding box center [610, 360] width 26 height 26
type input "10"
type input "27"
click at [607, 359] on button "27" at bounding box center [610, 360] width 26 height 26
type input "27"
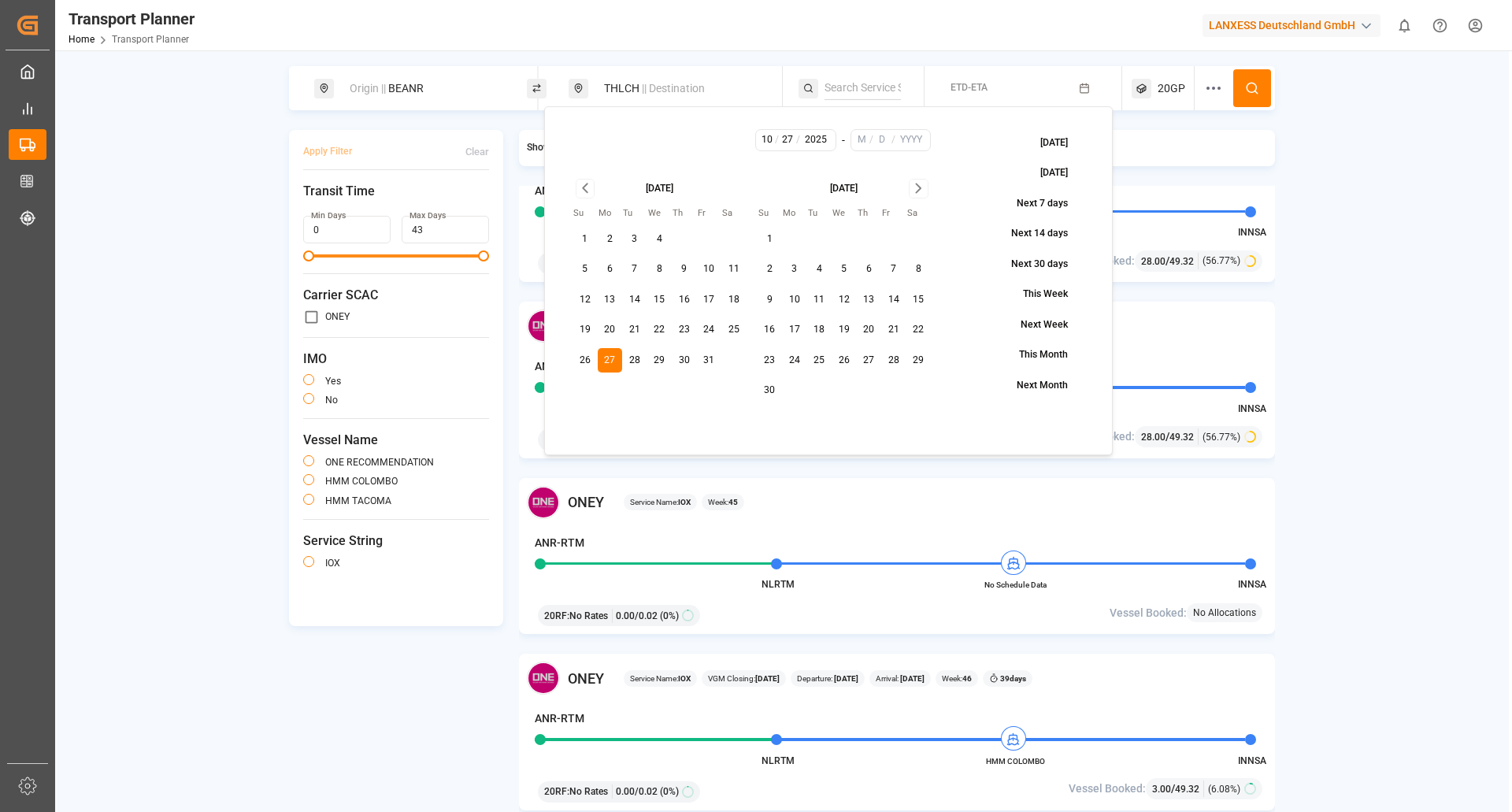
click at [921, 185] on icon "Go to next month" at bounding box center [919, 188] width 18 height 19
click at [846, 361] on button "31" at bounding box center [844, 360] width 26 height 26
type input "12"
type input "31"
type input "2025"
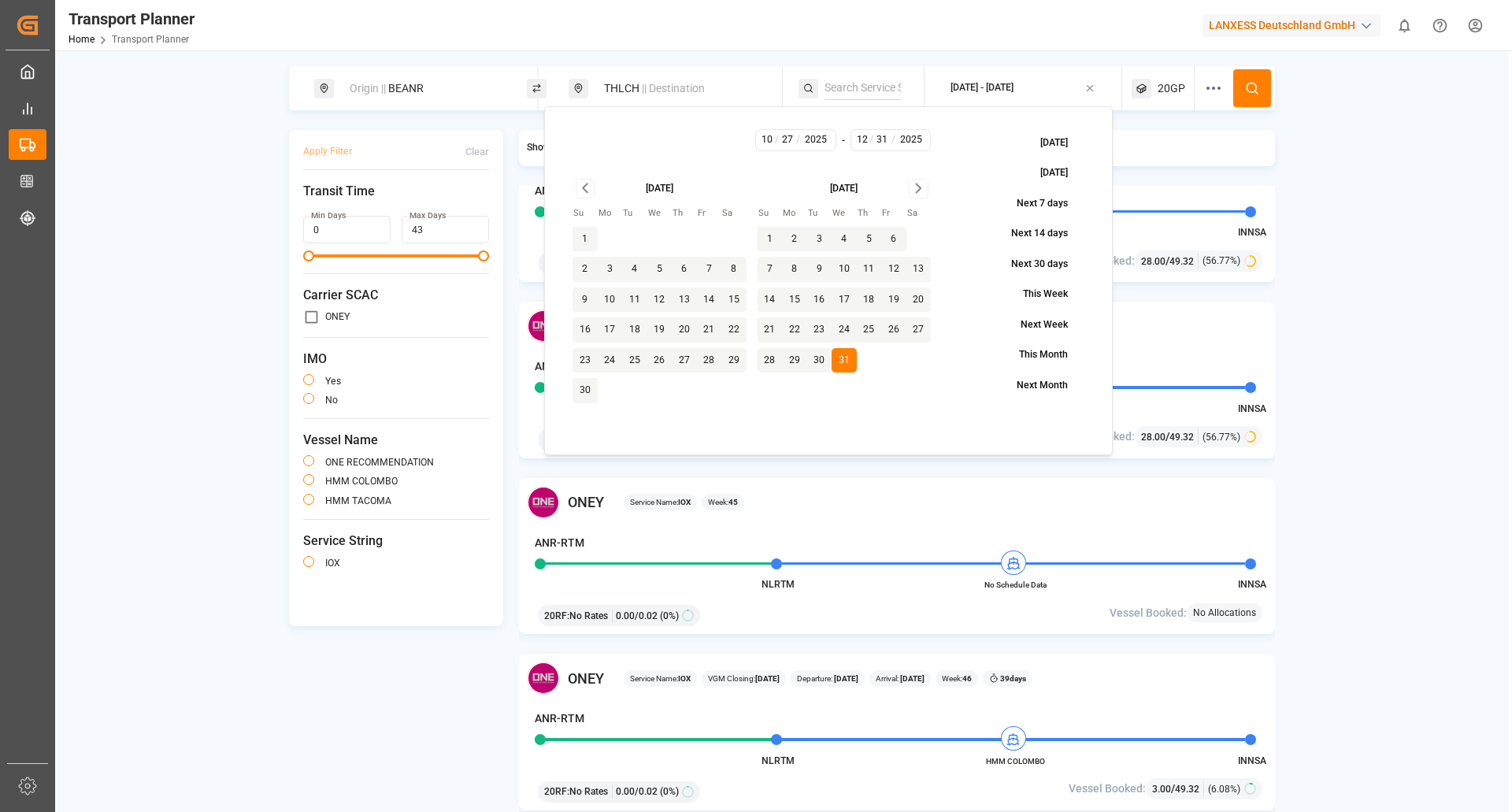
click at [1268, 69] on button at bounding box center [1252, 88] width 38 height 38
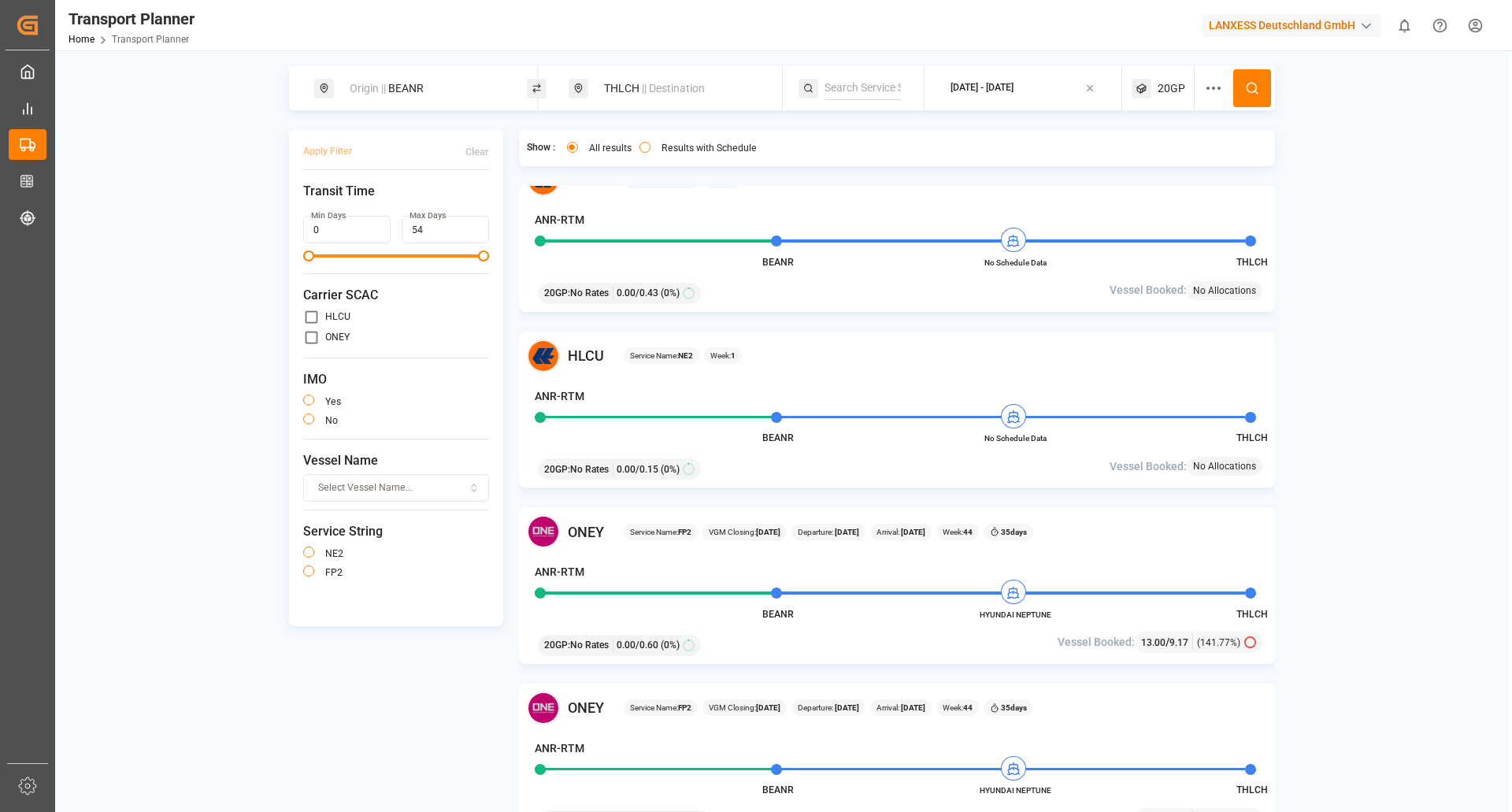
scroll to position [552, 0]
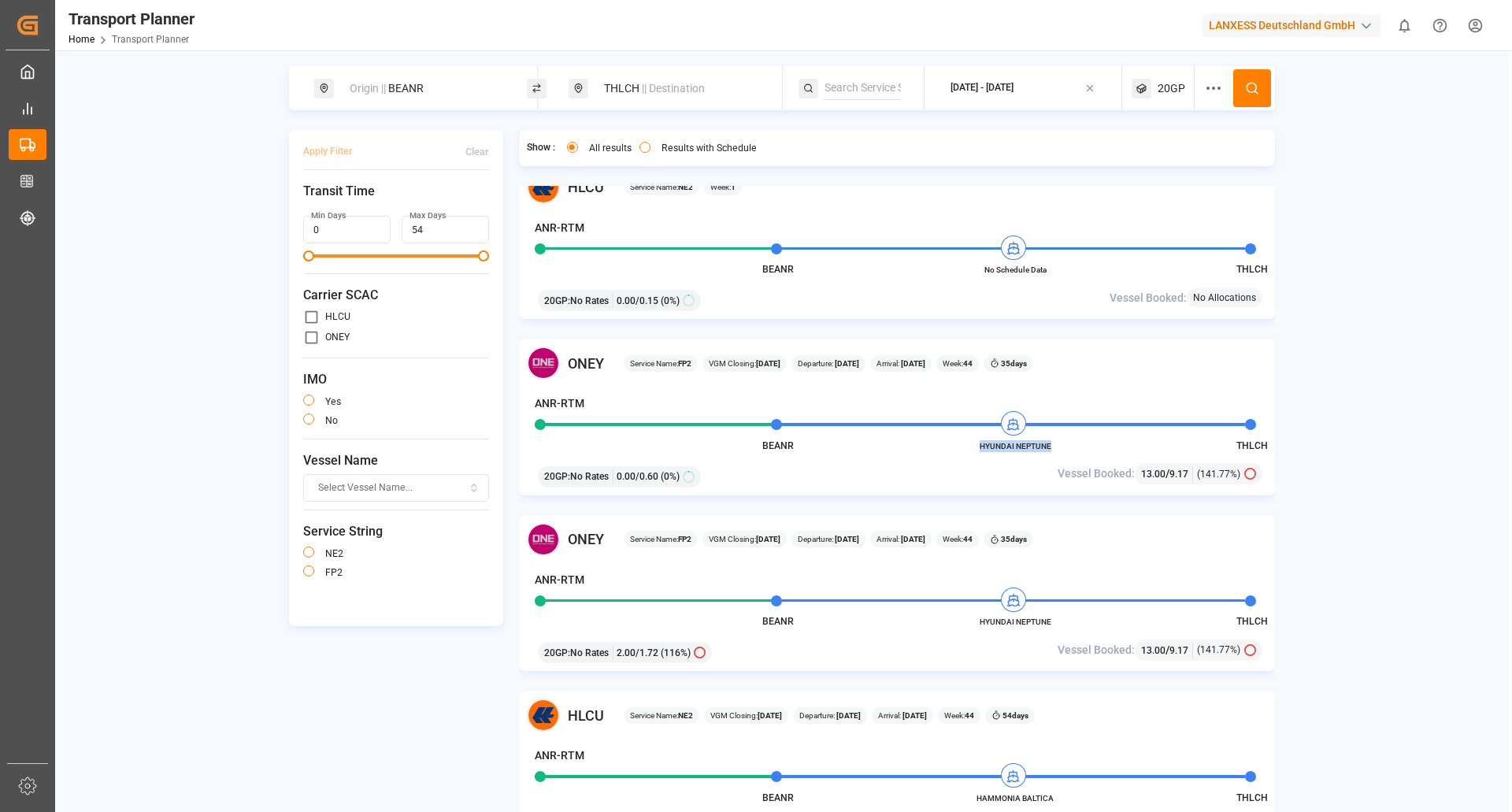
drag, startPoint x: 1052, startPoint y: 449, endPoint x: 979, endPoint y: 452, distance: 73.1
click at [979, 452] on span "HYUNDAI NEPTUNE" at bounding box center [1014, 446] width 87 height 12
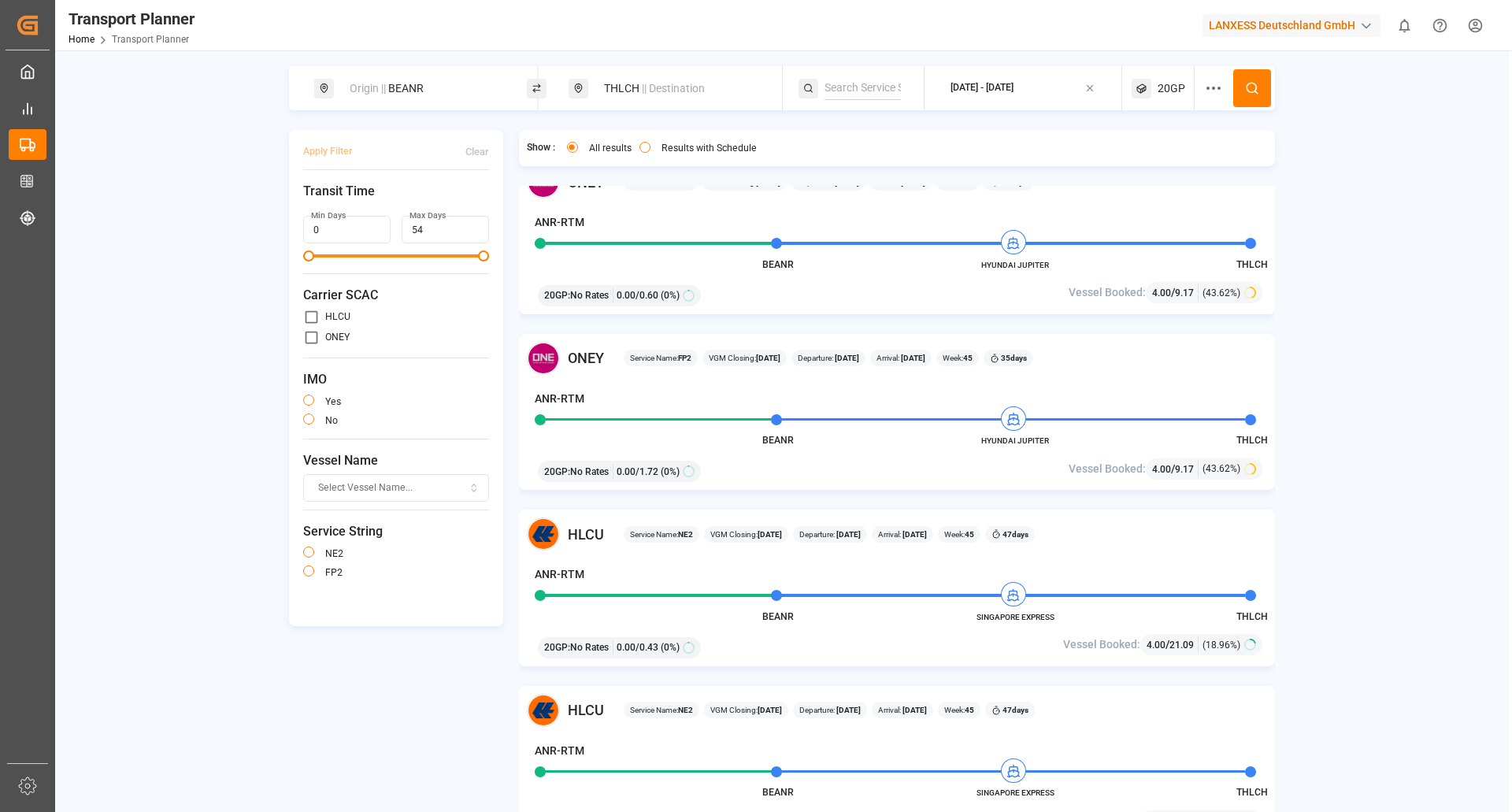
scroll to position [1418, 0]
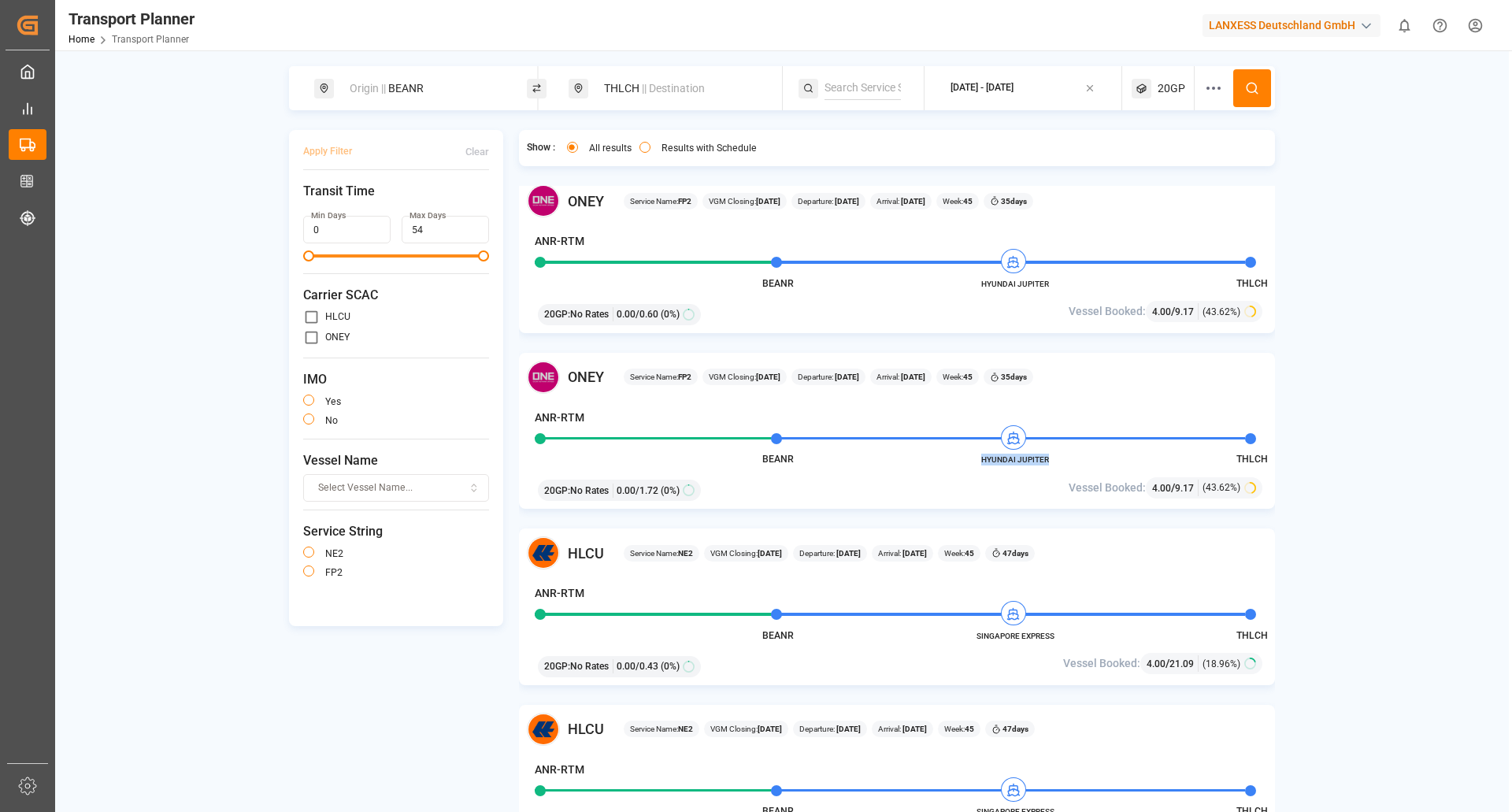
drag, startPoint x: 1056, startPoint y: 458, endPoint x: 983, endPoint y: 454, distance: 73.1
click at [983, 454] on span "HYUNDAI JUPITER" at bounding box center [1014, 460] width 87 height 12
copy span "HYUNDAI JUPITER"
click at [653, 93] on span "|| Destination" at bounding box center [673, 87] width 63 height 12
click at [751, 195] on div at bounding box center [751, 204] width 11 height 16
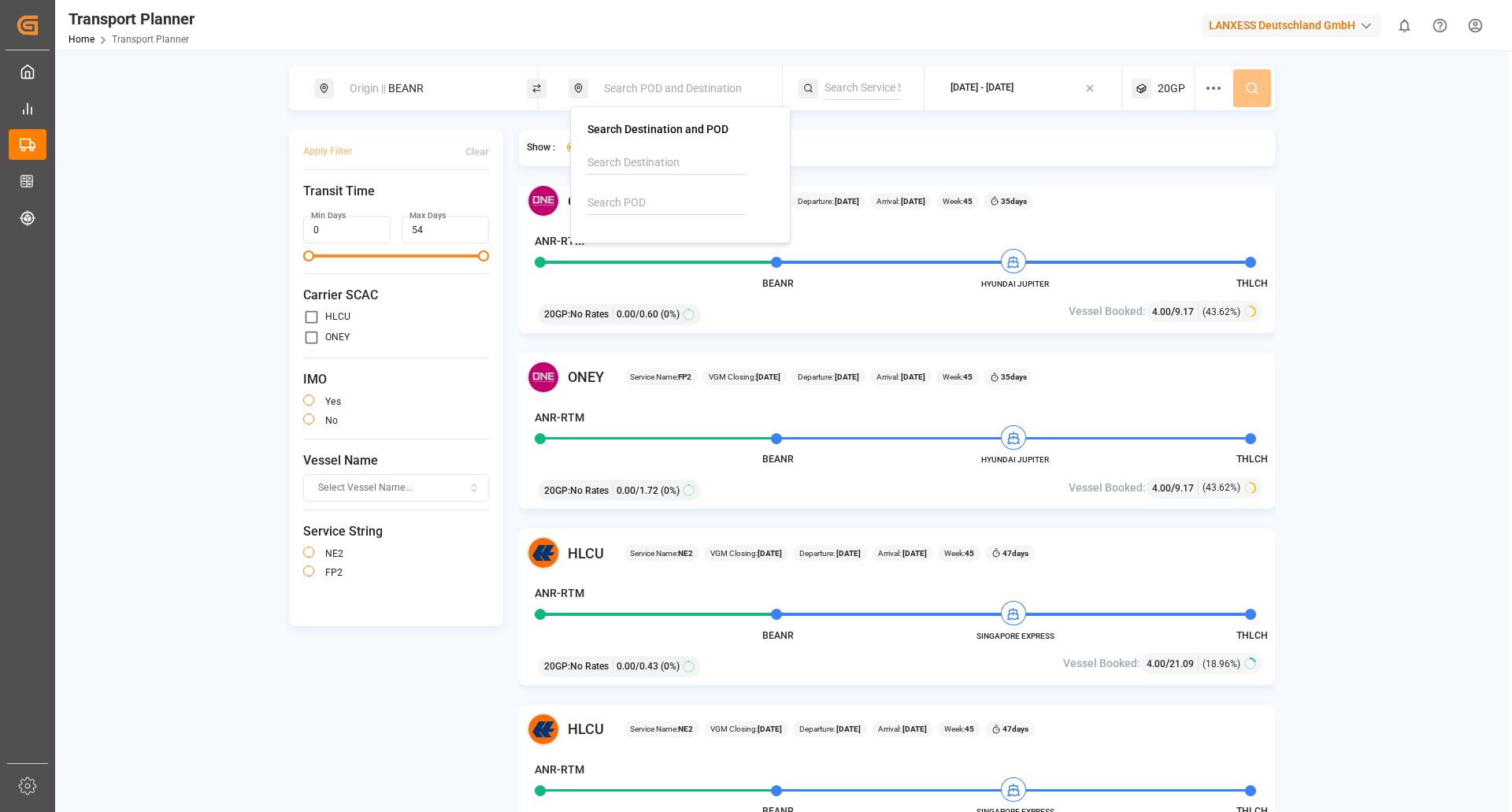
click at [695, 202] on input at bounding box center [667, 203] width 158 height 24
click at [636, 249] on b "INNSA" at bounding box center [644, 246] width 33 height 12
type input "INNSA"
click at [1249, 81] on icon at bounding box center [1252, 87] width 14 height 14
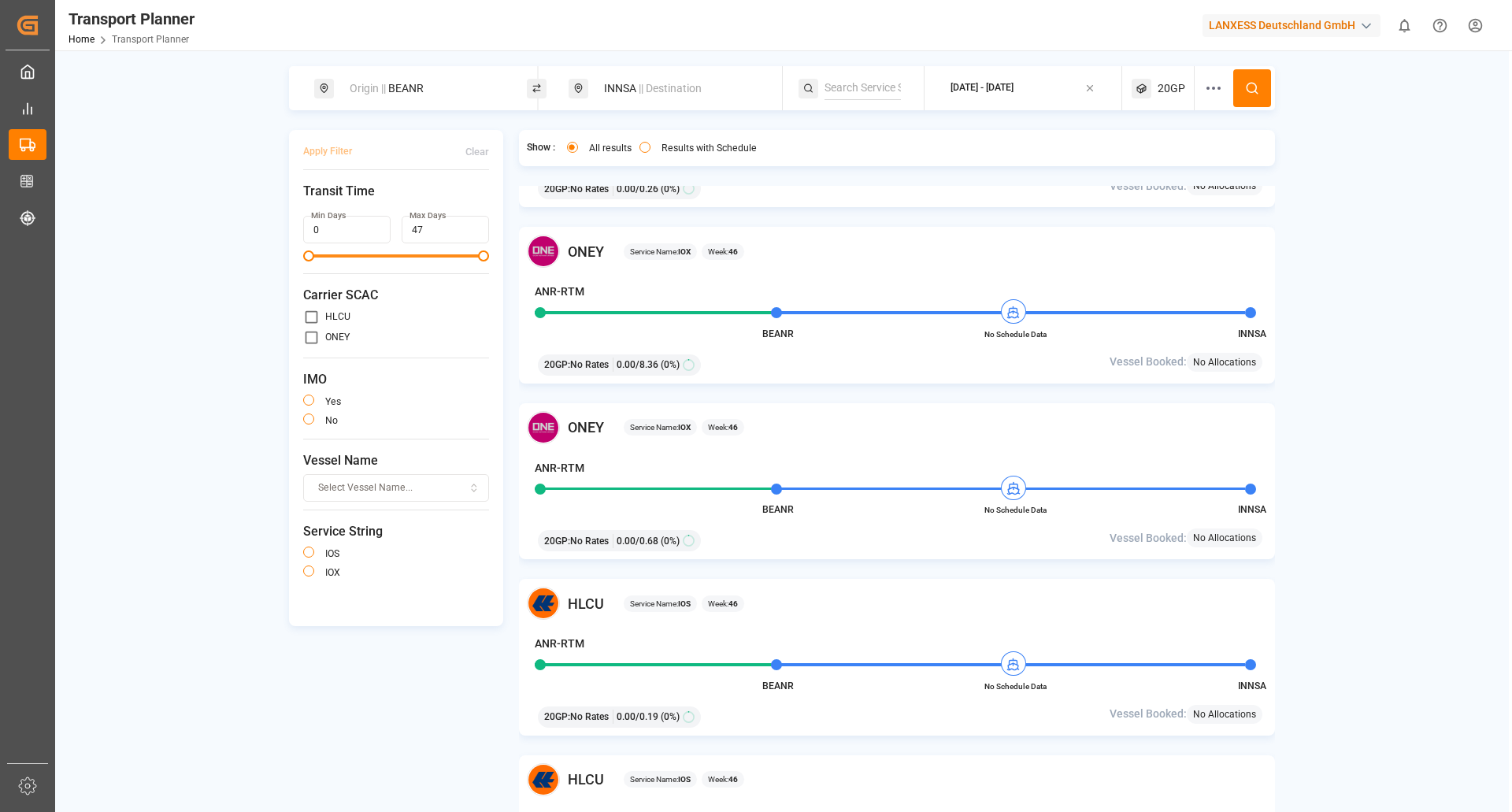
scroll to position [2033, 0]
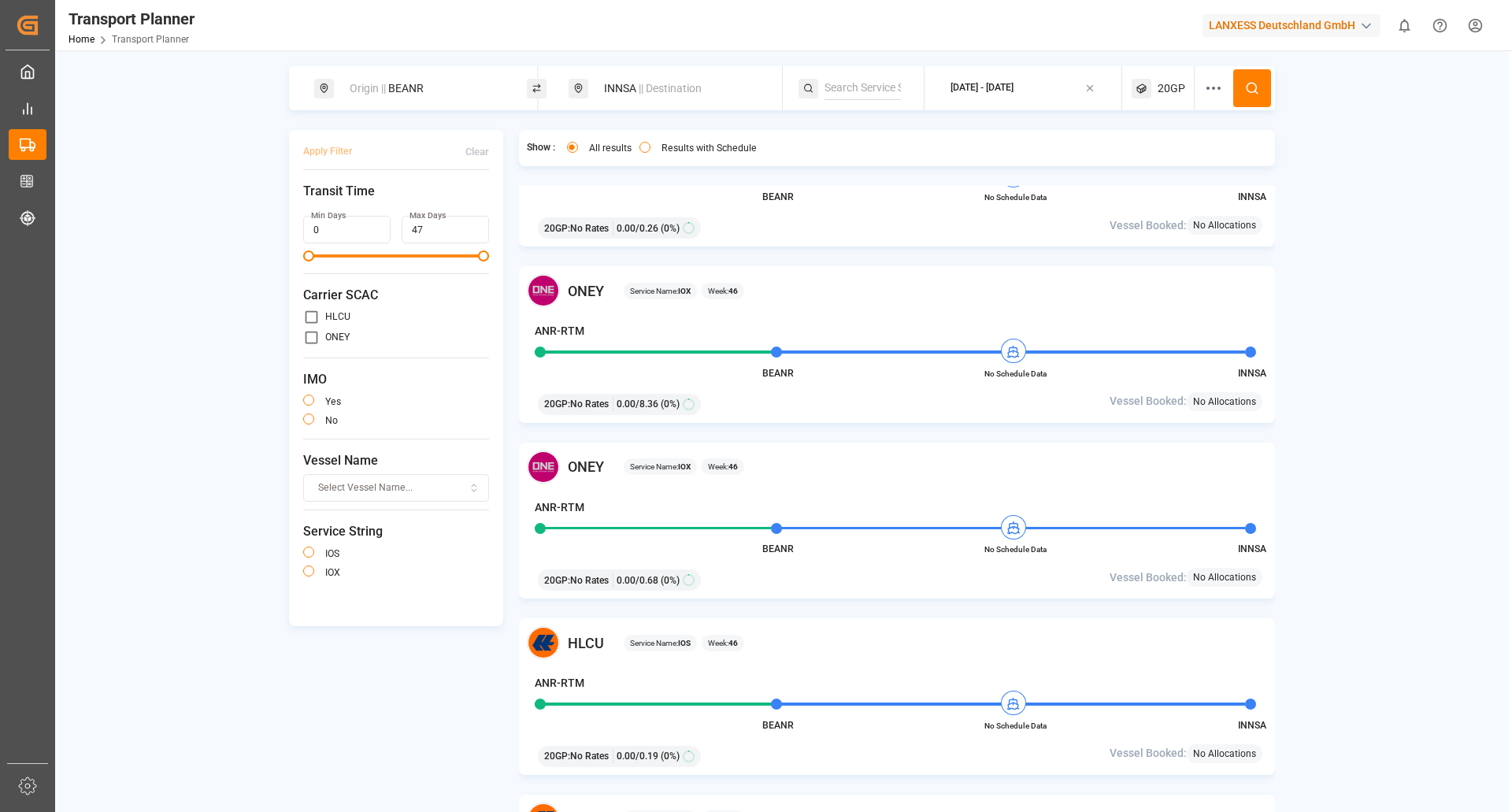
click at [458, 77] on div "Origin || BEANR" at bounding box center [425, 88] width 170 height 29
click at [495, 209] on icon at bounding box center [495, 214] width 11 height 11
click at [447, 208] on input at bounding box center [411, 214] width 158 height 24
click at [422, 260] on div "NLRTM Rotterdam" at bounding box center [428, 265] width 152 height 33
type input "NLRTM"
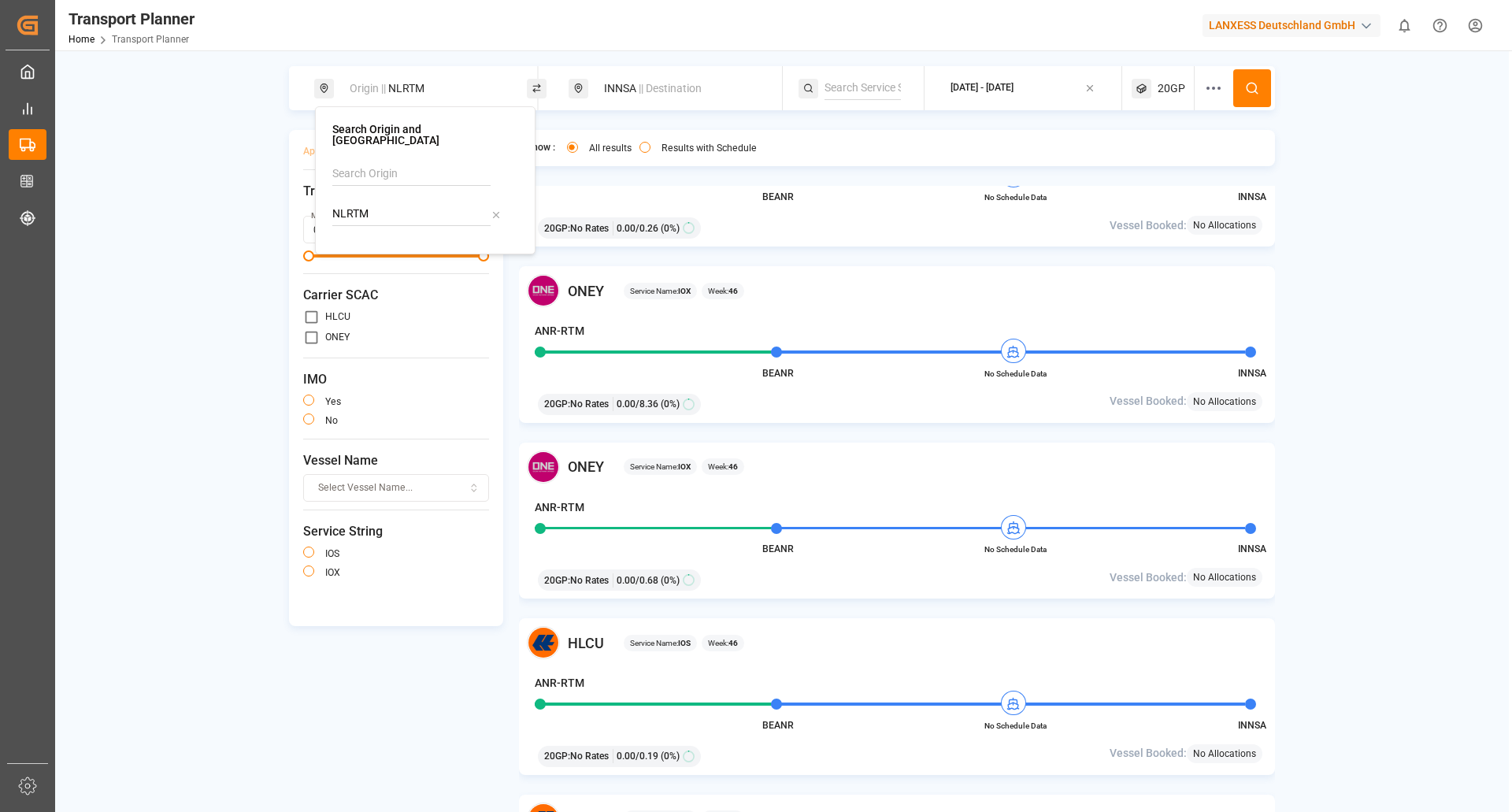
click at [1260, 96] on button at bounding box center [1252, 88] width 38 height 38
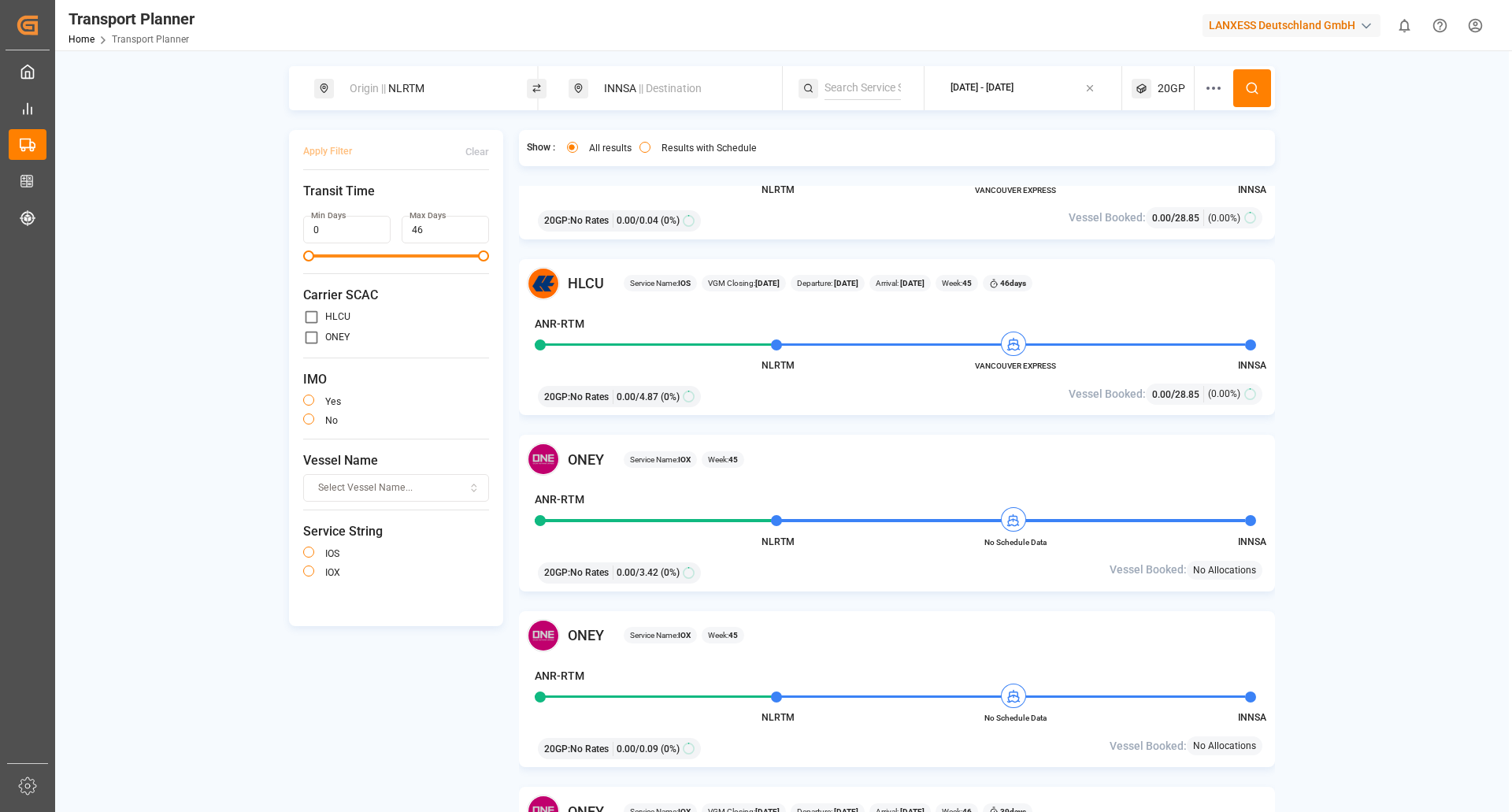
scroll to position [1340, 0]
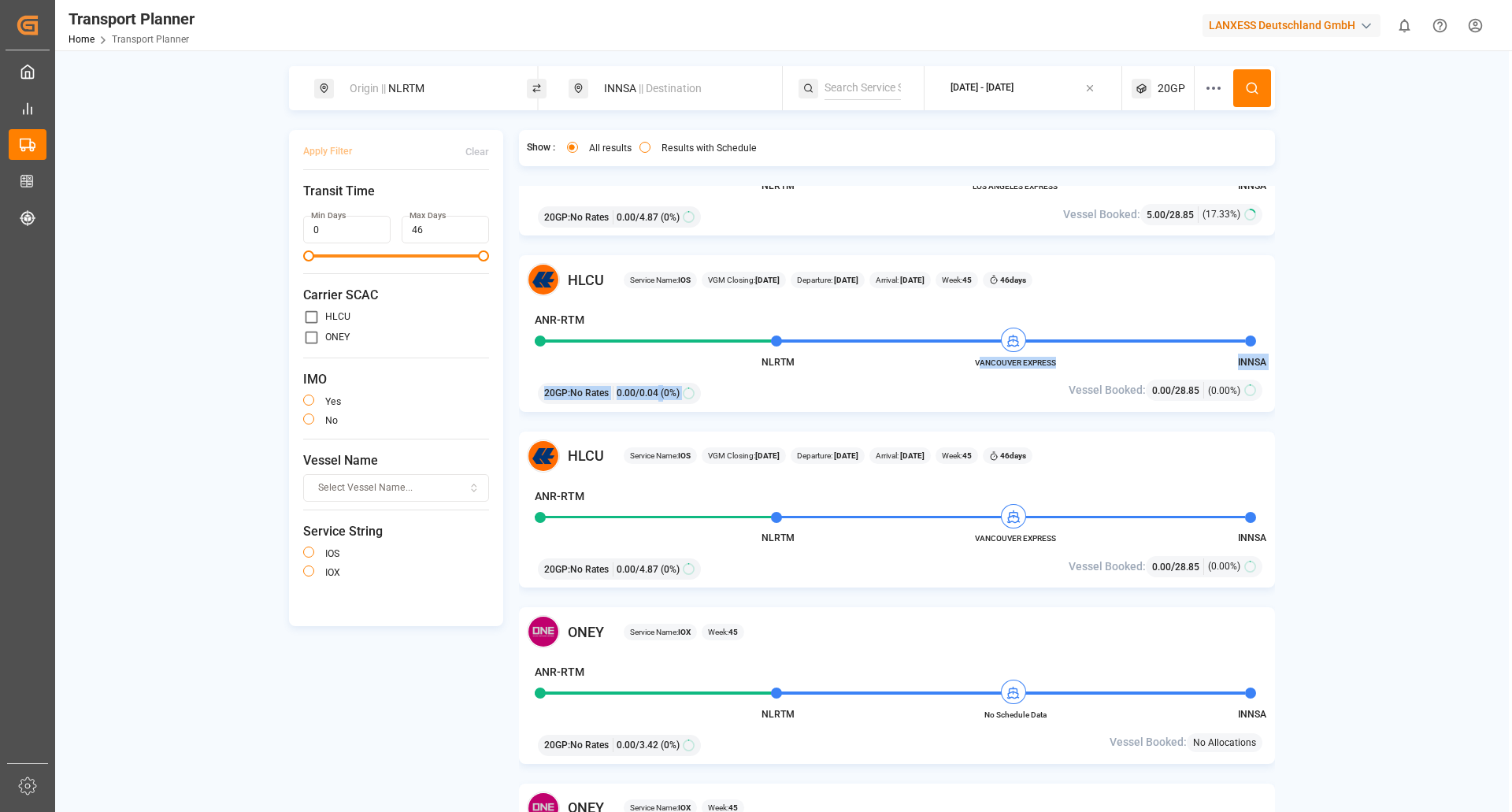
drag, startPoint x: 1060, startPoint y: 365, endPoint x: 980, endPoint y: 363, distance: 80.0
click at [980, 363] on div "HLCU Service Name: IOS VGM Closing: 03-11-2025 Departure: 08-11-2025 Arrival: 2…" at bounding box center [897, 334] width 756 height 157
click at [924, 389] on div "20GP : No Rates 0.00 / 0.04 (0%)" at bounding box center [775, 391] width 485 height 26
click at [1051, 366] on span "VANCOUVER EXPRESS" at bounding box center [1014, 363] width 87 height 12
drag, startPoint x: 1052, startPoint y: 366, endPoint x: 983, endPoint y: 360, distance: 69.3
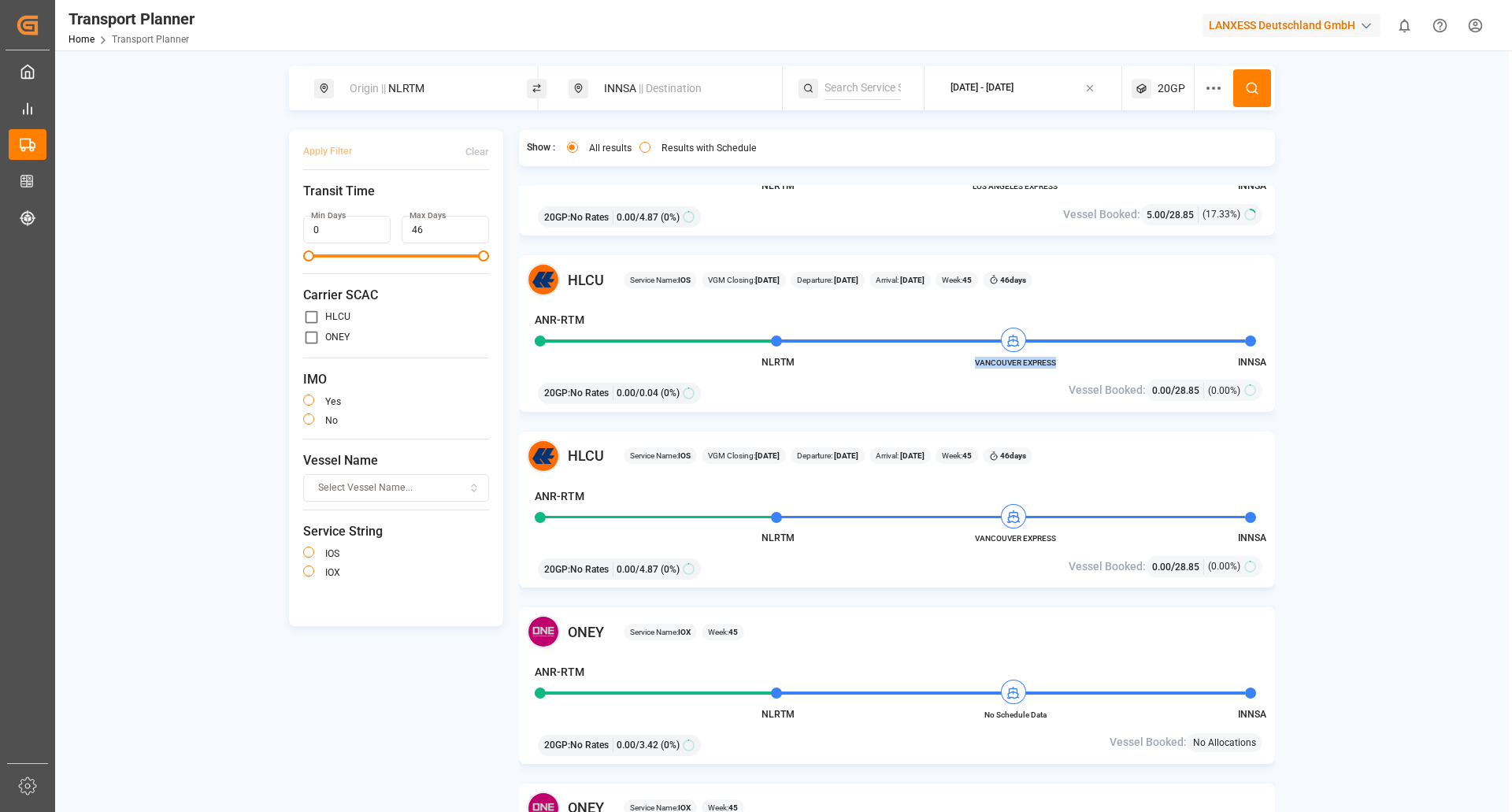
click at [983, 360] on span "VANCOUVER EXPRESS" at bounding box center [1014, 363] width 87 height 12
